Goal: Task Accomplishment & Management: Manage account settings

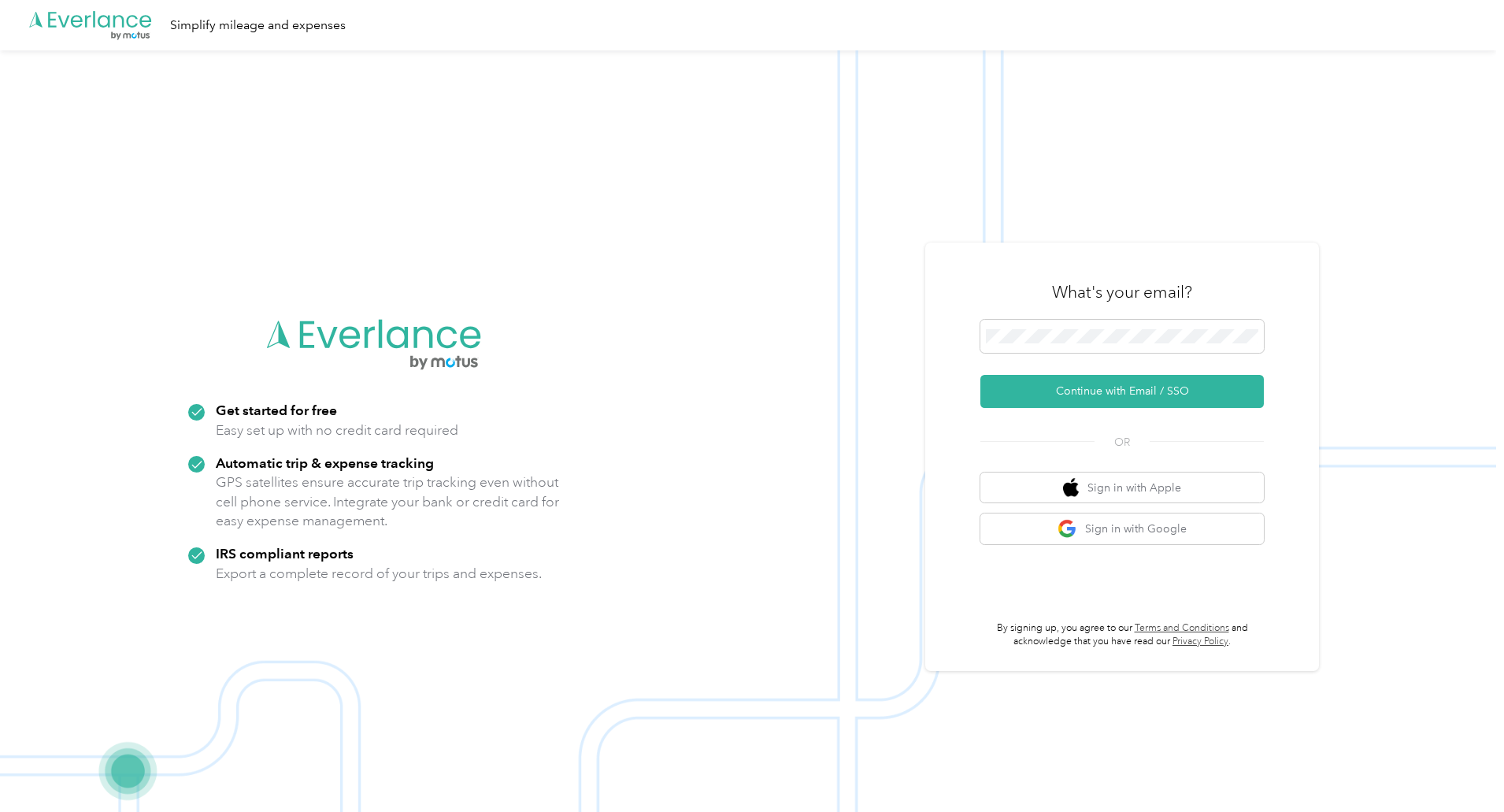
click at [1026, 311] on div "What's your email?" at bounding box center [1121, 292] width 283 height 55
click at [1099, 379] on button "Continue with Email / SSO" at bounding box center [1121, 391] width 283 height 33
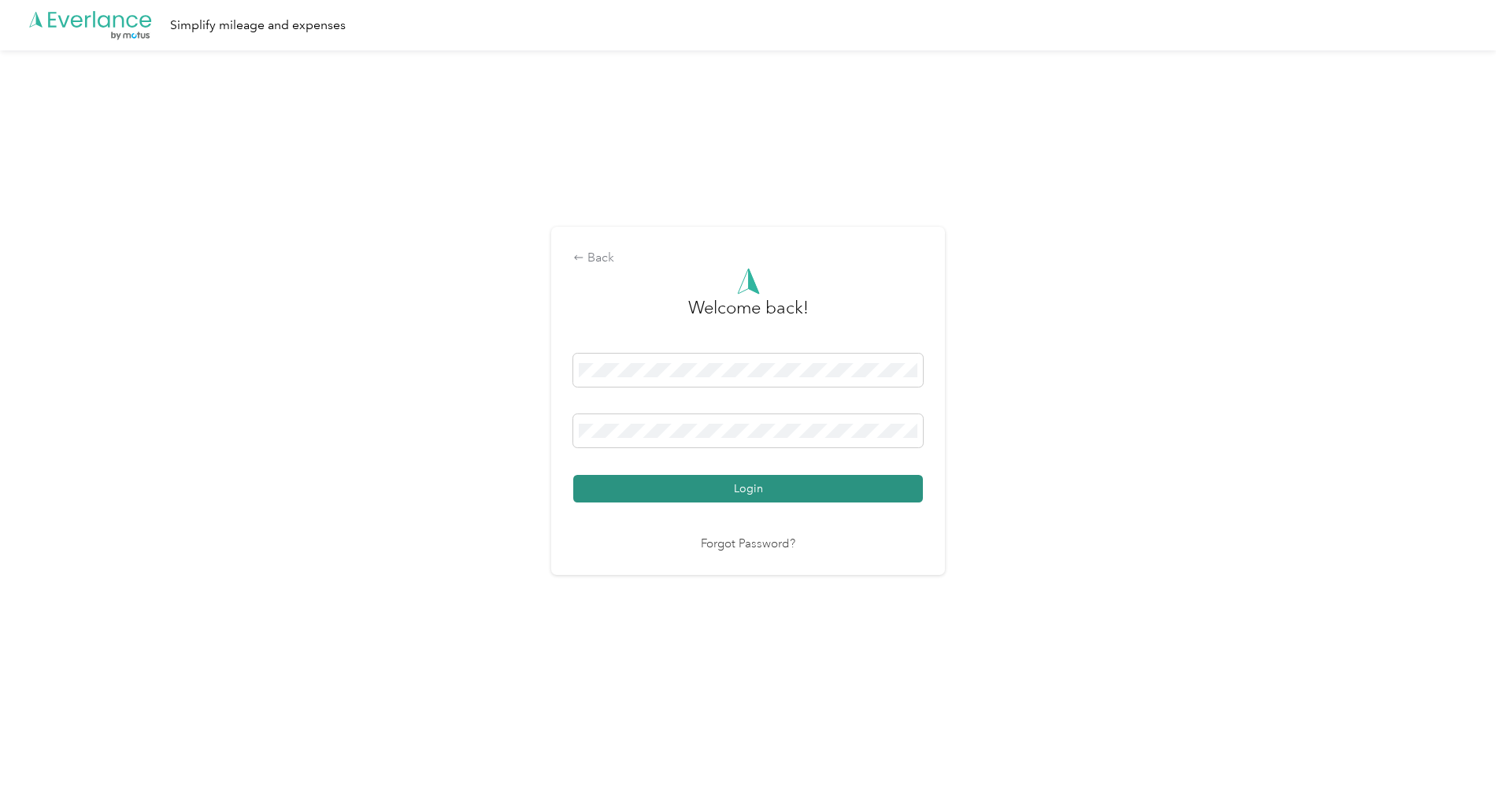
click at [597, 489] on button "Login" at bounding box center [748, 489] width 349 height 28
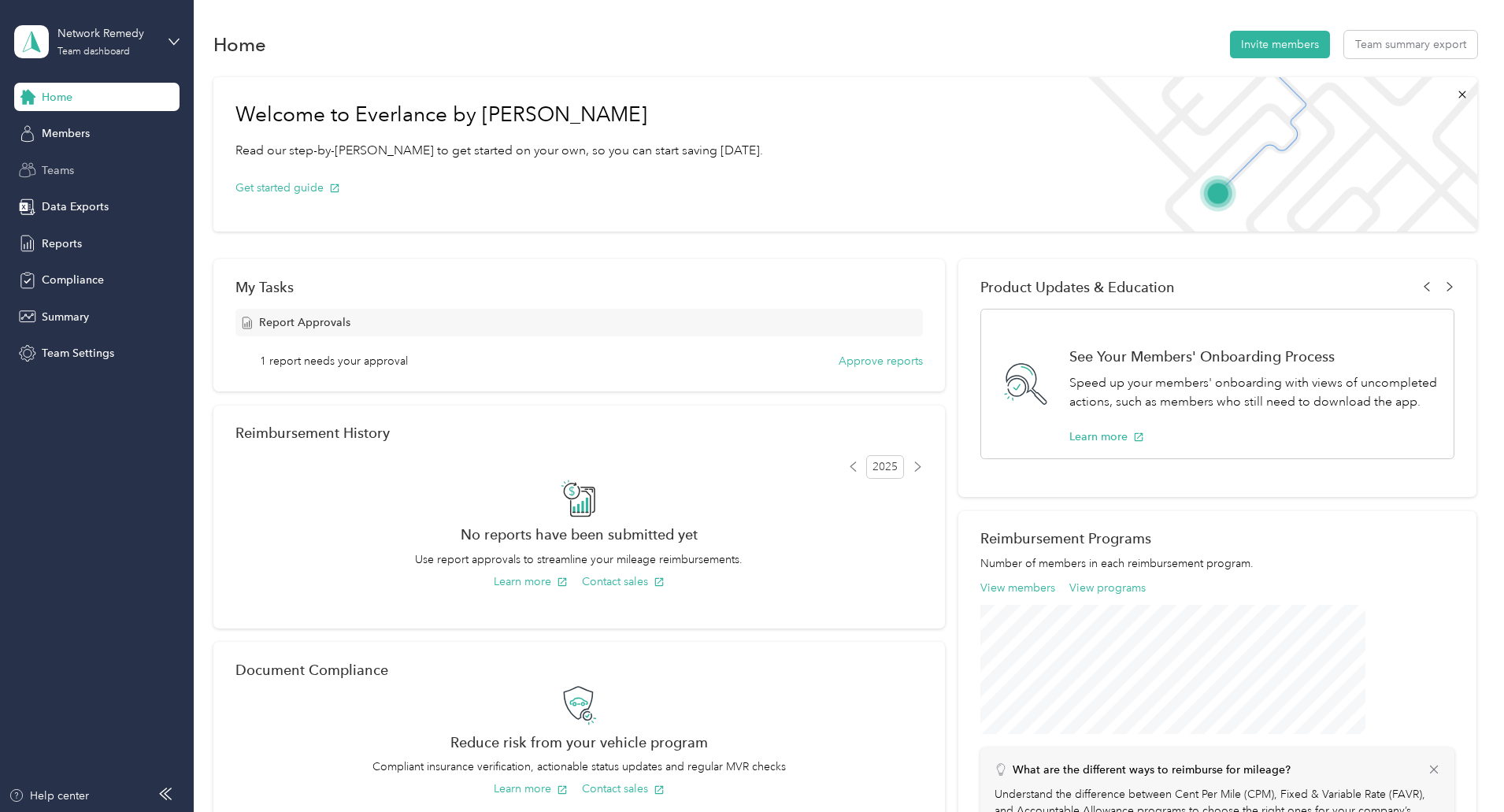
click at [73, 180] on div "Teams" at bounding box center [96, 170] width 166 height 29
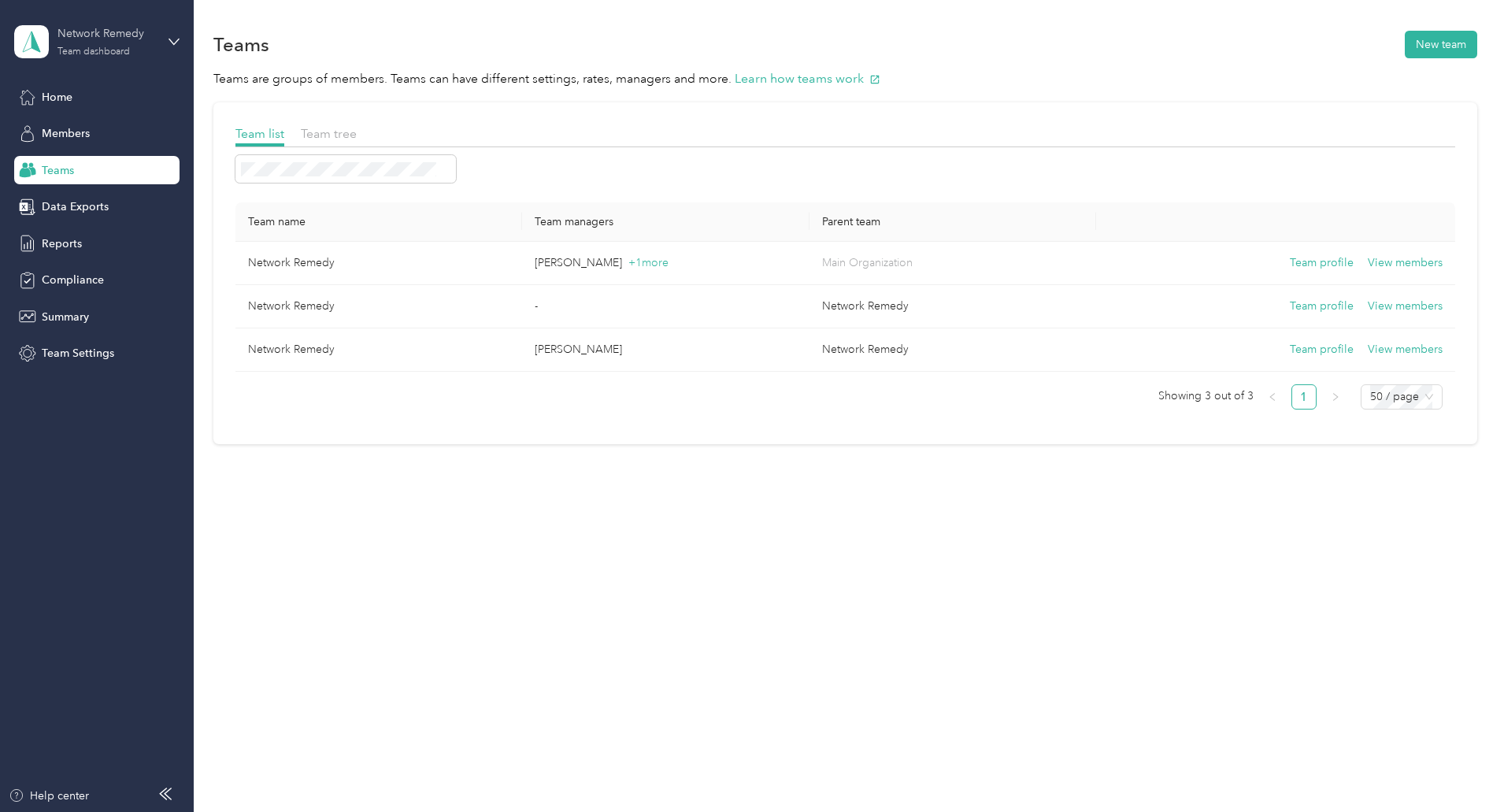
click at [101, 33] on div "Network Remedy" at bounding box center [106, 33] width 99 height 16
click at [78, 165] on div "Personal dashboard" at bounding box center [78, 165] width 100 height 16
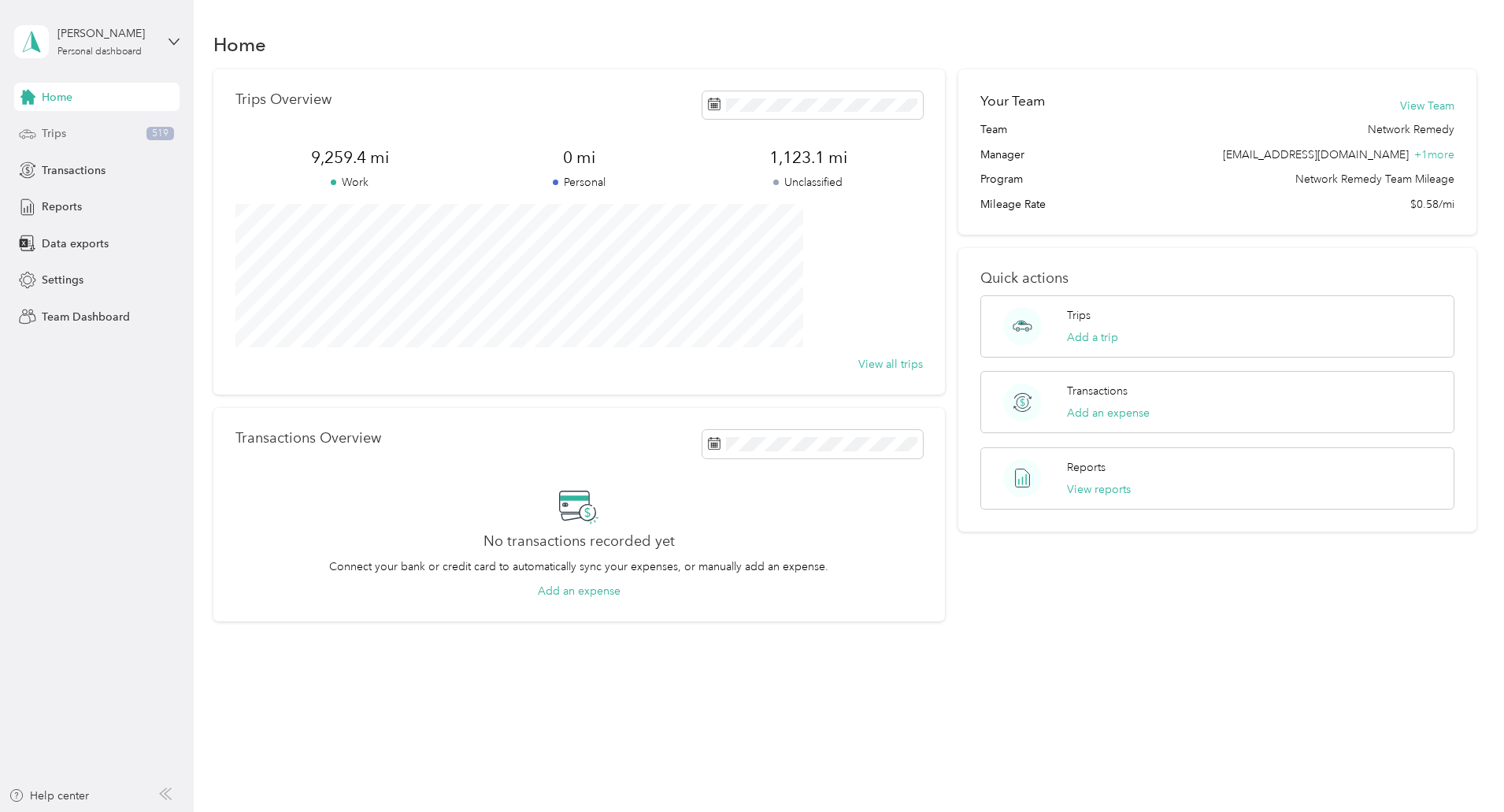
click at [78, 135] on div "Trips 519" at bounding box center [96, 134] width 166 height 29
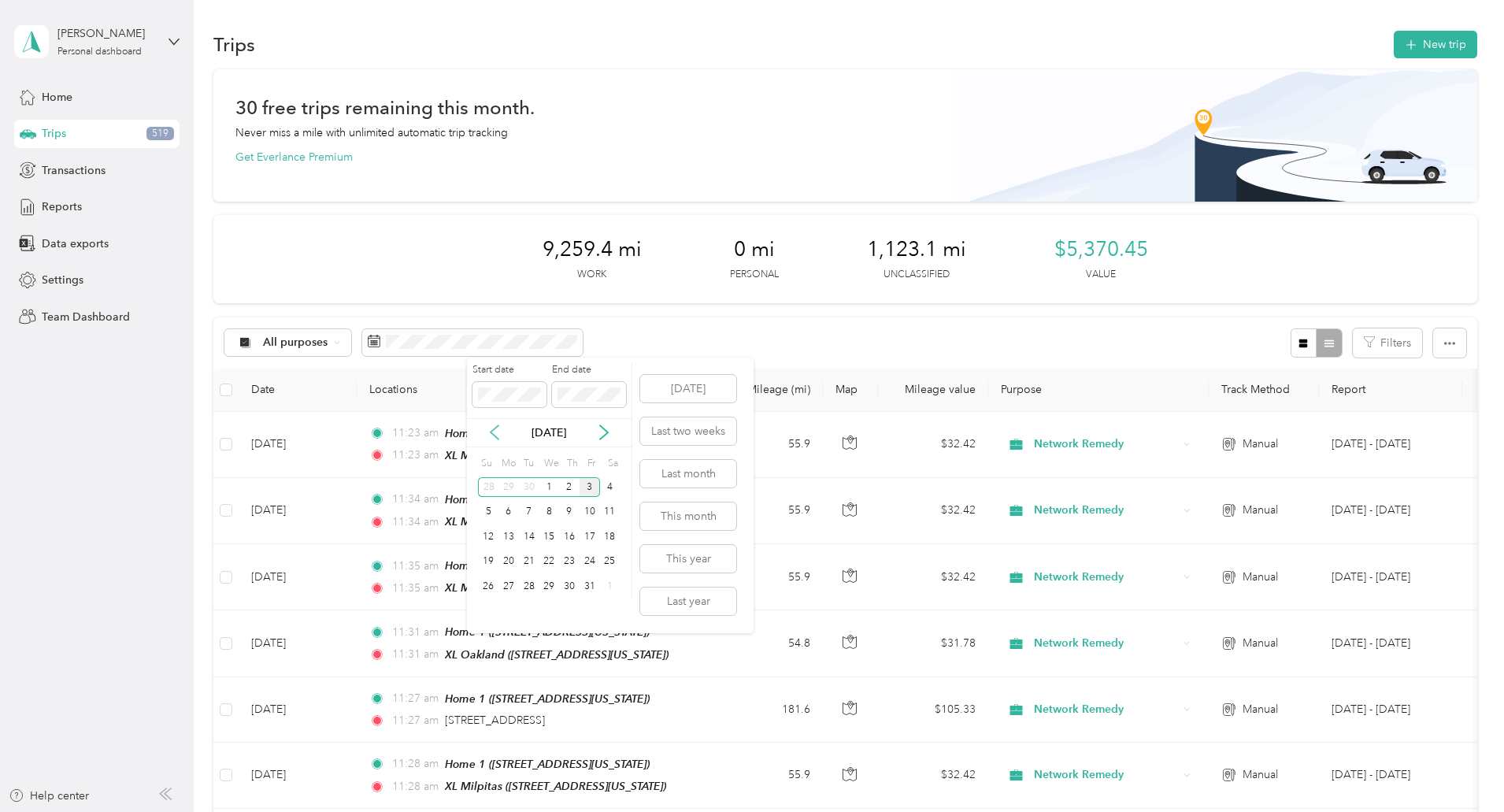
click at [499, 437] on icon at bounding box center [494, 432] width 16 height 16
click at [508, 484] on div "1" at bounding box center [508, 487] width 20 height 20
click at [528, 588] on div "30" at bounding box center [529, 586] width 20 height 20
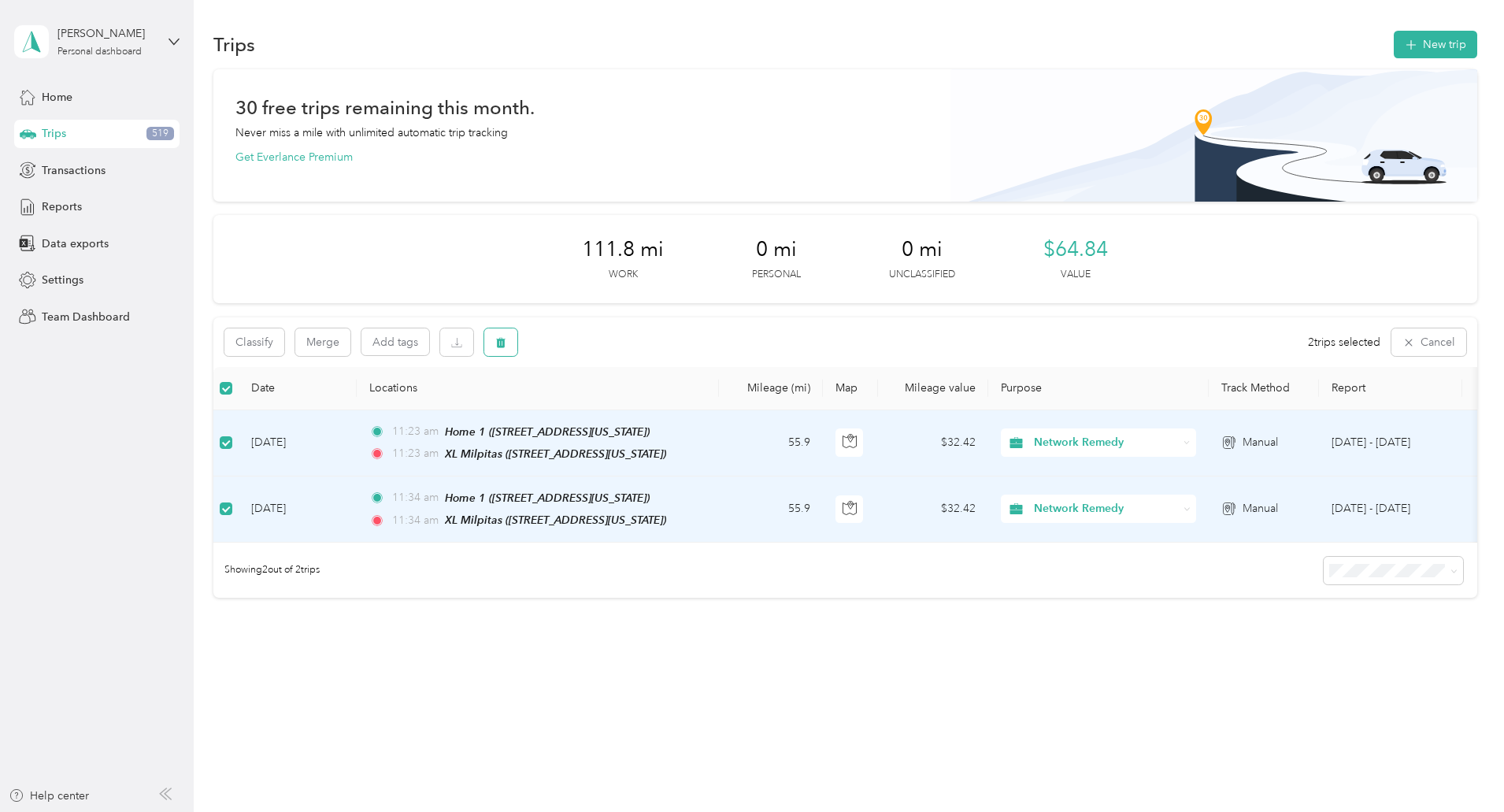
click at [517, 350] on button "button" at bounding box center [500, 342] width 33 height 28
click at [728, 414] on button "Yes" at bounding box center [723, 407] width 31 height 25
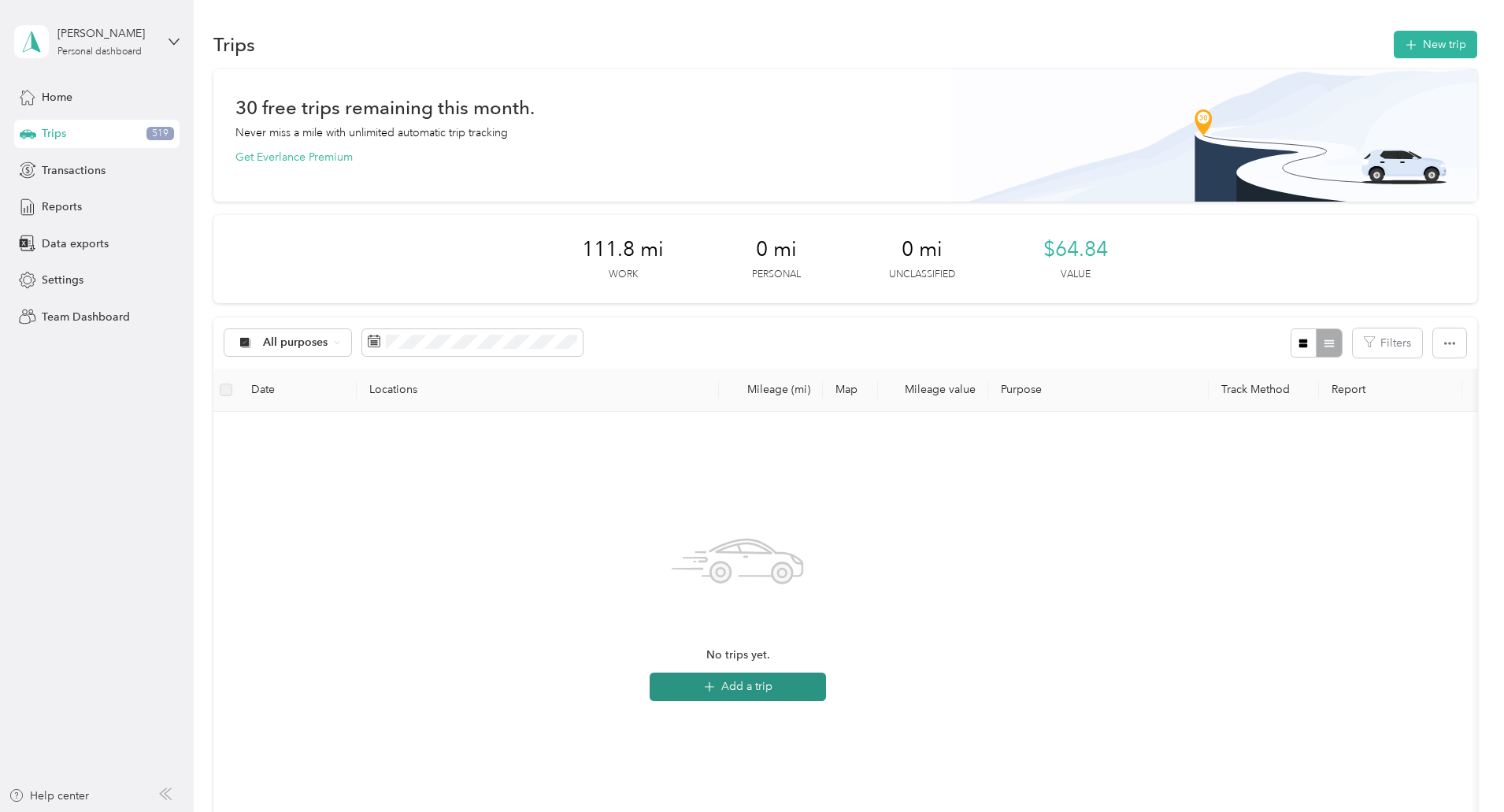
click at [826, 681] on button "Add a trip" at bounding box center [738, 686] width 176 height 29
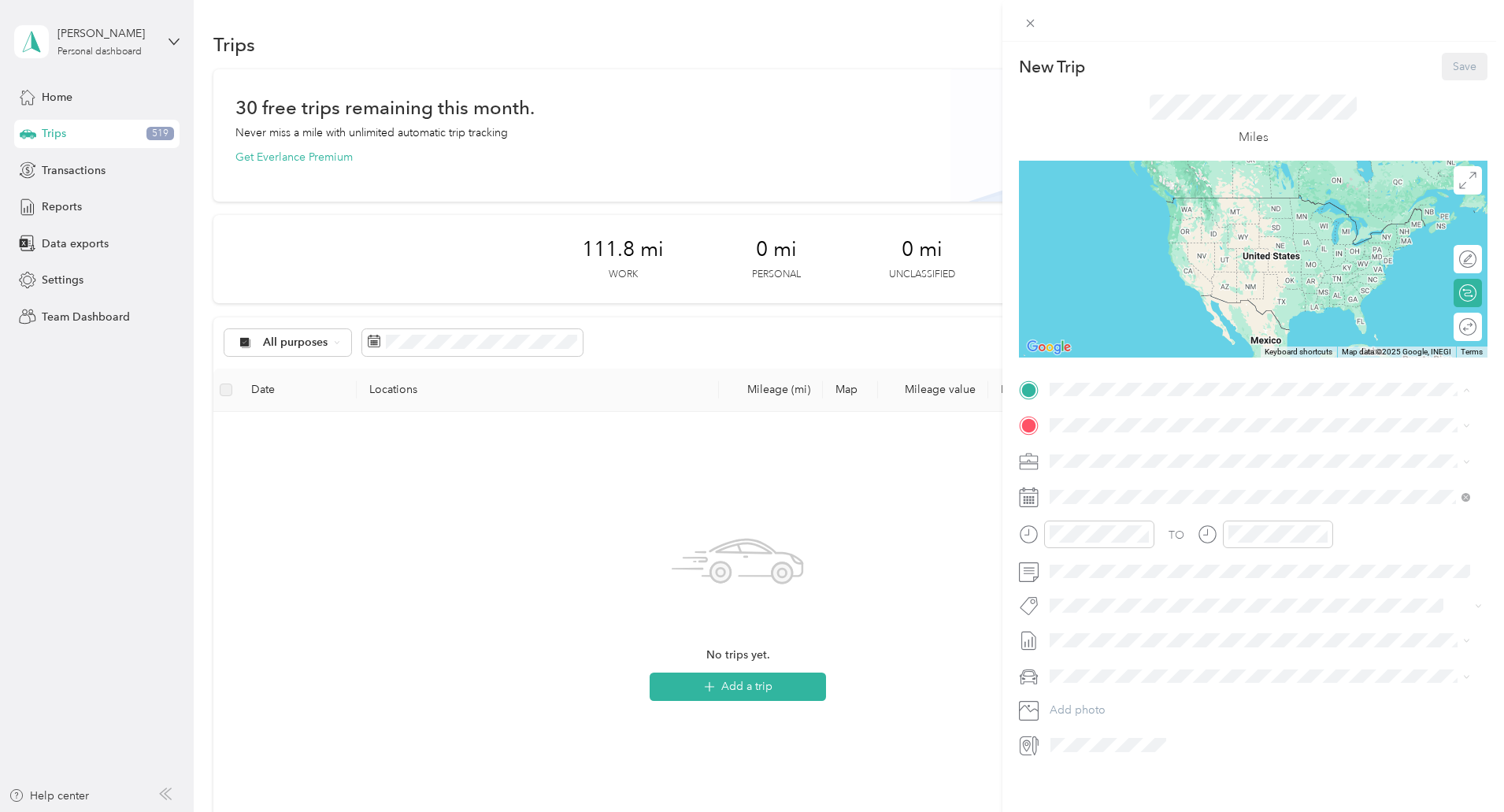
click at [1108, 566] on span "[STREET_ADDRESS][US_STATE]" at bounding box center [1158, 569] width 157 height 13
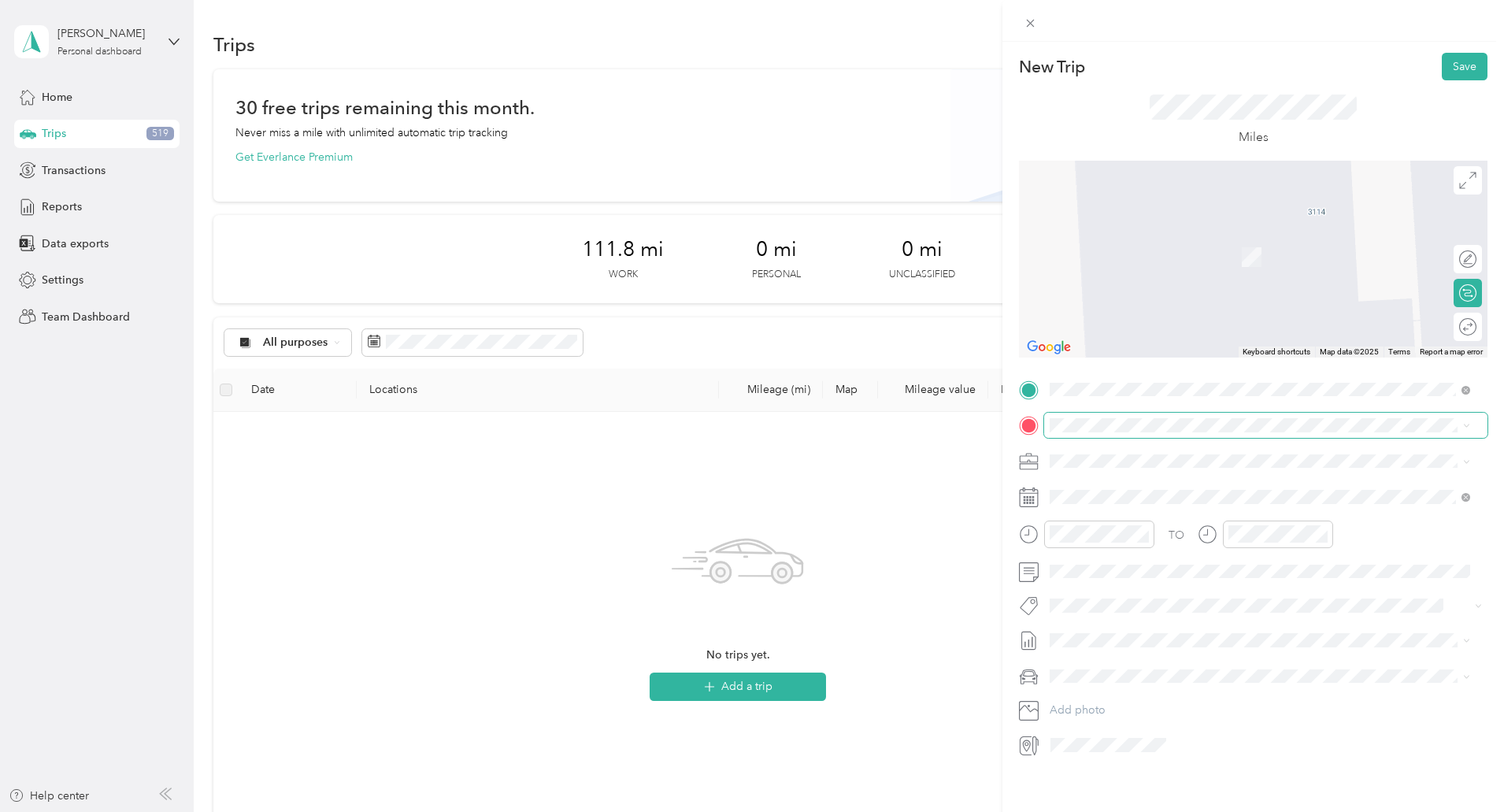
click at [1067, 433] on span at bounding box center [1265, 425] width 443 height 25
click at [1114, 497] on div "XL Milpitas [STREET_ADDRESS][US_STATE]" at bounding box center [1158, 491] width 157 height 33
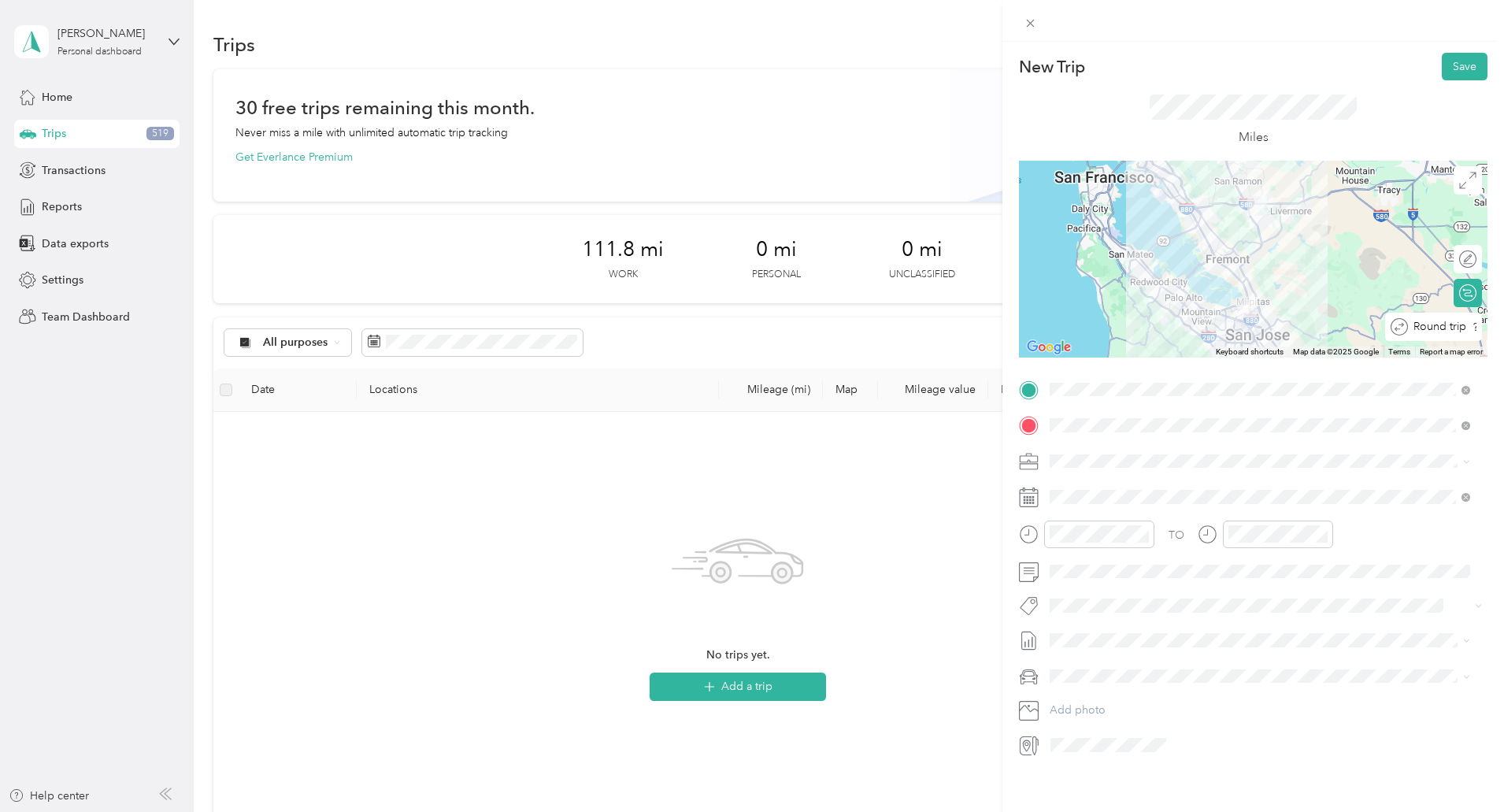
click at [1453, 328] on div "Round trip" at bounding box center [1442, 327] width 69 height 16
click at [1453, 328] on div at bounding box center [1460, 327] width 33 height 16
click at [1085, 581] on icon at bounding box center [1089, 585] width 16 height 16
click at [1102, 638] on div "1" at bounding box center [1102, 641] width 20 height 20
click at [1457, 71] on button "Save" at bounding box center [1465, 67] width 46 height 28
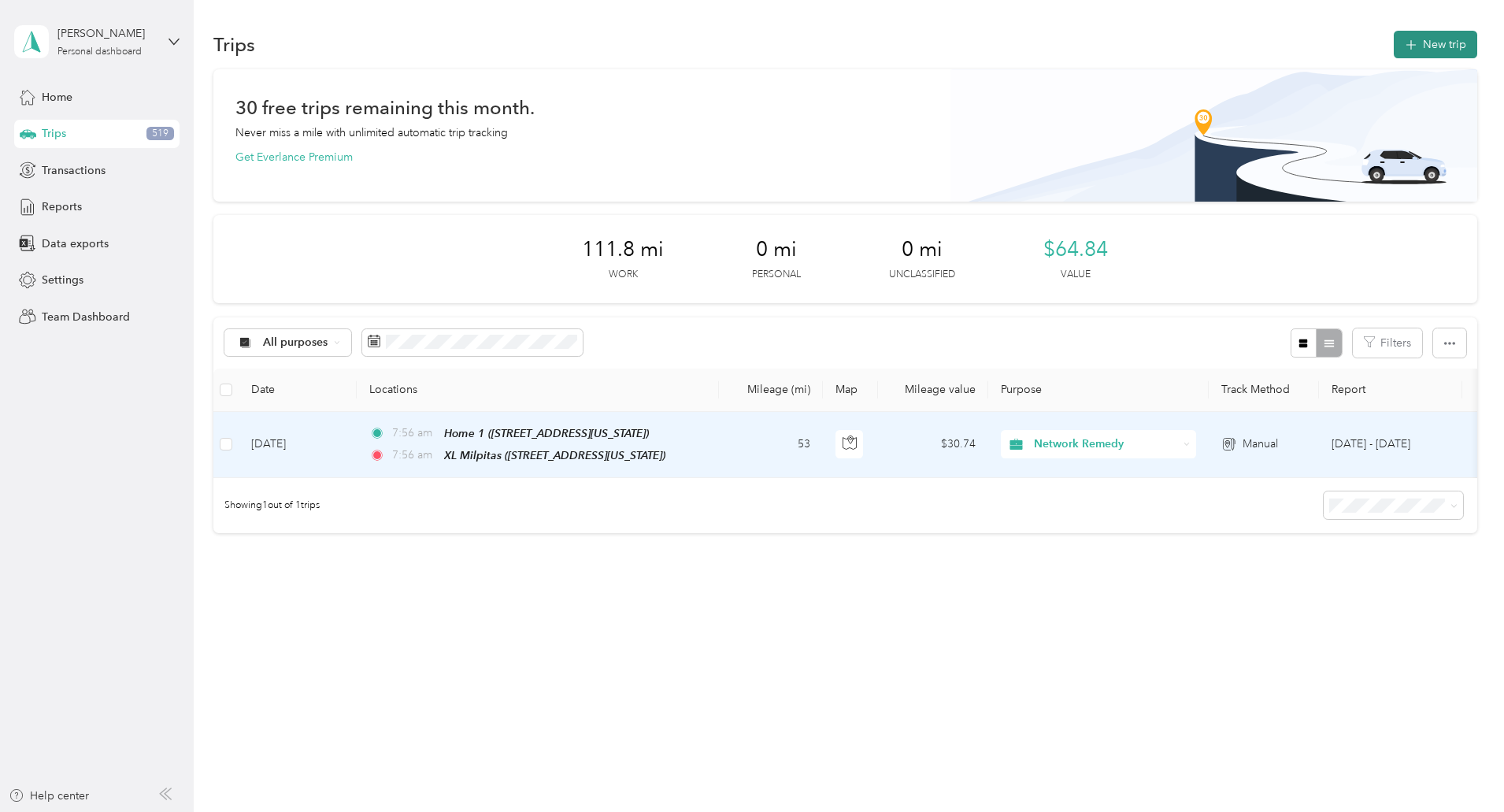
click at [1394, 42] on button "New trip" at bounding box center [1435, 45] width 83 height 28
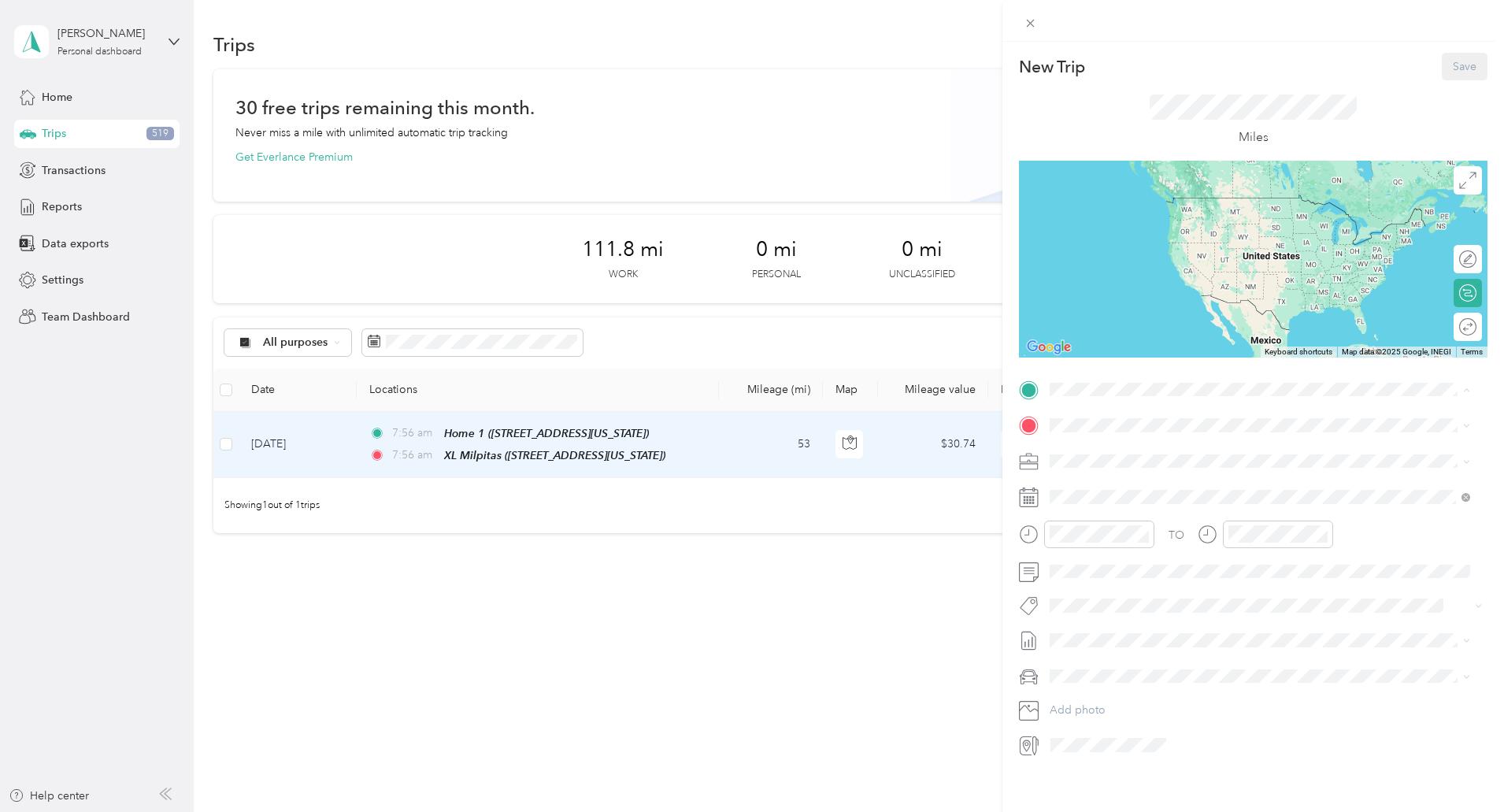
click at [1097, 571] on div "Home 1 [STREET_ADDRESS][US_STATE]" at bounding box center [1260, 560] width 410 height 38
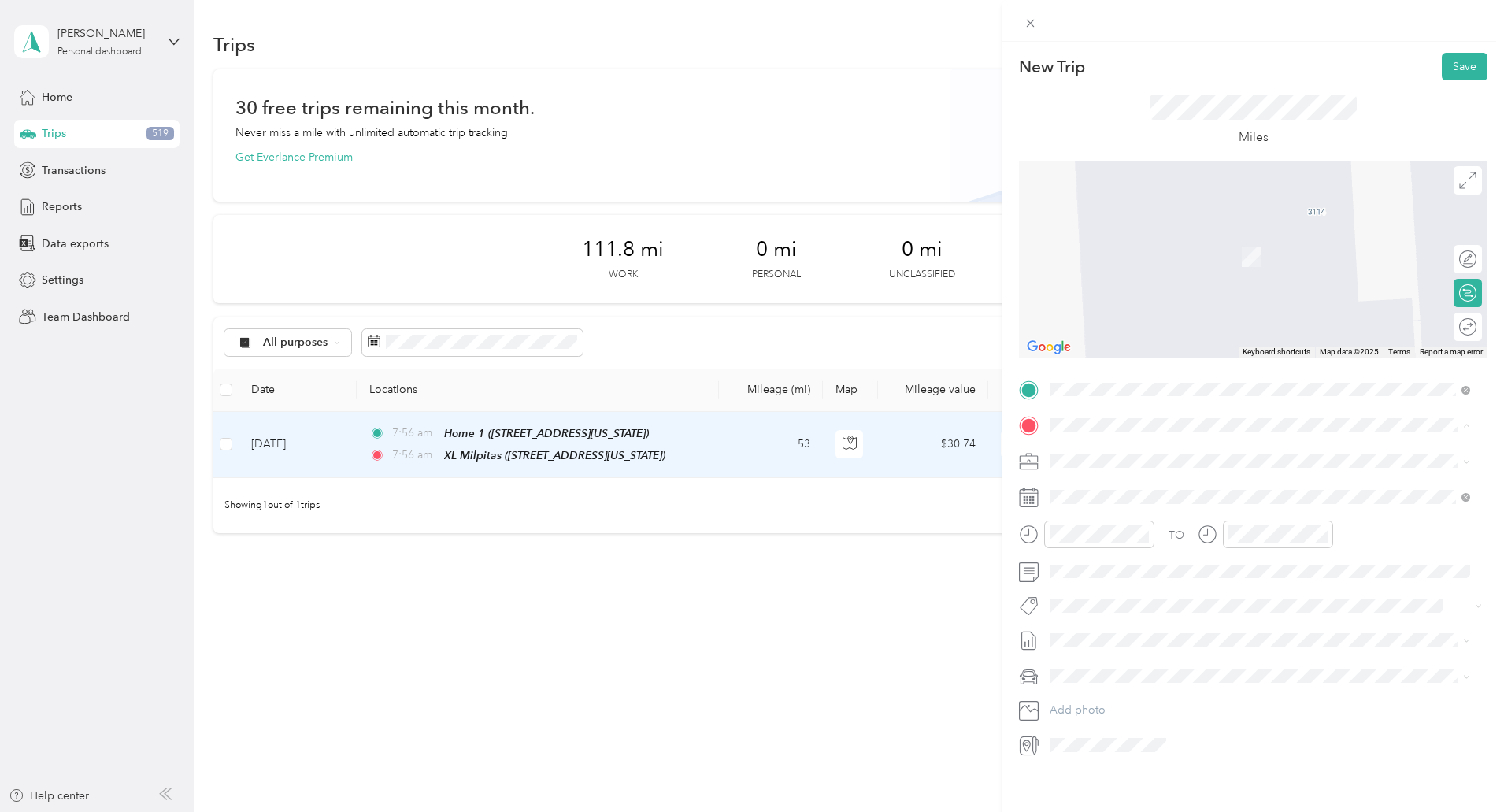
click at [1113, 497] on div "XL Milpitas [STREET_ADDRESS][US_STATE]" at bounding box center [1158, 497] width 157 height 33
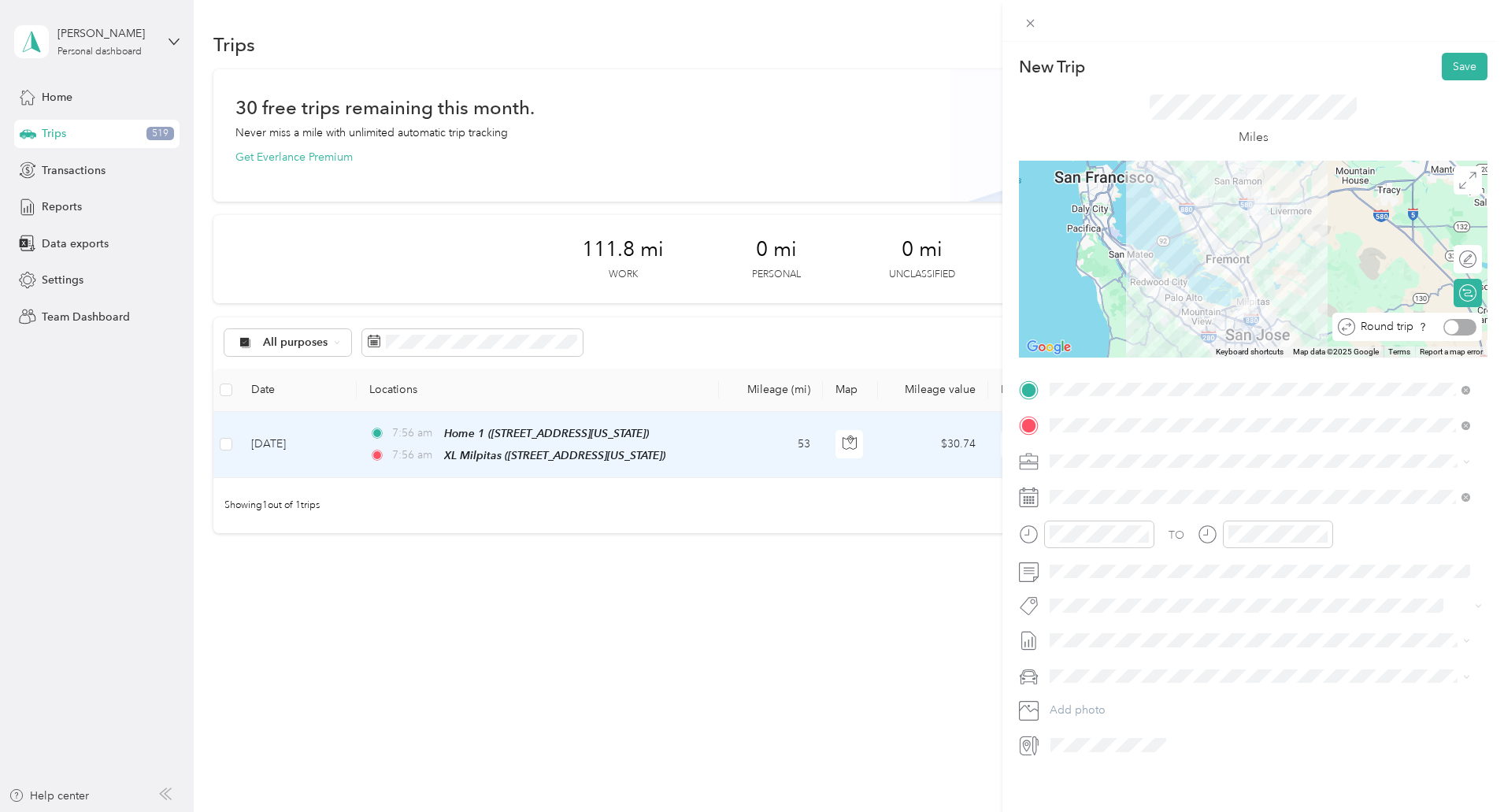
click at [1453, 330] on div at bounding box center [1460, 327] width 33 height 16
click at [1087, 585] on icon at bounding box center [1089, 585] width 16 height 16
click at [1118, 643] on div "2" at bounding box center [1123, 641] width 20 height 20
click at [1444, 61] on button "Save" at bounding box center [1465, 67] width 46 height 28
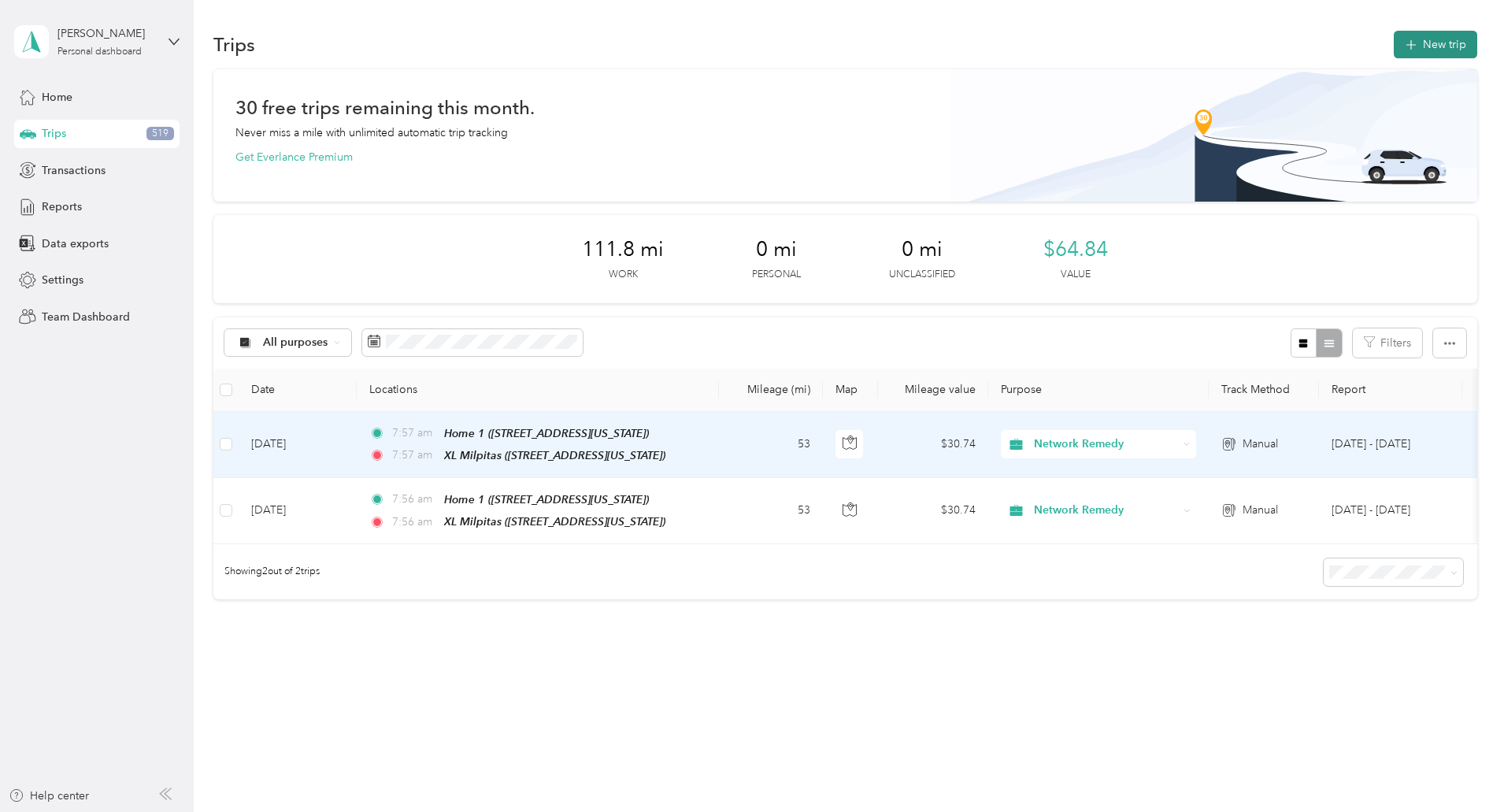
click at [1394, 56] on button "New trip" at bounding box center [1435, 45] width 83 height 28
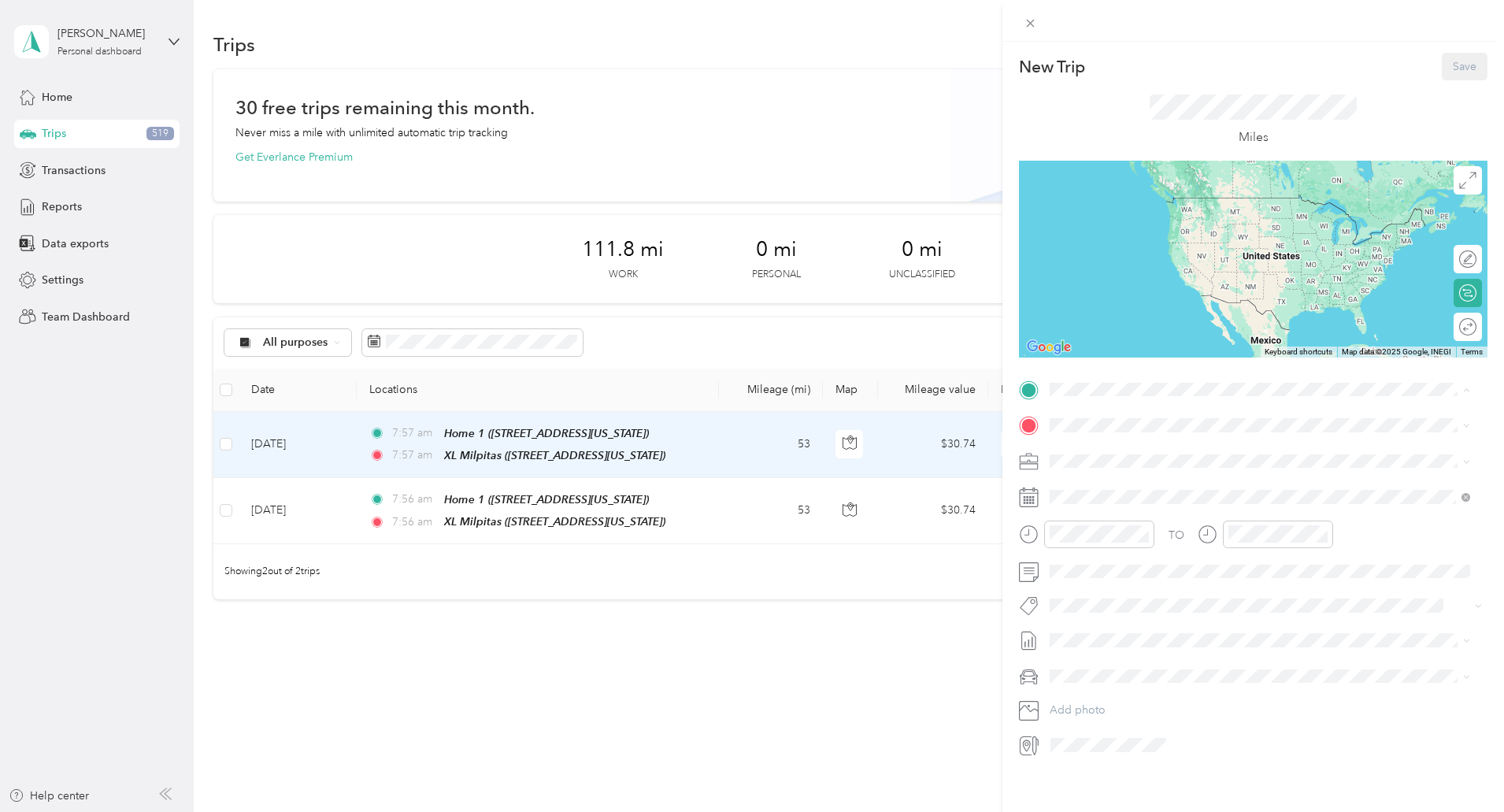
click at [1127, 561] on div "Home 1 [STREET_ADDRESS][US_STATE]" at bounding box center [1158, 561] width 157 height 33
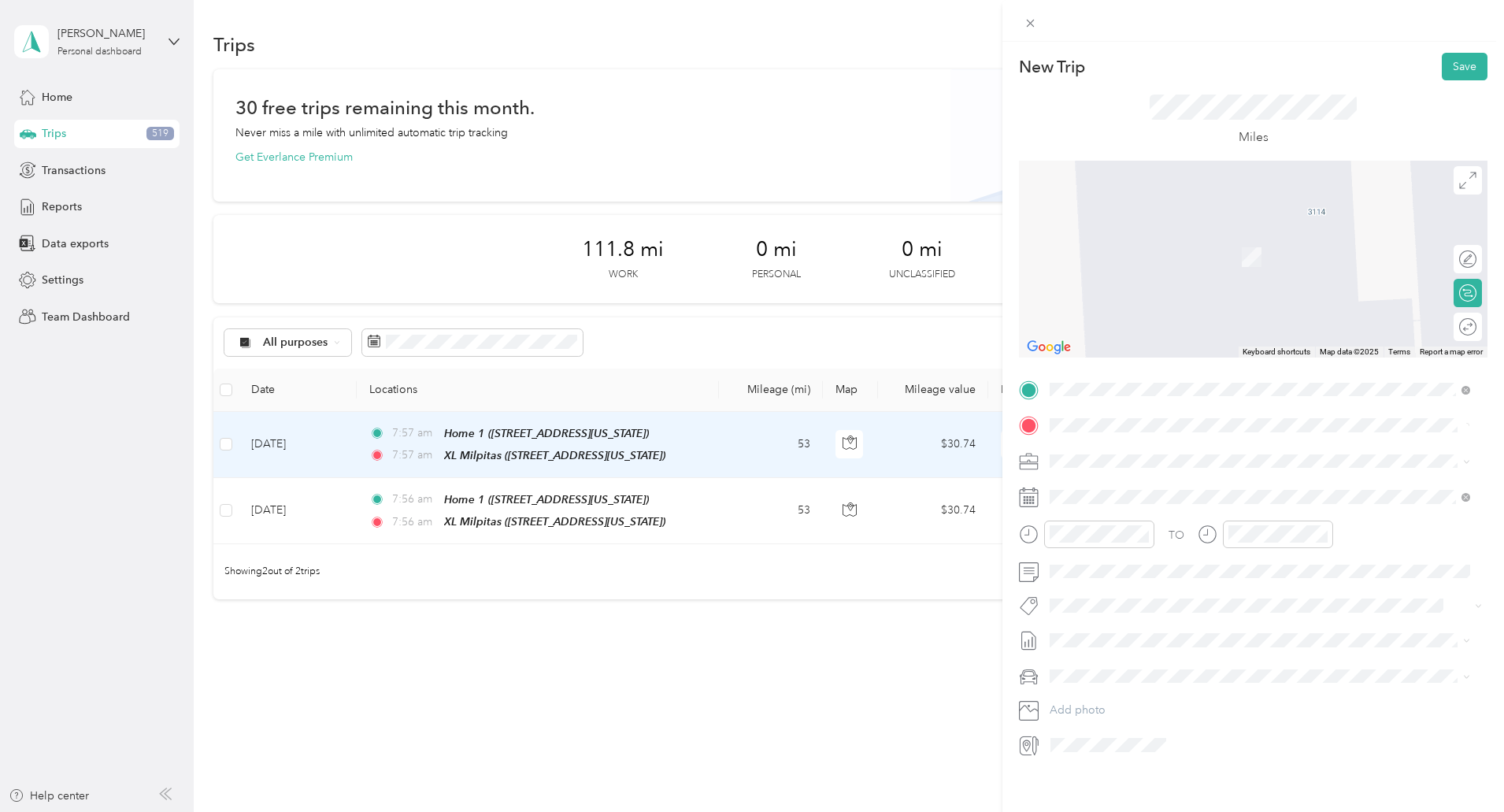
click at [1153, 489] on span "[STREET_ADDRESS][US_STATE]" at bounding box center [1158, 481] width 157 height 14
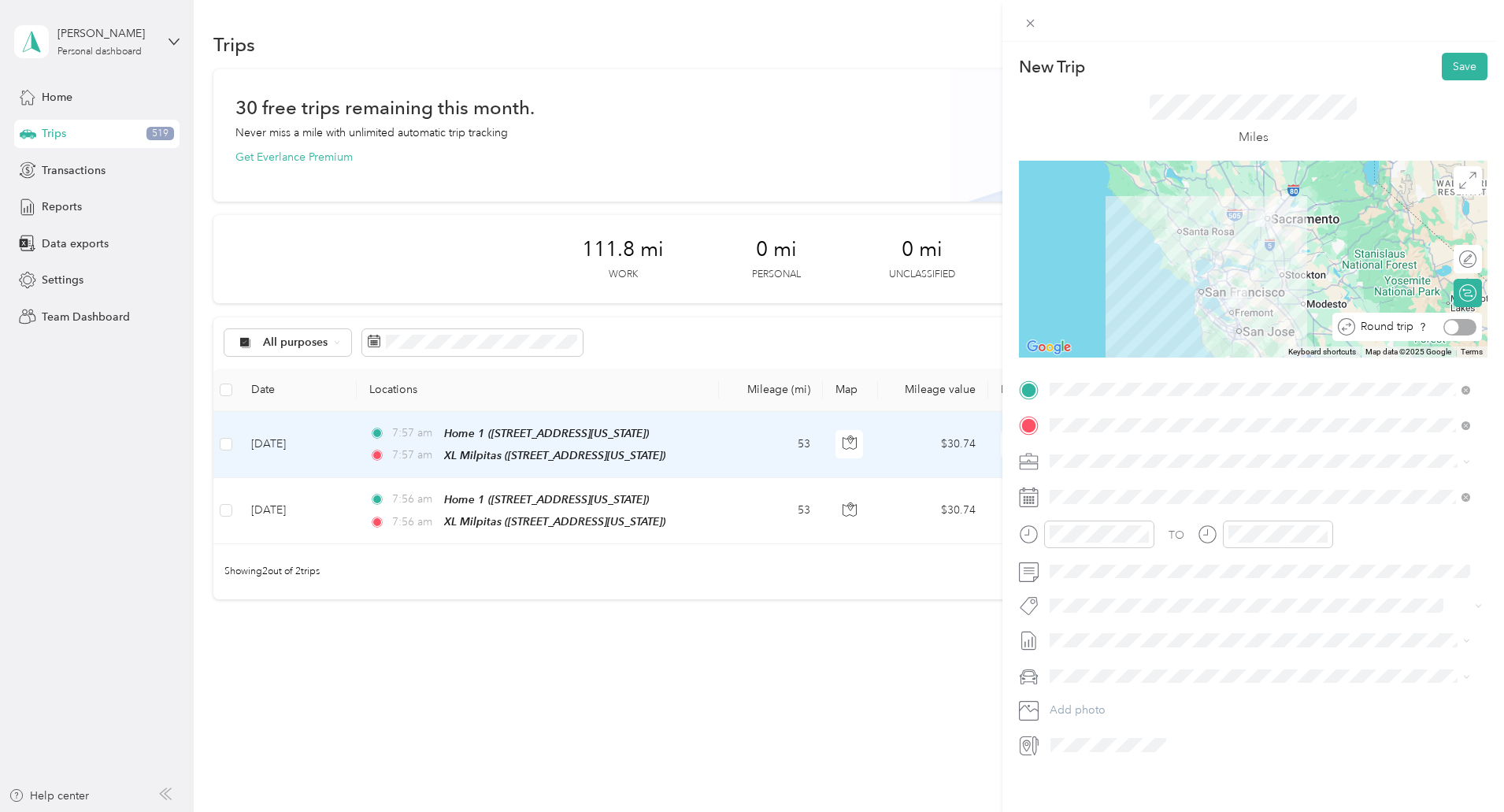
click at [1449, 325] on div at bounding box center [1460, 327] width 33 height 16
click at [1088, 585] on icon at bounding box center [1089, 585] width 16 height 16
click at [1139, 643] on div "3" at bounding box center [1142, 641] width 20 height 20
click at [1442, 61] on button "Save" at bounding box center [1465, 67] width 46 height 28
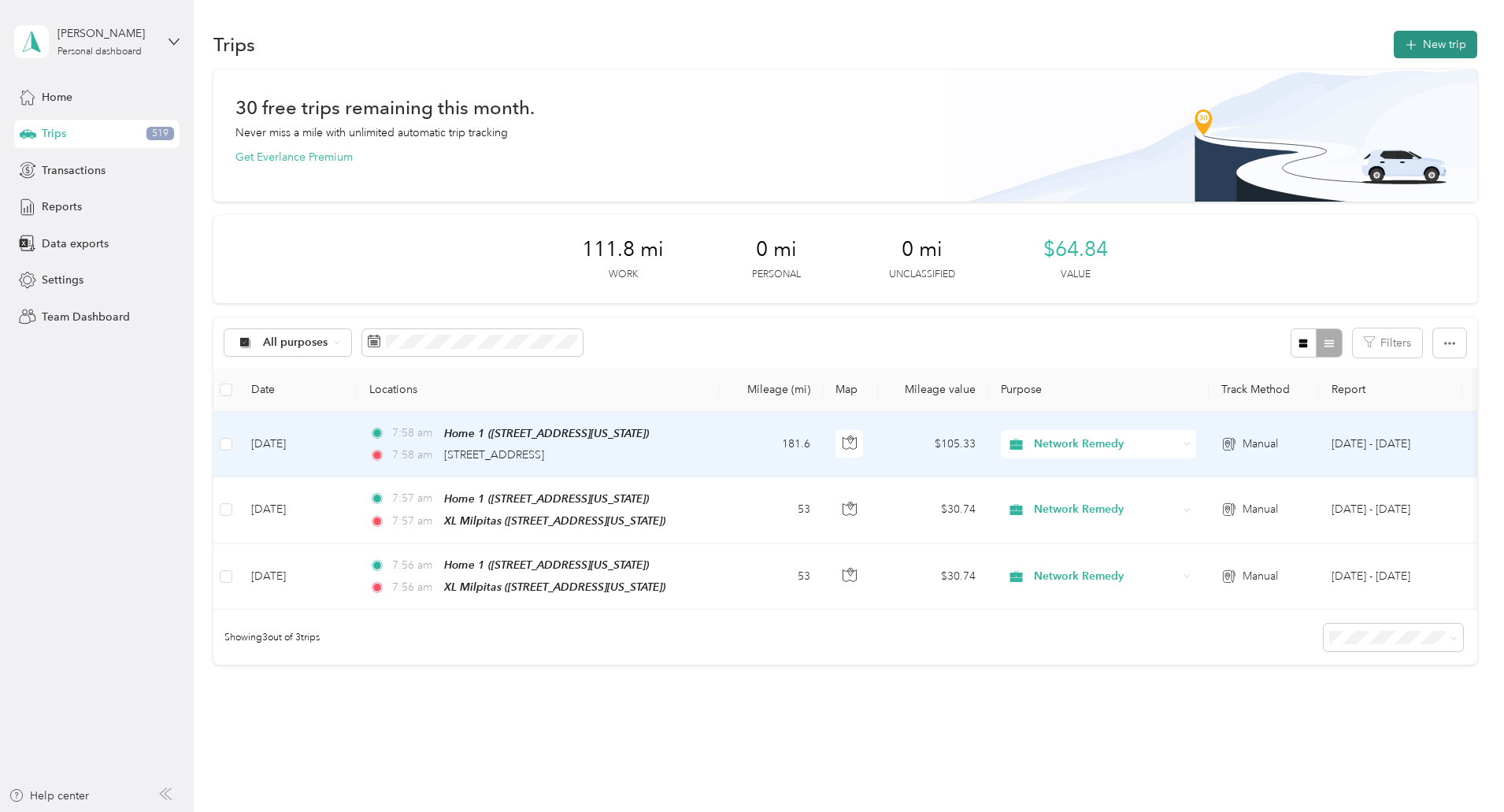
click at [1394, 46] on button "New trip" at bounding box center [1435, 45] width 83 height 28
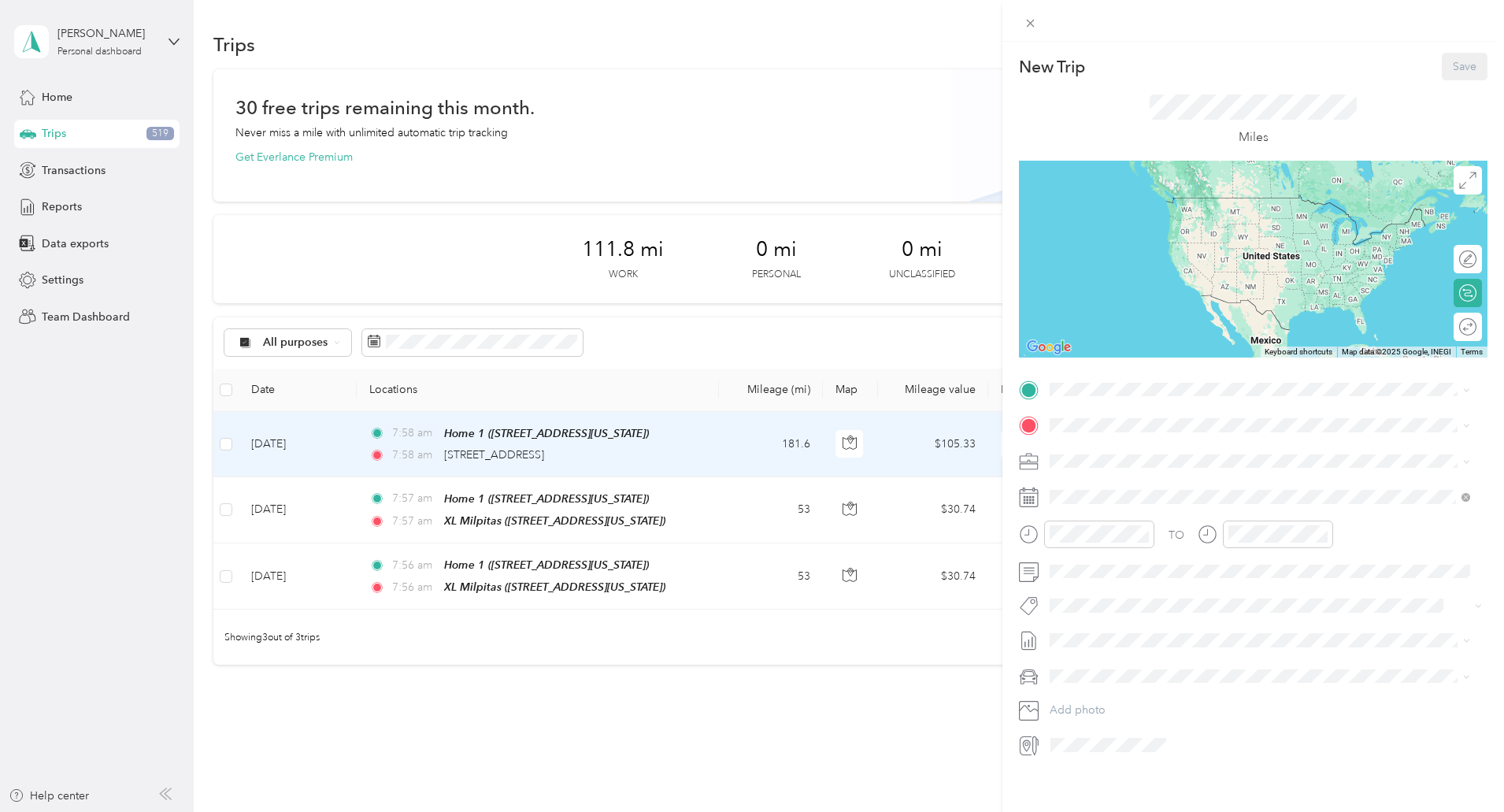
click at [1098, 402] on div "TO Add photo" at bounding box center [1253, 567] width 468 height 380
click at [1141, 568] on span "[STREET_ADDRESS][US_STATE]" at bounding box center [1158, 569] width 157 height 13
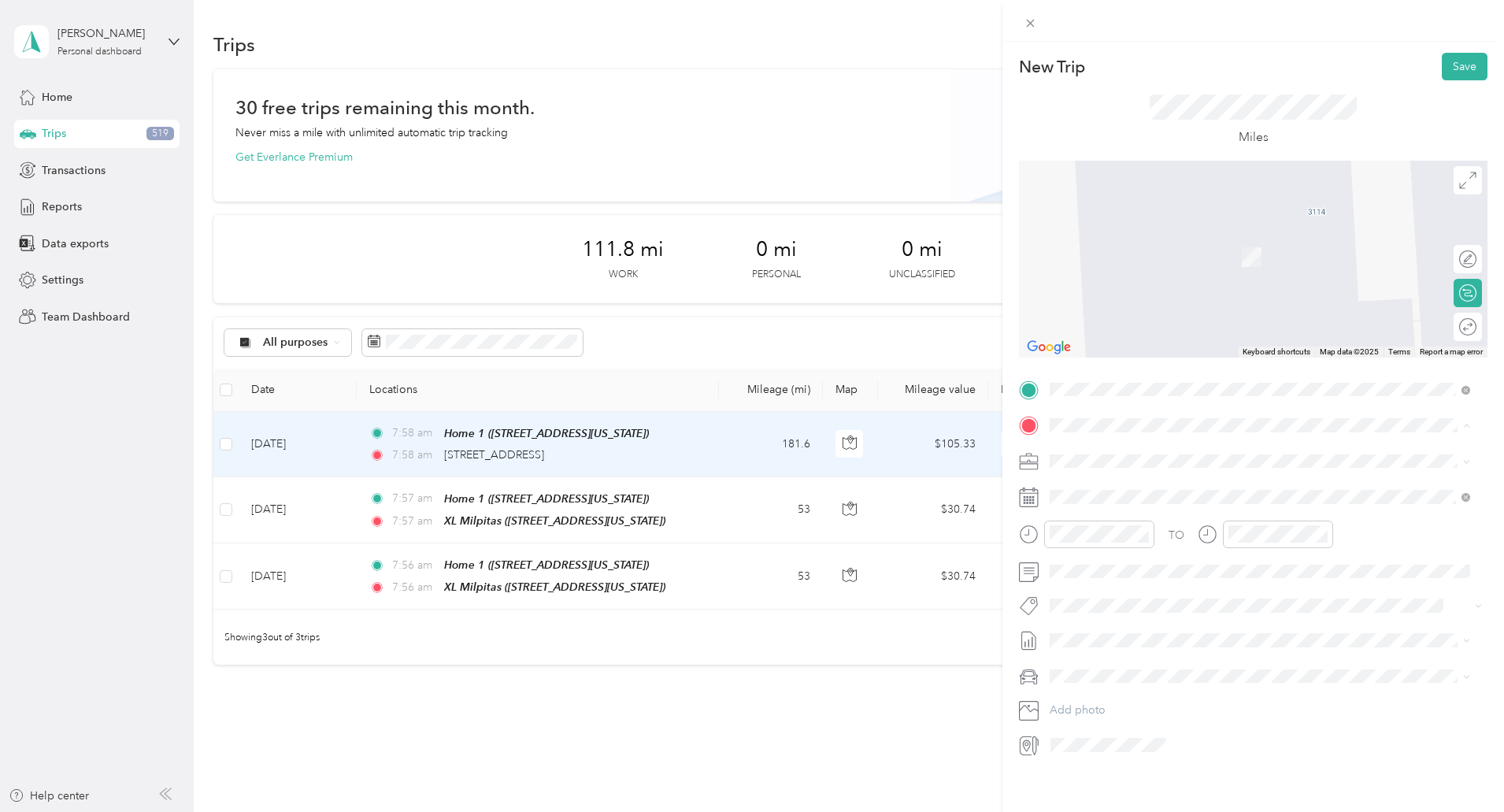
click at [1134, 631] on strong "XL [GEOGRAPHIC_DATA]" at bounding box center [1146, 636] width 133 height 14
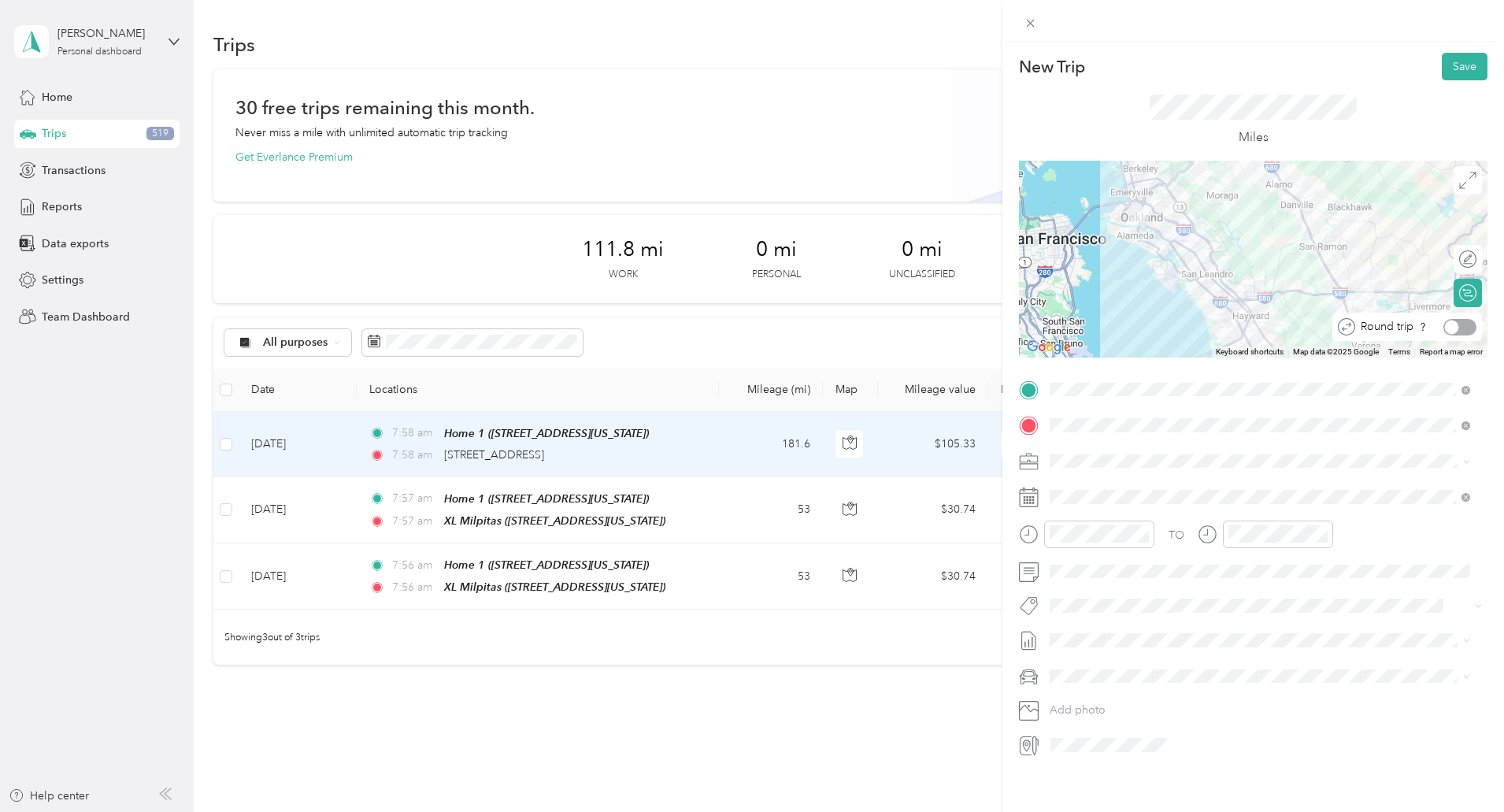
click at [1452, 329] on div at bounding box center [1460, 327] width 33 height 16
click at [1084, 504] on span at bounding box center [1265, 496] width 443 height 25
click at [1086, 579] on icon at bounding box center [1089, 585] width 16 height 16
click at [1163, 637] on div "4" at bounding box center [1163, 641] width 20 height 20
click at [1449, 60] on button "Save" at bounding box center [1465, 67] width 46 height 28
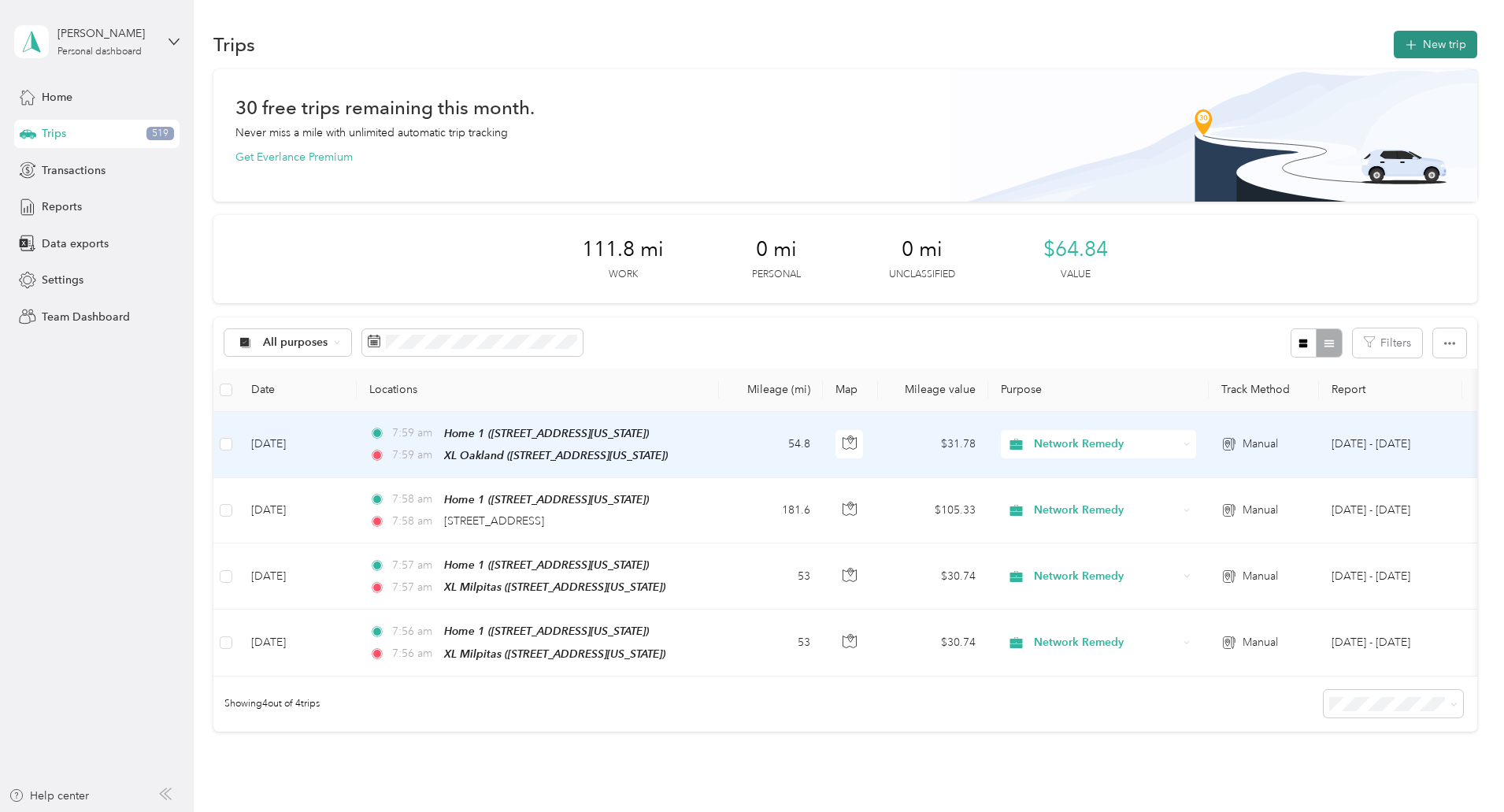
click at [1394, 45] on button "New trip" at bounding box center [1435, 45] width 83 height 28
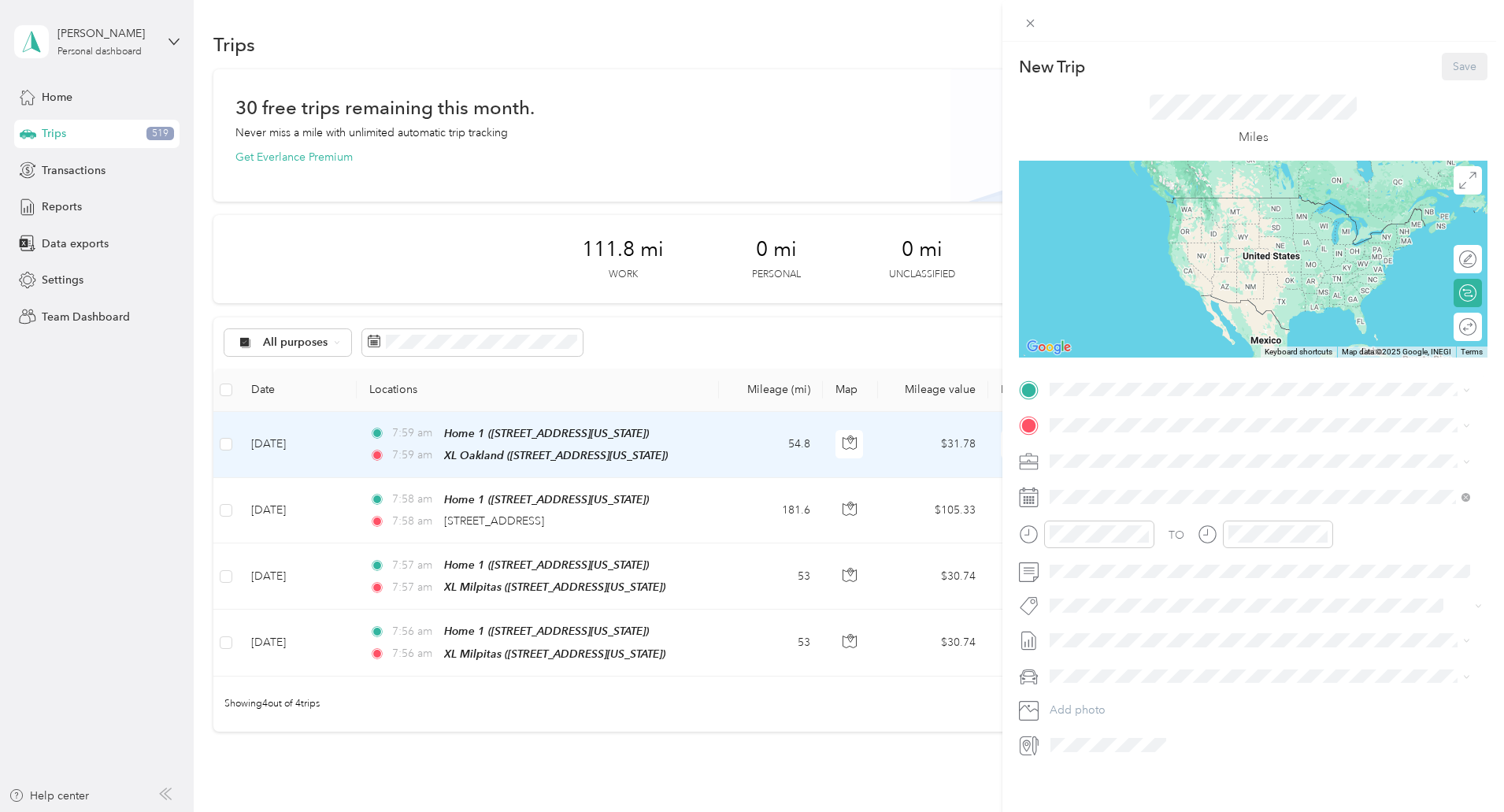
click at [1121, 566] on span "[STREET_ADDRESS][US_STATE]" at bounding box center [1158, 565] width 157 height 13
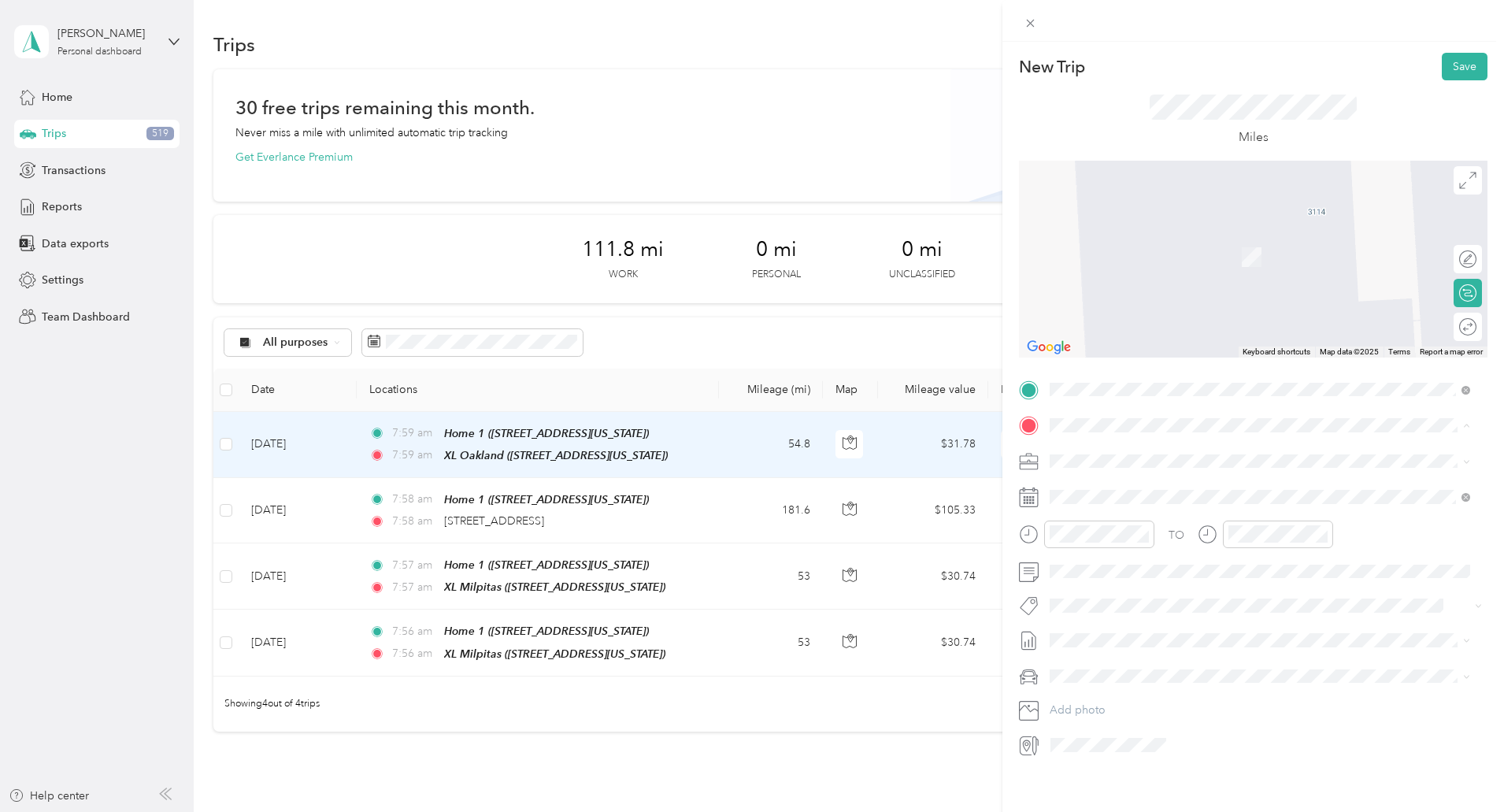
click at [1115, 503] on span "[STREET_ADDRESS][US_STATE]" at bounding box center [1158, 505] width 157 height 13
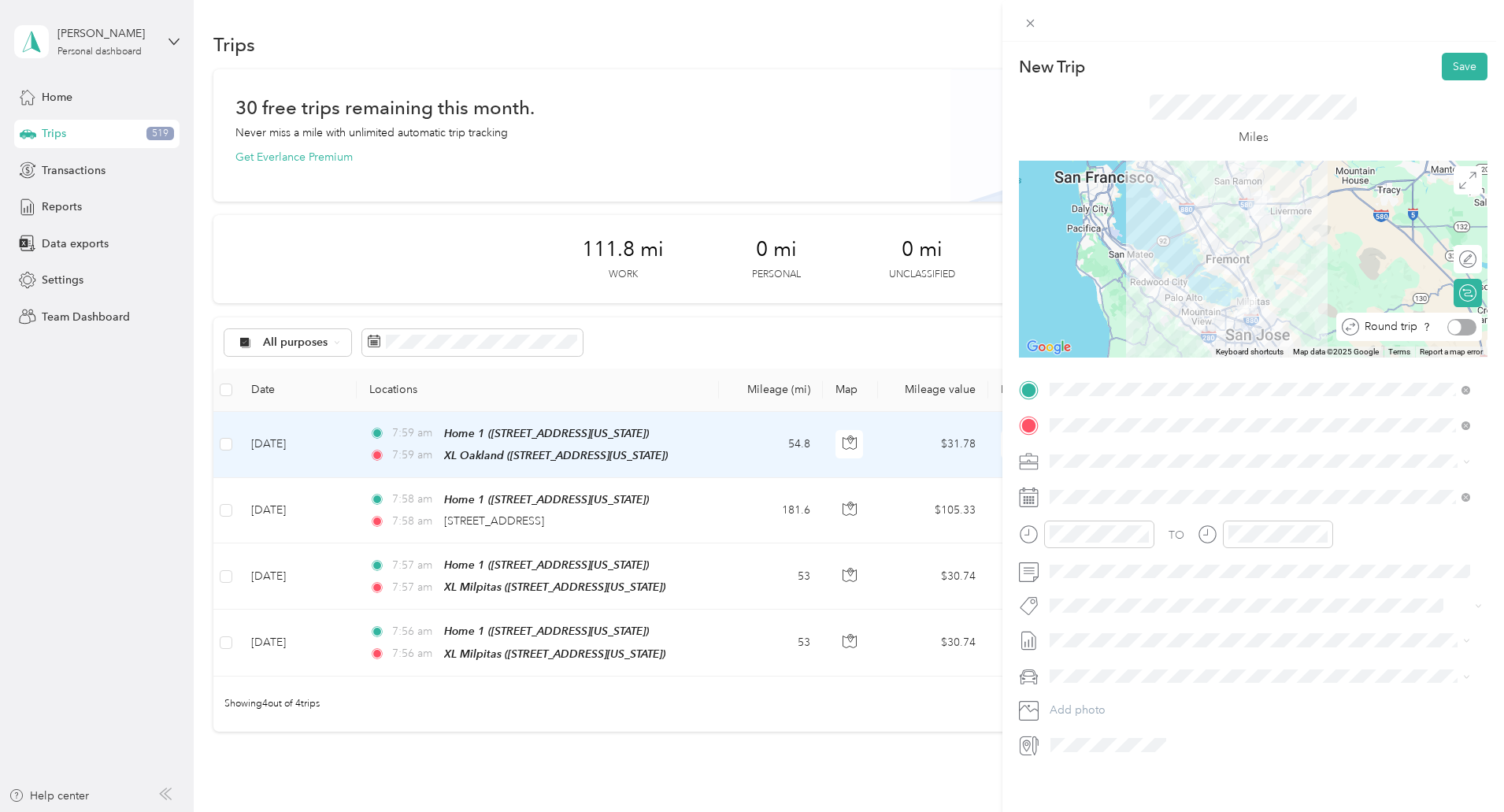
click at [1451, 325] on div at bounding box center [1462, 327] width 29 height 16
click at [1084, 575] on div "[DATE]" at bounding box center [1142, 586] width 198 height 29
click at [1087, 582] on icon at bounding box center [1089, 585] width 16 height 16
click at [1182, 632] on div "5" at bounding box center [1184, 641] width 20 height 20
click at [1461, 61] on button "Save" at bounding box center [1465, 67] width 46 height 28
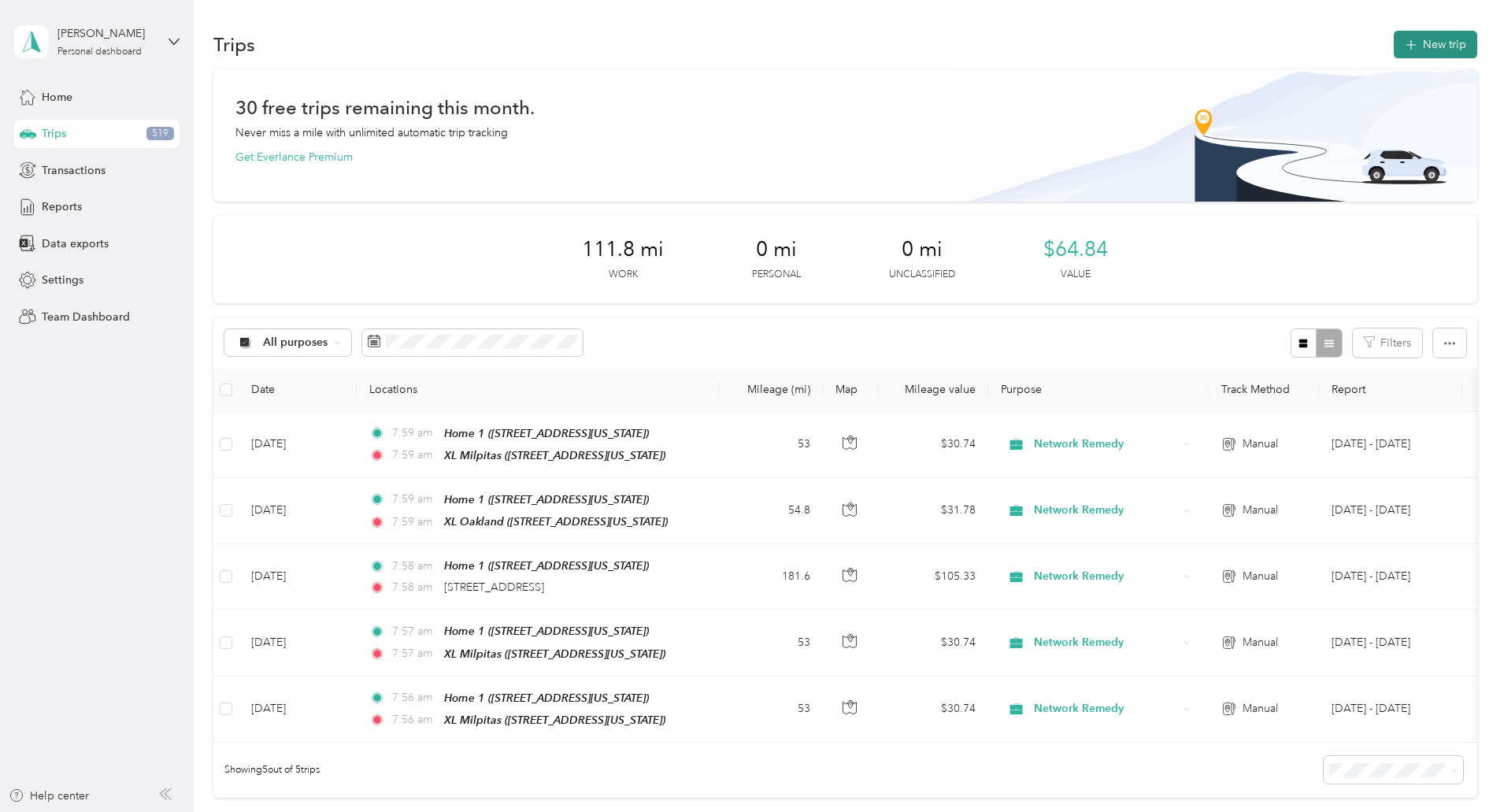
click at [1394, 42] on button "New trip" at bounding box center [1435, 45] width 83 height 28
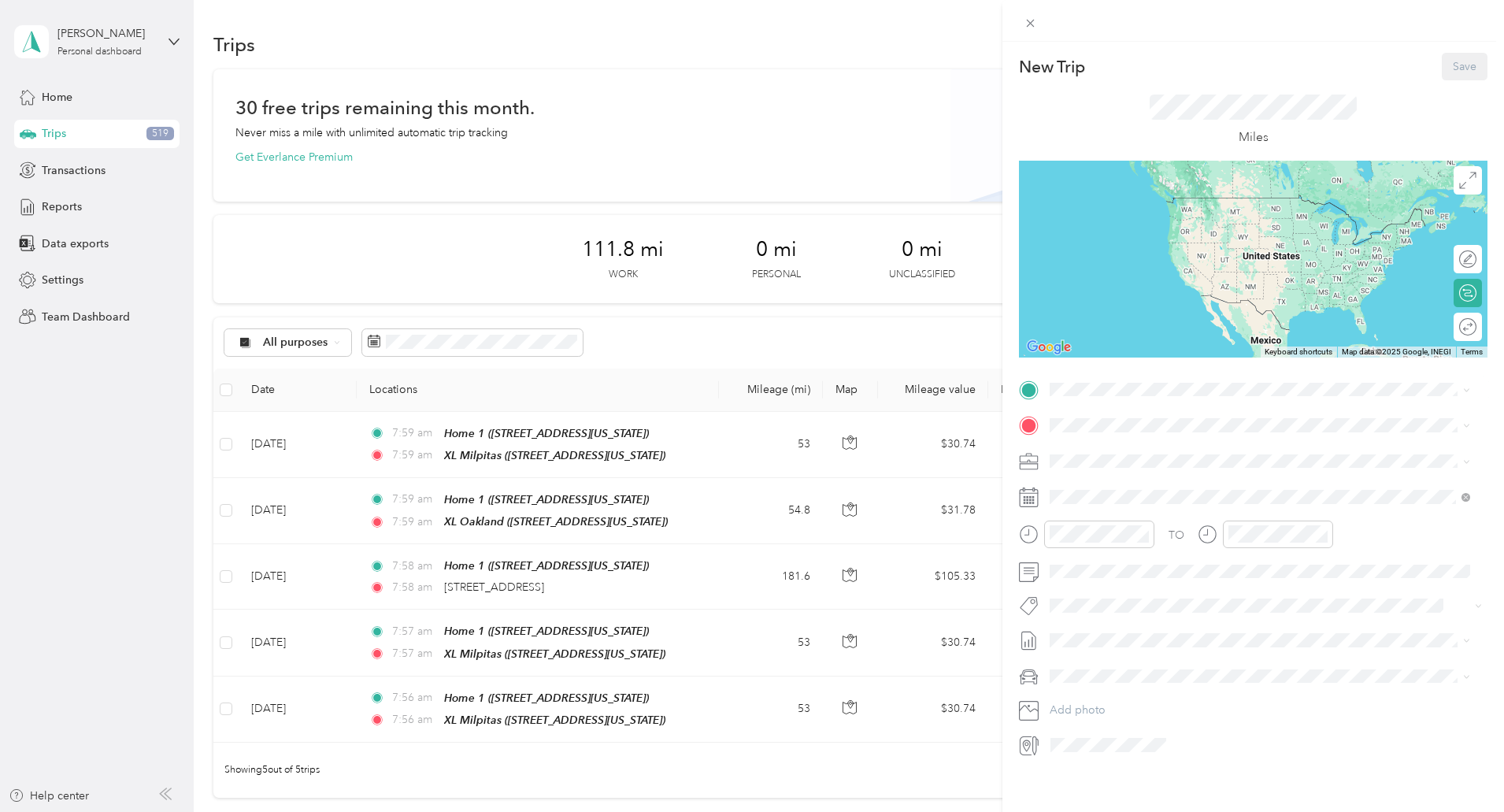
click at [1120, 573] on div "Home 1 [STREET_ADDRESS][US_STATE]" at bounding box center [1260, 559] width 410 height 38
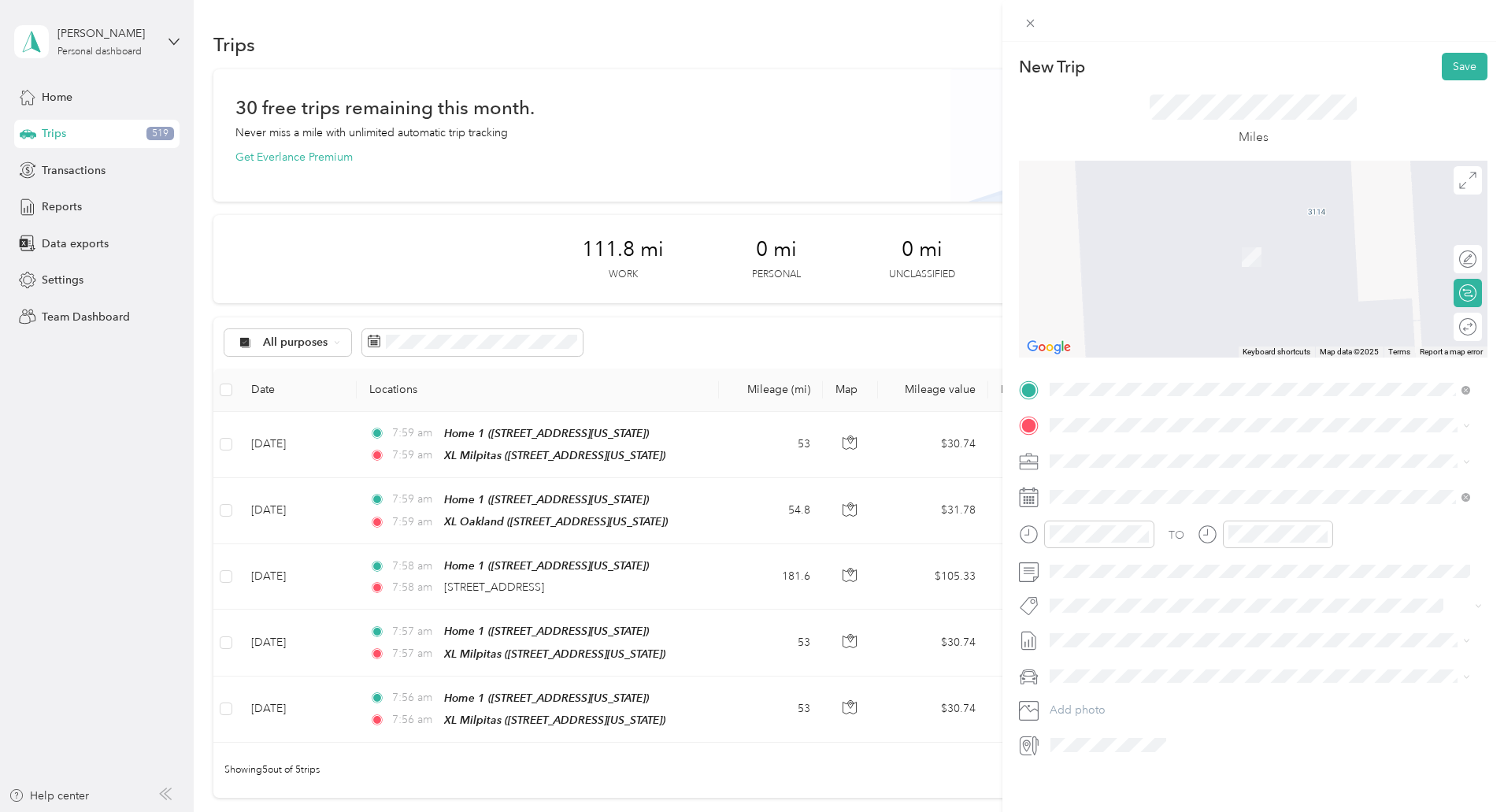
click at [1142, 504] on span "[STREET_ADDRESS][US_STATE]" at bounding box center [1158, 505] width 157 height 13
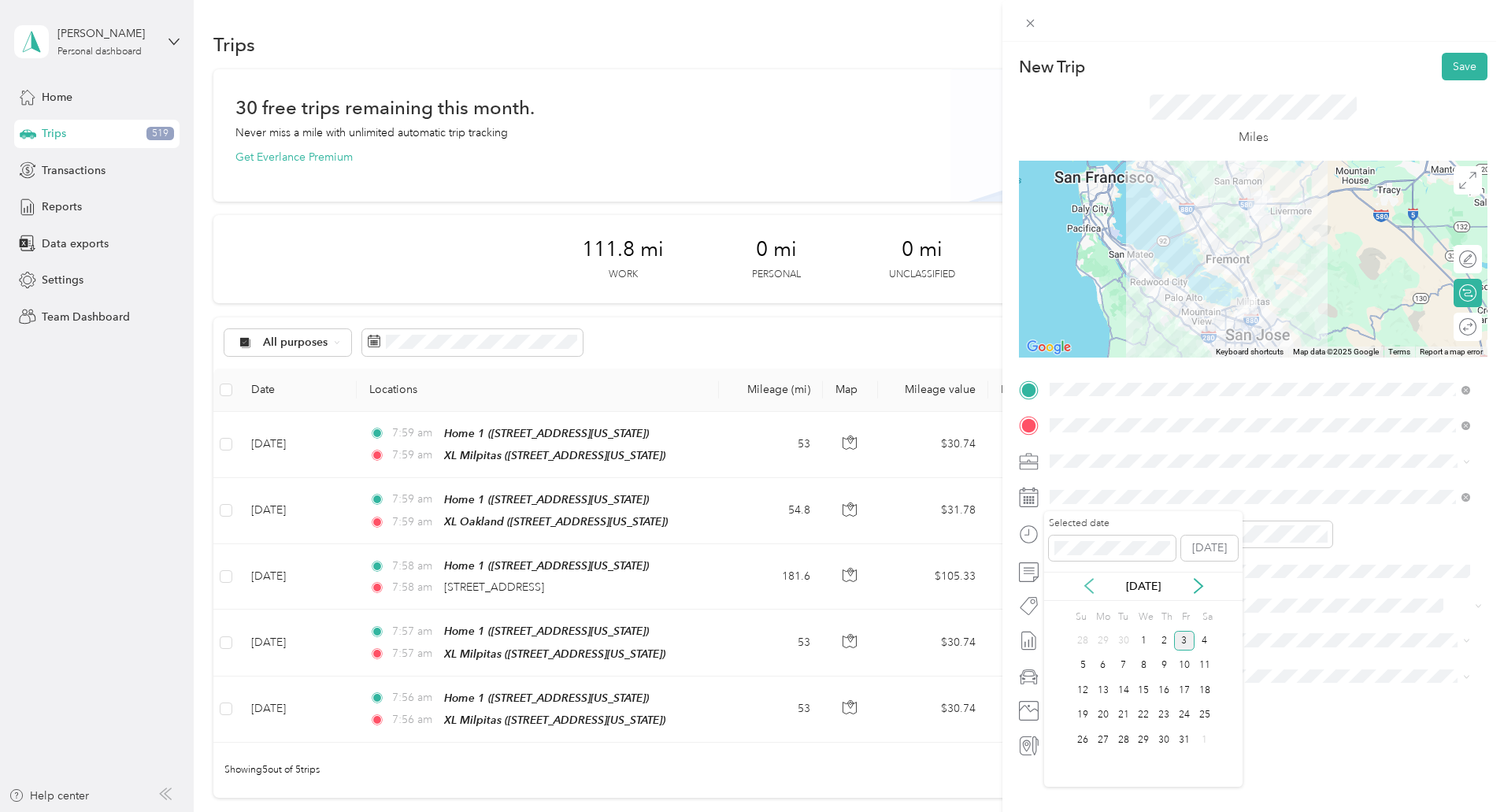
click at [1082, 587] on icon at bounding box center [1089, 585] width 16 height 16
click at [1107, 664] on div "8" at bounding box center [1102, 666] width 20 height 20
click at [1457, 328] on div at bounding box center [1460, 327] width 33 height 16
click at [1444, 70] on button "Save" at bounding box center [1465, 67] width 46 height 28
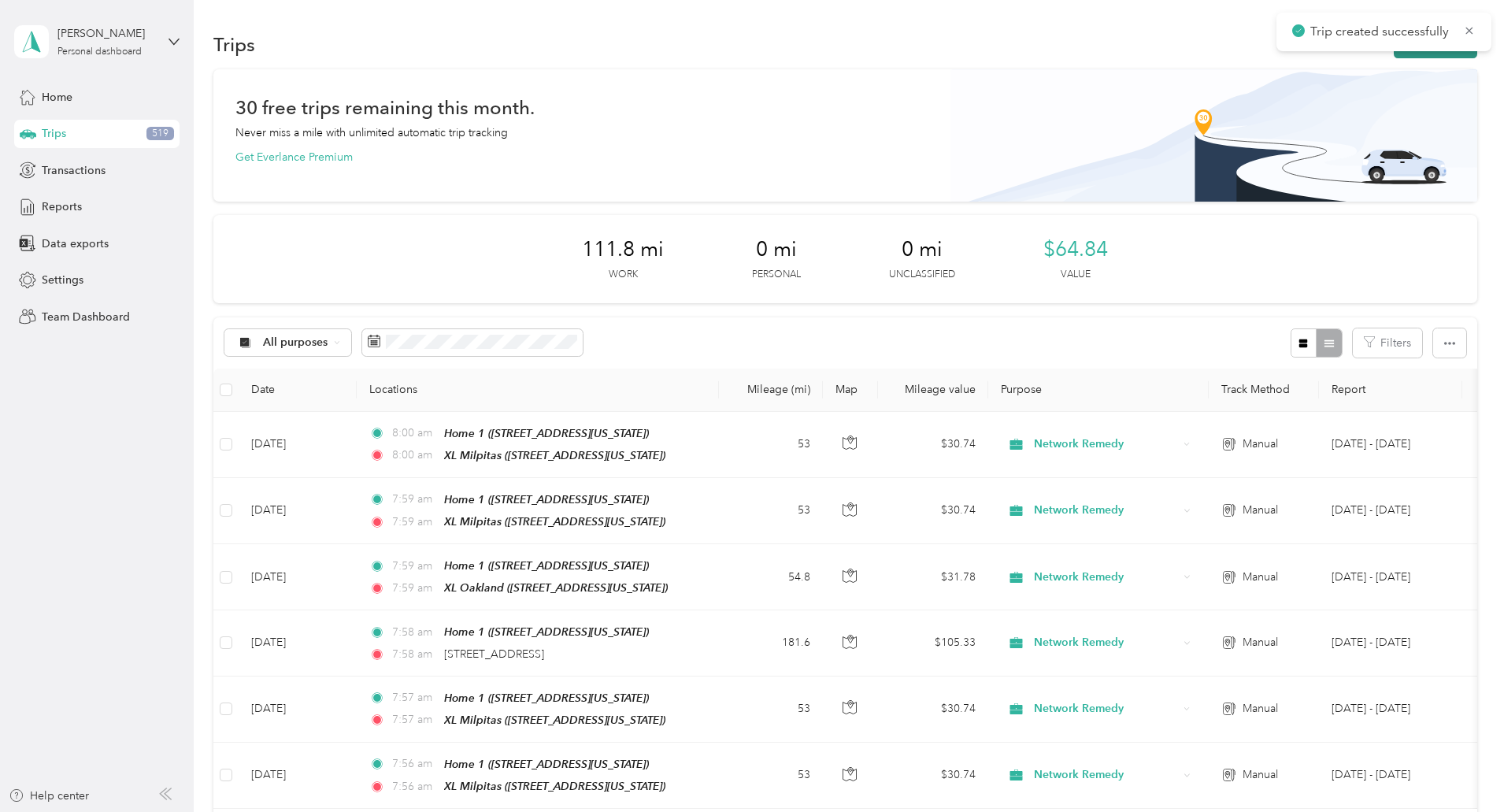
click at [1394, 55] on button "New trip" at bounding box center [1435, 45] width 83 height 28
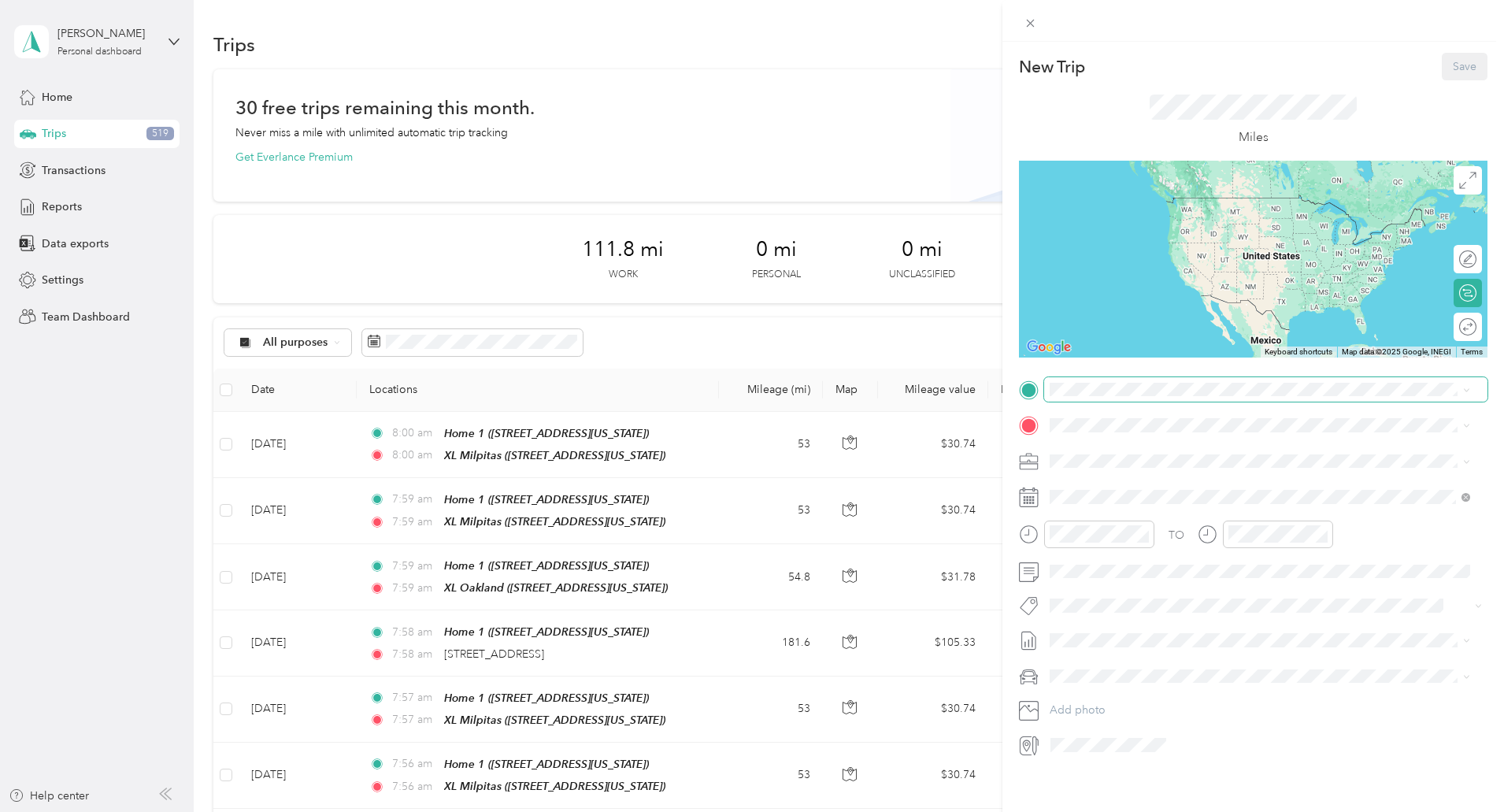
click at [1094, 378] on span at bounding box center [1265, 389] width 443 height 25
click at [1151, 569] on span "[STREET_ADDRESS][US_STATE]" at bounding box center [1158, 569] width 157 height 13
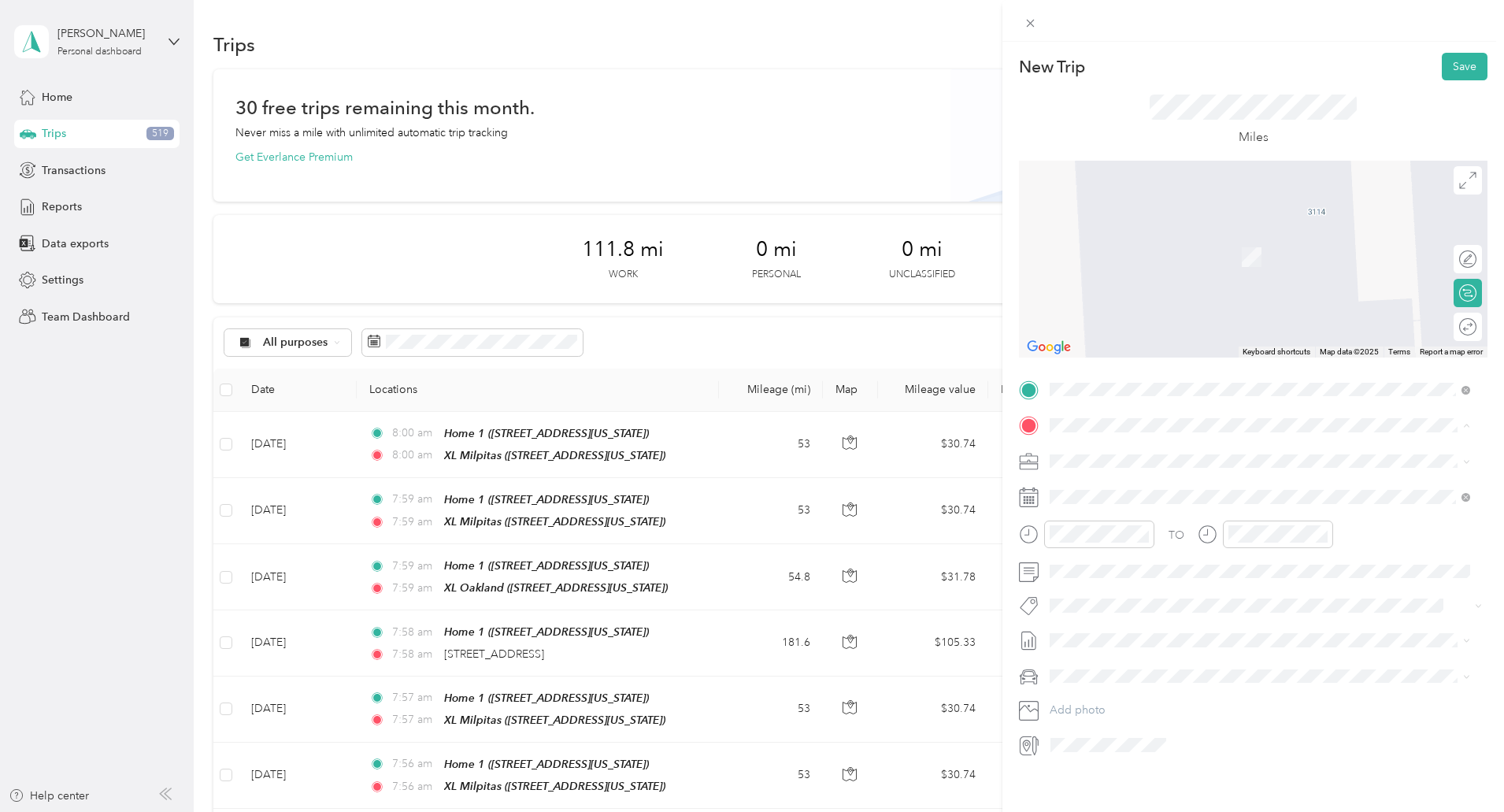
click at [1120, 486] on strong "XL Milpitas" at bounding box center [1108, 487] width 57 height 14
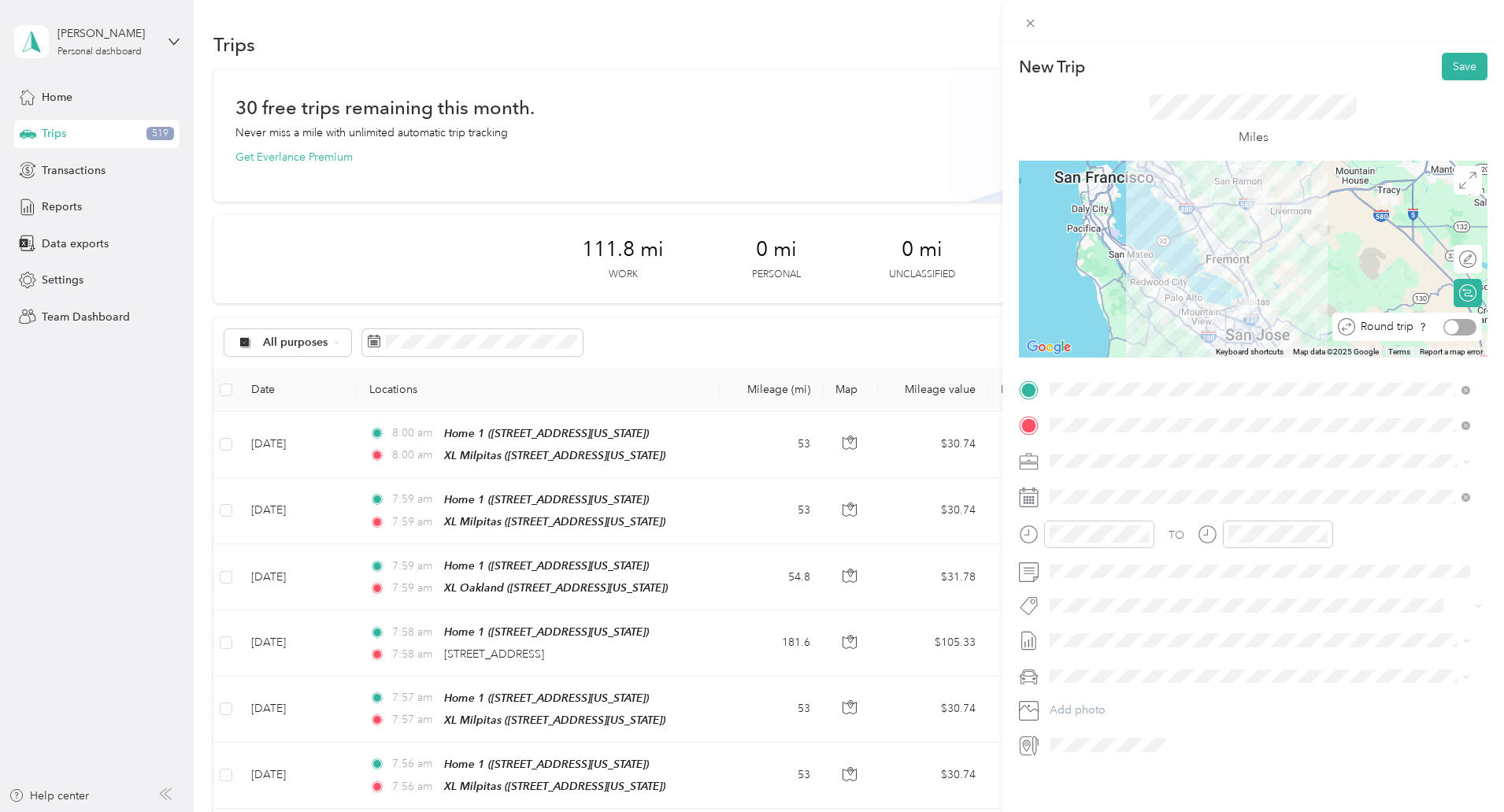
click at [1458, 327] on div at bounding box center [1460, 327] width 33 height 16
click at [1087, 584] on icon at bounding box center [1089, 585] width 8 height 14
click at [1128, 668] on div "9" at bounding box center [1123, 666] width 20 height 20
click at [1446, 68] on button "Save" at bounding box center [1465, 67] width 46 height 28
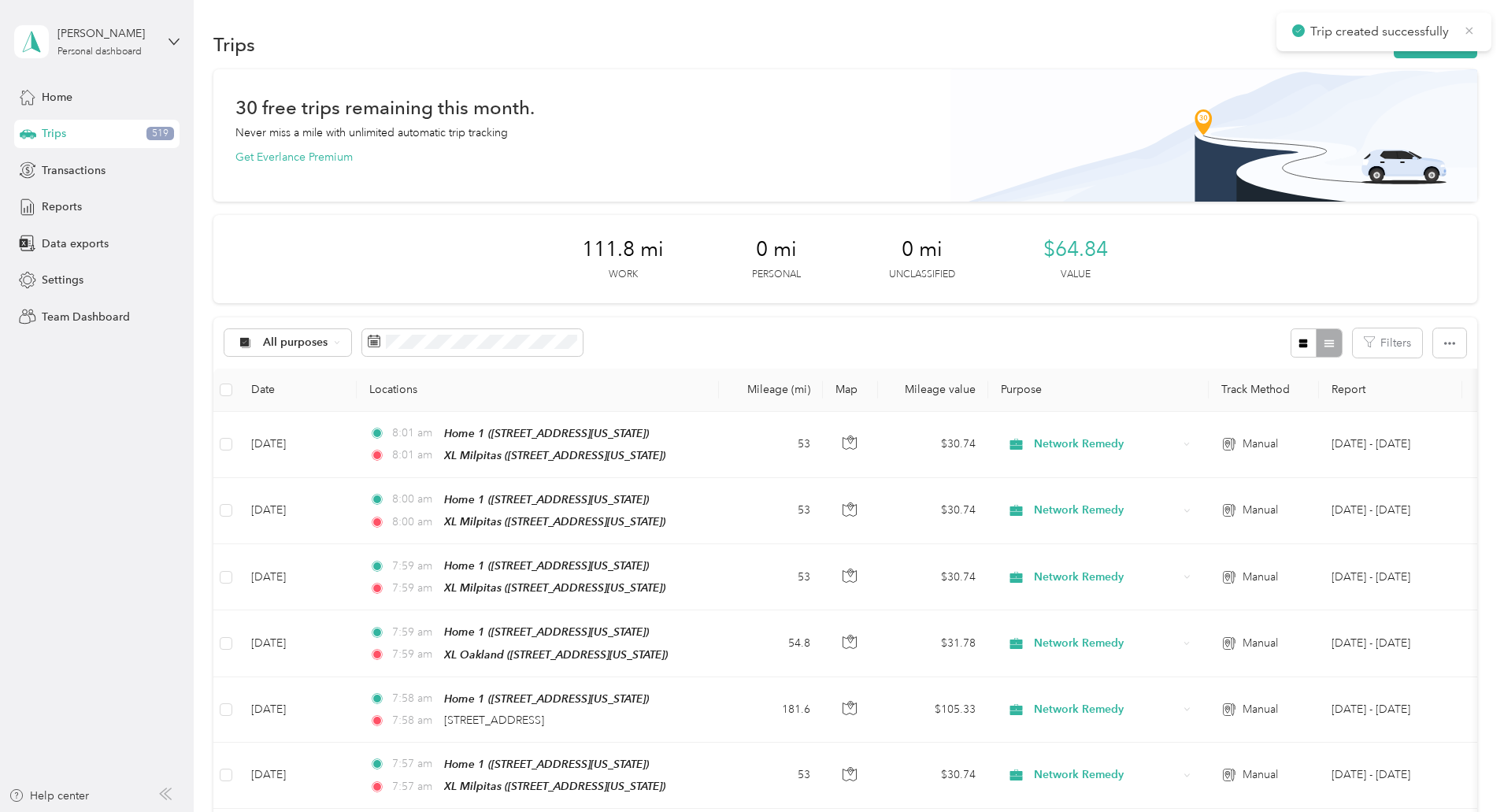
click at [1468, 29] on icon at bounding box center [1469, 30] width 12 height 14
click at [1394, 50] on button "New trip" at bounding box center [1435, 45] width 83 height 28
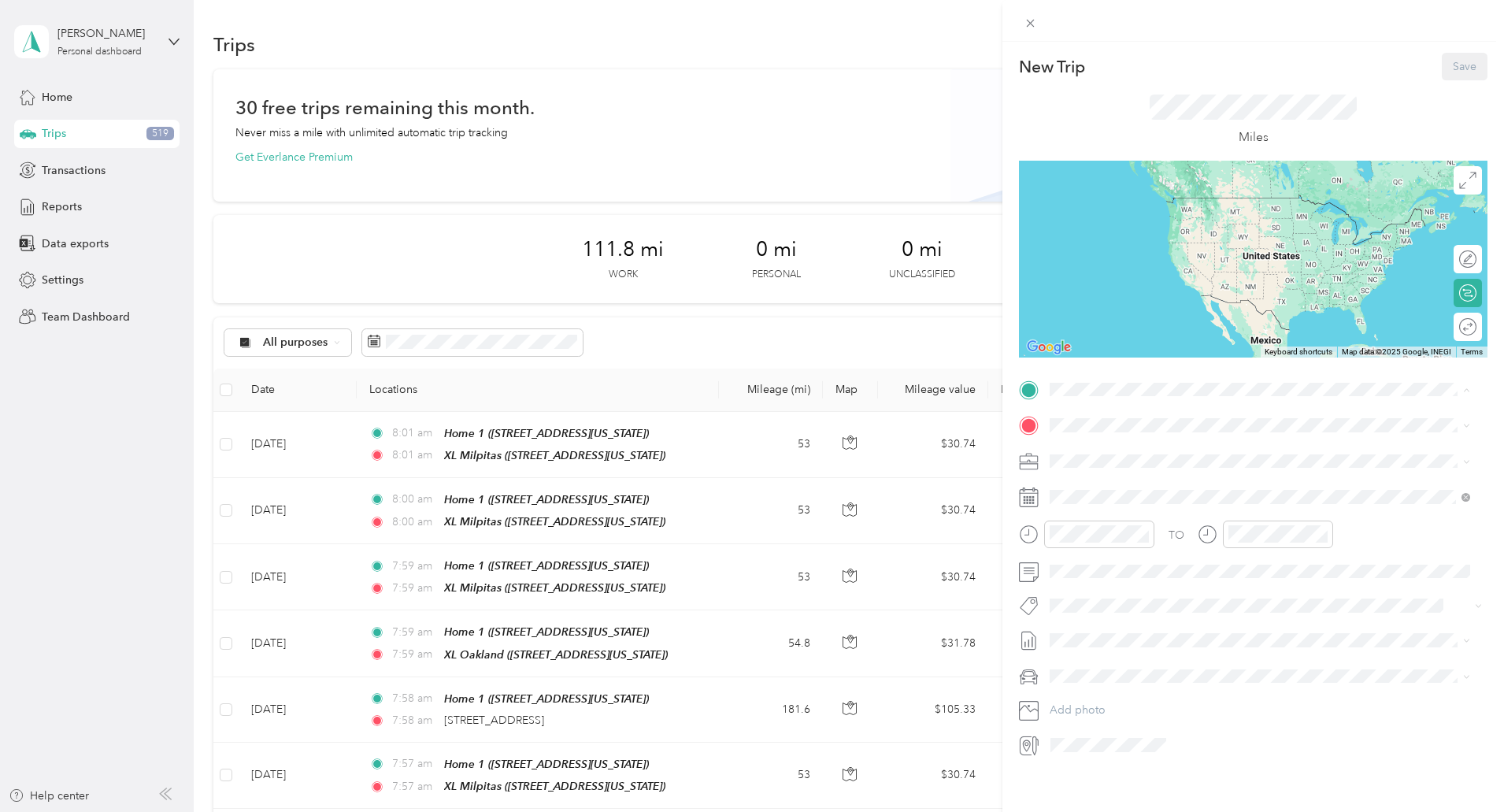
click at [1125, 566] on span "[STREET_ADDRESS][US_STATE]" at bounding box center [1158, 569] width 157 height 13
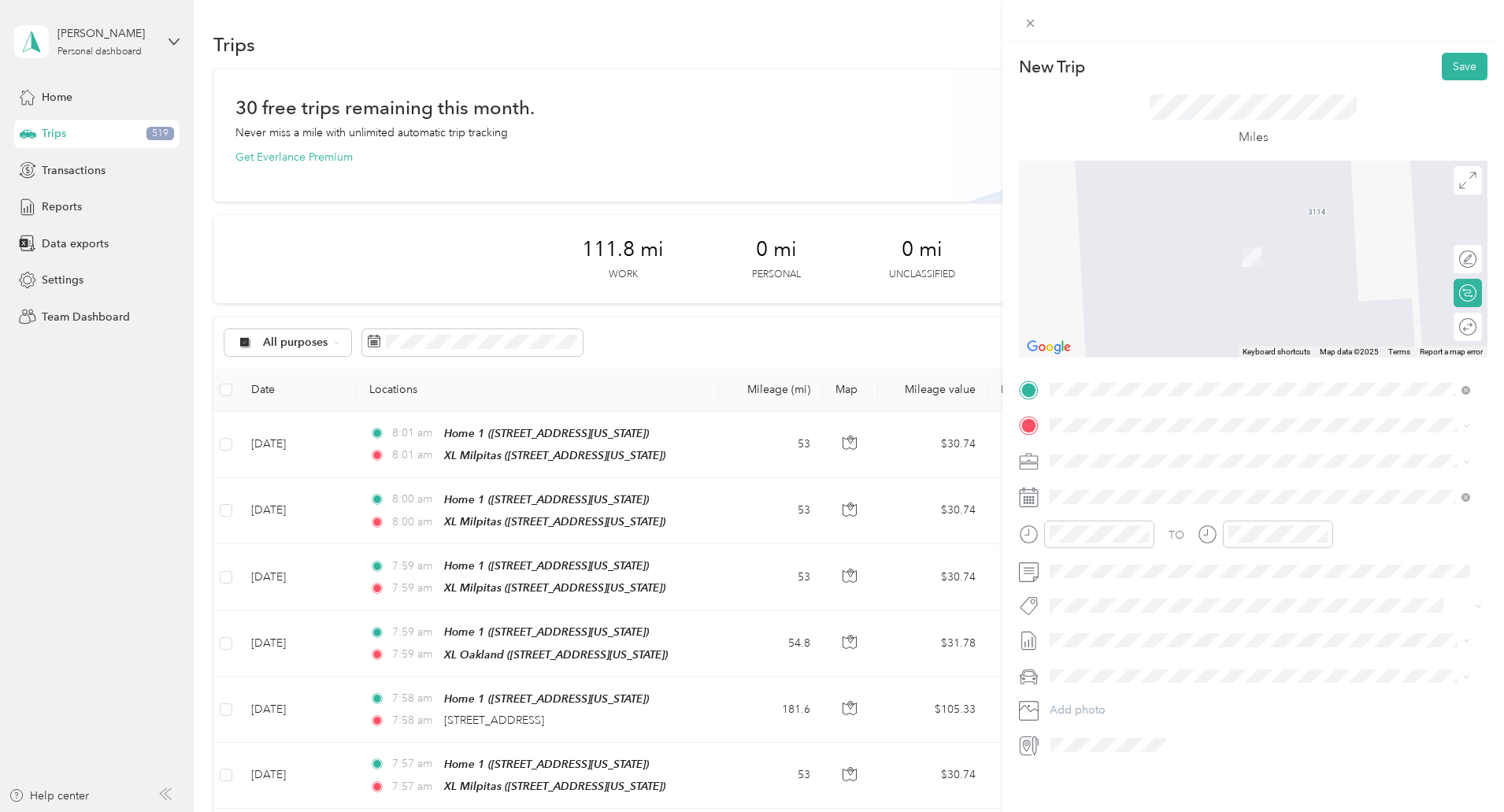
click at [1129, 486] on span "[STREET_ADDRESS][US_STATE]" at bounding box center [1158, 478] width 157 height 14
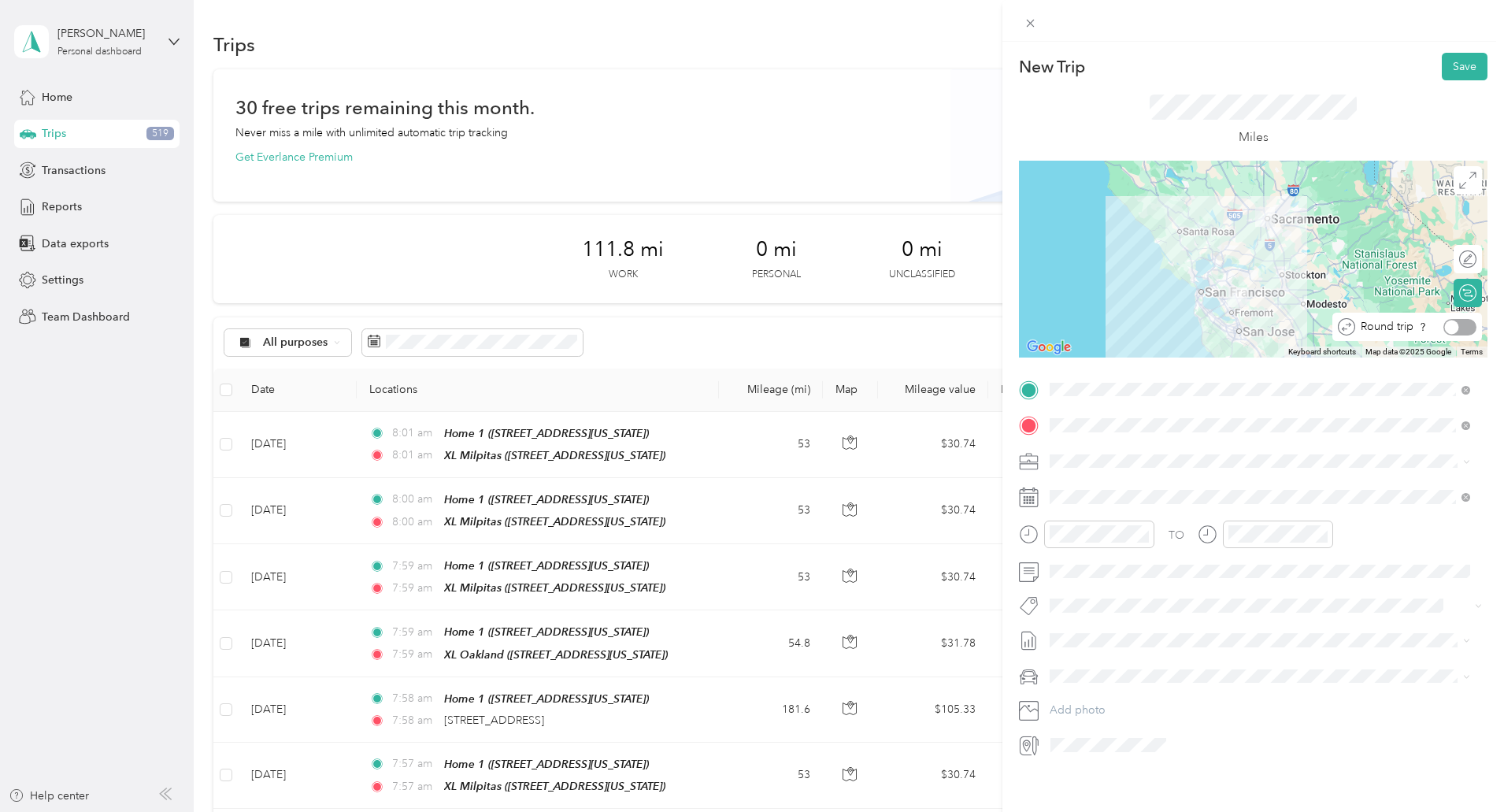
click at [1452, 324] on div at bounding box center [1460, 327] width 33 height 16
click at [1086, 580] on icon at bounding box center [1089, 585] width 16 height 16
click at [1143, 665] on div "10" at bounding box center [1142, 666] width 20 height 20
click at [1461, 69] on button "Save" at bounding box center [1465, 67] width 46 height 28
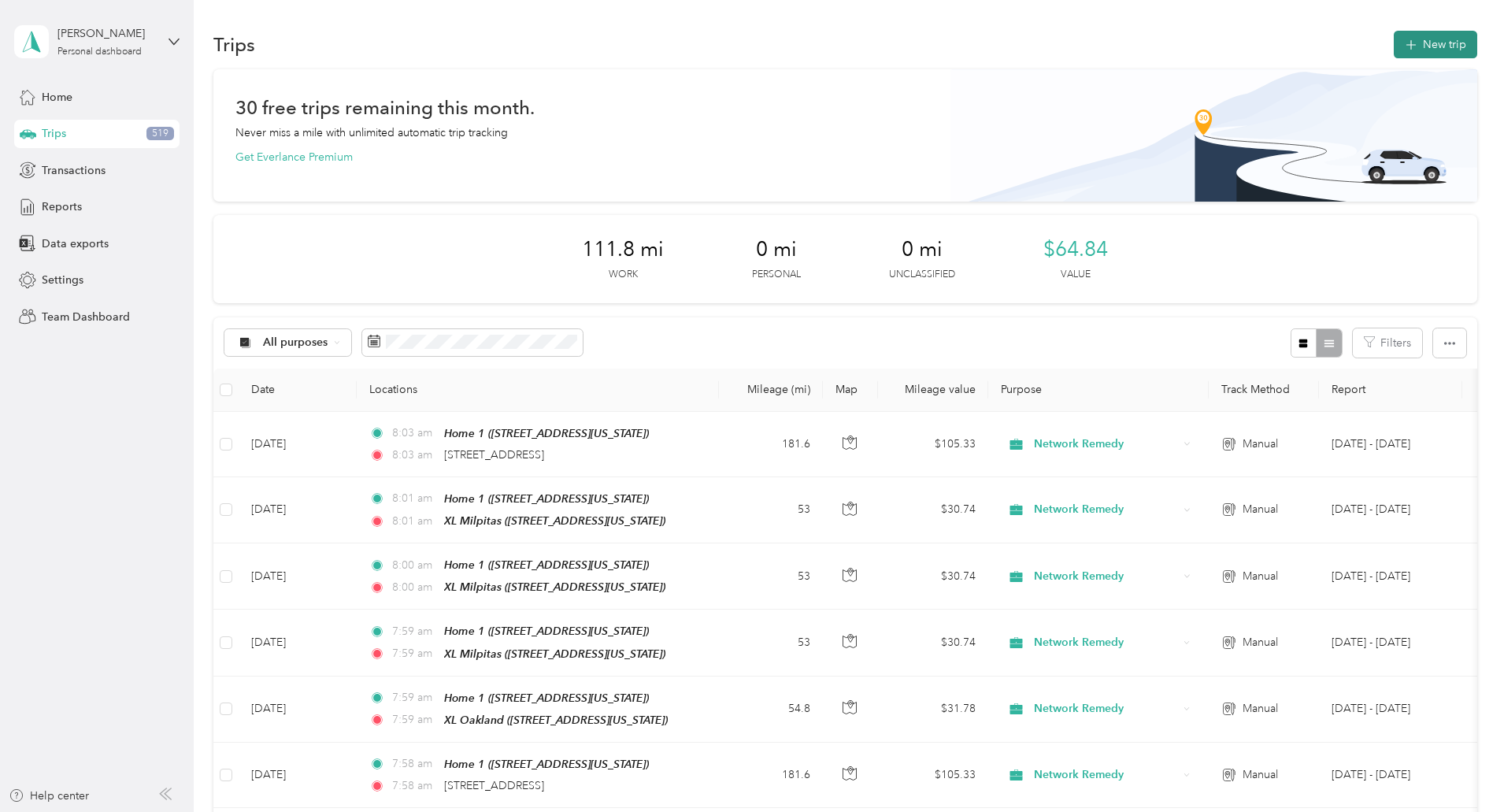
click at [1394, 50] on button "New trip" at bounding box center [1435, 45] width 83 height 28
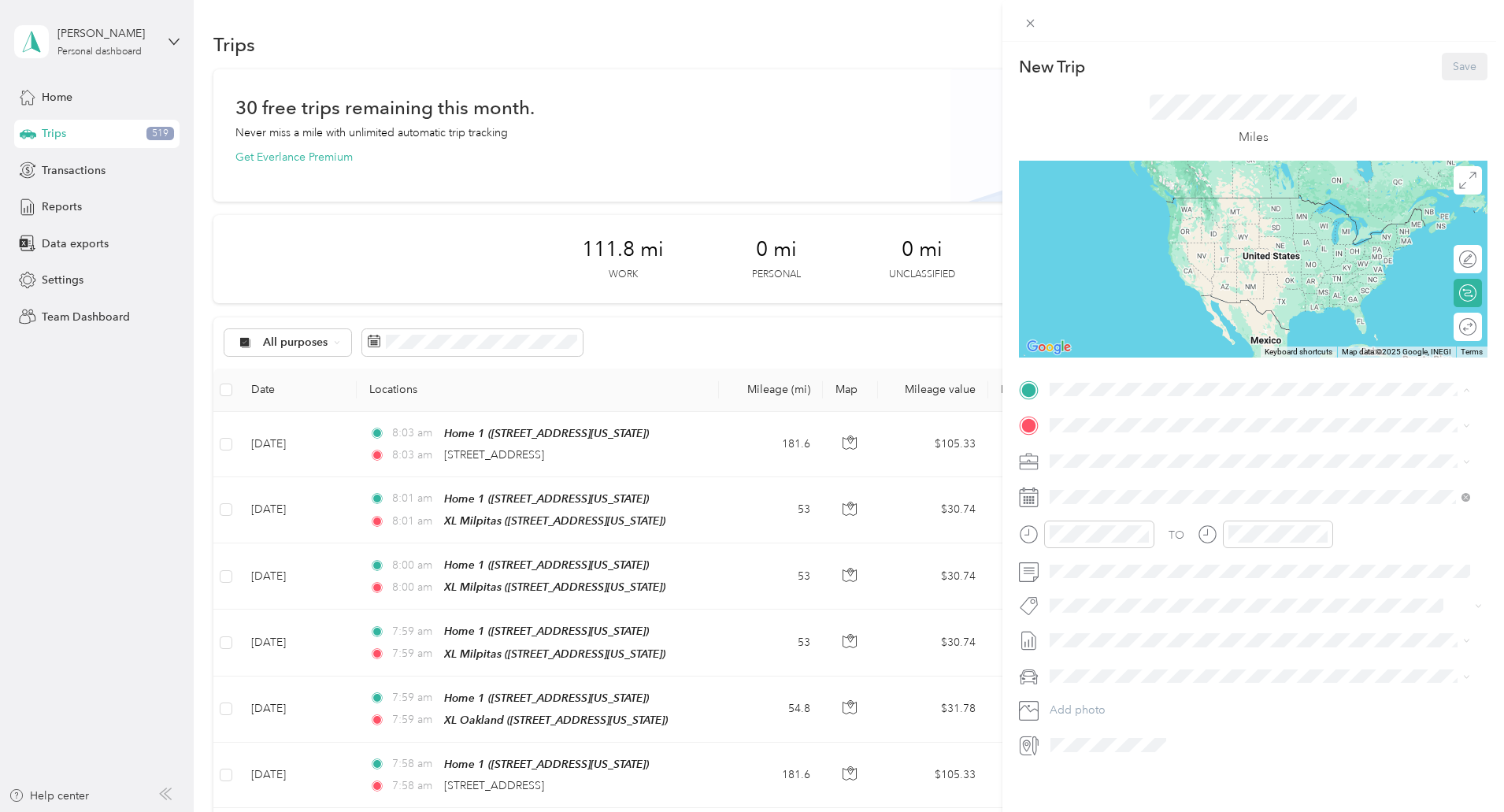
click at [1095, 562] on span "[STREET_ADDRESS][US_STATE]" at bounding box center [1158, 569] width 157 height 13
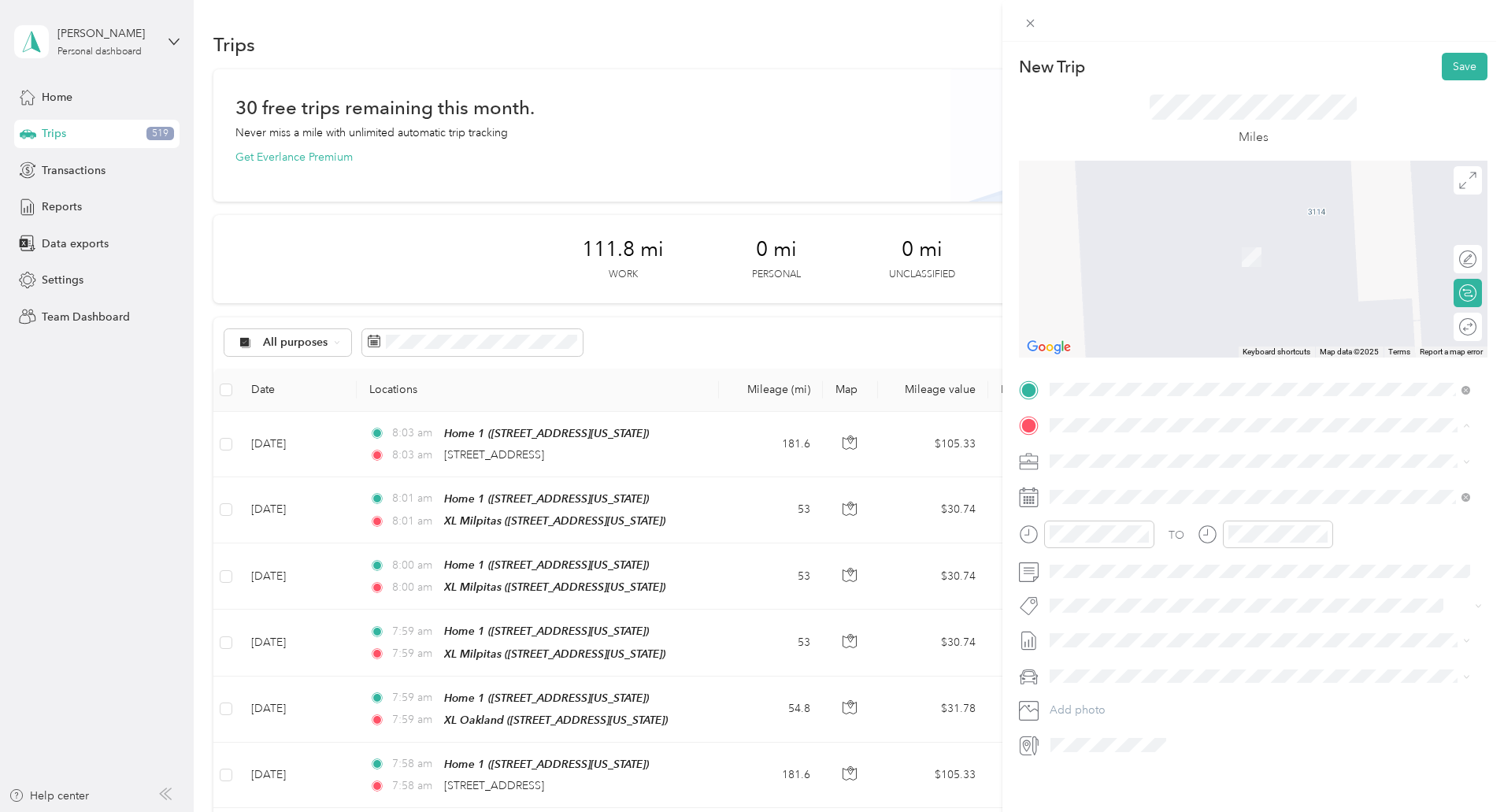
click at [1115, 650] on span "[STREET_ADDRESS][US_STATE]" at bounding box center [1158, 654] width 157 height 13
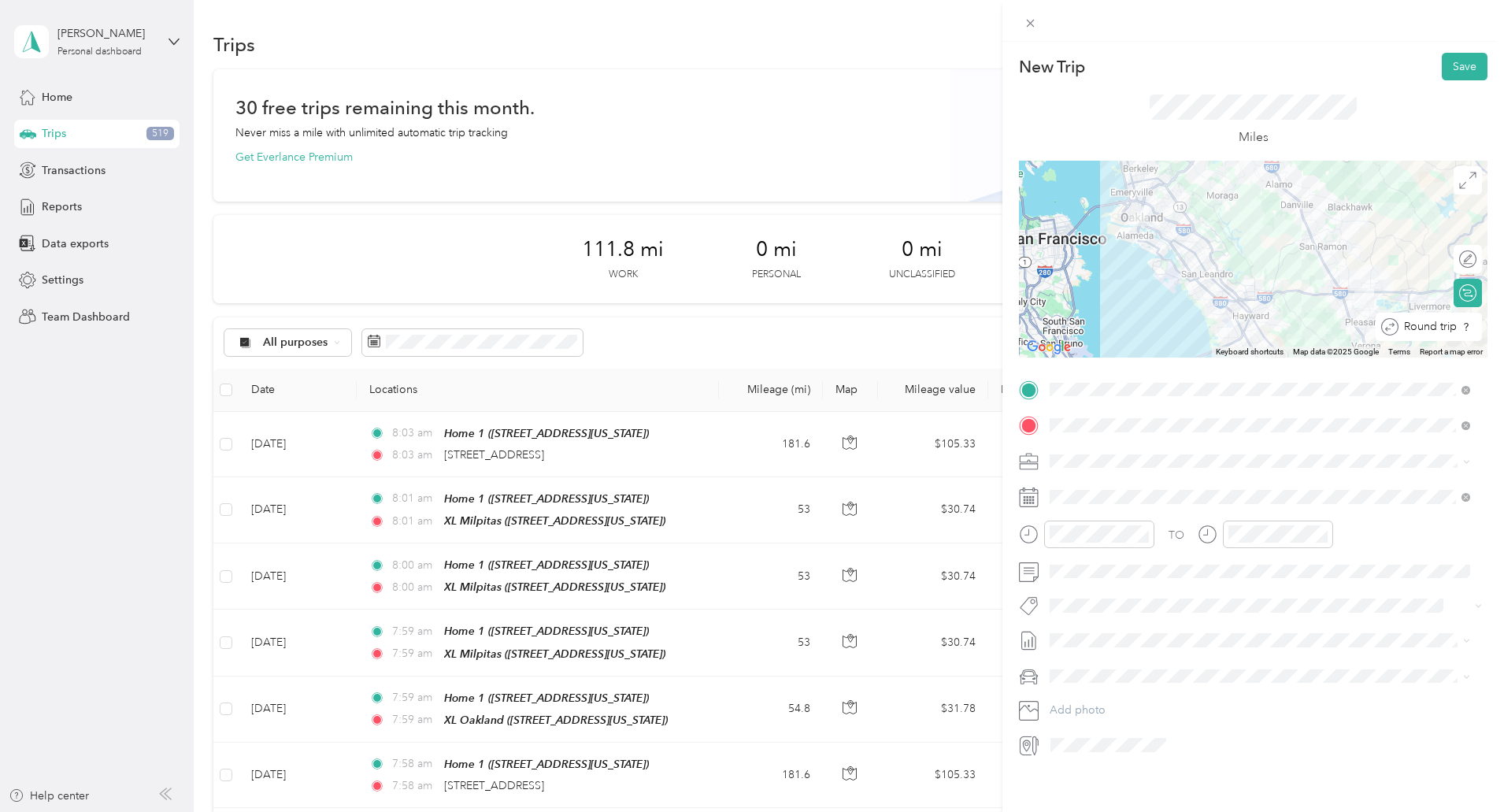
click at [1450, 325] on div "Round trip" at bounding box center [1438, 327] width 78 height 16
click at [1450, 326] on div at bounding box center [1460, 327] width 33 height 16
click at [1084, 586] on icon at bounding box center [1089, 585] width 16 height 16
click at [1160, 668] on div "11" at bounding box center [1163, 666] width 20 height 20
click at [1445, 71] on button "Save" at bounding box center [1465, 67] width 46 height 28
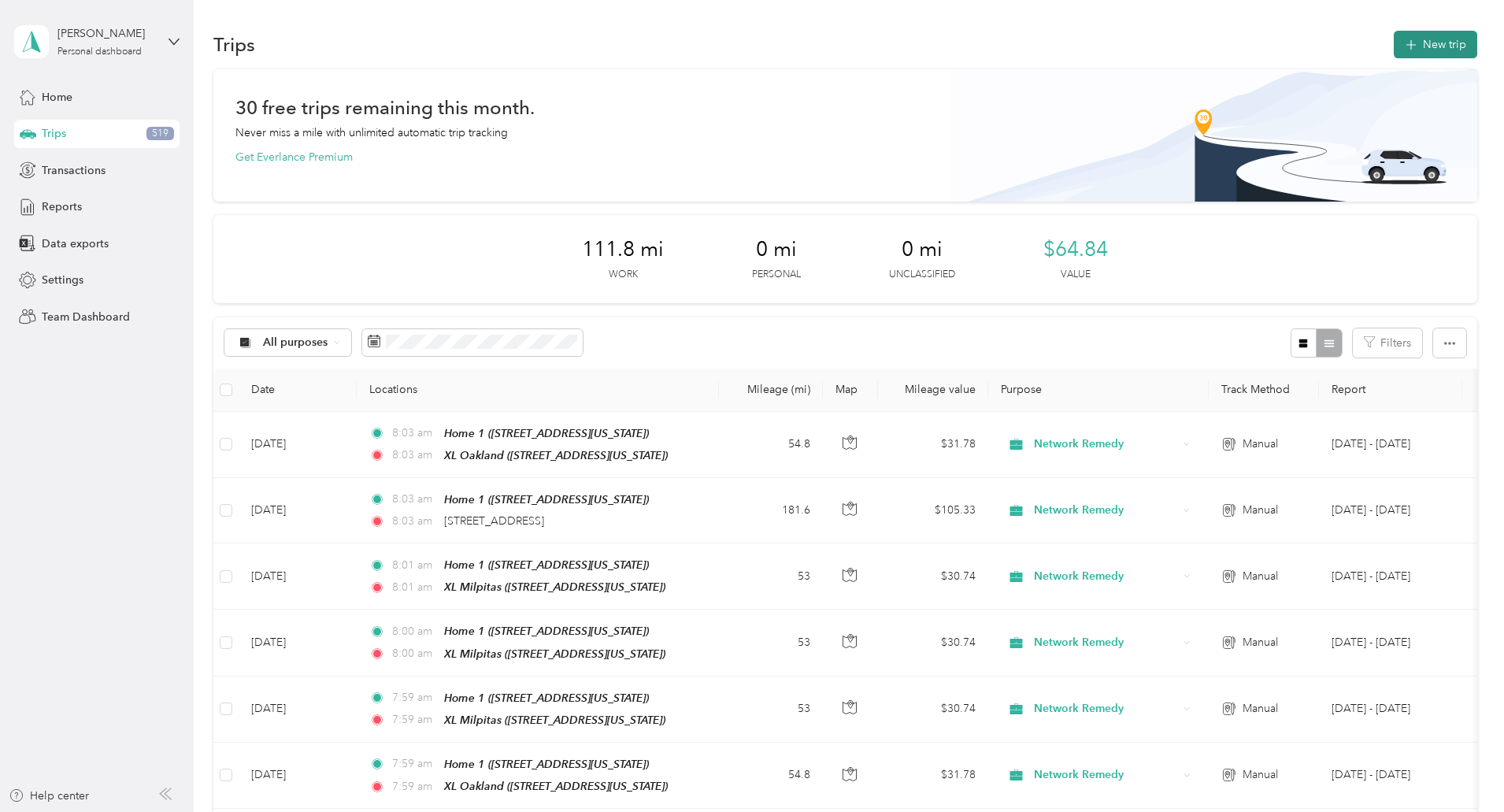
click at [1394, 48] on button "New trip" at bounding box center [1435, 45] width 83 height 28
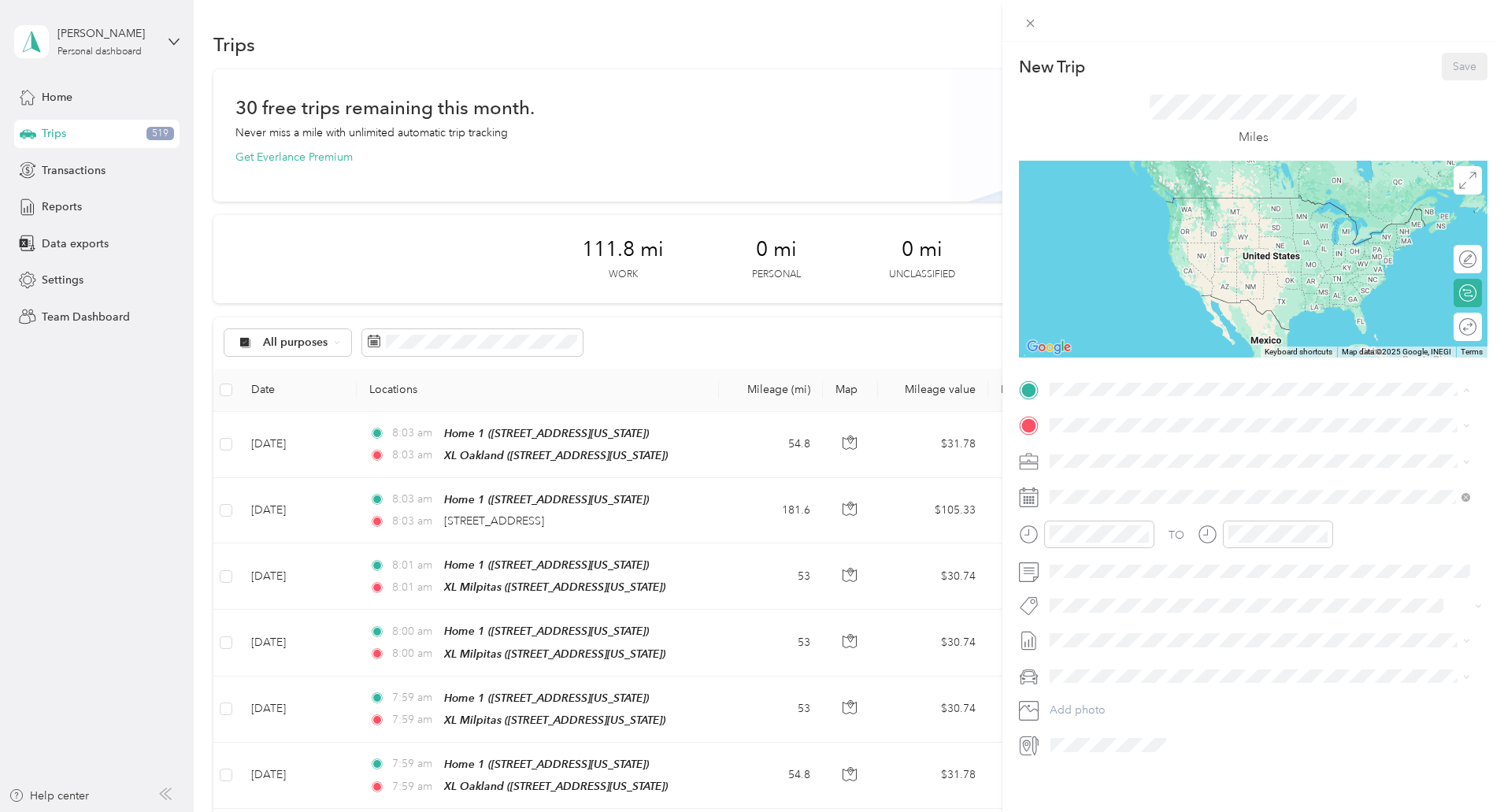
click at [1167, 811] on div "New Trip Save This trip cannot be edited because it is either under review, app…" at bounding box center [748, 812] width 1496 height 0
click at [1117, 604] on div "XL Oakland [STREET_ADDRESS][US_STATE]" at bounding box center [1158, 610] width 157 height 33
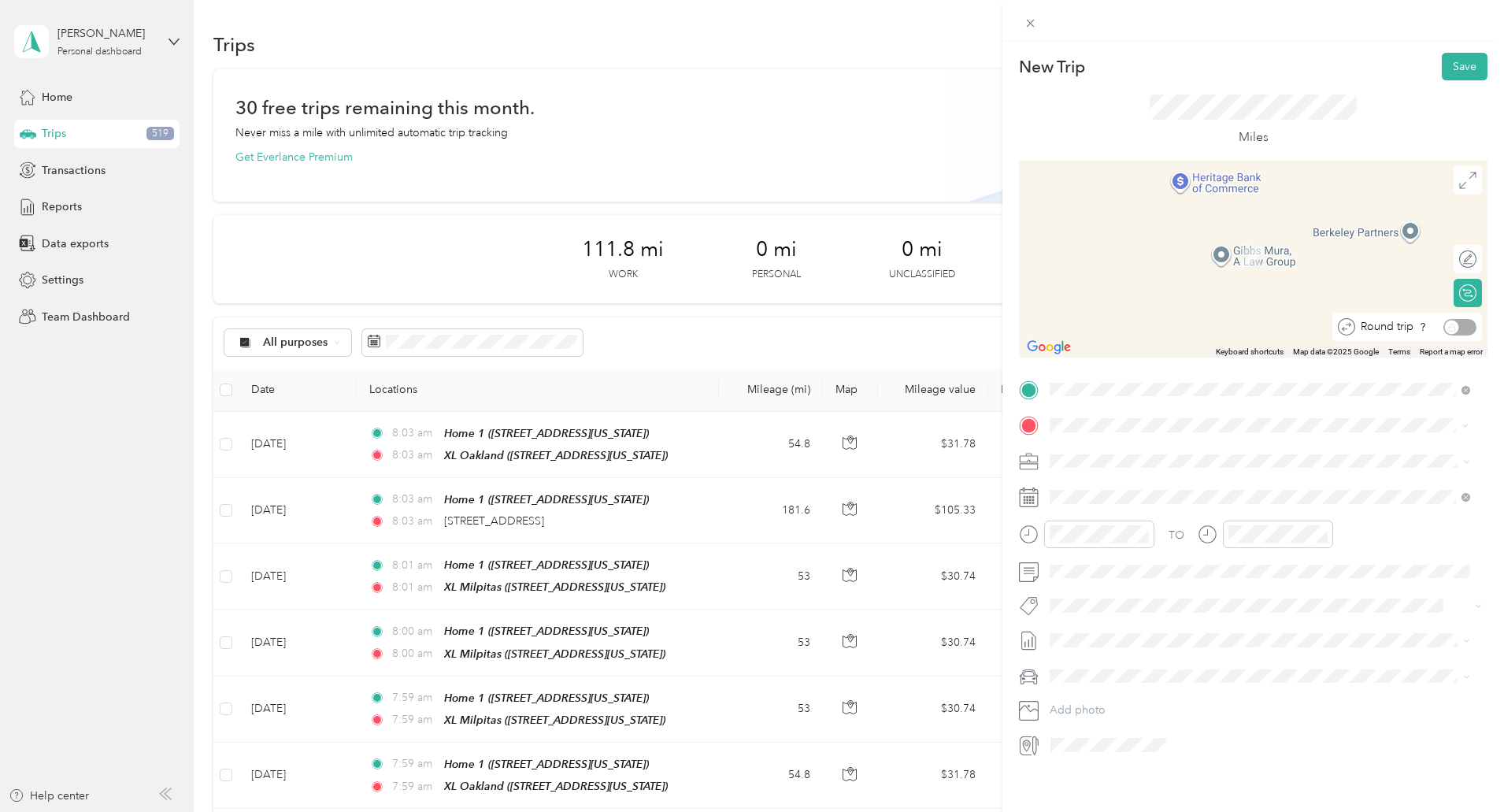
click at [1449, 325] on div "Round trip" at bounding box center [1415, 327] width 122 height 16
click at [1442, 325] on div "Round trip" at bounding box center [1415, 327] width 122 height 16
click at [1216, 488] on span "[STREET_ADDRESS][US_STATE]" at bounding box center [1158, 481] width 157 height 14
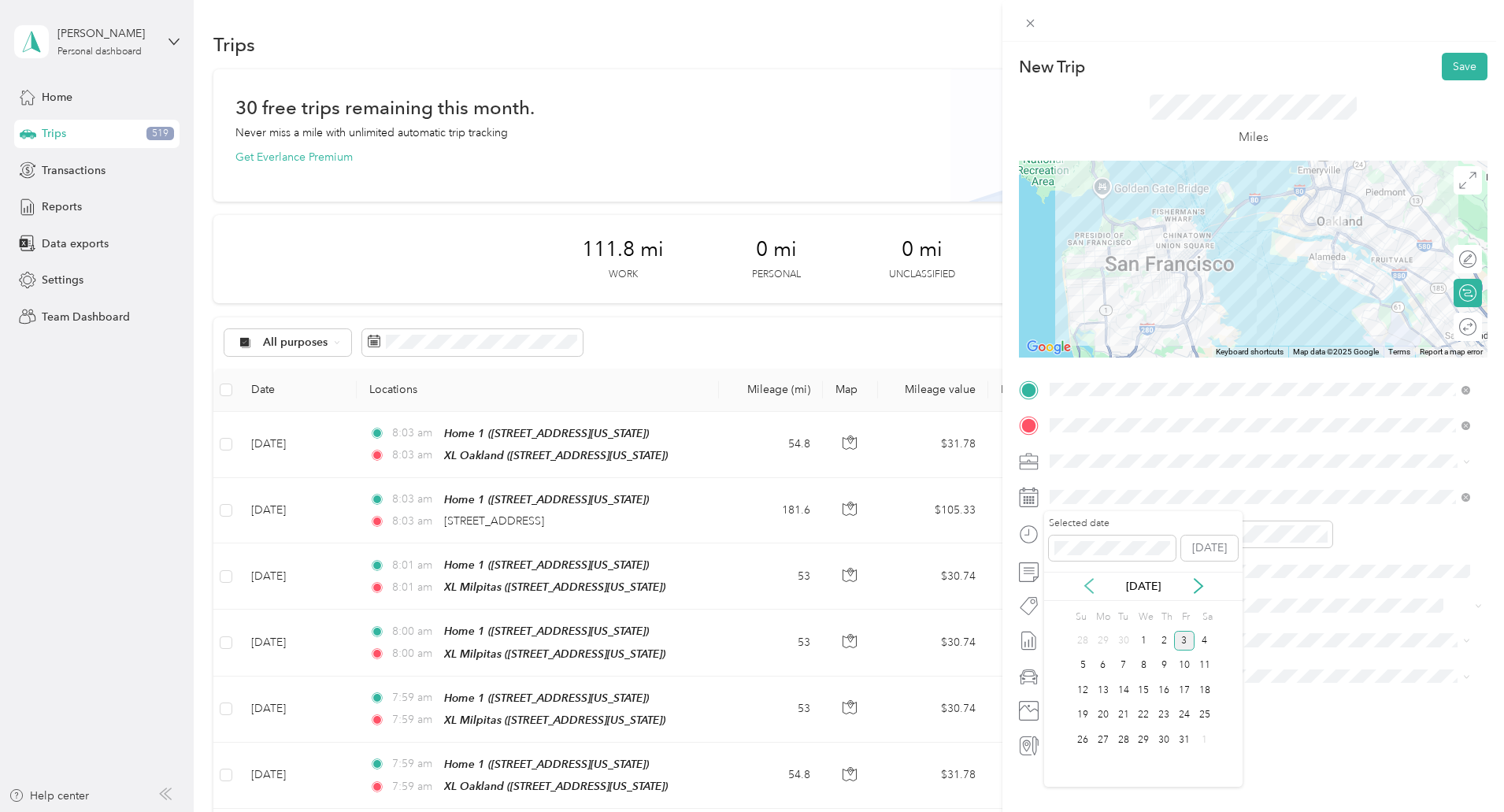
click at [1094, 588] on icon at bounding box center [1089, 585] width 16 height 16
click at [1166, 661] on div "11" at bounding box center [1163, 666] width 20 height 20
click at [1452, 327] on div at bounding box center [1460, 327] width 33 height 16
click at [1443, 61] on button "Save" at bounding box center [1465, 67] width 46 height 28
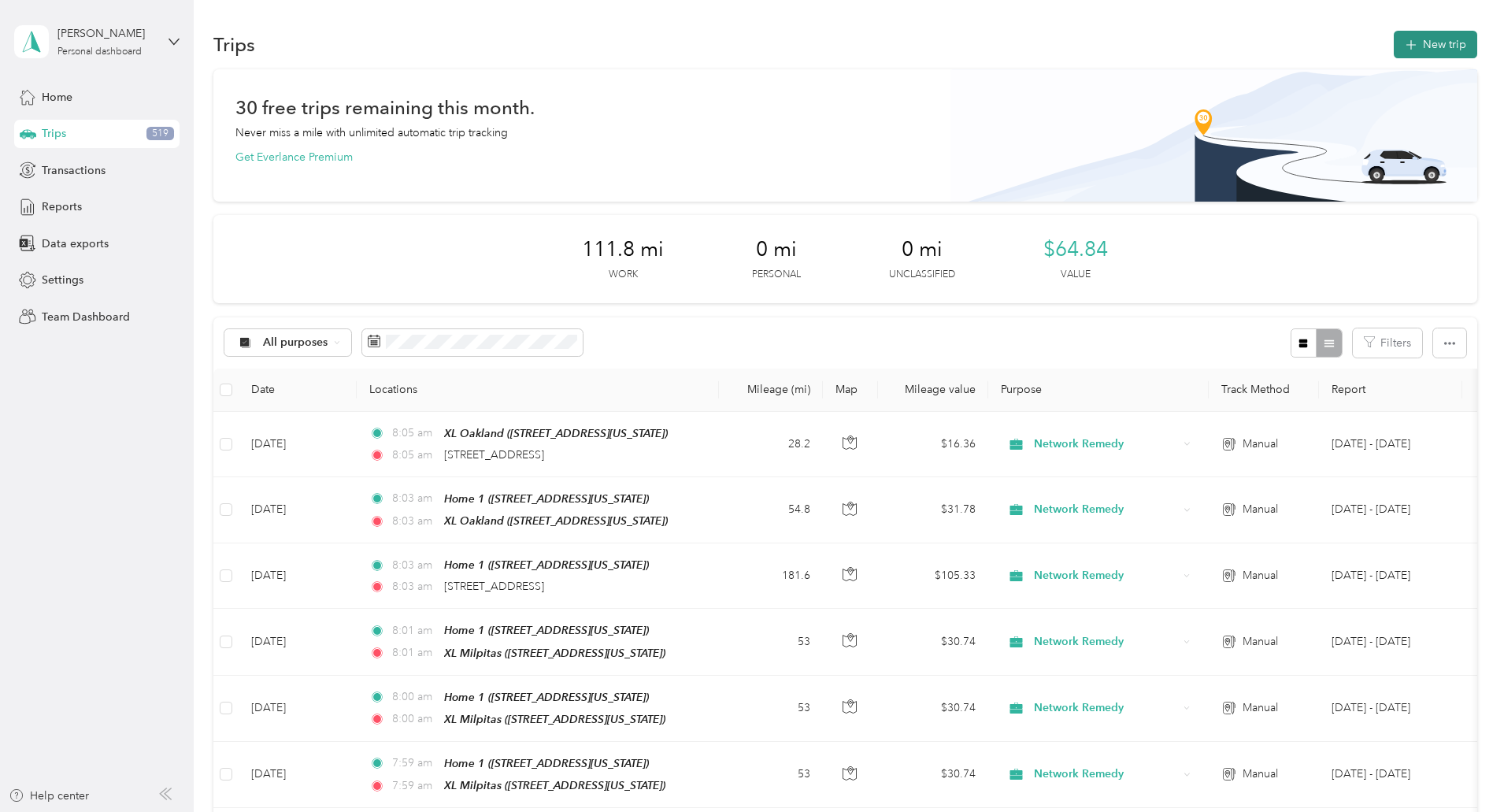
click at [1394, 51] on button "New trip" at bounding box center [1435, 45] width 83 height 28
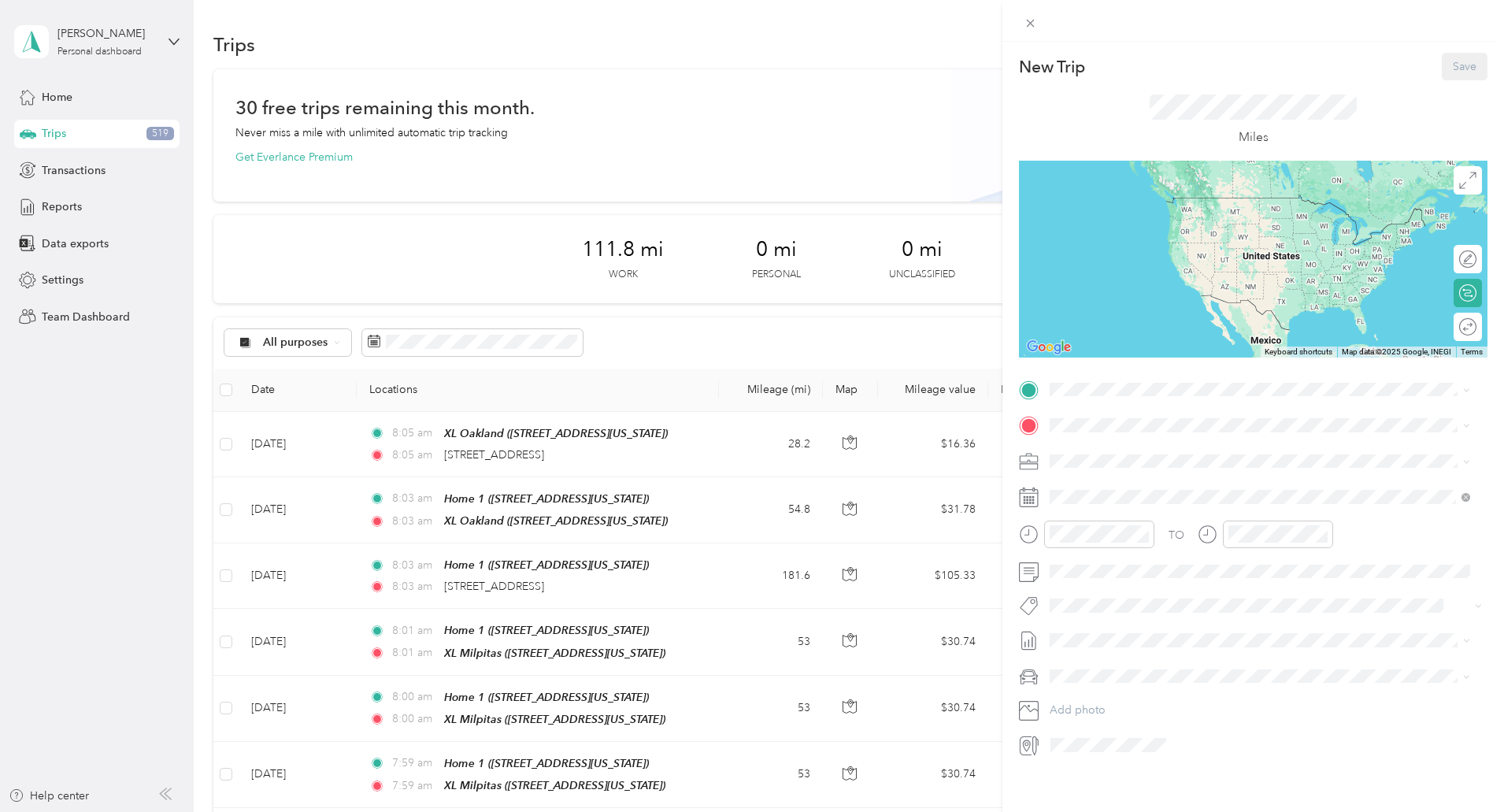
click at [1094, 450] on strong "XL Milpitas" at bounding box center [1108, 451] width 57 height 14
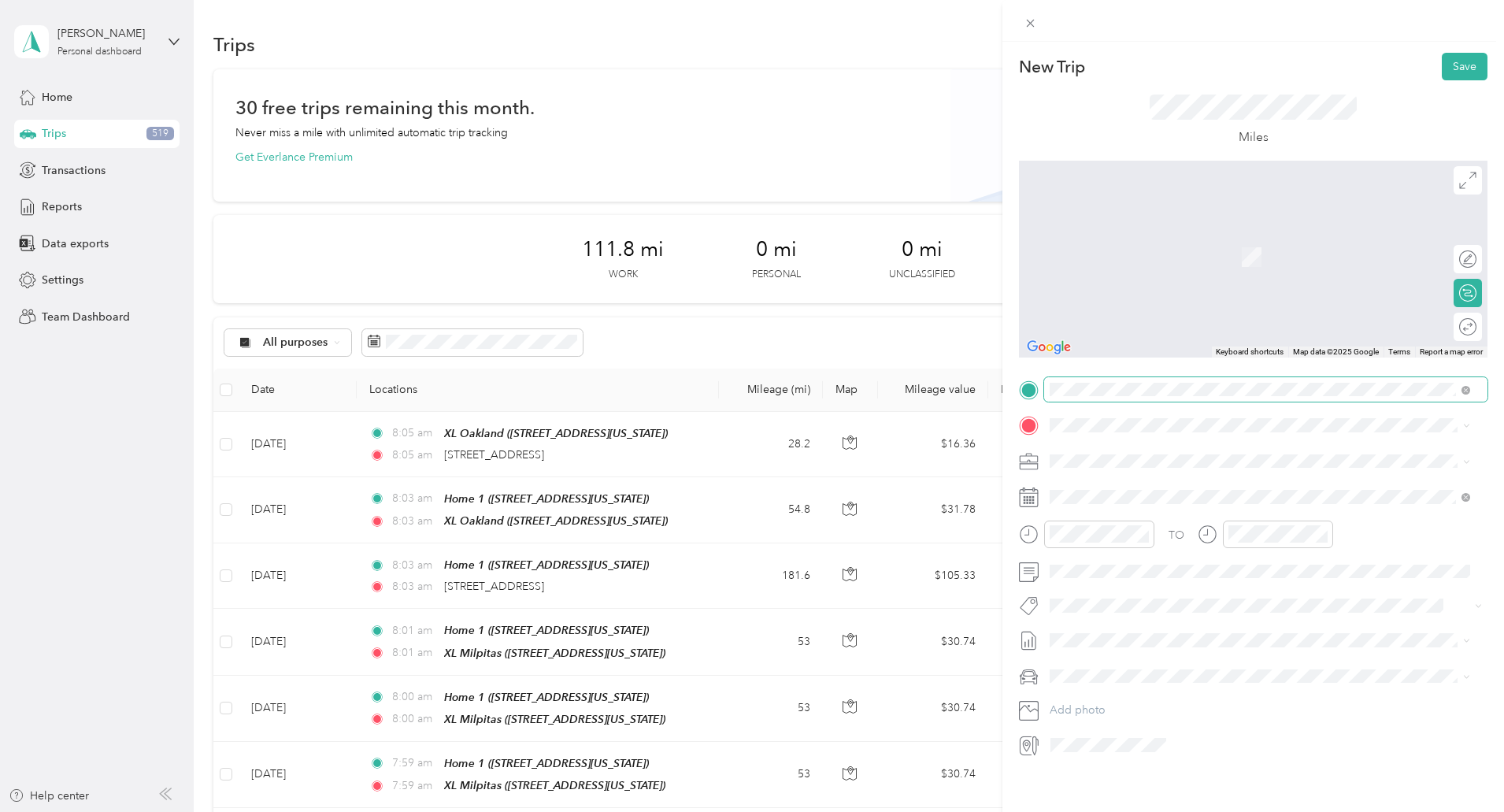
click at [1473, 389] on span at bounding box center [1265, 389] width 443 height 25
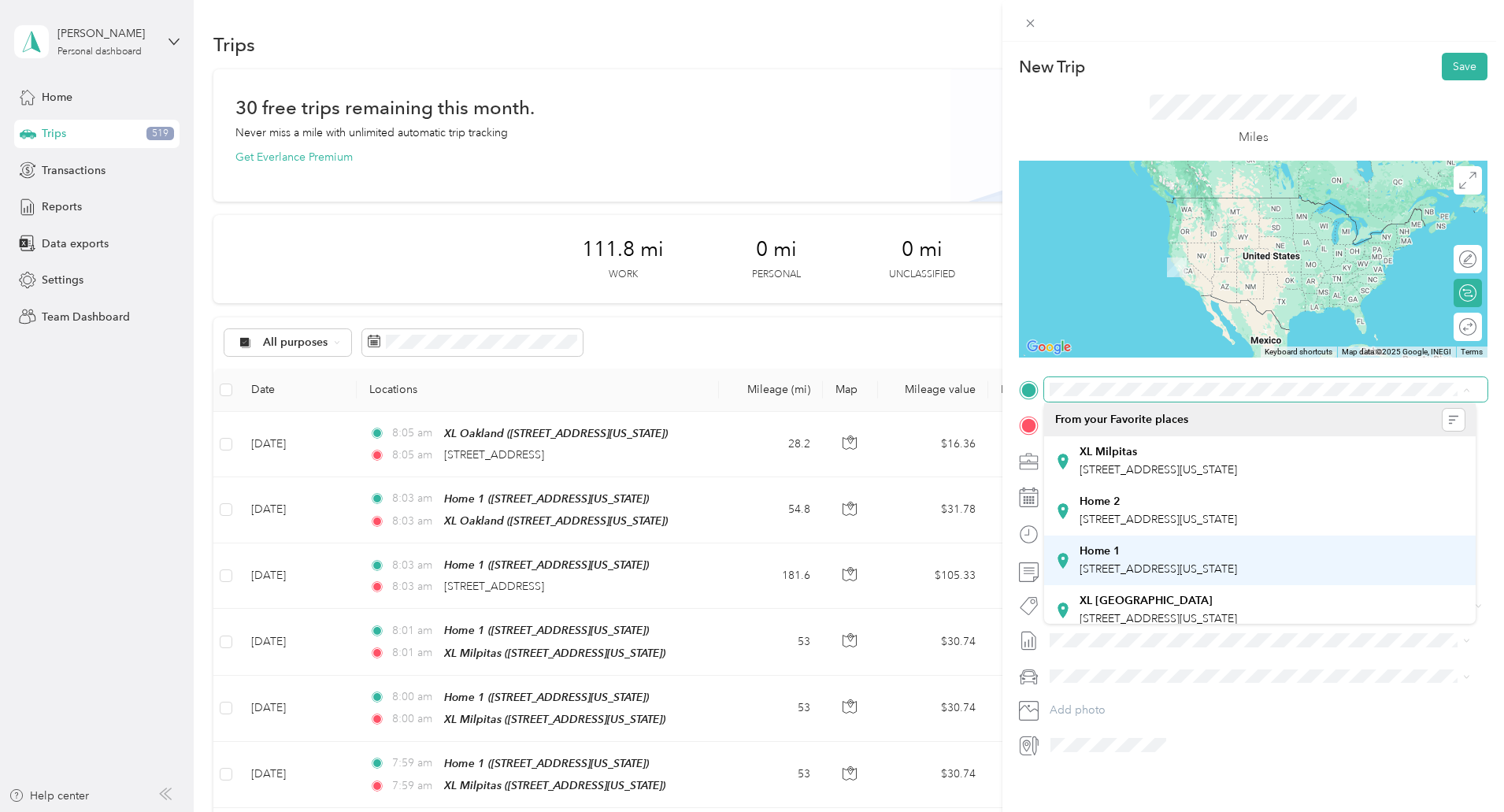
click at [1237, 552] on div "Home 1" at bounding box center [1158, 551] width 157 height 14
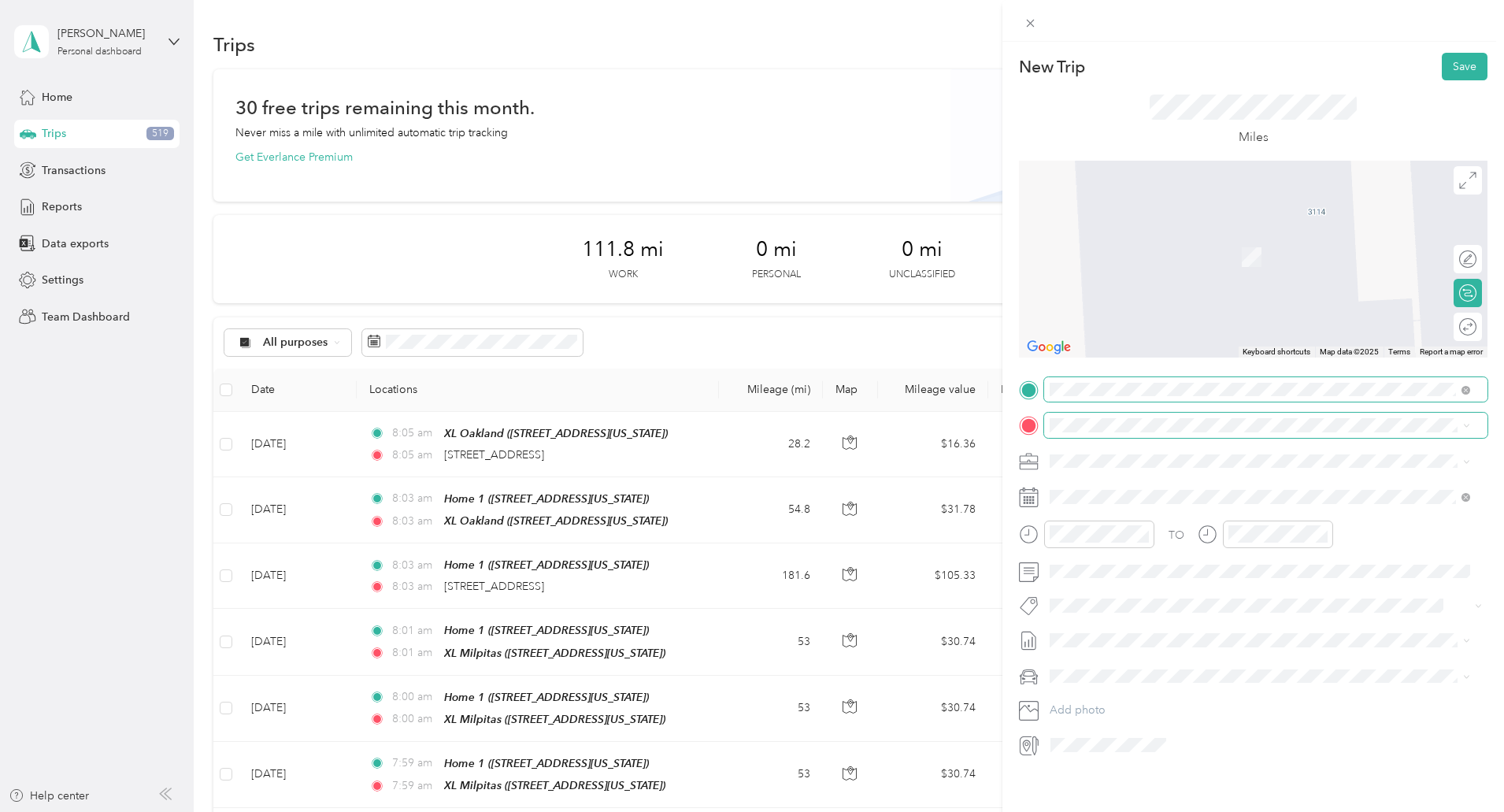
click at [1220, 433] on span at bounding box center [1265, 425] width 443 height 25
click at [1129, 498] on div "XL Milpitas [STREET_ADDRESS][US_STATE]" at bounding box center [1158, 495] width 157 height 33
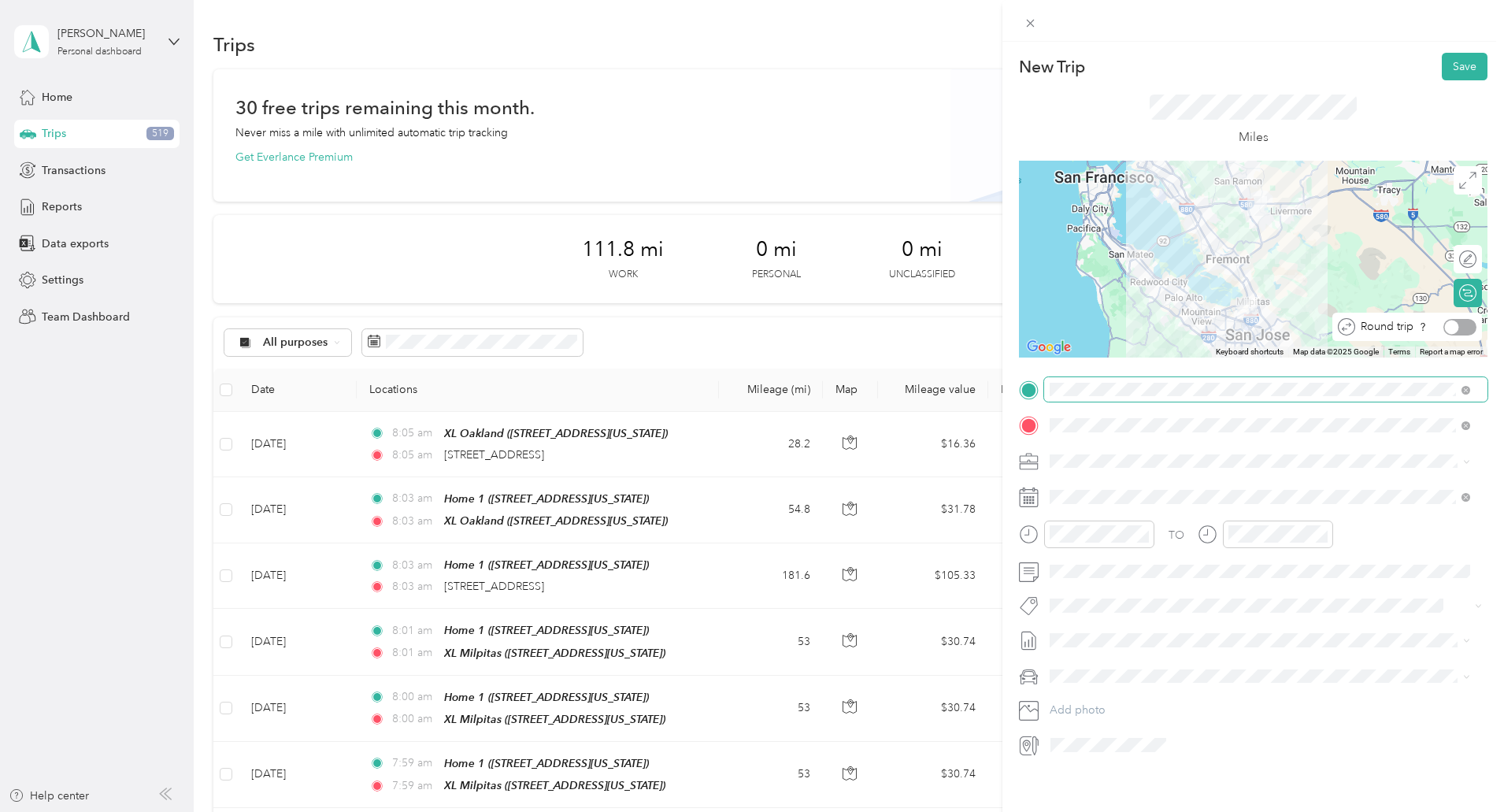
click at [1454, 322] on div at bounding box center [1460, 327] width 33 height 16
click at [1086, 587] on icon at bounding box center [1089, 585] width 8 height 14
click at [1187, 671] on div "12" at bounding box center [1184, 666] width 20 height 20
click at [1449, 62] on button "Save" at bounding box center [1465, 67] width 46 height 28
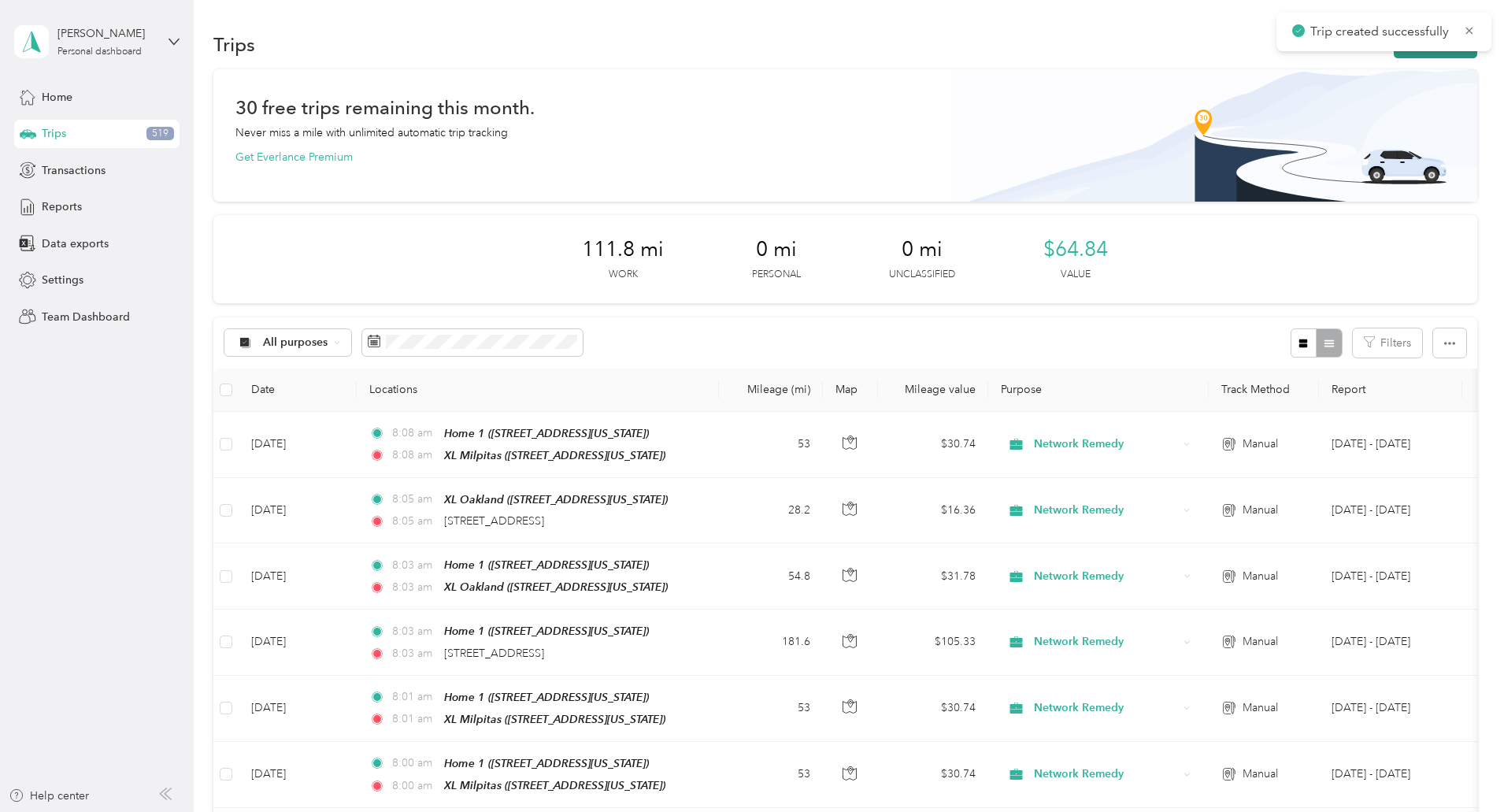
click at [1394, 56] on button "New trip" at bounding box center [1435, 45] width 83 height 28
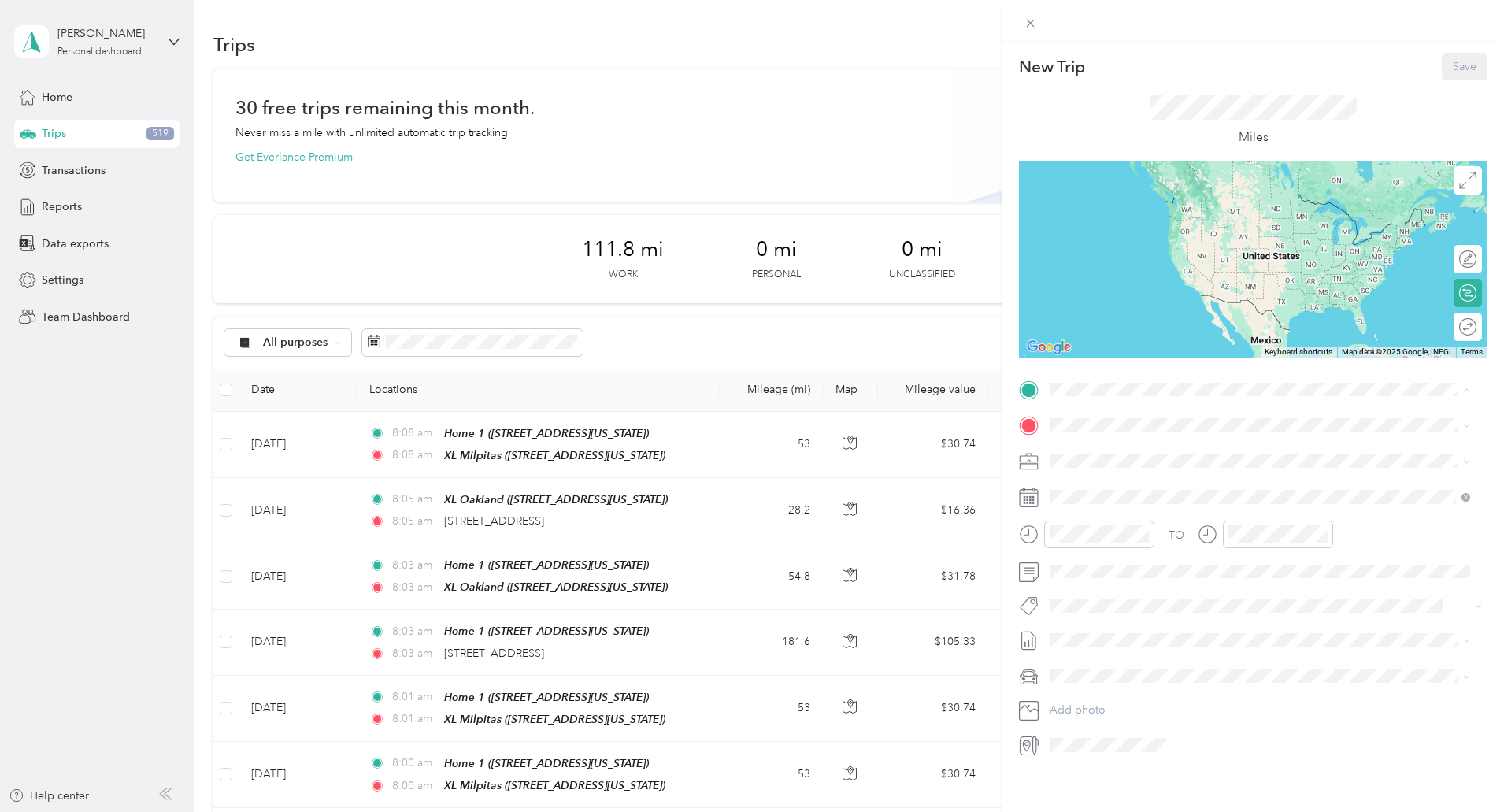
click at [1134, 460] on div "XL Milpitas [STREET_ADDRESS][US_STATE]" at bounding box center [1158, 461] width 157 height 33
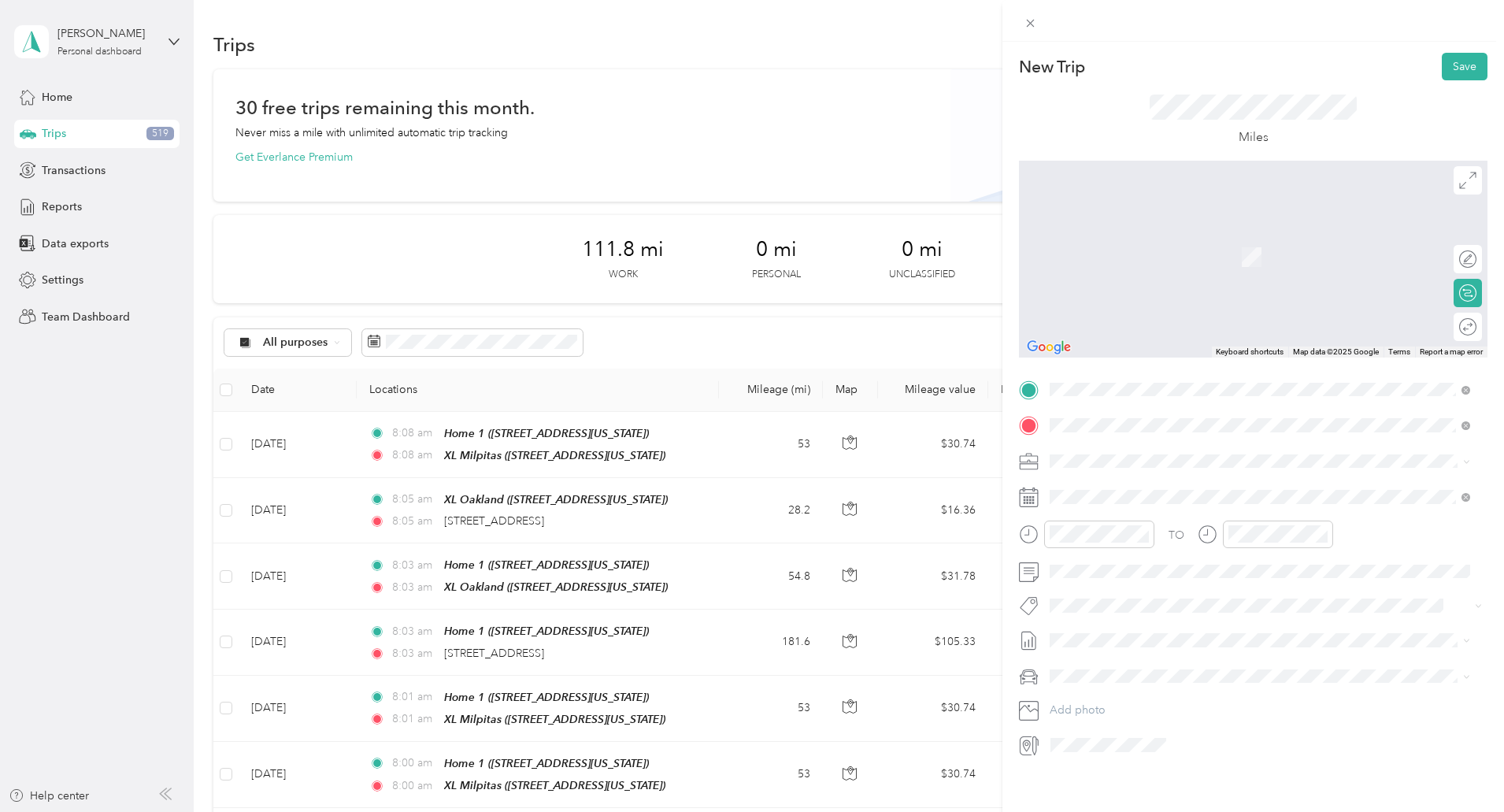
click at [1171, 521] on span "[STREET_ADDRESS][US_STATE]" at bounding box center [1158, 513] width 157 height 14
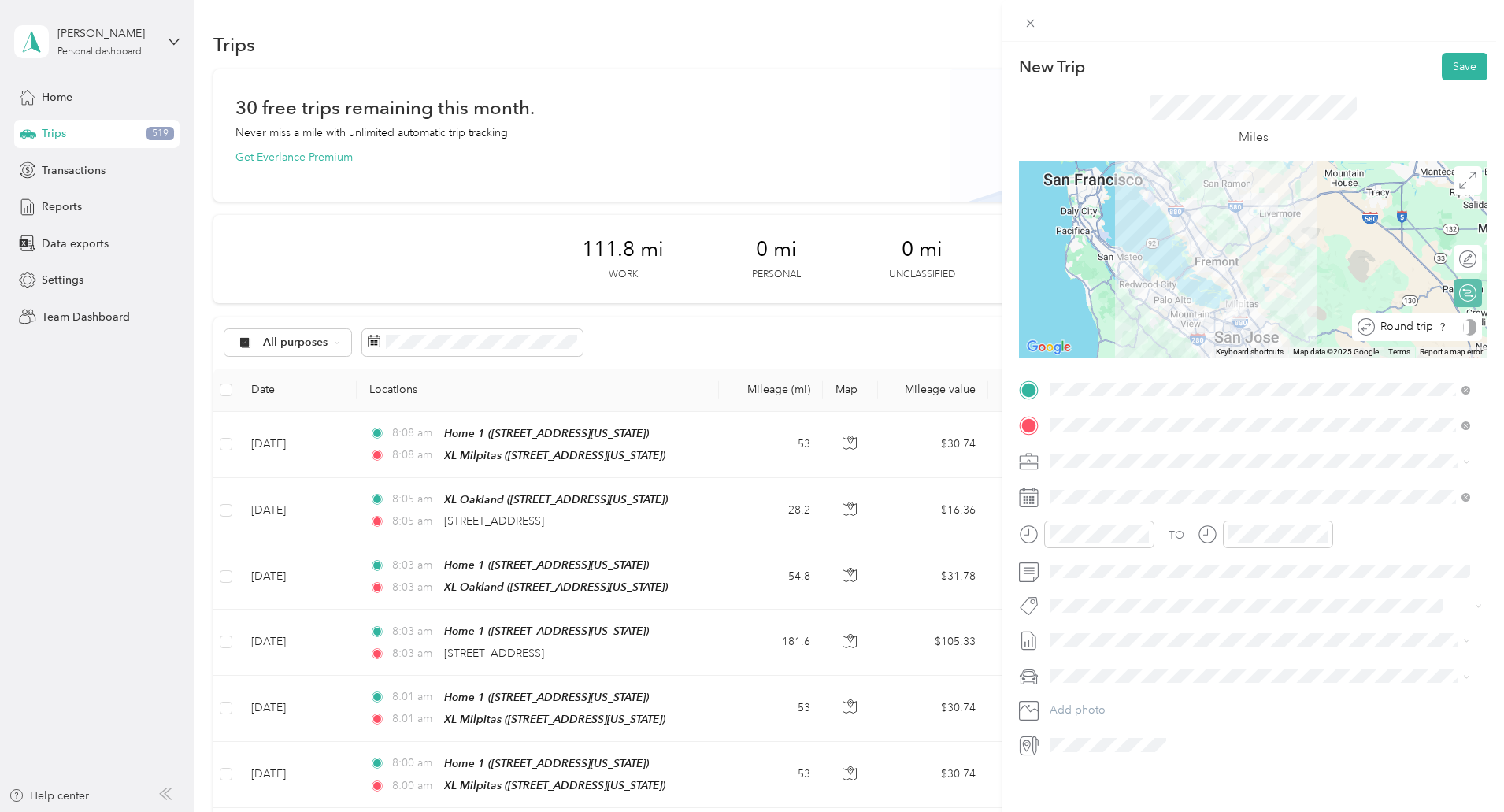
click at [1455, 324] on div "Round trip" at bounding box center [1426, 327] width 101 height 16
click at [1455, 324] on div at bounding box center [1460, 327] width 33 height 16
click at [1089, 588] on icon at bounding box center [1089, 585] width 16 height 16
click at [1186, 668] on div "12" at bounding box center [1184, 666] width 20 height 20
click at [1446, 66] on button "Save" at bounding box center [1465, 67] width 46 height 28
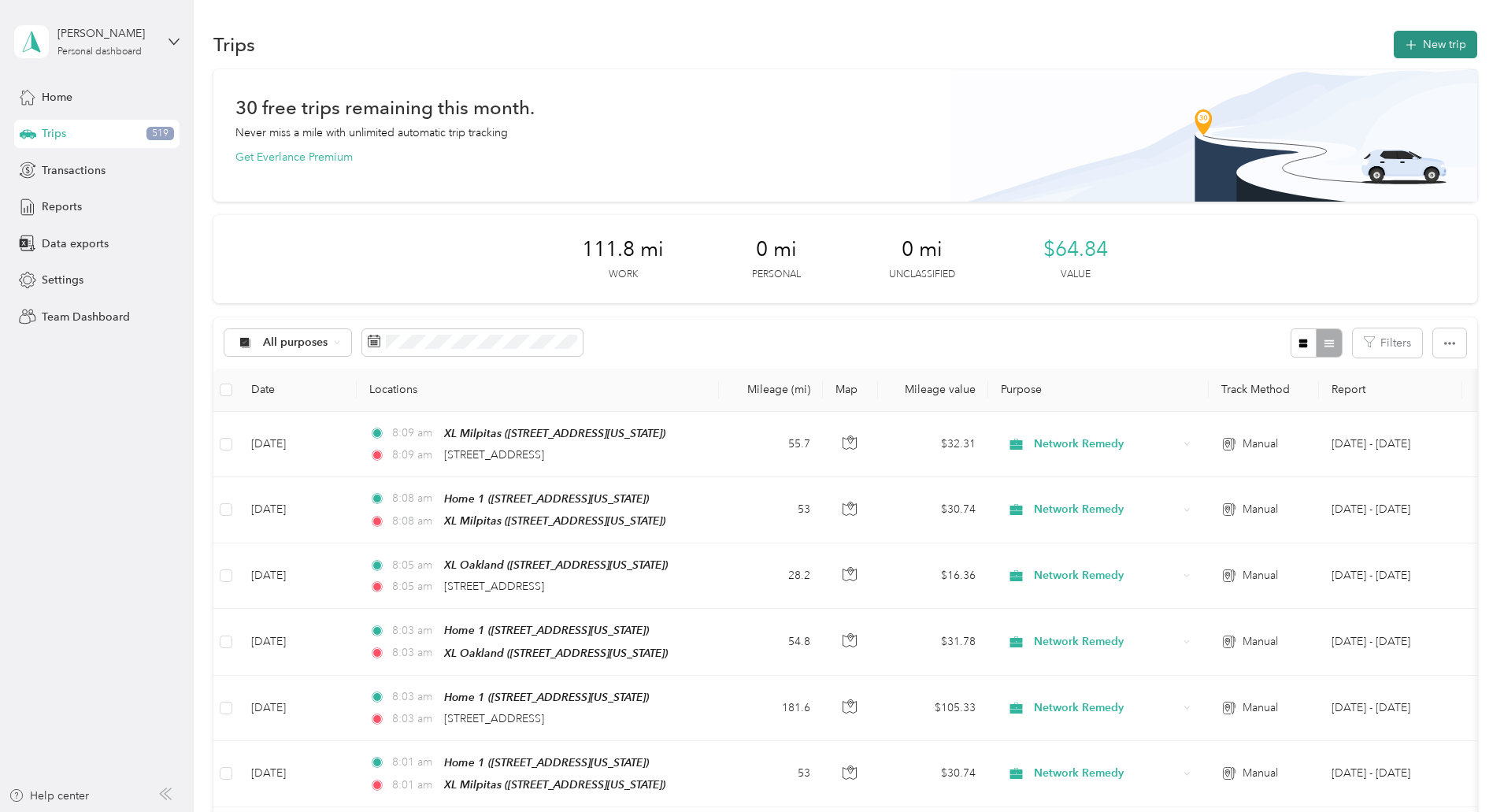
click at [1394, 47] on button "New trip" at bounding box center [1435, 45] width 83 height 28
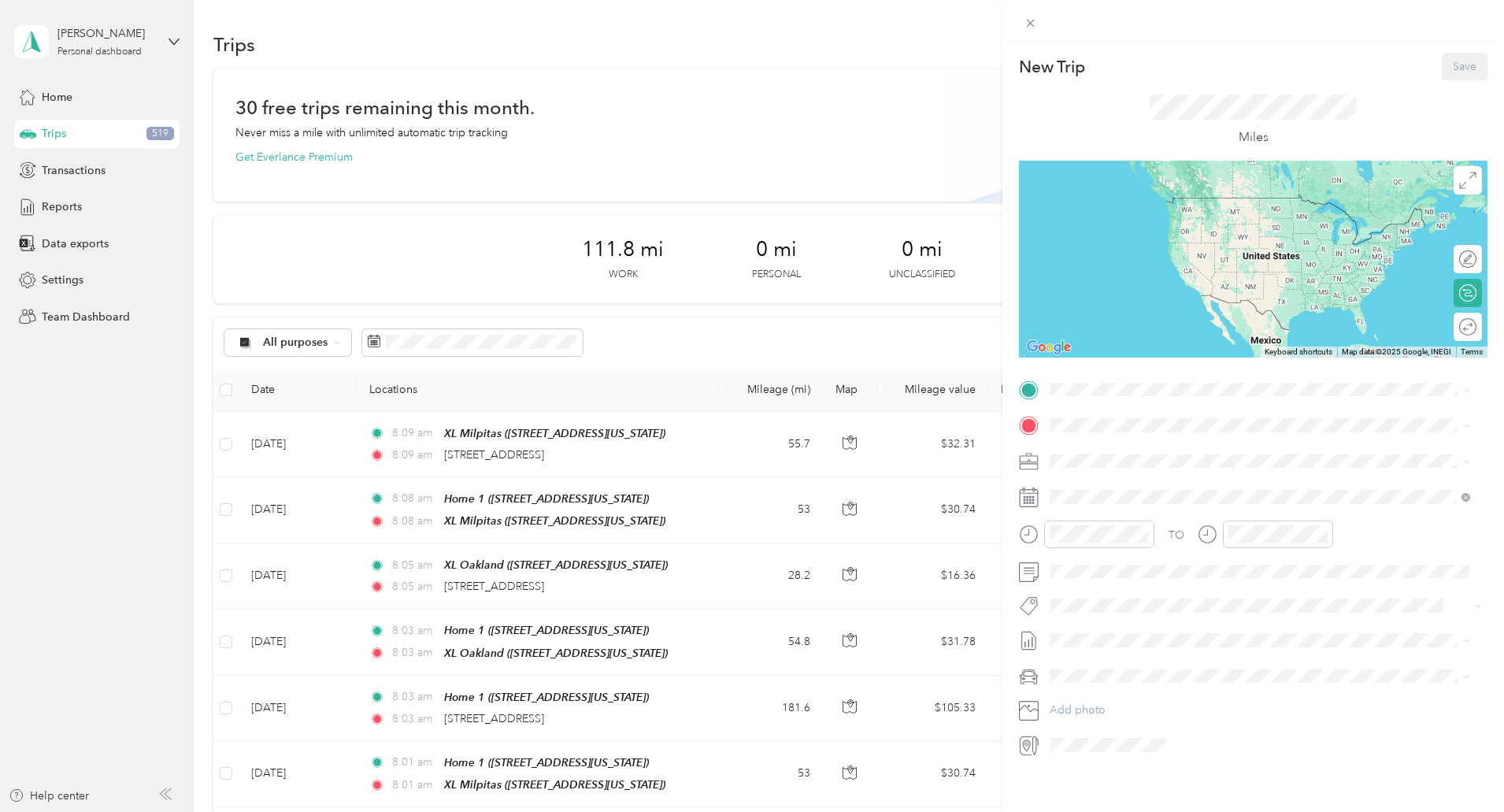
click at [1118, 568] on span "[STREET_ADDRESS][US_STATE]" at bounding box center [1158, 569] width 157 height 13
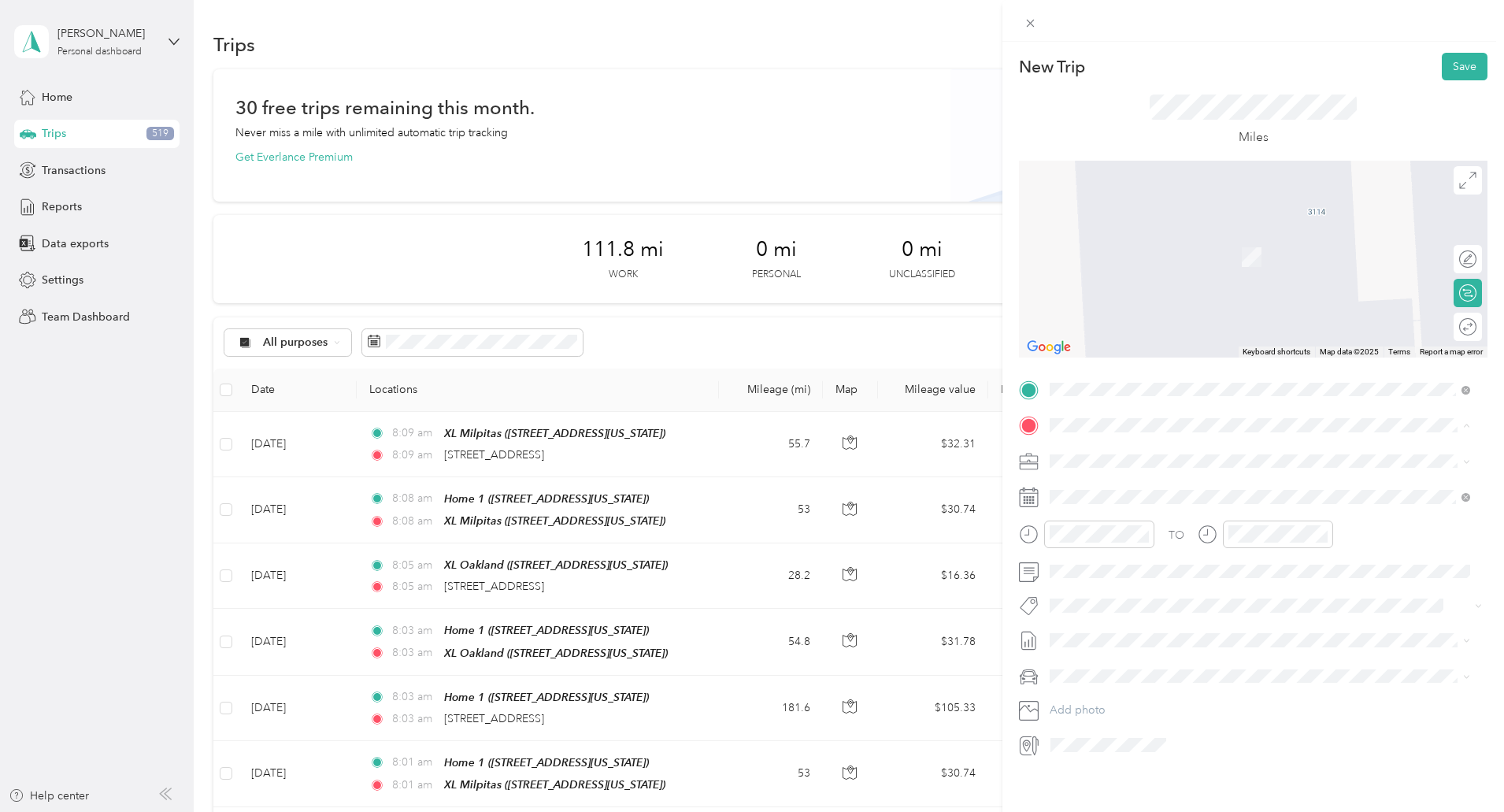
click at [1110, 495] on div "XL Milpitas [STREET_ADDRESS][US_STATE]" at bounding box center [1158, 497] width 157 height 33
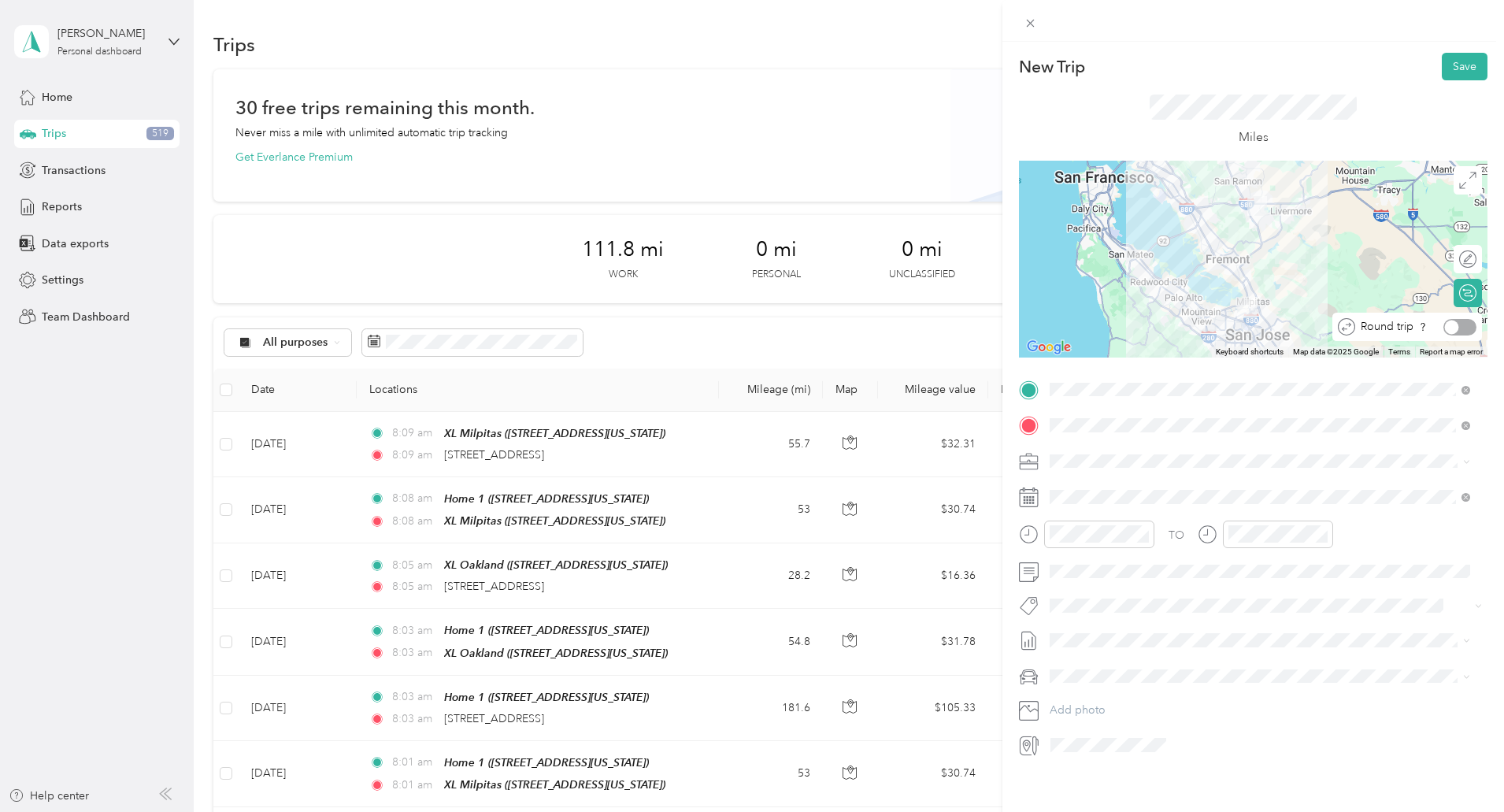
click at [1453, 325] on div at bounding box center [1460, 327] width 33 height 16
click at [1433, 530] on div "TO" at bounding box center [1253, 539] width 468 height 38
click at [1086, 583] on icon at bounding box center [1089, 585] width 16 height 16
click at [1105, 690] on div "15" at bounding box center [1102, 690] width 20 height 20
click at [1451, 60] on button "Save" at bounding box center [1465, 67] width 46 height 28
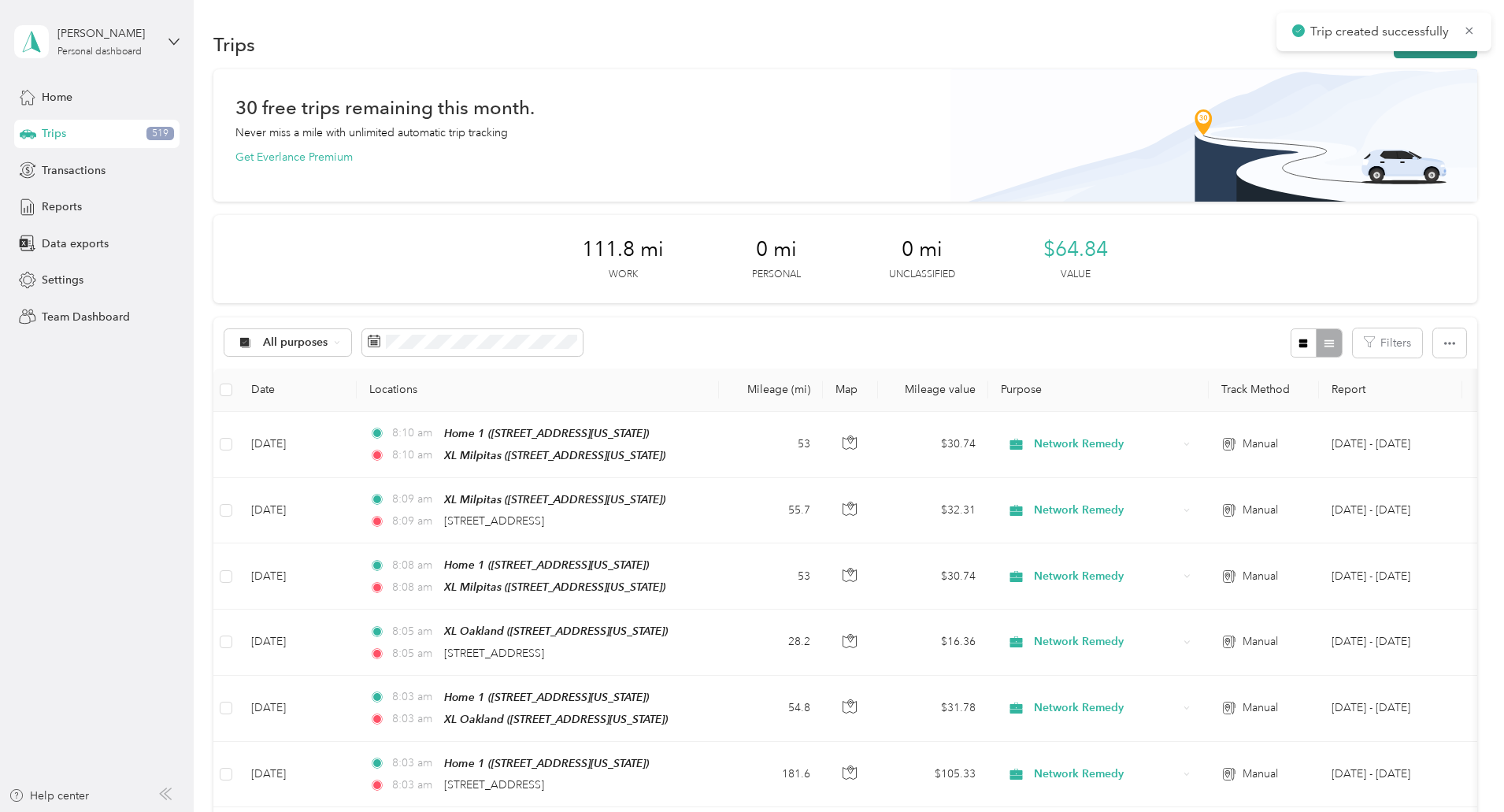
click at [1394, 55] on button "New trip" at bounding box center [1435, 45] width 83 height 28
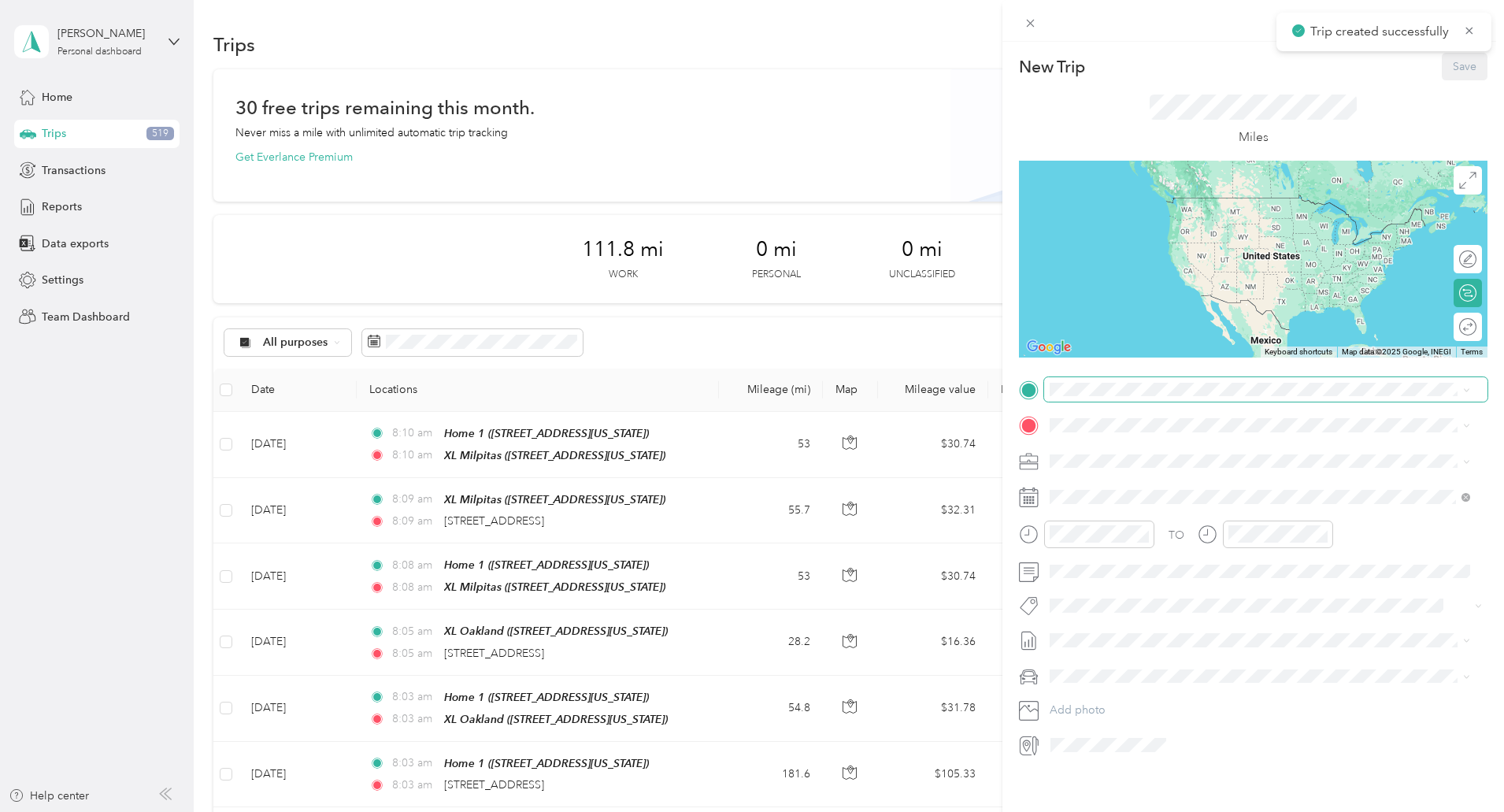
click at [1108, 399] on span at bounding box center [1265, 389] width 443 height 25
click at [1126, 396] on span at bounding box center [1265, 389] width 443 height 25
click at [1122, 397] on span at bounding box center [1265, 389] width 443 height 25
click at [1124, 381] on span at bounding box center [1265, 389] width 443 height 25
click at [1095, 553] on div "Home 1 [STREET_ADDRESS][US_STATE]" at bounding box center [1158, 561] width 157 height 33
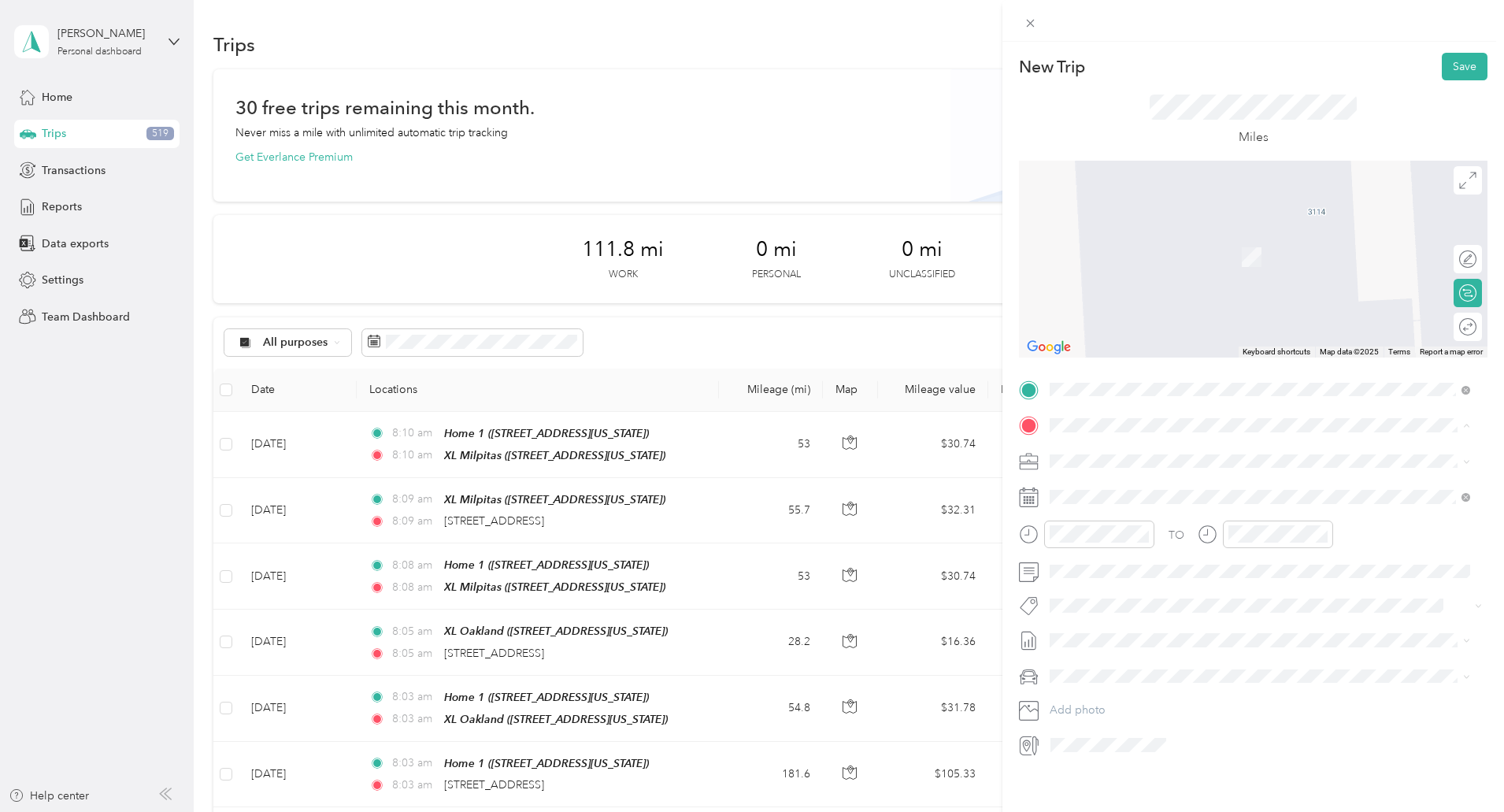
drag, startPoint x: 1098, startPoint y: 491, endPoint x: 1152, endPoint y: 470, distance: 57.9
click at [1098, 491] on div "XL Milpitas [STREET_ADDRESS][US_STATE]" at bounding box center [1158, 497] width 157 height 33
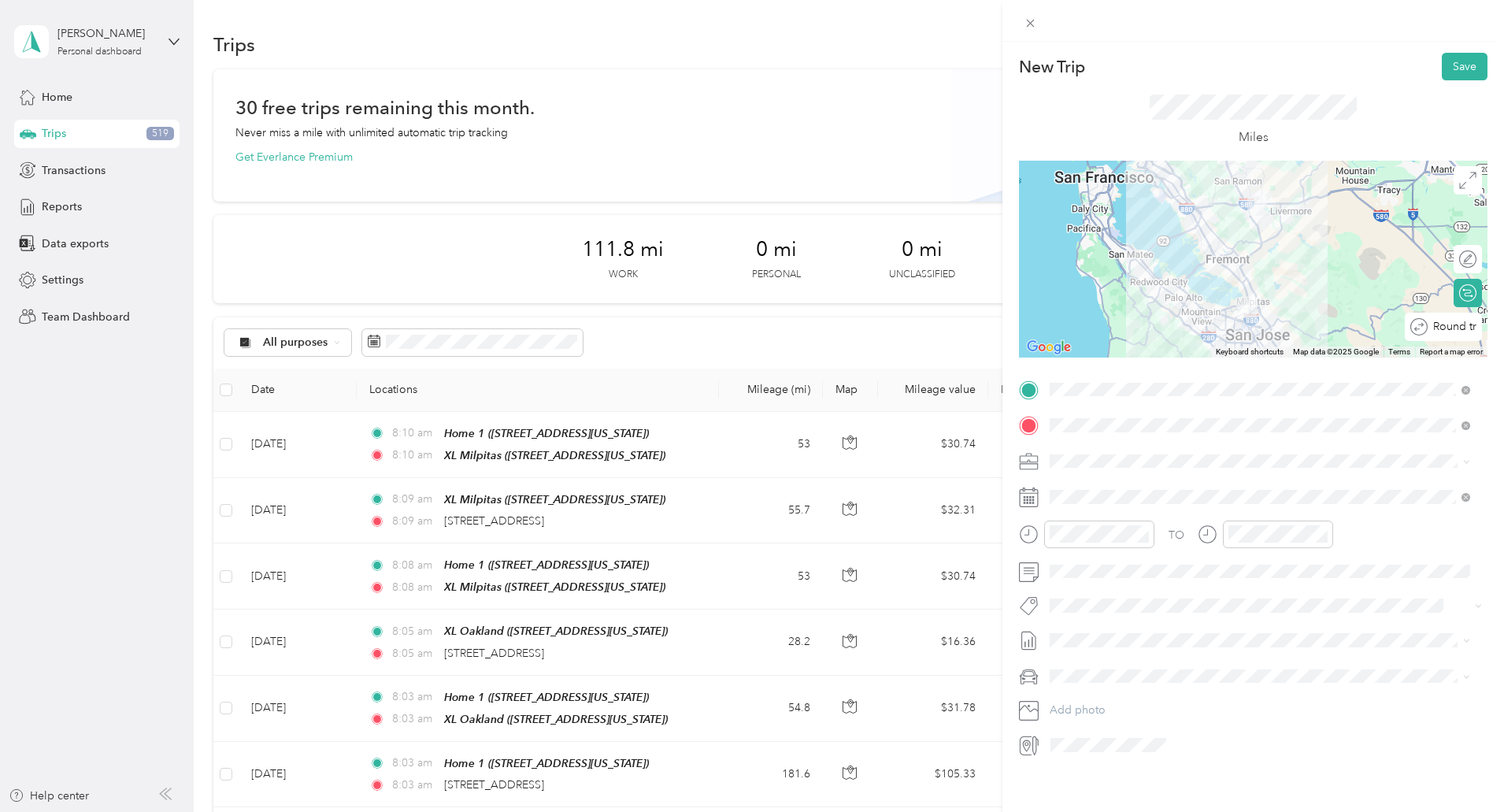
click at [1451, 327] on div "Round trip" at bounding box center [1452, 327] width 49 height 16
click at [1444, 330] on div at bounding box center [1451, 326] width 14 height 14
click at [1087, 589] on icon at bounding box center [1089, 585] width 16 height 16
click at [1124, 693] on div "16" at bounding box center [1123, 690] width 20 height 20
click at [1444, 61] on button "Save" at bounding box center [1465, 67] width 46 height 28
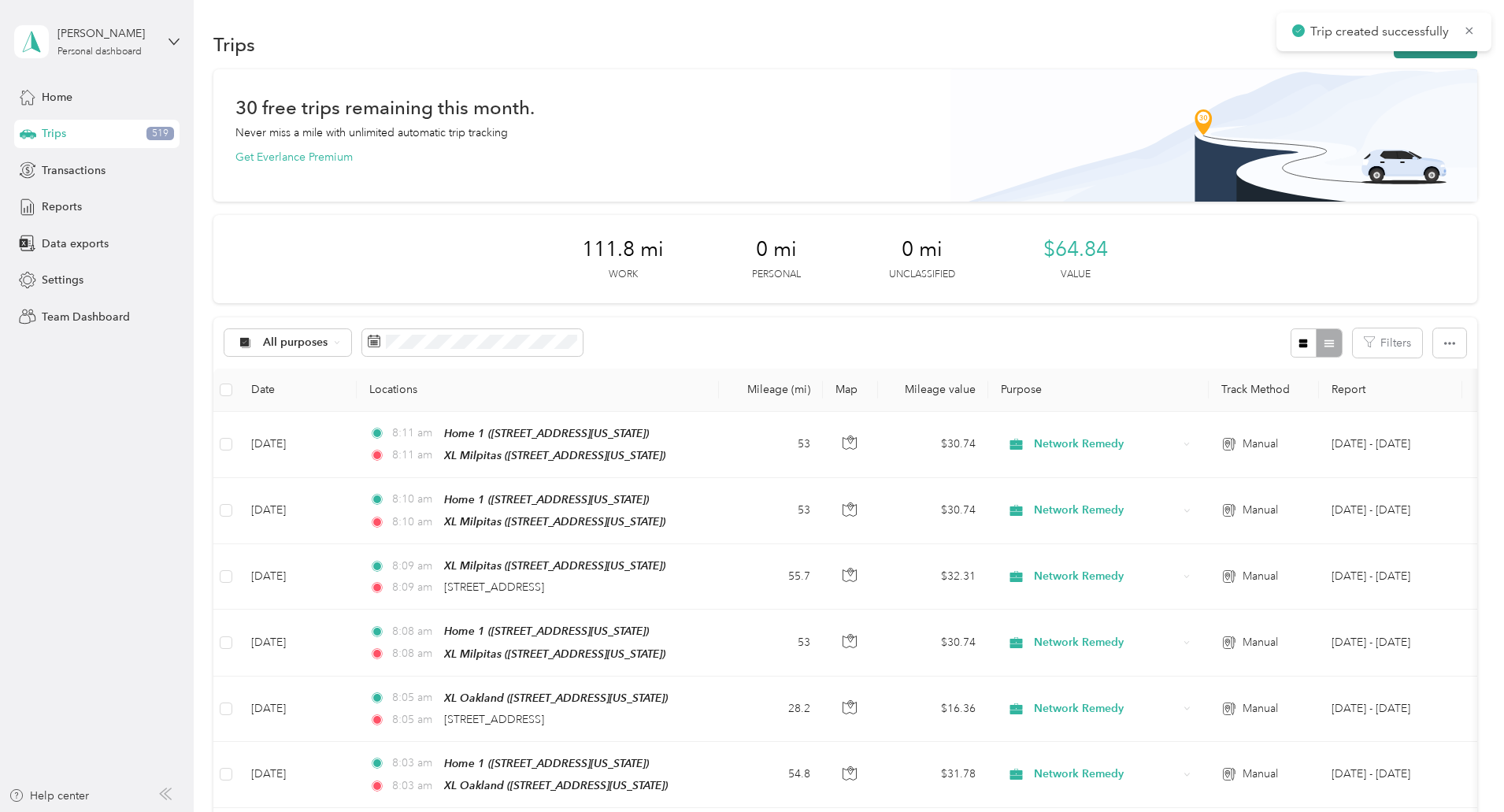
click at [1394, 55] on button "New trip" at bounding box center [1435, 45] width 83 height 28
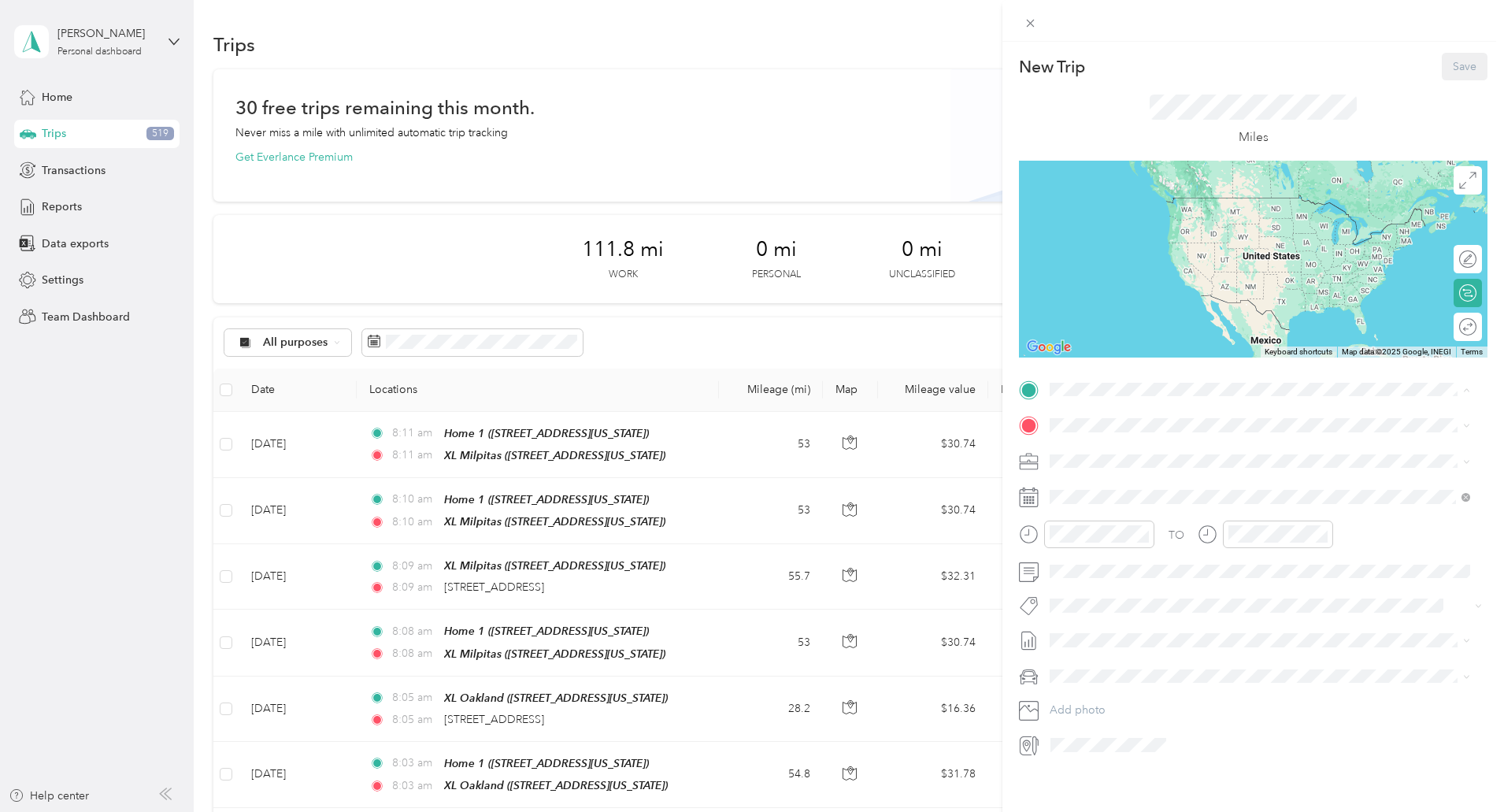
click at [1102, 563] on span "[STREET_ADDRESS][US_STATE]" at bounding box center [1158, 569] width 157 height 13
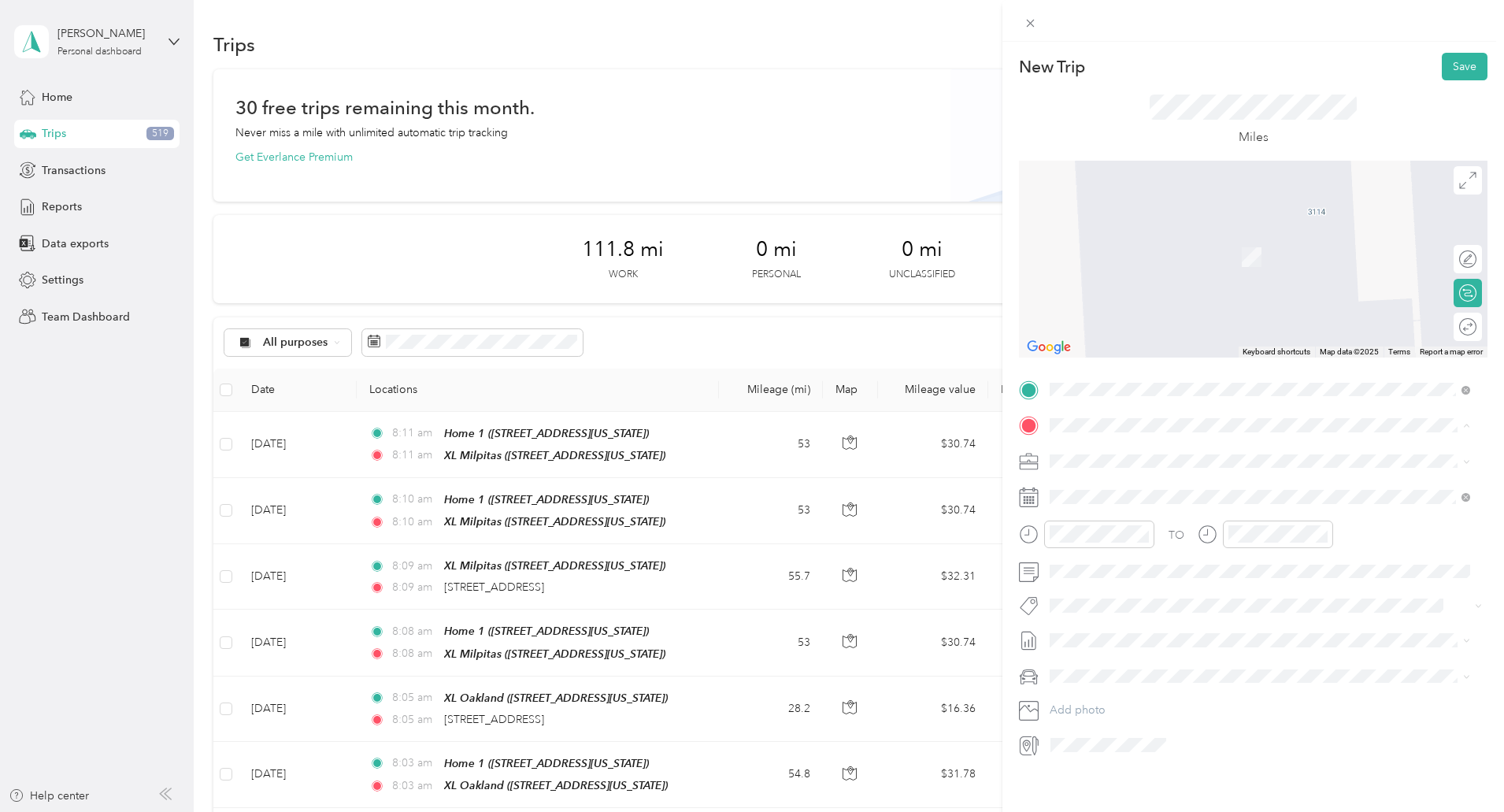
click at [1104, 606] on span "[STREET_ADDRESS][US_STATE]" at bounding box center [1158, 604] width 157 height 13
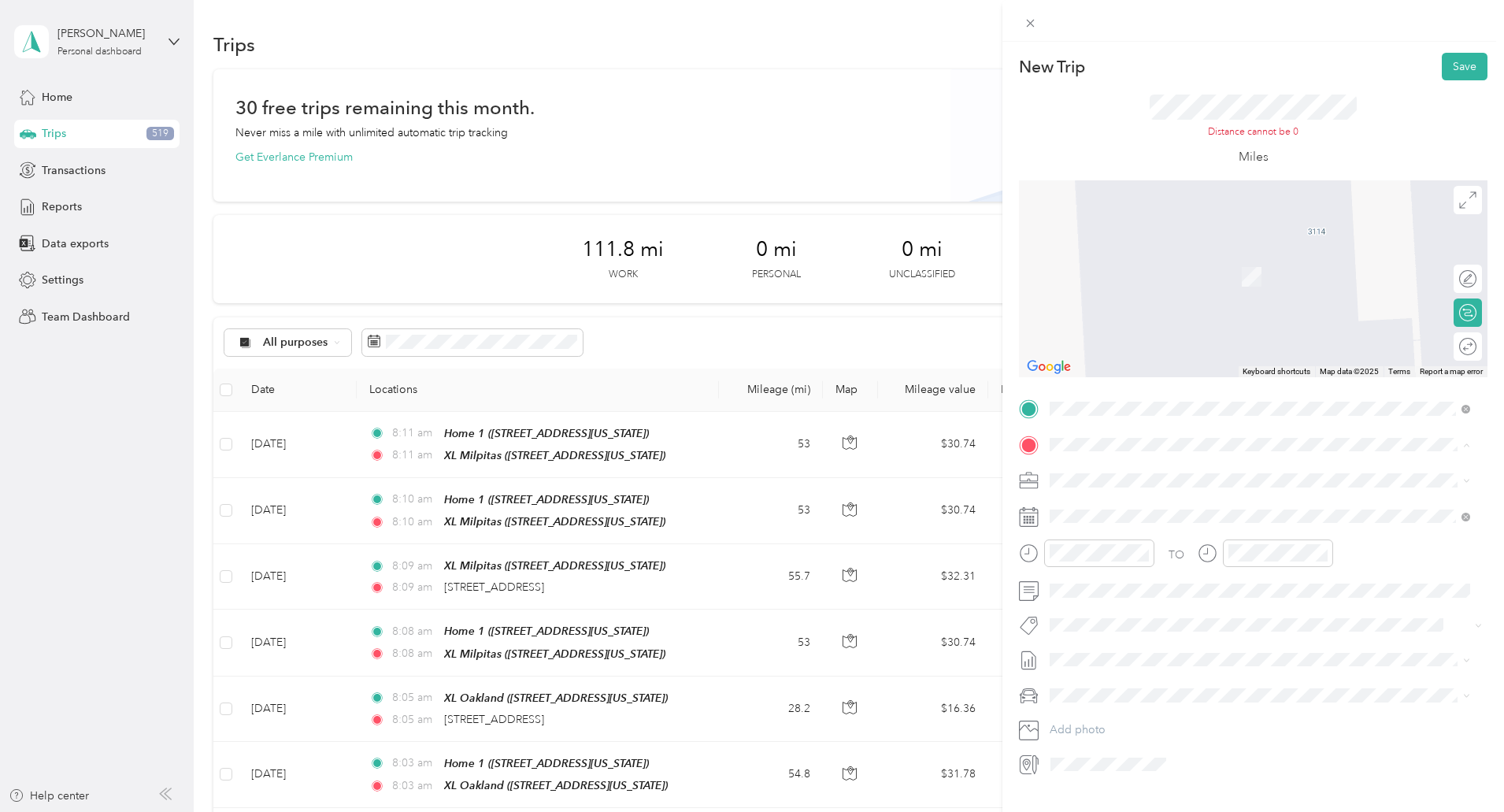
click at [1117, 508] on span "[STREET_ADDRESS][US_STATE]" at bounding box center [1158, 501] width 157 height 14
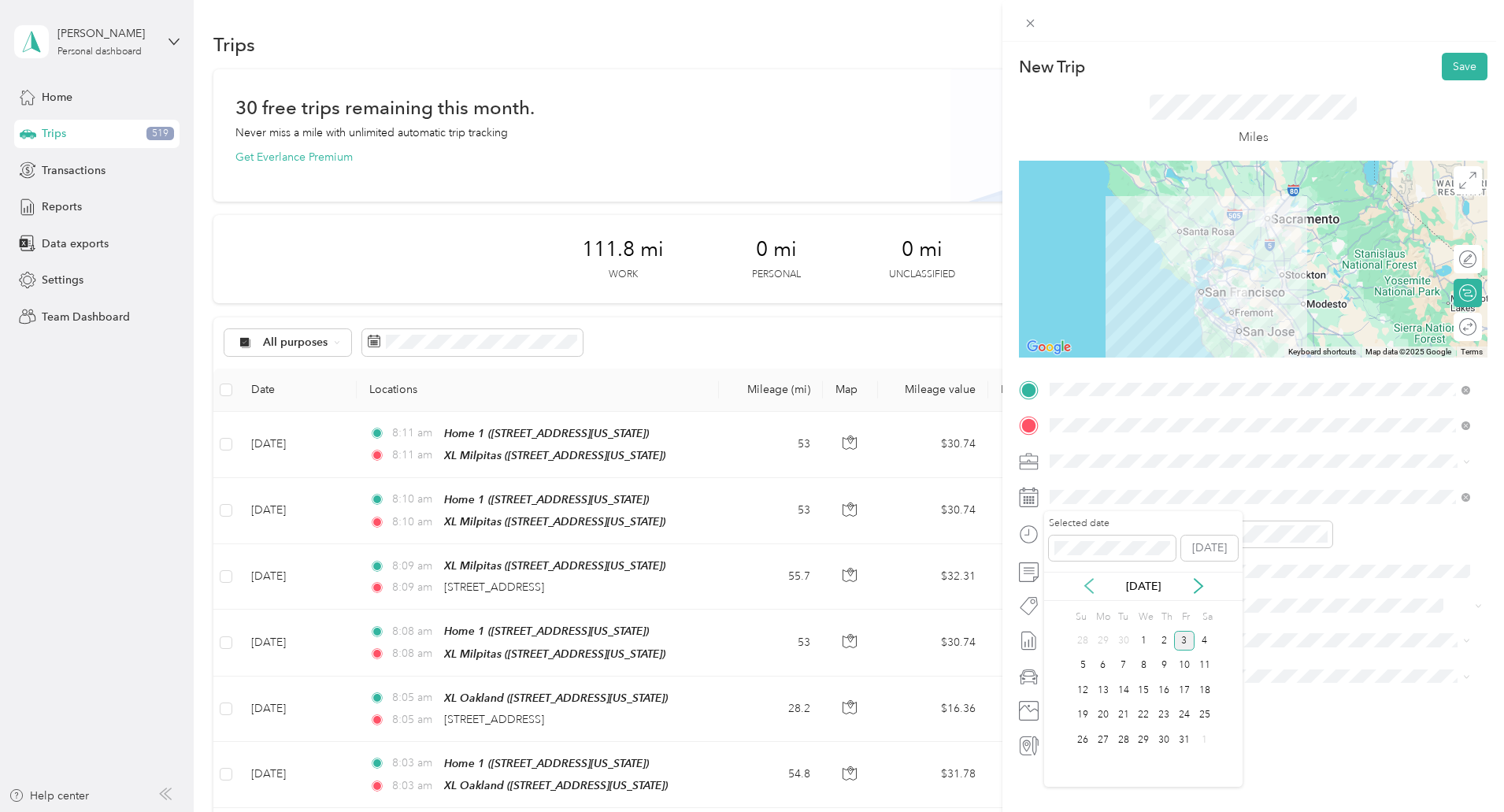
click at [1089, 579] on icon at bounding box center [1089, 585] width 16 height 16
click at [1141, 691] on div "17" at bounding box center [1142, 690] width 20 height 20
click at [1452, 331] on div at bounding box center [1460, 327] width 33 height 16
click at [1442, 60] on button "Save" at bounding box center [1465, 67] width 46 height 28
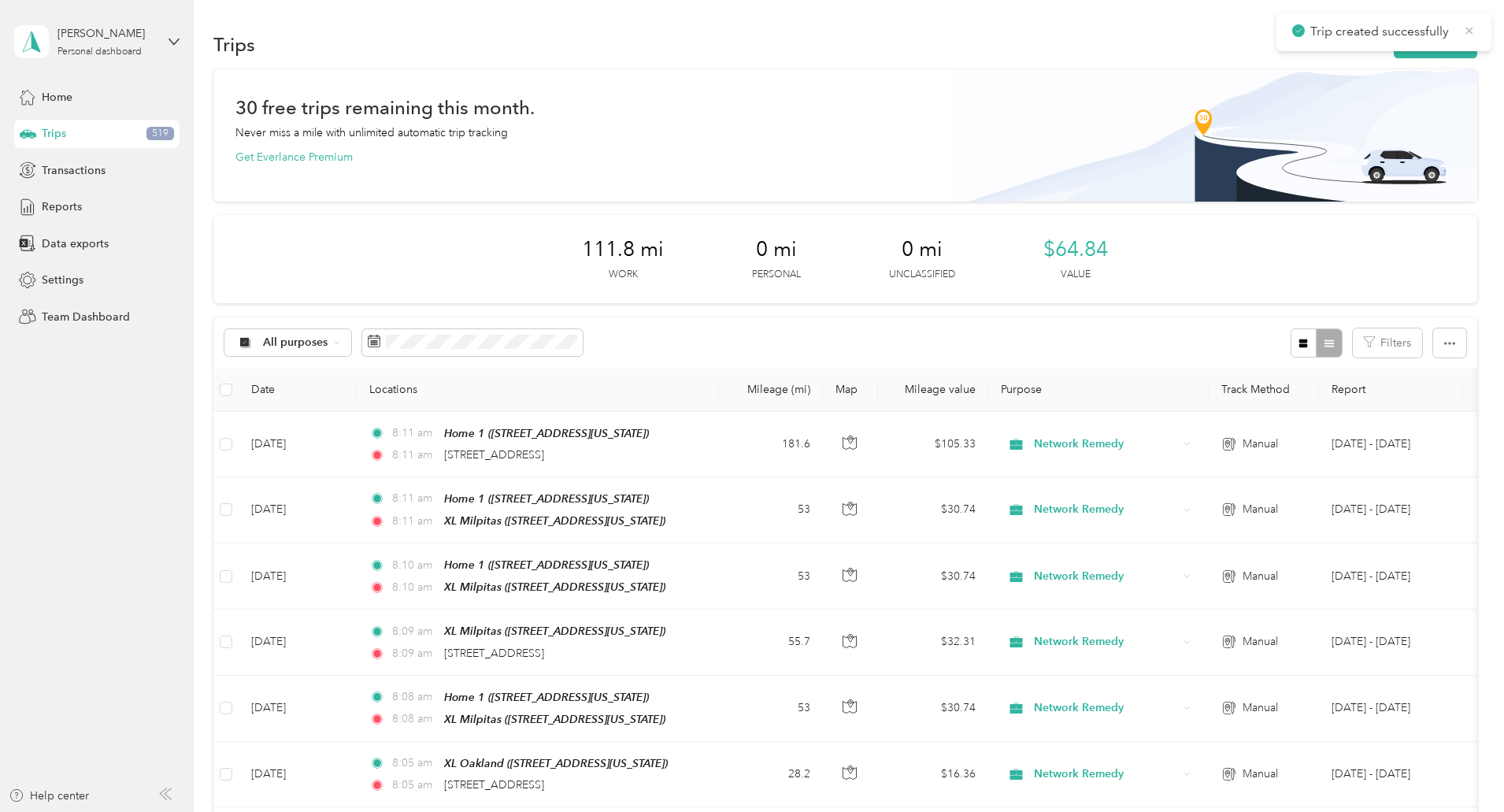
click at [1466, 33] on icon at bounding box center [1469, 30] width 12 height 14
click at [1394, 49] on button "New trip" at bounding box center [1435, 45] width 83 height 28
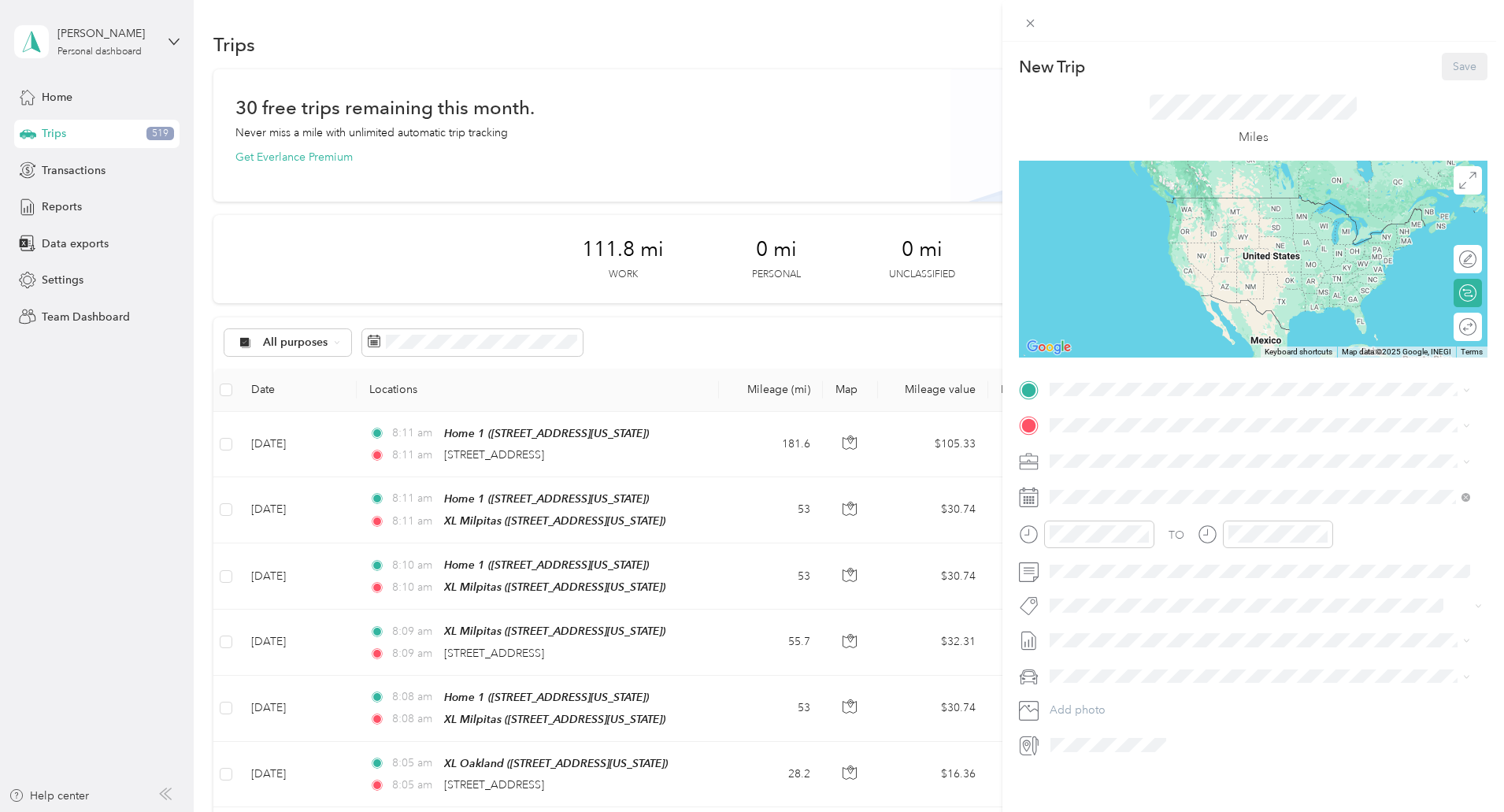
click at [1156, 570] on span "[STREET_ADDRESS][US_STATE]" at bounding box center [1158, 566] width 157 height 13
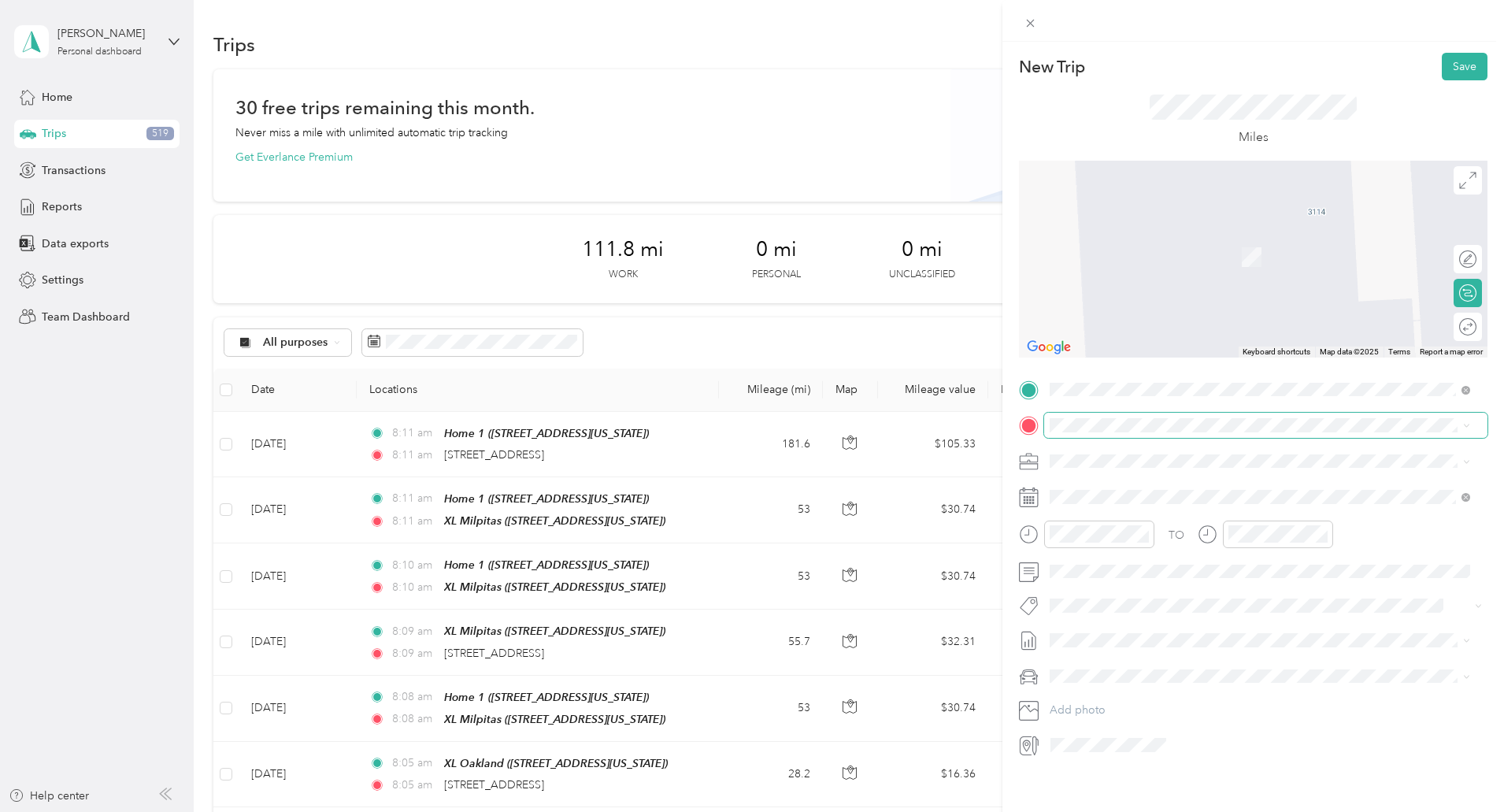
click at [1159, 434] on span at bounding box center [1265, 425] width 443 height 25
click at [1130, 645] on div "XL Oakland [STREET_ADDRESS][US_STATE]" at bounding box center [1158, 640] width 157 height 33
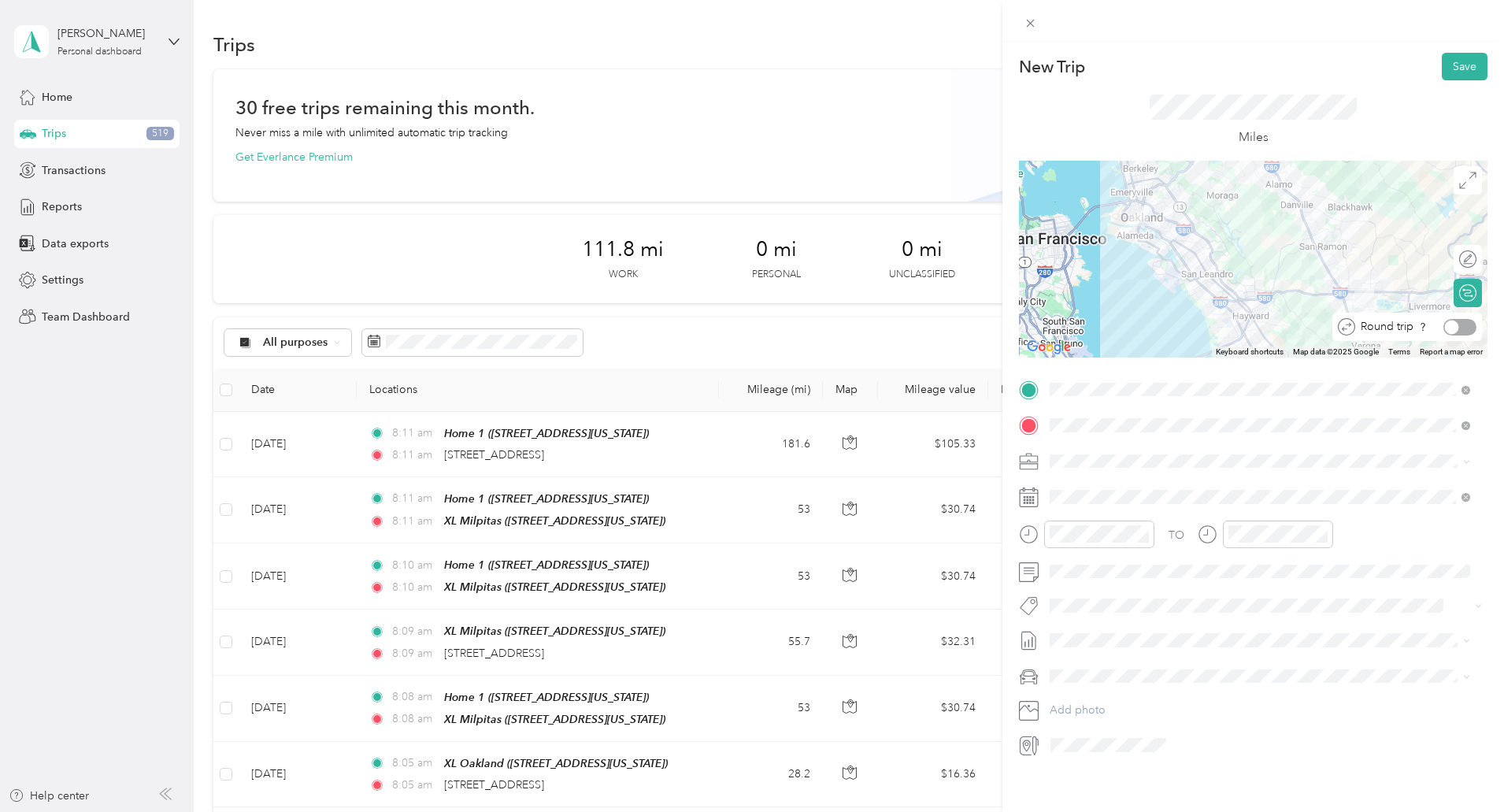
click at [1449, 327] on div at bounding box center [1460, 327] width 33 height 16
click at [1187, 506] on span at bounding box center [1265, 496] width 443 height 25
click at [1082, 581] on icon at bounding box center [1089, 585] width 16 height 16
click at [1162, 691] on div "18" at bounding box center [1163, 690] width 20 height 20
click at [1459, 63] on button "Save" at bounding box center [1465, 67] width 46 height 28
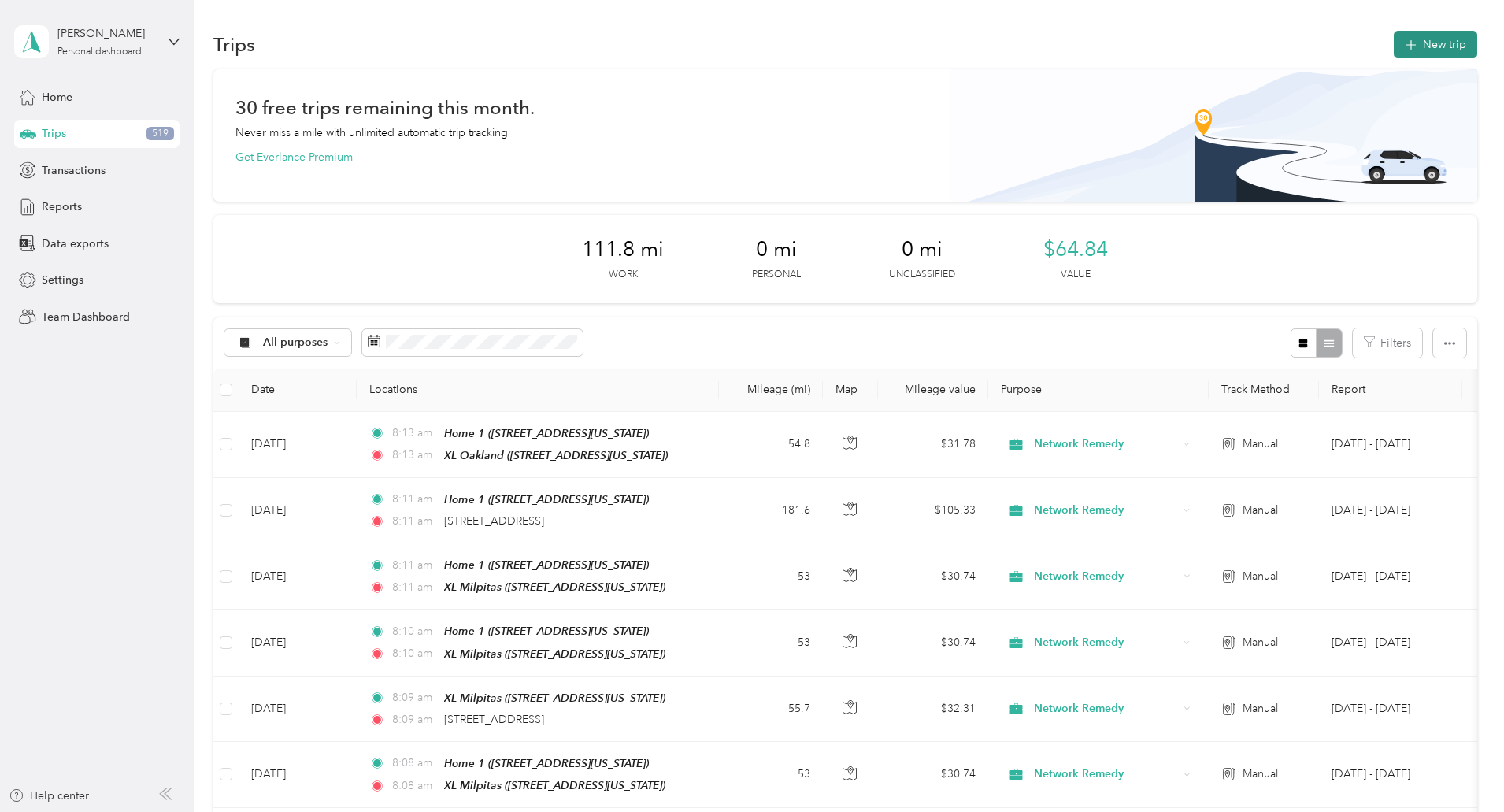
click at [1394, 44] on button "New trip" at bounding box center [1435, 45] width 83 height 28
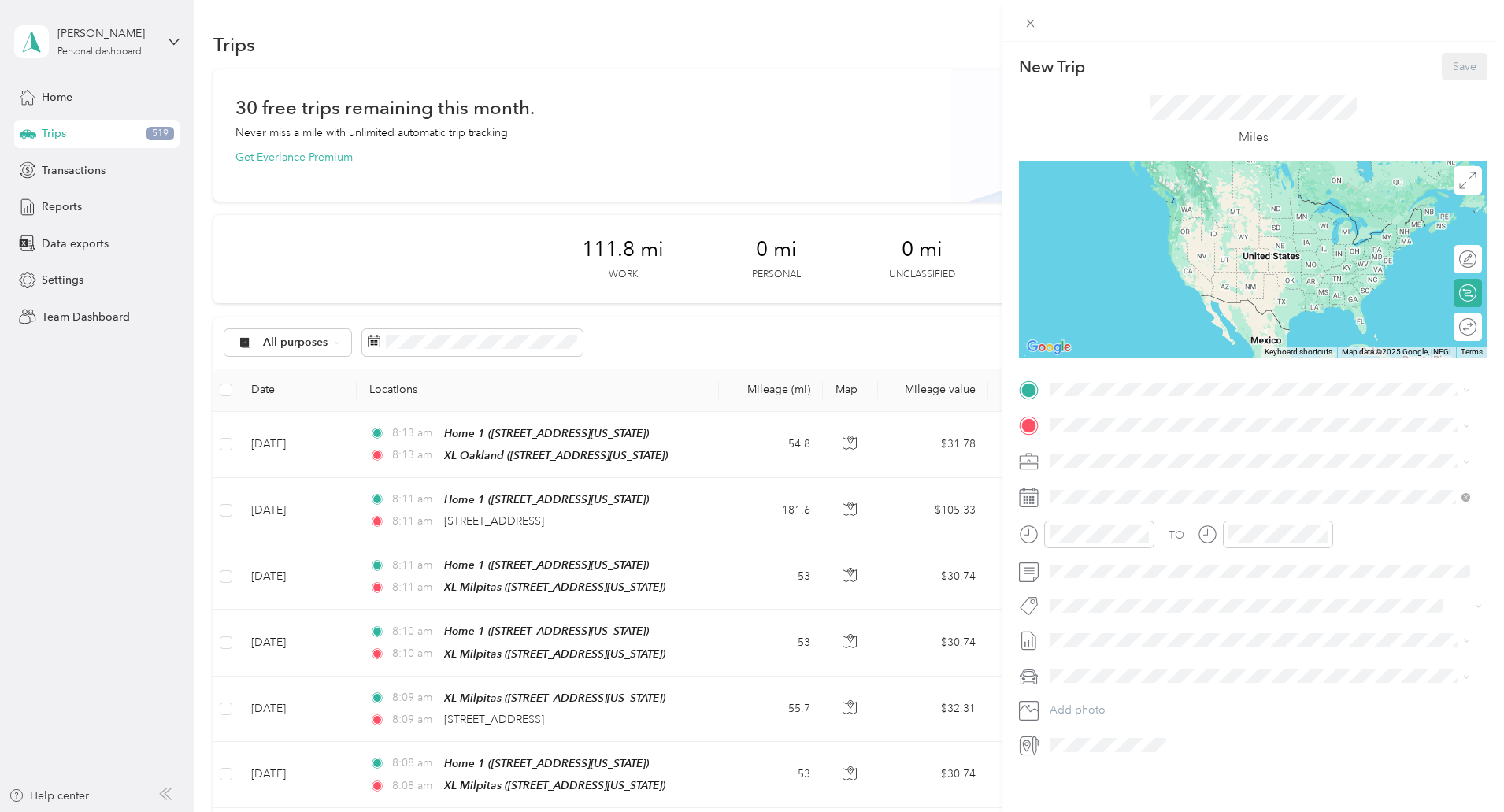
click at [1124, 554] on div "Home 1 [STREET_ADDRESS][US_STATE]" at bounding box center [1158, 553] width 157 height 33
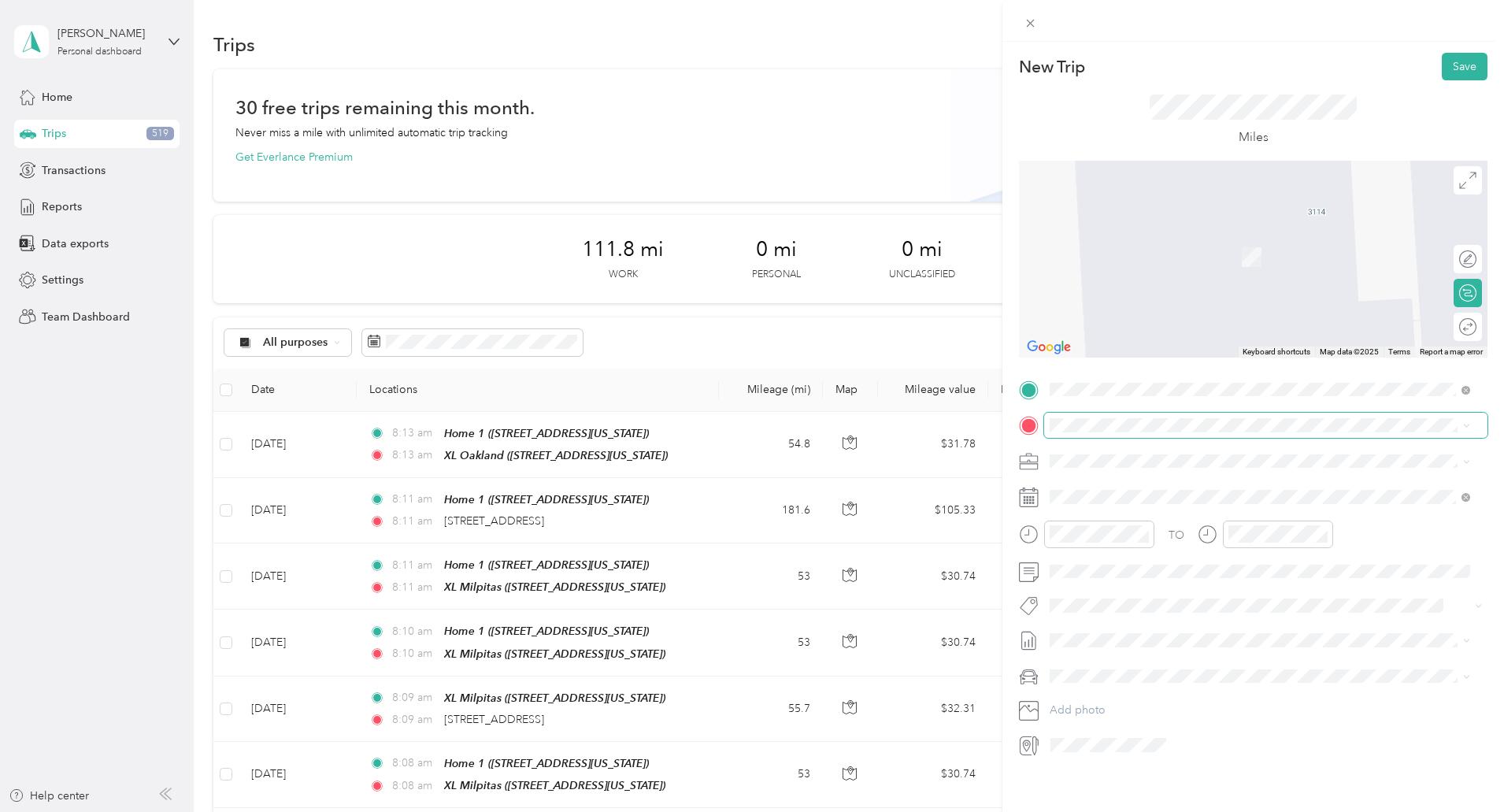
click at [1137, 433] on span at bounding box center [1265, 425] width 443 height 25
click at [1130, 509] on div "XL Milpitas [STREET_ADDRESS][US_STATE]" at bounding box center [1260, 497] width 410 height 38
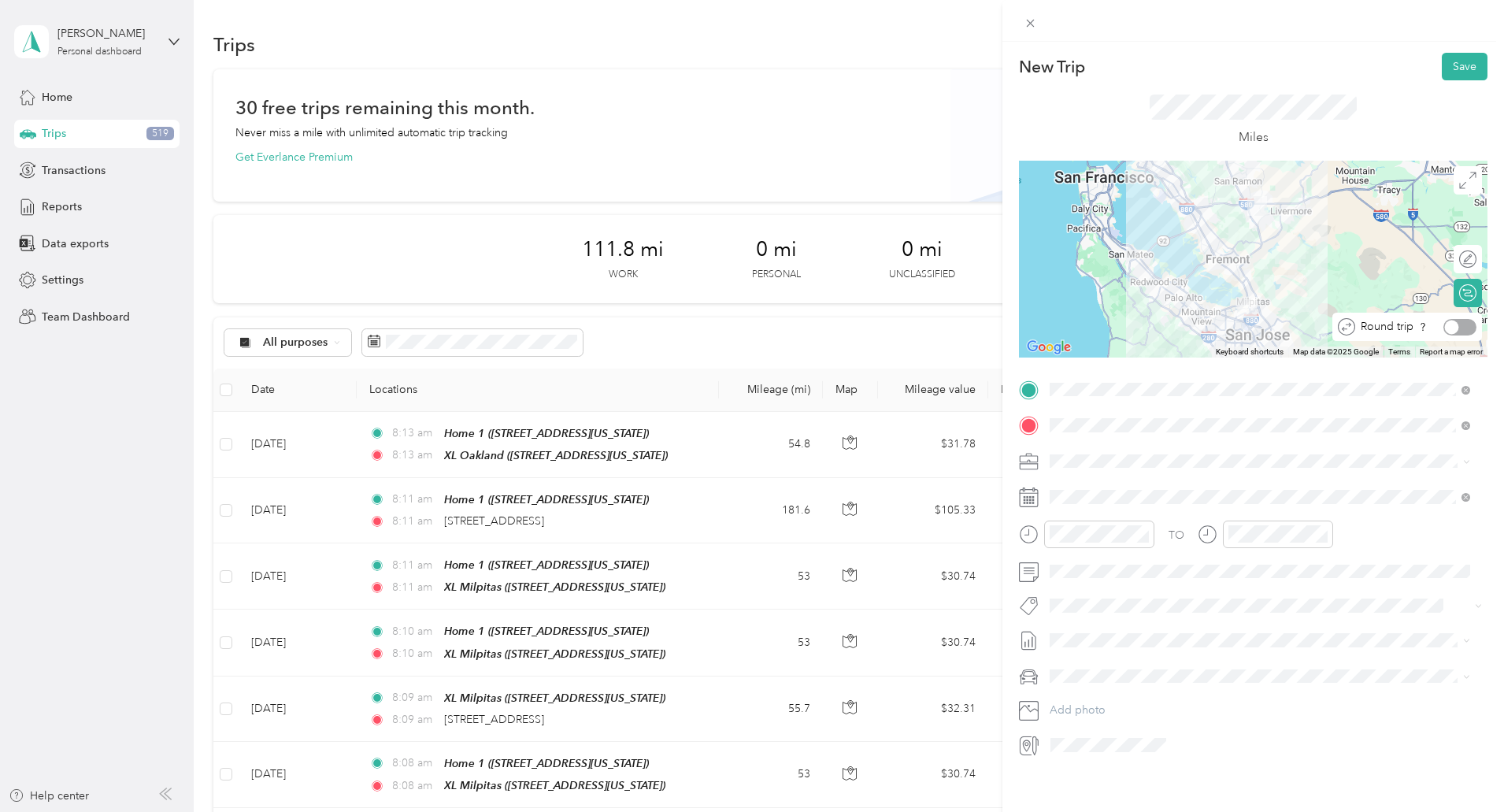
click at [1453, 322] on div at bounding box center [1460, 327] width 33 height 16
click at [1089, 576] on div "[DATE]" at bounding box center [1142, 586] width 198 height 29
click at [1089, 589] on icon at bounding box center [1089, 585] width 8 height 14
click at [1107, 712] on div "22" at bounding box center [1102, 715] width 20 height 20
click at [1444, 68] on button "Save" at bounding box center [1465, 67] width 46 height 28
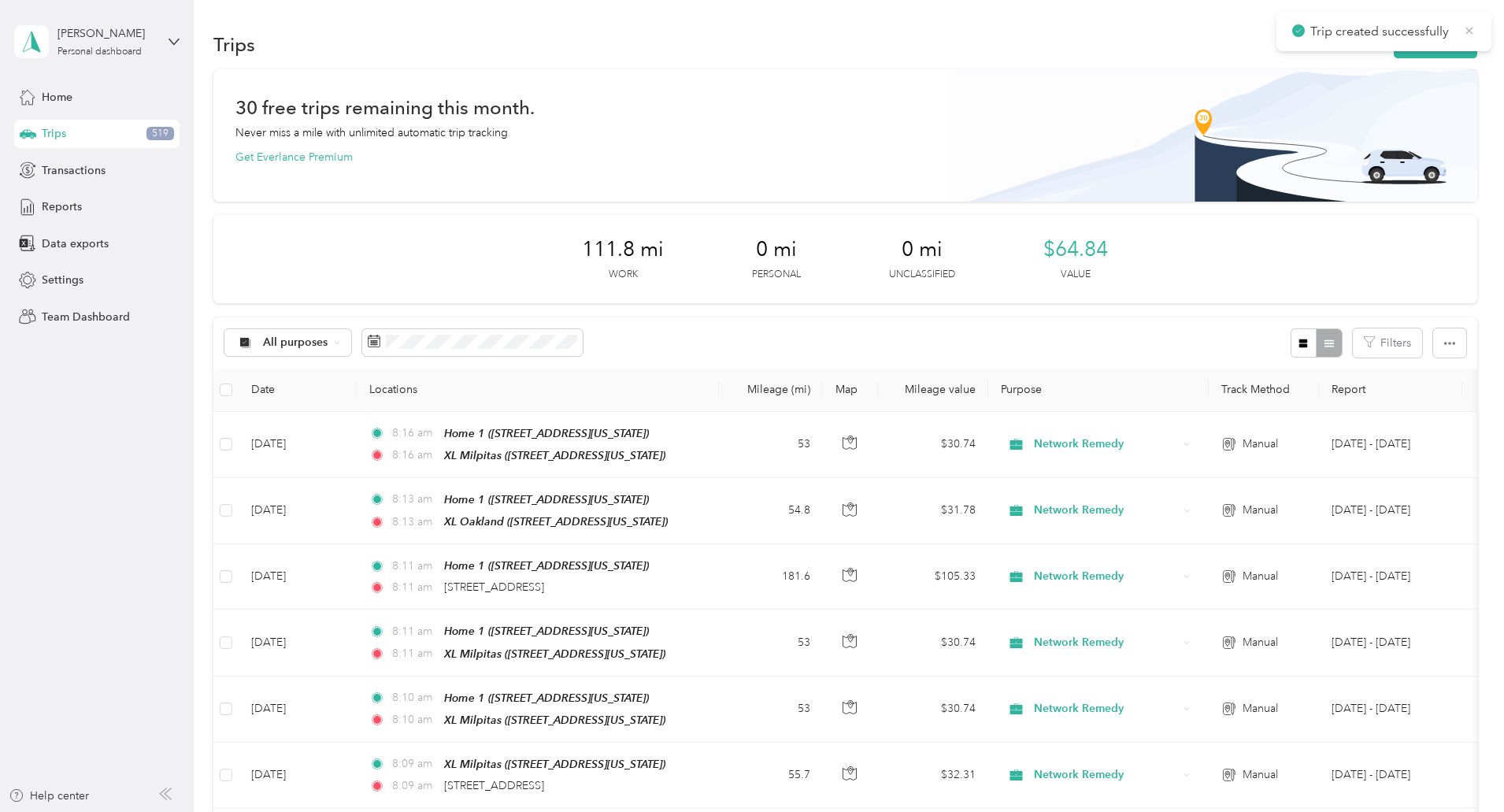
click at [1466, 33] on icon at bounding box center [1470, 30] width 7 height 7
click at [1394, 47] on button "New trip" at bounding box center [1435, 45] width 83 height 28
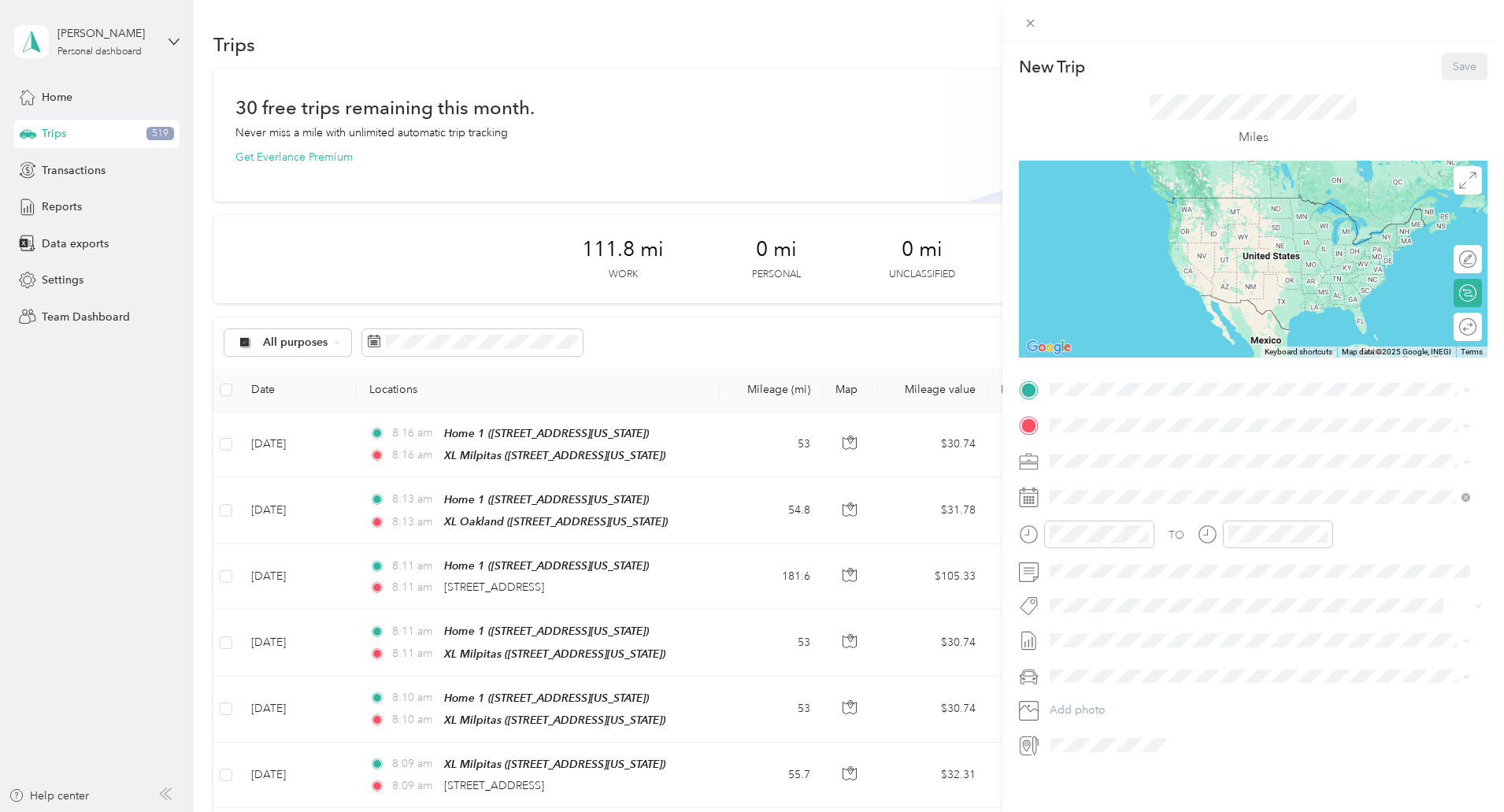
click at [1116, 374] on div "New Trip Save This trip cannot be edited because it is either under review, app…" at bounding box center [1253, 406] width 468 height 705
click at [1116, 459] on div "XL Milpitas [STREET_ADDRESS][US_STATE]" at bounding box center [1158, 461] width 157 height 33
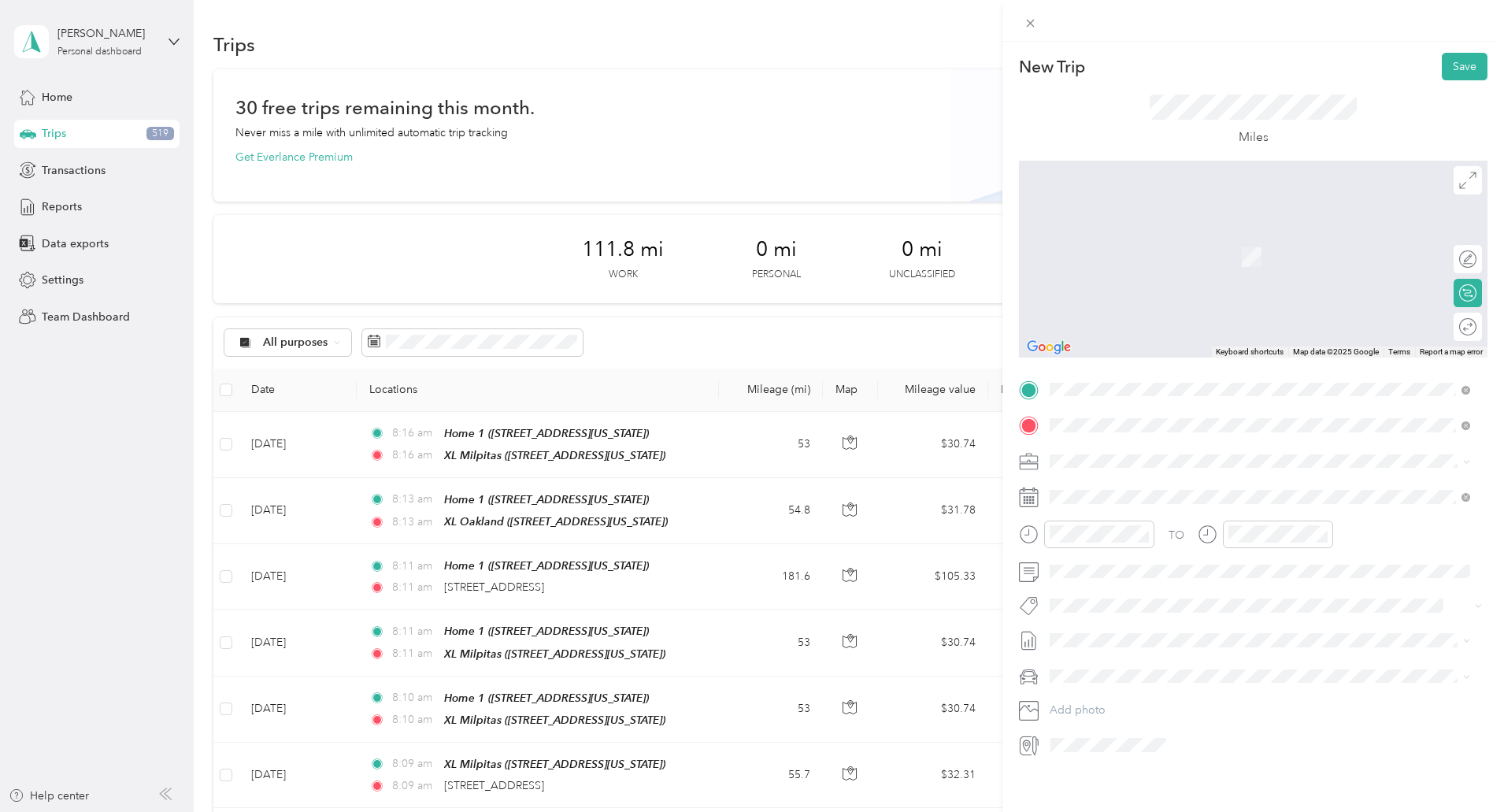
click at [1112, 526] on div "[STREET_ADDRESS][US_STATE]" at bounding box center [1260, 515] width 410 height 21
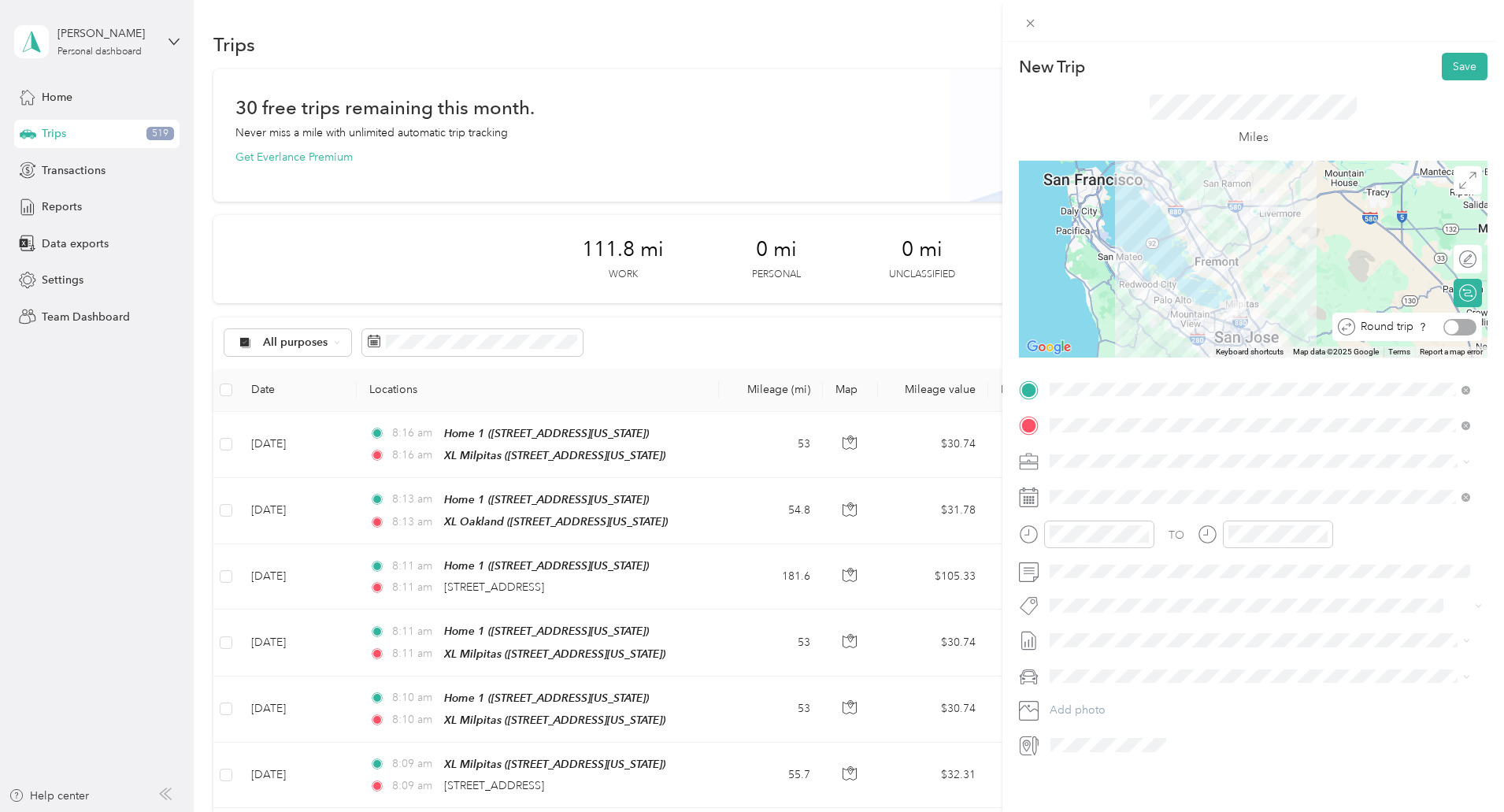
click at [1449, 325] on div at bounding box center [1460, 327] width 33 height 16
click at [1218, 504] on span at bounding box center [1265, 496] width 443 height 25
click at [1089, 584] on icon at bounding box center [1089, 585] width 16 height 16
click at [1101, 719] on div "22" at bounding box center [1102, 715] width 20 height 20
click at [1461, 66] on button "Save" at bounding box center [1465, 67] width 46 height 28
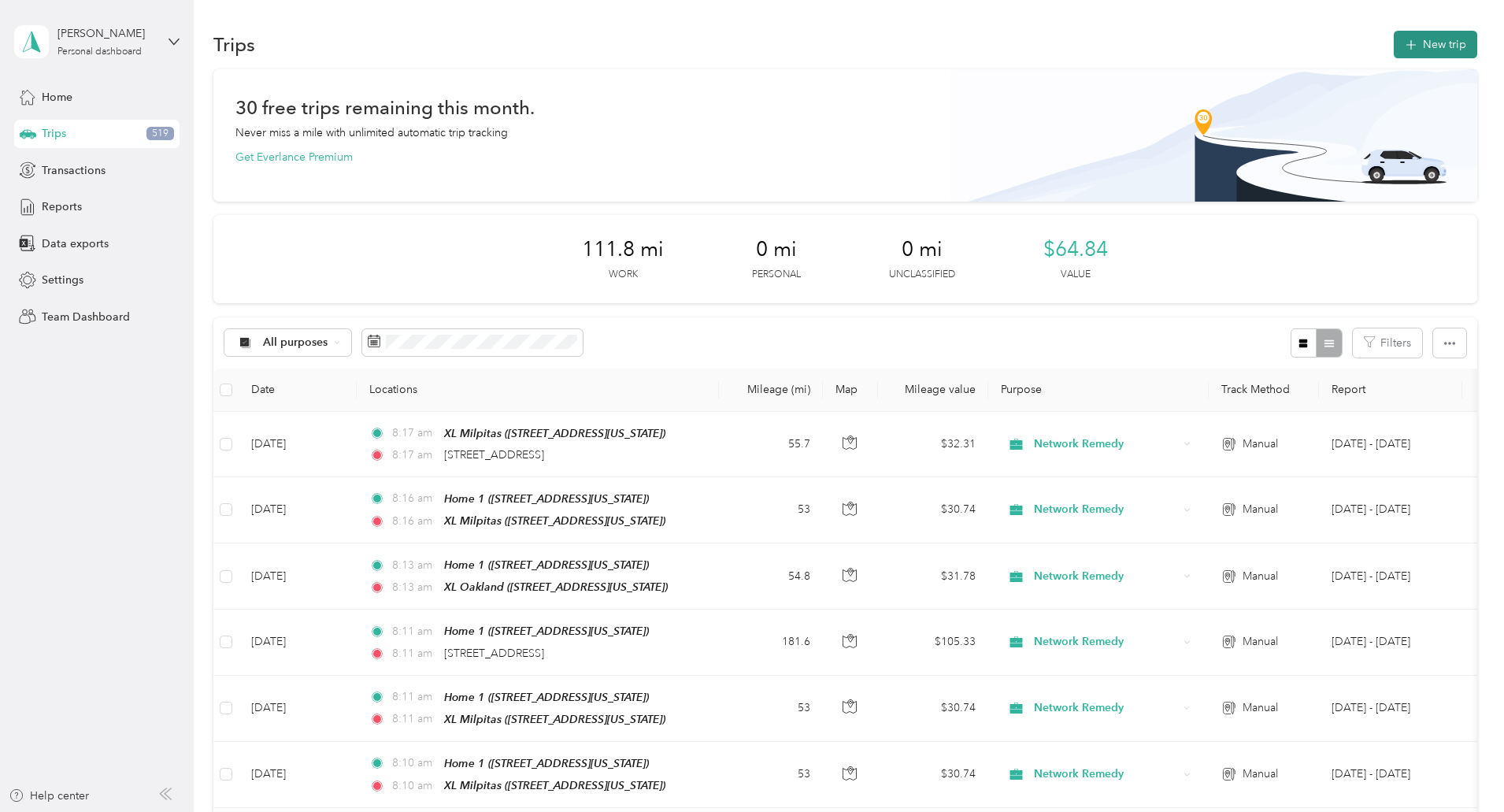
click at [1401, 48] on icon "button" at bounding box center [1410, 45] width 18 height 18
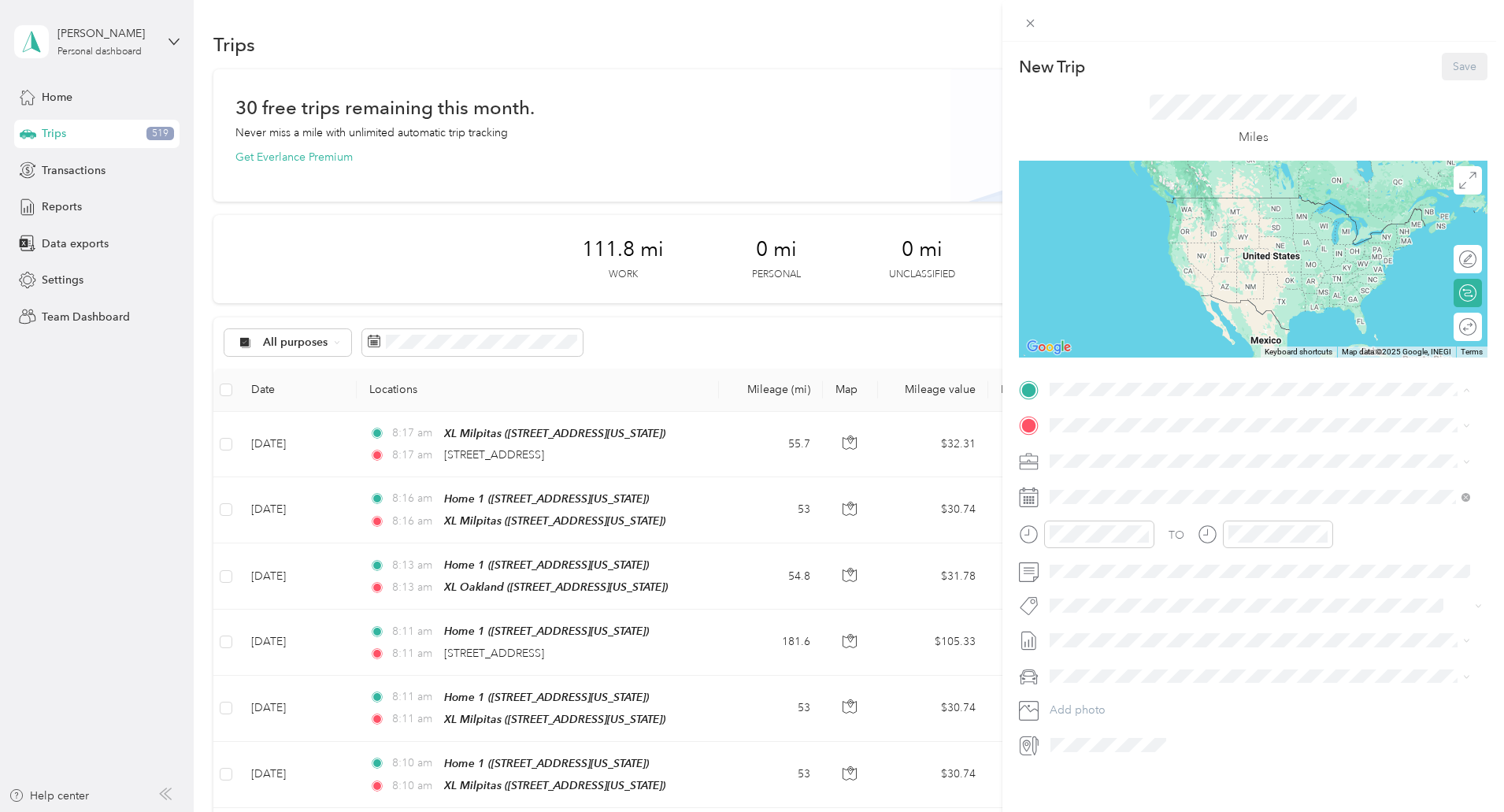
click at [1108, 566] on span "[STREET_ADDRESS][US_STATE]" at bounding box center [1158, 569] width 157 height 13
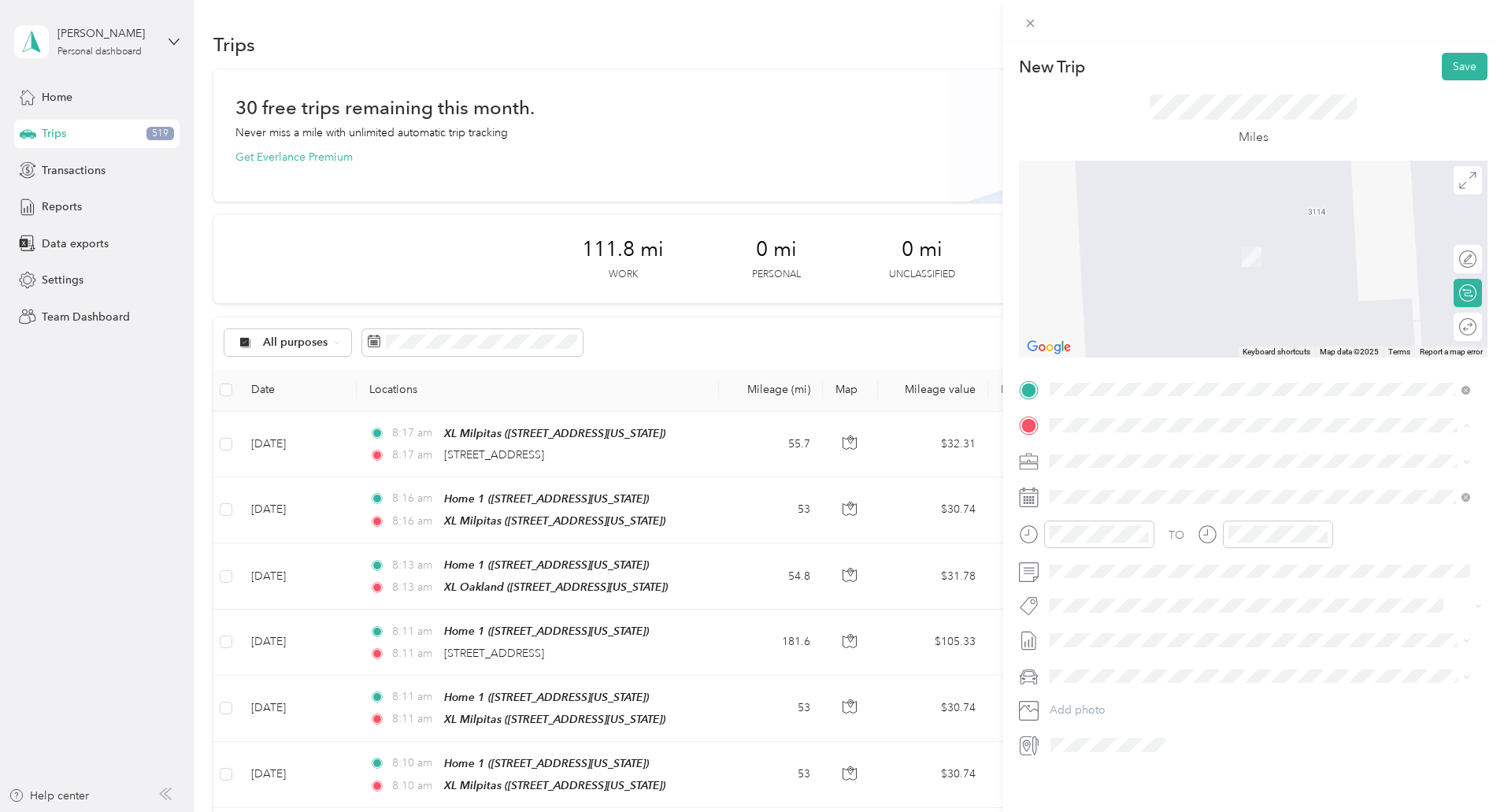
click at [1121, 504] on span "[STREET_ADDRESS][US_STATE]" at bounding box center [1158, 505] width 157 height 13
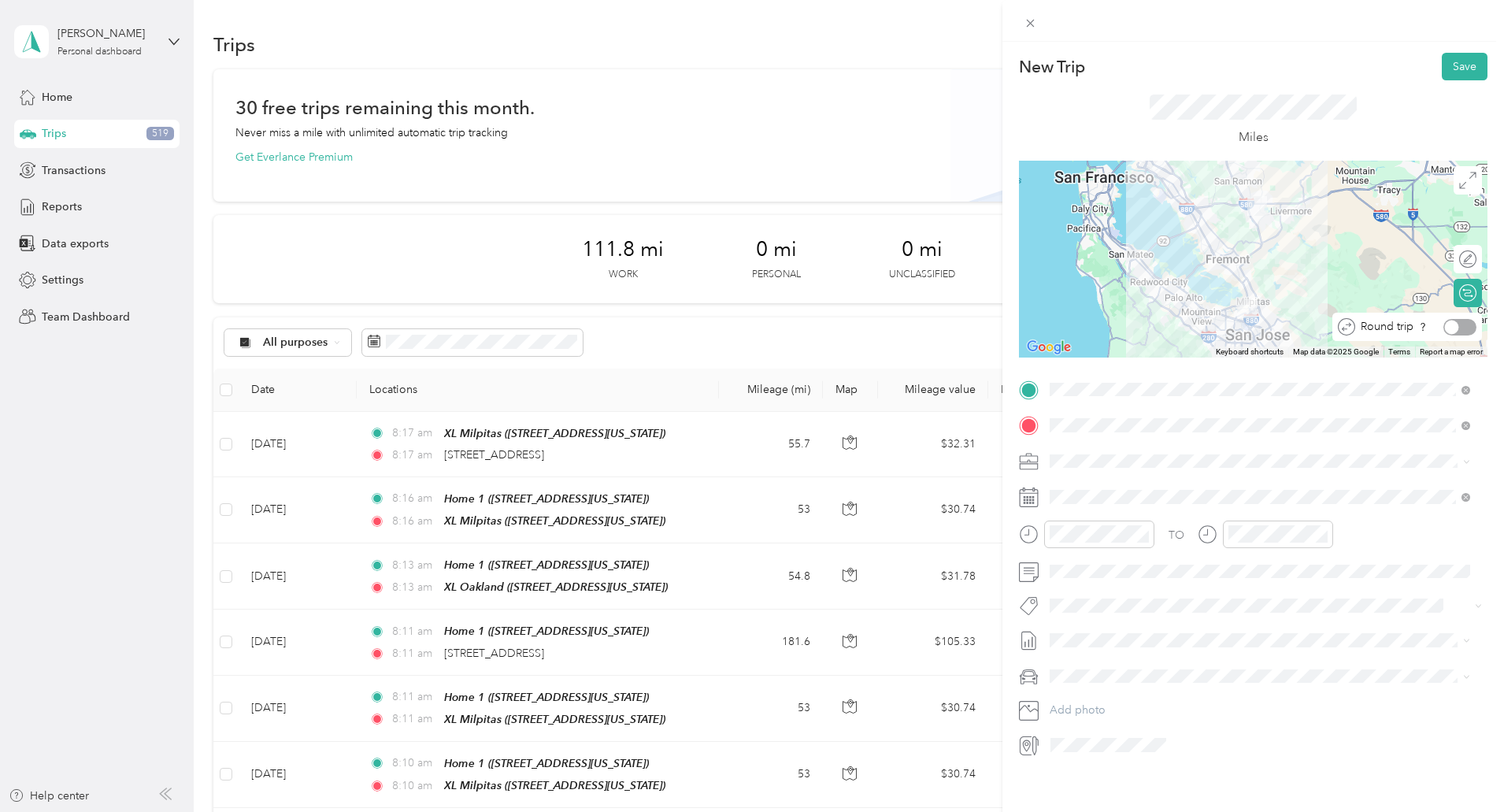
click at [1450, 328] on div at bounding box center [1460, 327] width 33 height 16
click at [1097, 588] on div "[DATE]" at bounding box center [1142, 586] width 198 height 16
click at [1092, 588] on icon at bounding box center [1089, 585] width 16 height 16
click at [1122, 721] on div "23" at bounding box center [1123, 715] width 20 height 20
click at [1449, 78] on button "Save" at bounding box center [1465, 67] width 46 height 28
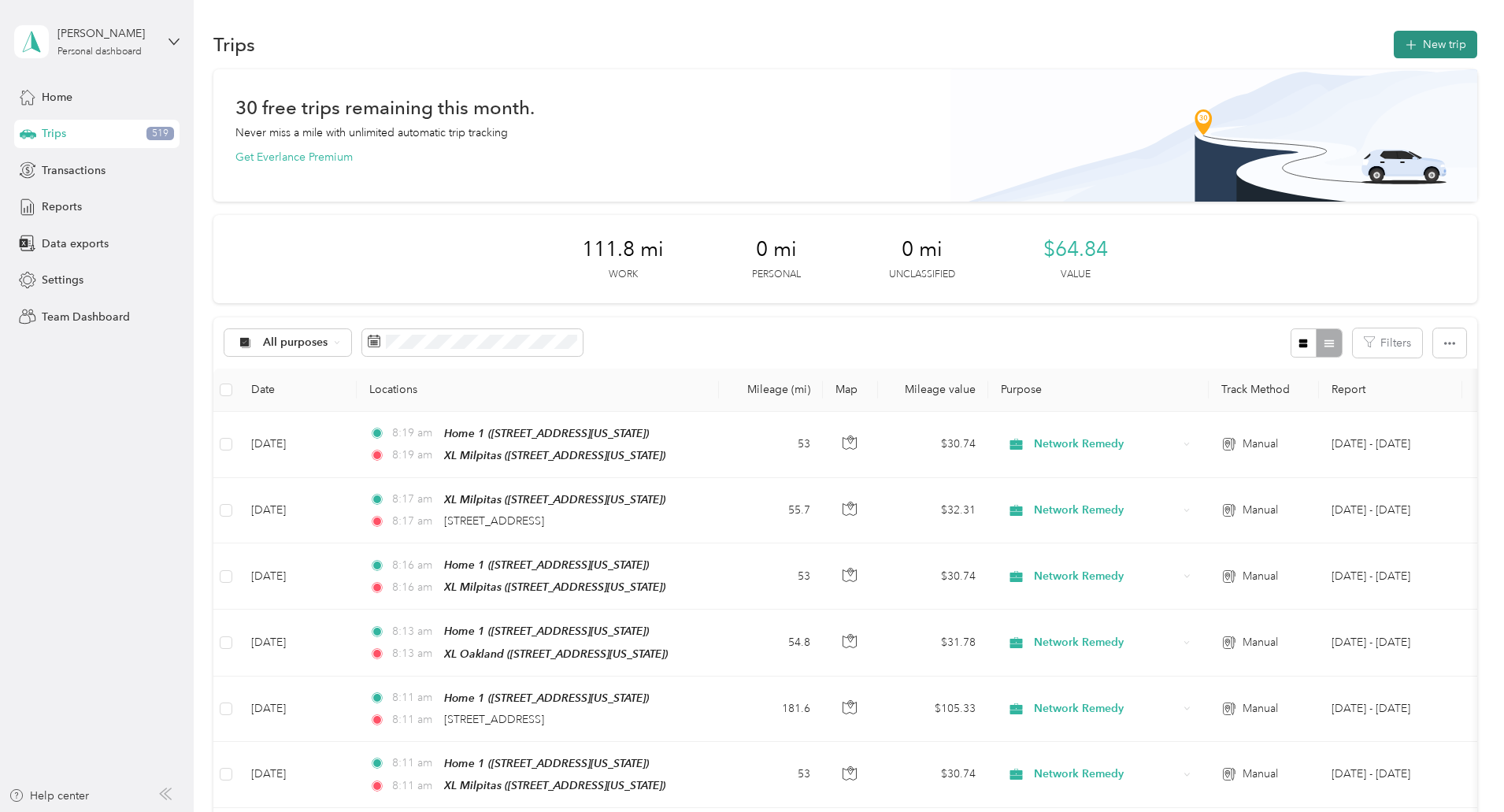
click at [1401, 47] on icon "button" at bounding box center [1410, 45] width 18 height 18
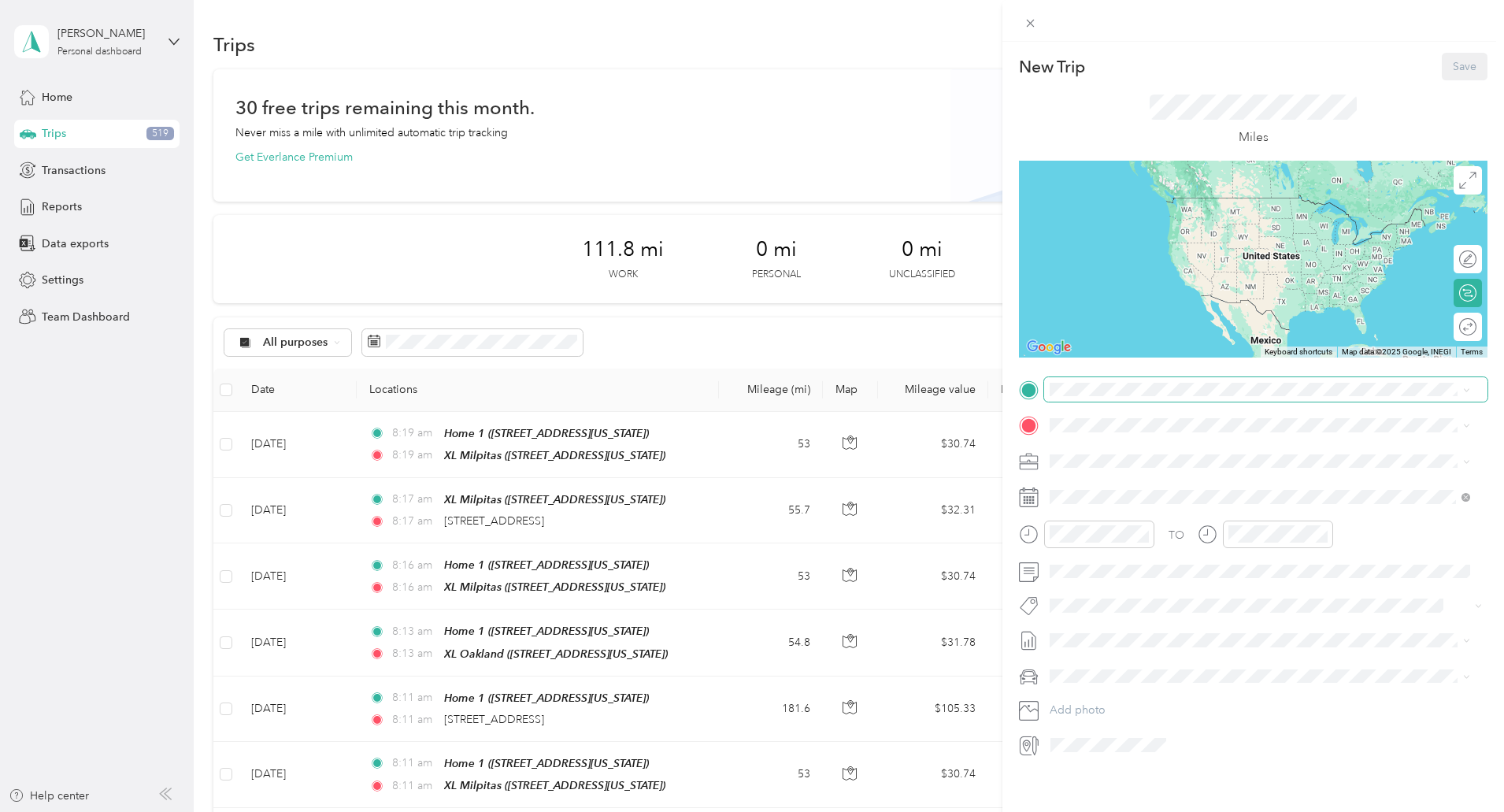
drag, startPoint x: 1169, startPoint y: 409, endPoint x: 1173, endPoint y: 400, distance: 9.8
click at [1169, 408] on div "TO Add photo" at bounding box center [1253, 567] width 468 height 380
click at [1174, 397] on span at bounding box center [1265, 389] width 443 height 25
click at [1105, 569] on div "Home 1 [STREET_ADDRESS][US_STATE]" at bounding box center [1158, 557] width 157 height 33
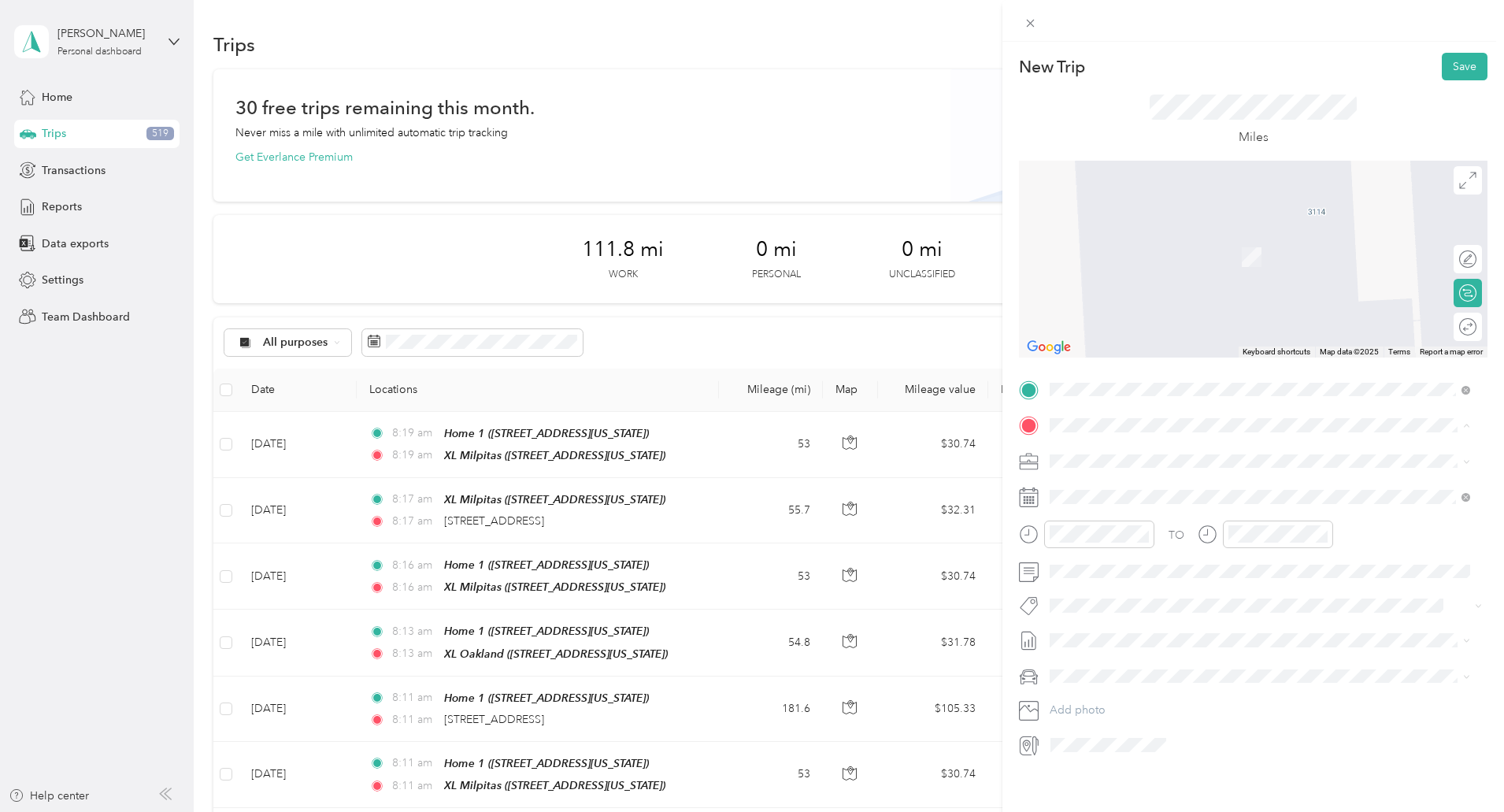
click at [1129, 499] on span "[STREET_ADDRESS][US_STATE]" at bounding box center [1158, 505] width 157 height 13
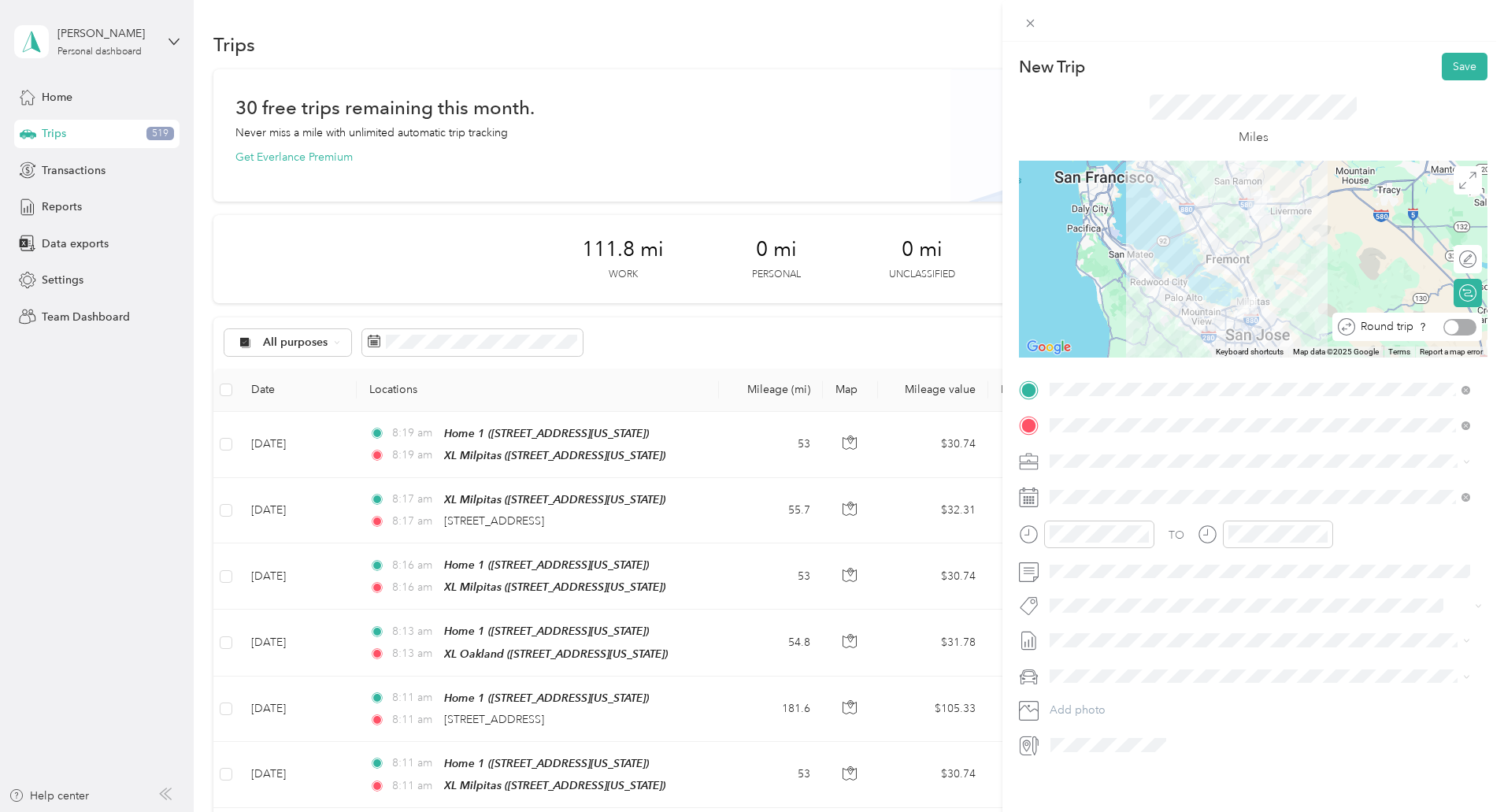
click at [1454, 330] on div at bounding box center [1460, 327] width 33 height 16
click at [1027, 499] on icon at bounding box center [1028, 497] width 20 height 20
click at [1092, 584] on icon at bounding box center [1089, 585] width 16 height 16
click at [1138, 717] on div "24" at bounding box center [1142, 715] width 20 height 20
click at [1447, 73] on button "Save" at bounding box center [1465, 67] width 46 height 28
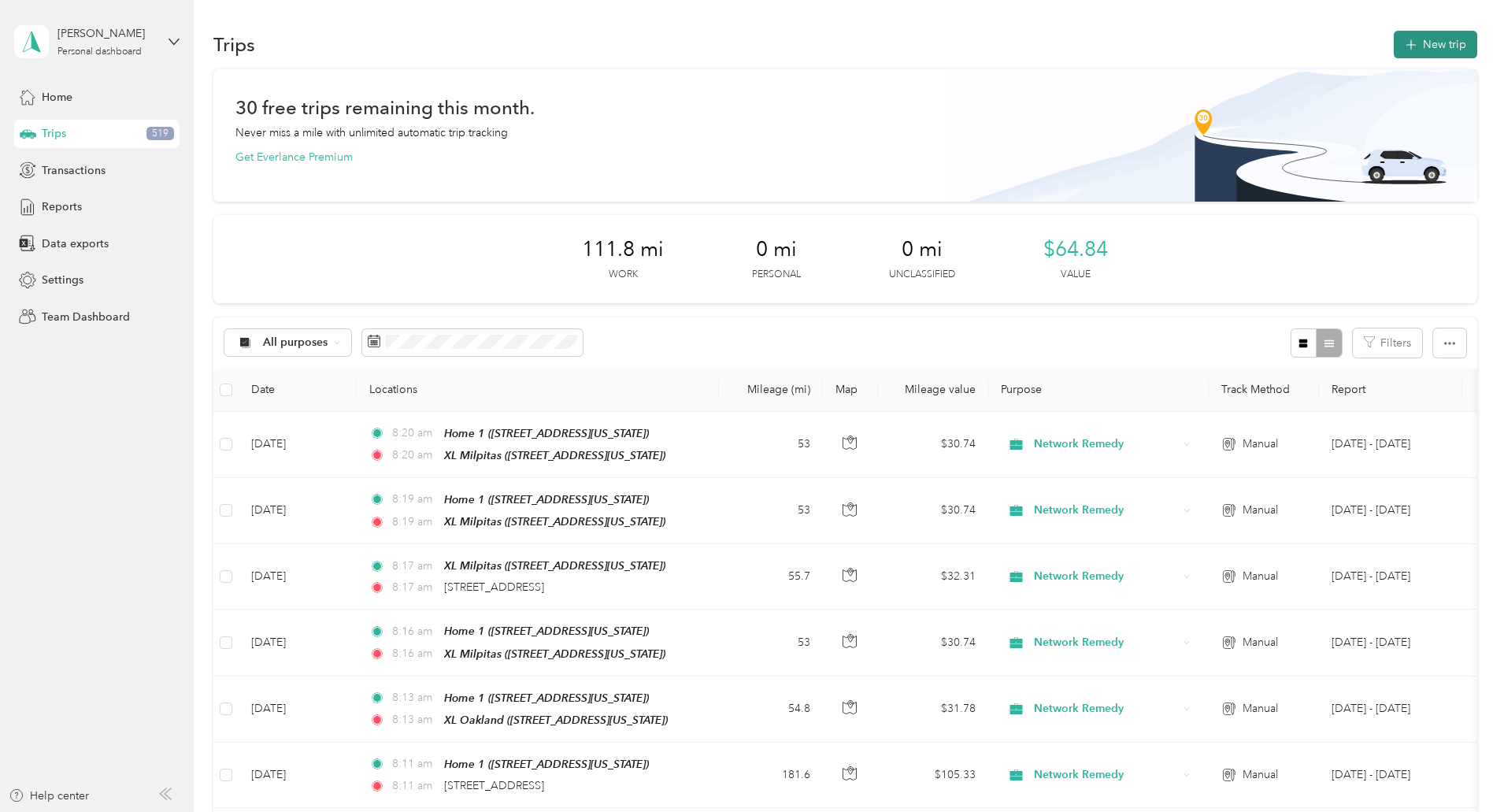
click at [1394, 54] on button "New trip" at bounding box center [1435, 45] width 83 height 28
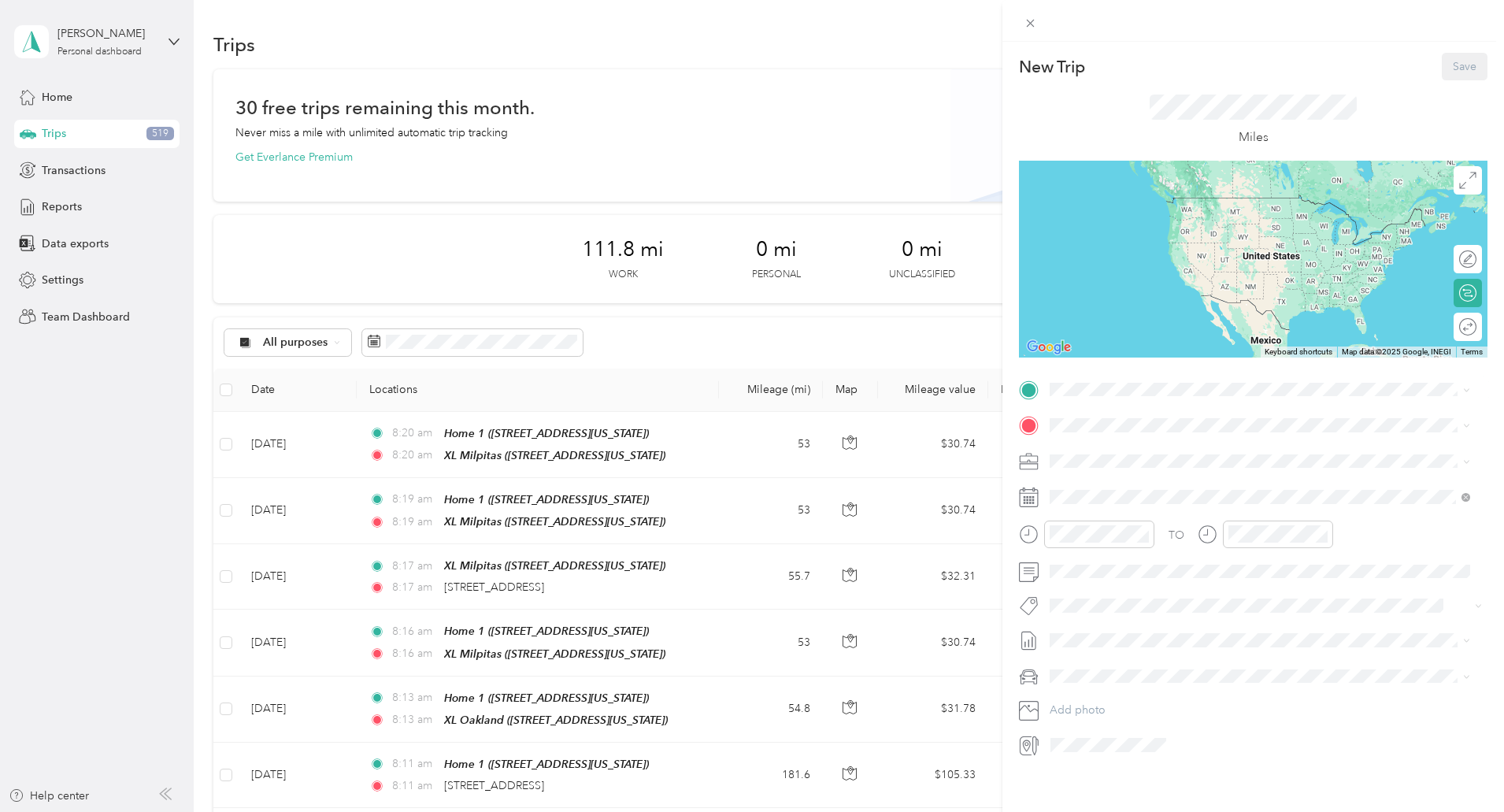
click at [1138, 561] on div "Home 1 [STREET_ADDRESS][US_STATE]" at bounding box center [1158, 554] width 157 height 33
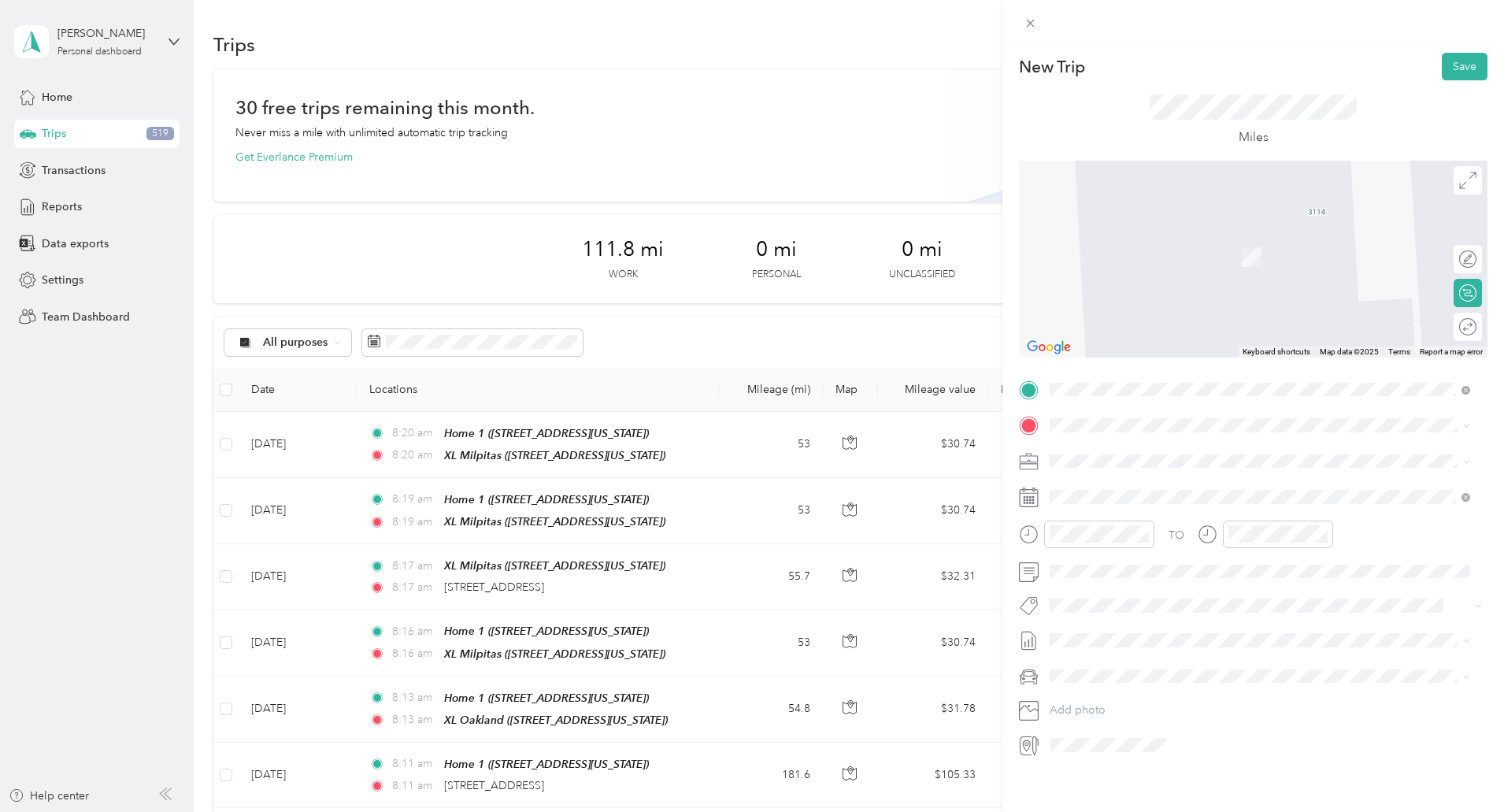
click at [1138, 648] on span "[STREET_ADDRESS][US_STATE]" at bounding box center [1158, 654] width 157 height 13
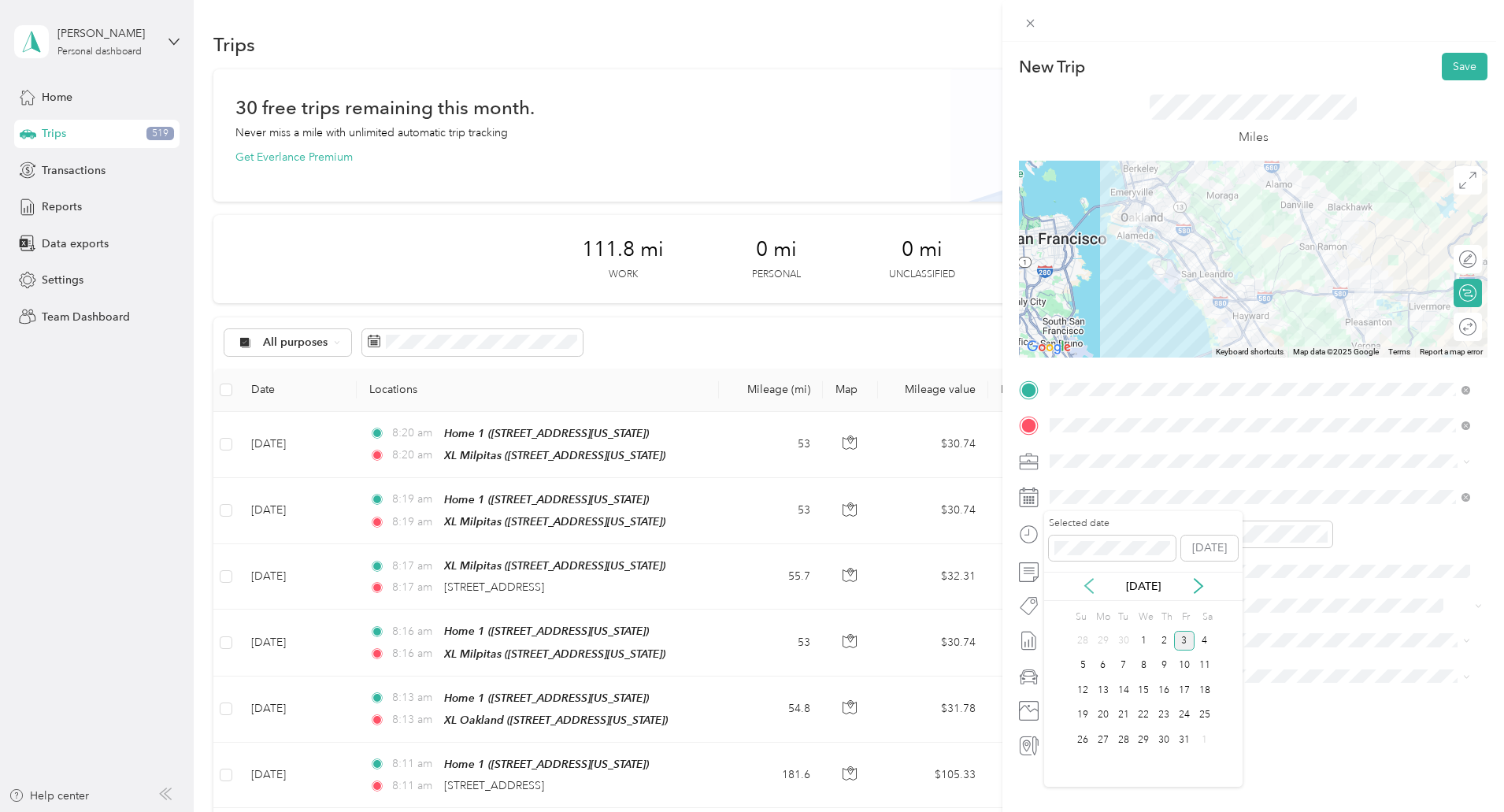
click at [1092, 586] on icon at bounding box center [1089, 585] width 16 height 16
click at [1160, 714] on div "25" at bounding box center [1163, 715] width 20 height 20
click at [1446, 330] on div at bounding box center [1460, 327] width 33 height 16
click at [1454, 62] on button "Save" at bounding box center [1465, 67] width 46 height 28
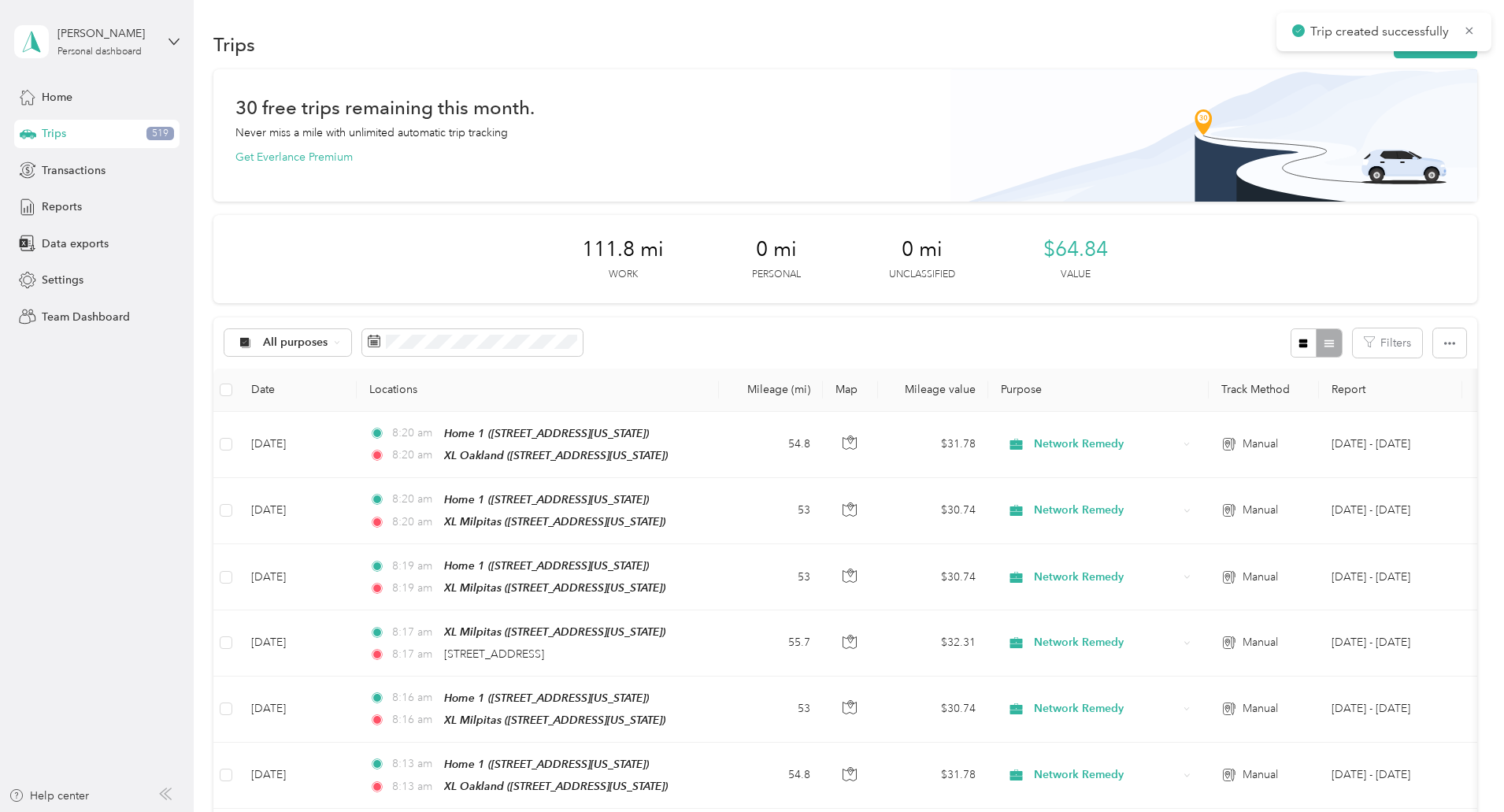
click at [1322, 58] on div "Trips New trip" at bounding box center [845, 44] width 1264 height 33
click at [1394, 55] on button "New trip" at bounding box center [1435, 45] width 83 height 28
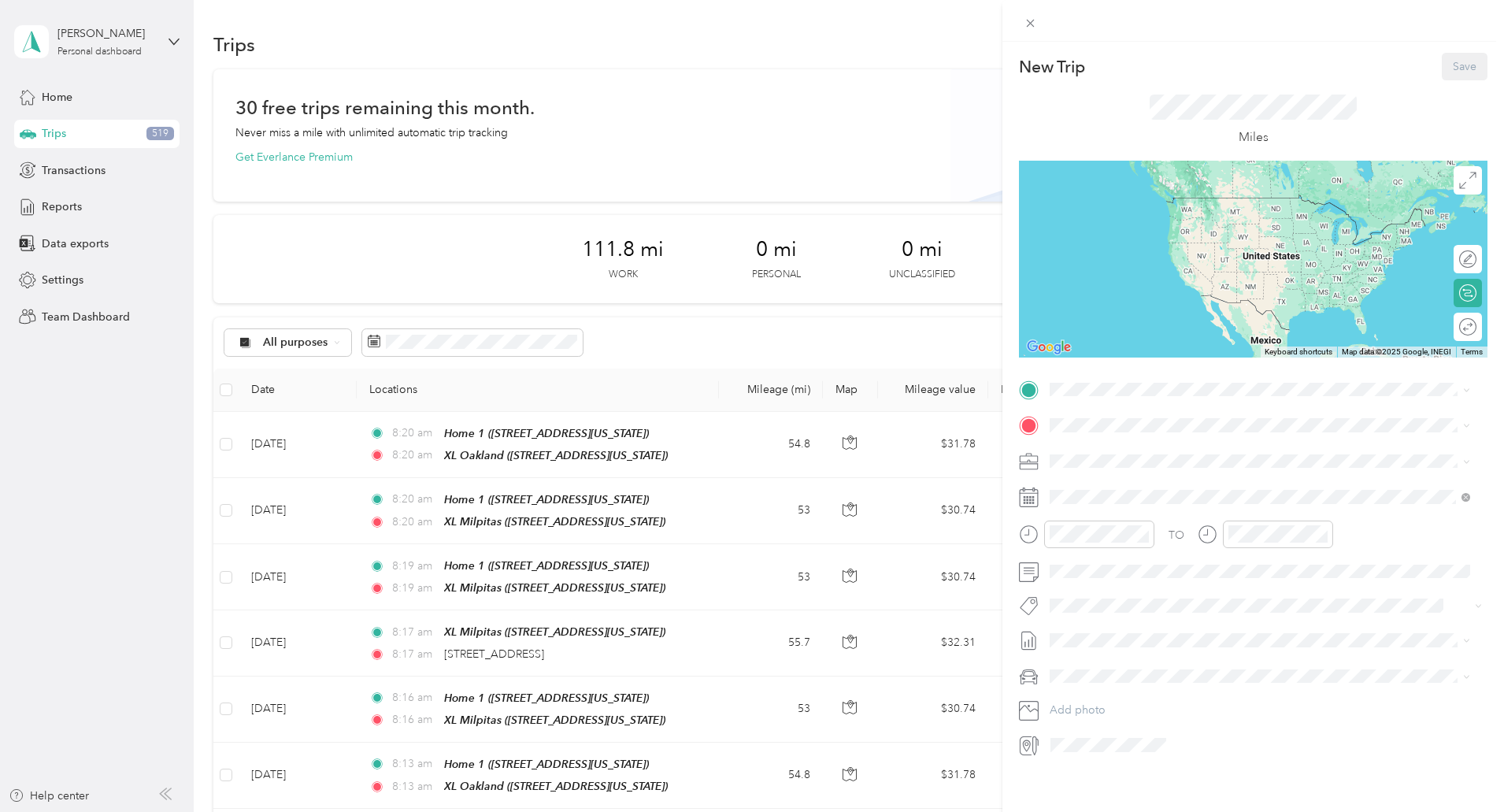
click at [1121, 560] on div "Home 1 [STREET_ADDRESS][US_STATE]" at bounding box center [1158, 552] width 157 height 33
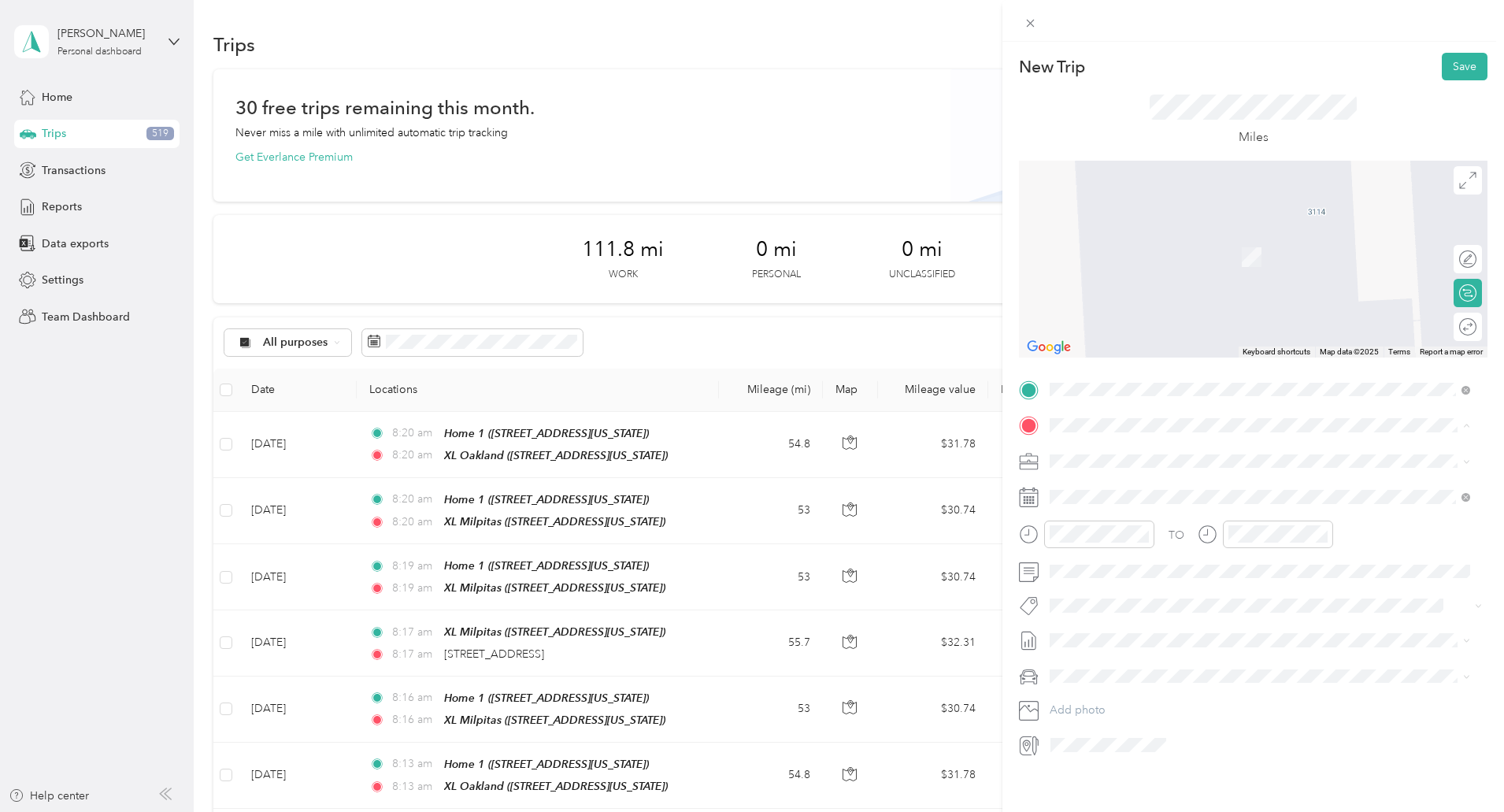
click at [1121, 647] on span "[STREET_ADDRESS][US_STATE]" at bounding box center [1158, 654] width 157 height 13
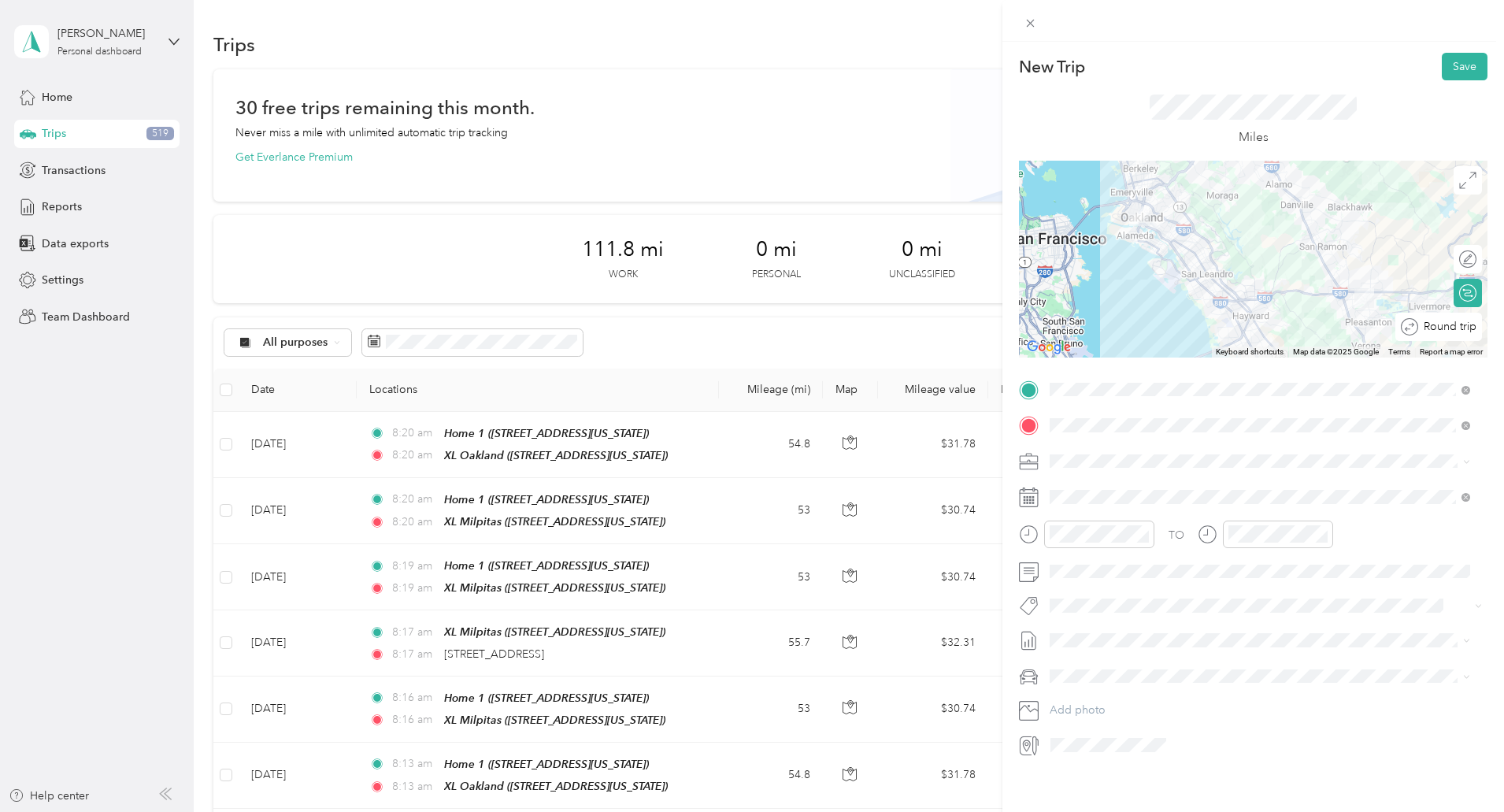
click at [1465, 328] on div "Round trip" at bounding box center [1439, 326] width 87 height 29
click at [1453, 326] on div at bounding box center [1460, 327] width 33 height 16
click at [1091, 583] on icon at bounding box center [1089, 585] width 16 height 16
click at [1184, 708] on div "26" at bounding box center [1184, 715] width 20 height 20
click at [1444, 68] on button "Save" at bounding box center [1465, 67] width 46 height 28
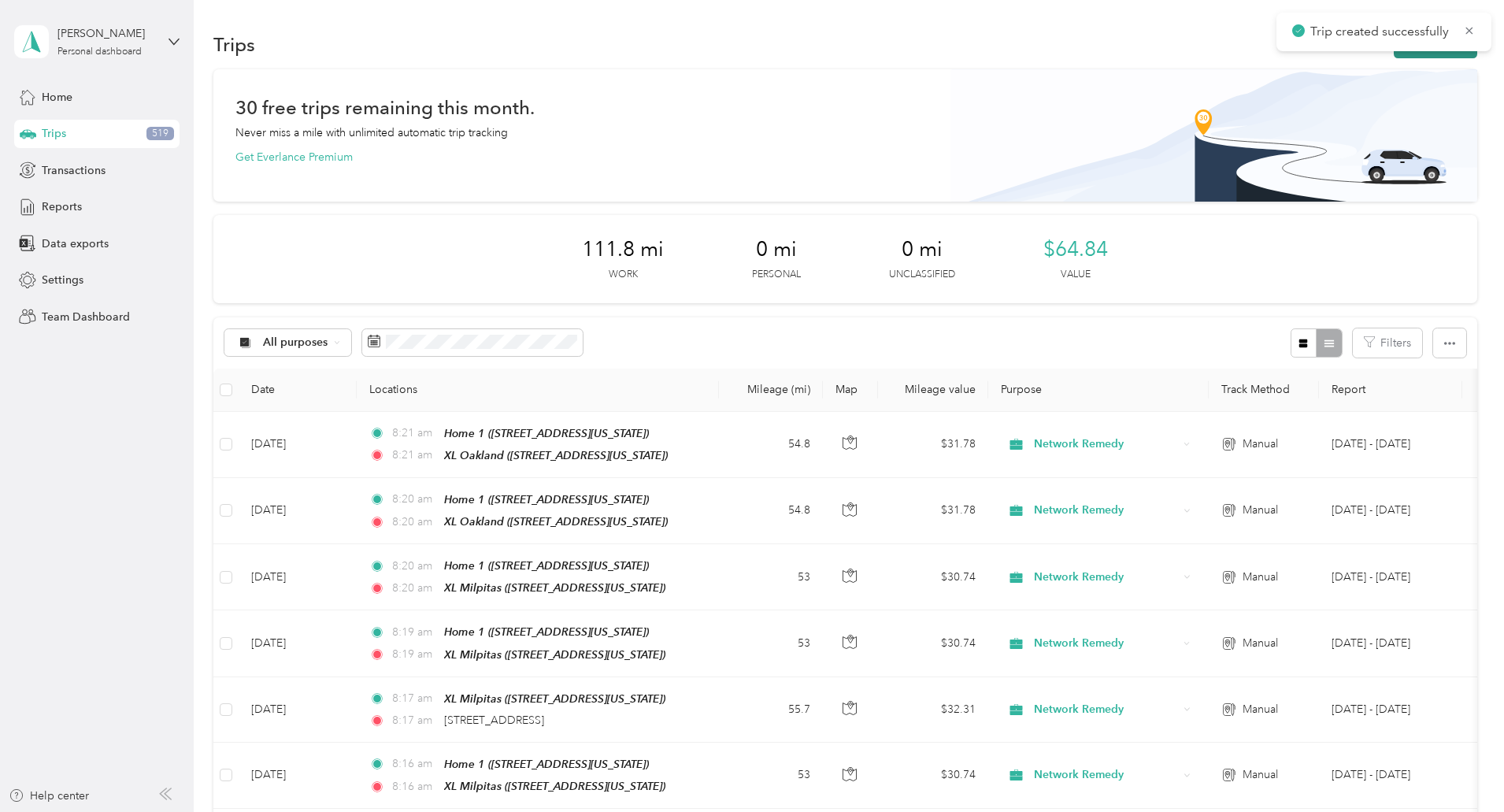
click at [1394, 56] on button "New trip" at bounding box center [1435, 45] width 83 height 28
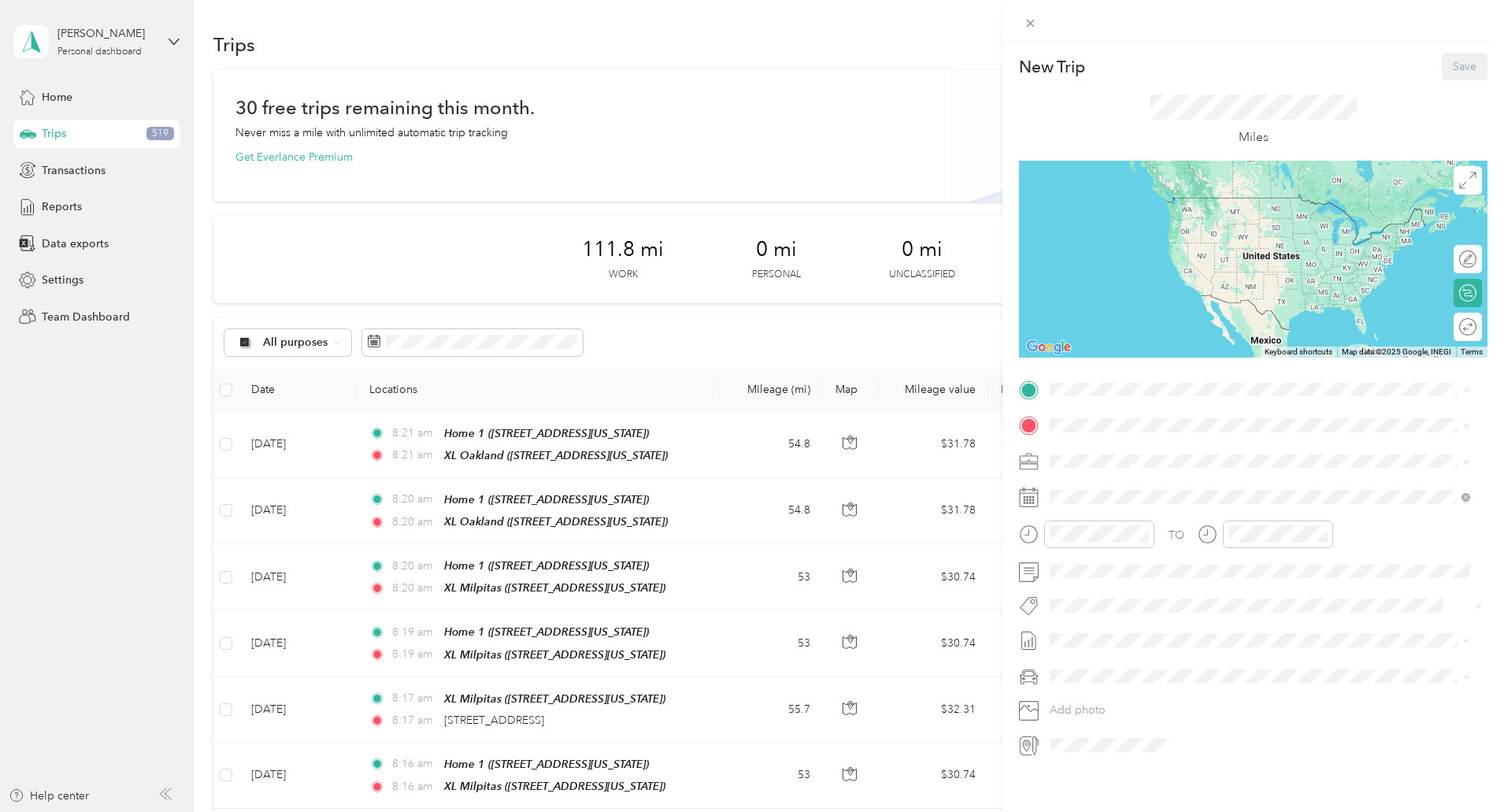
click at [1138, 600] on strong "XL [GEOGRAPHIC_DATA]" at bounding box center [1146, 594] width 133 height 14
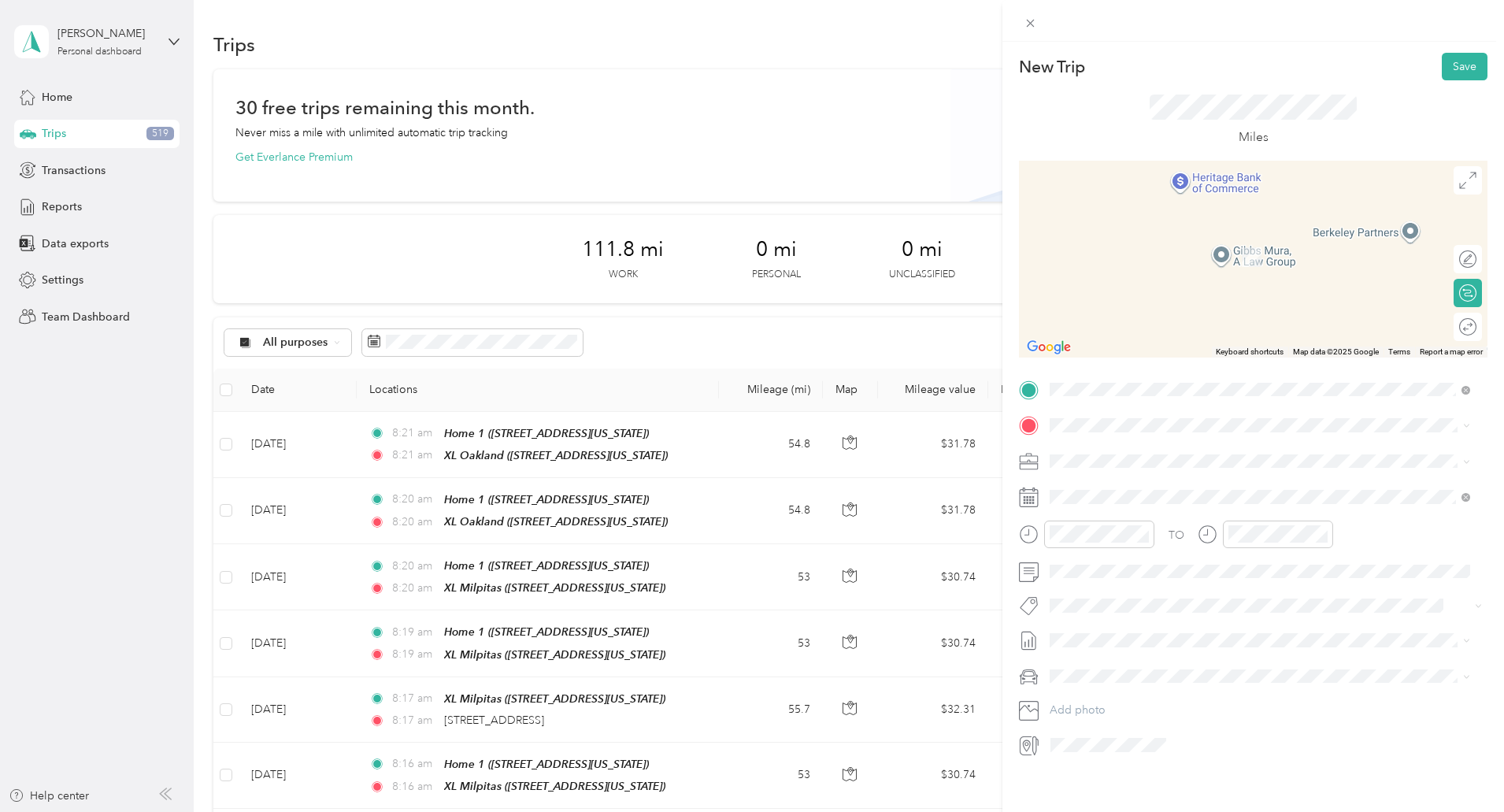
click at [1237, 484] on span "[STREET_ADDRESS][US_STATE]" at bounding box center [1158, 477] width 157 height 14
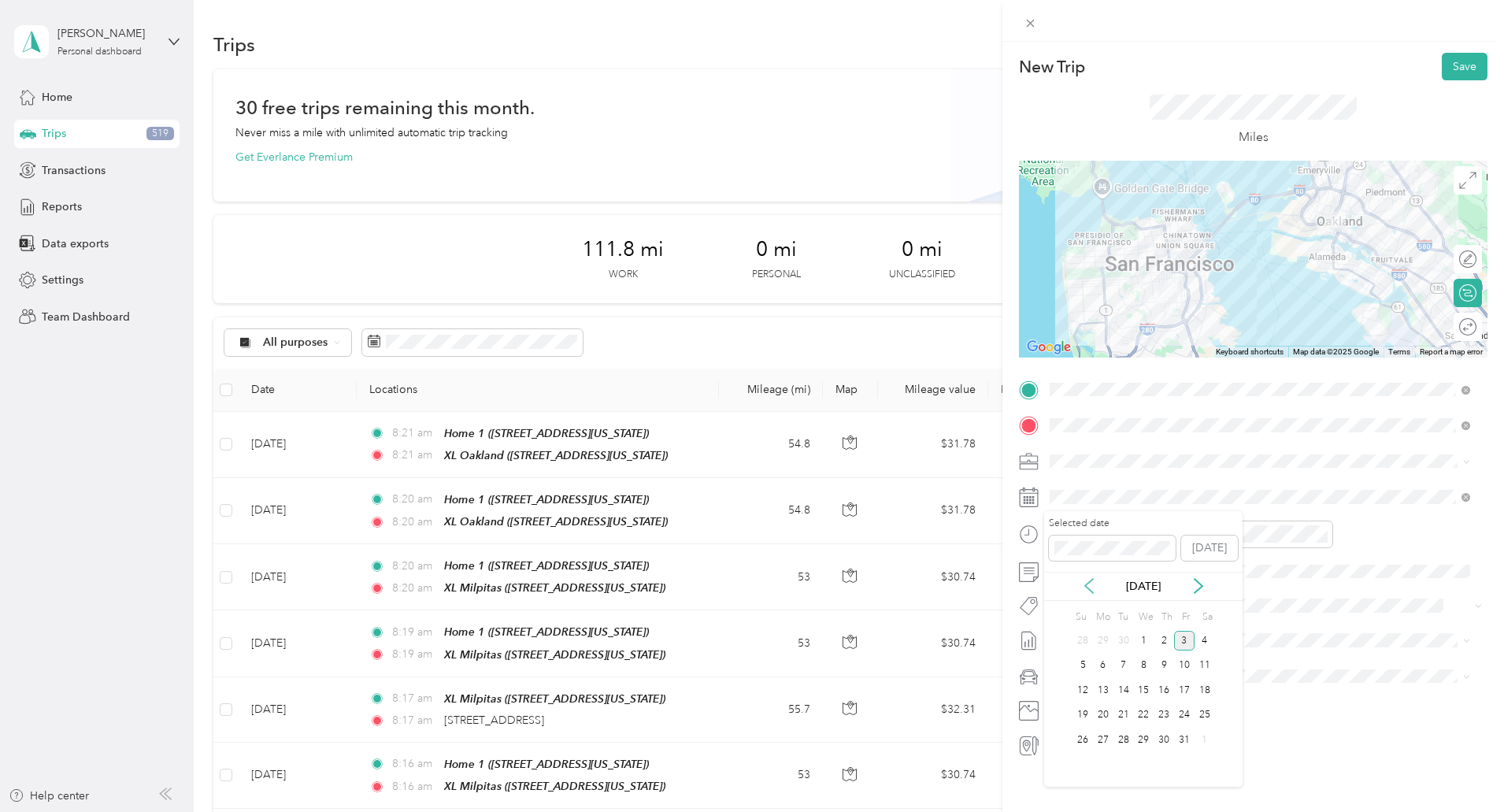
click at [1087, 578] on icon at bounding box center [1089, 585] width 16 height 16
click at [1454, 325] on div at bounding box center [1460, 327] width 33 height 16
click at [1093, 580] on icon at bounding box center [1089, 585] width 16 height 16
click at [1185, 716] on div "26" at bounding box center [1184, 715] width 20 height 20
click at [1447, 65] on button "Save" at bounding box center [1465, 67] width 46 height 28
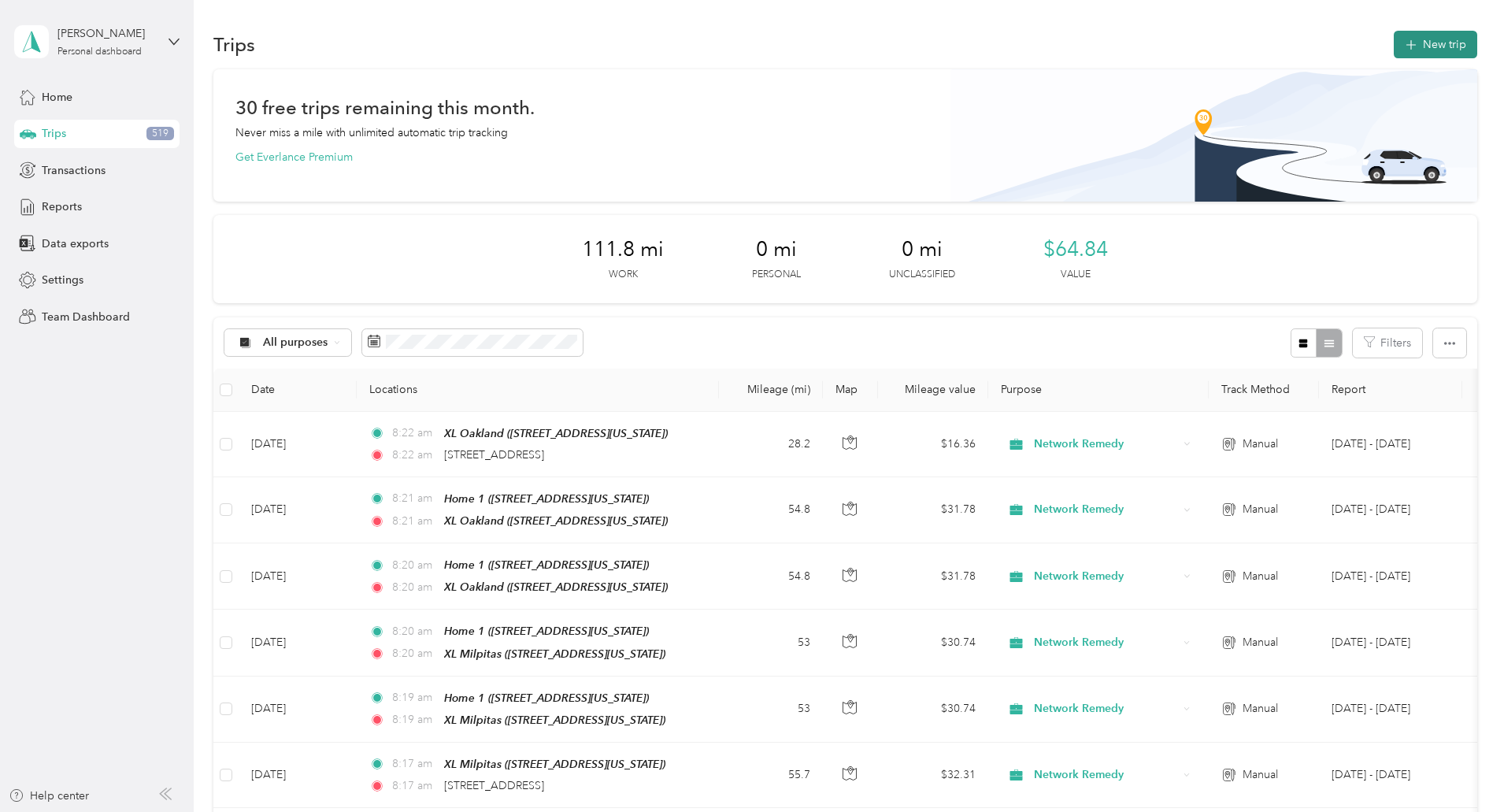
click at [1394, 50] on button "New trip" at bounding box center [1435, 45] width 83 height 28
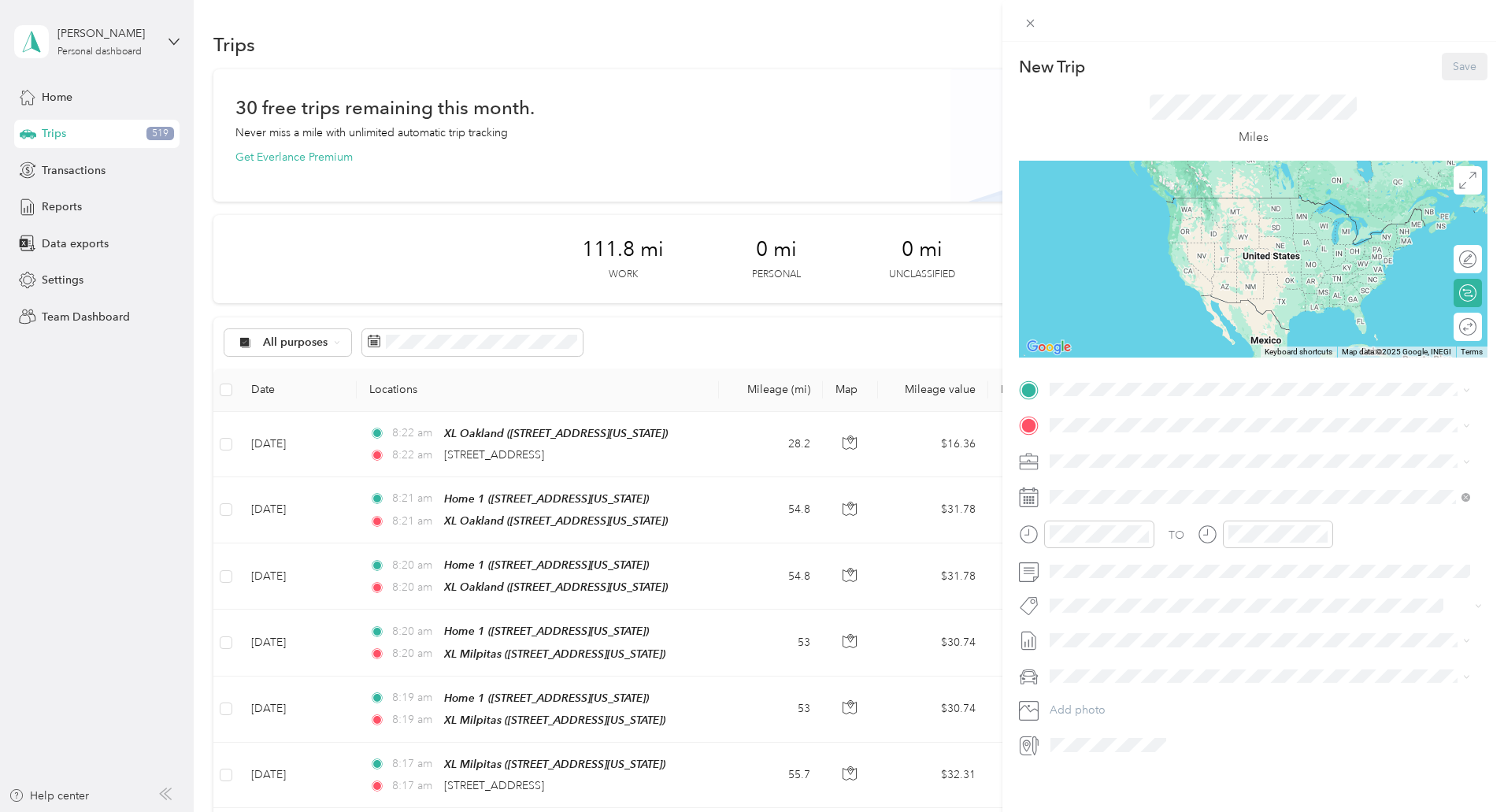
click at [1156, 561] on span "[STREET_ADDRESS][US_STATE]" at bounding box center [1158, 566] width 157 height 13
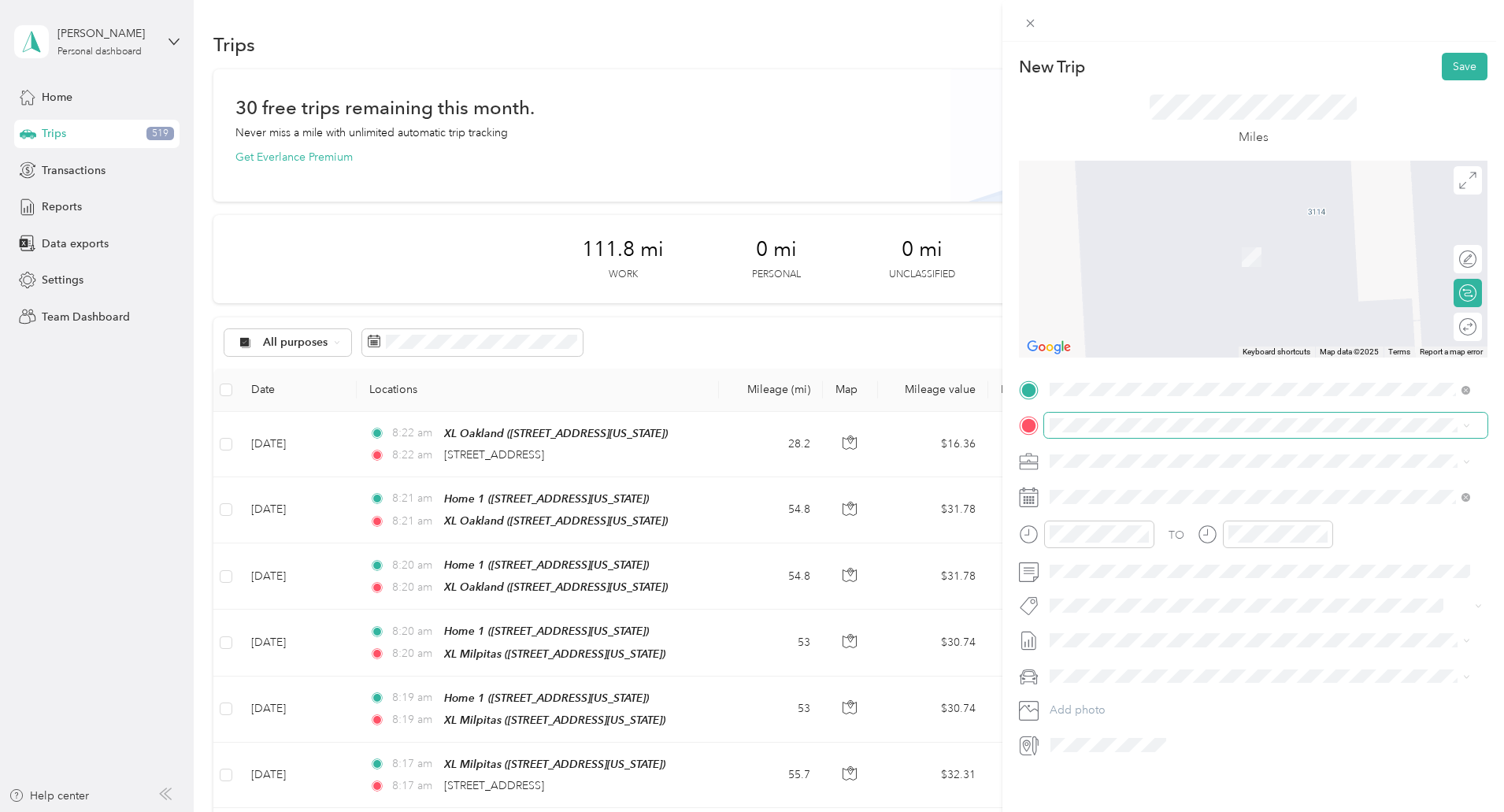
click at [1137, 433] on span at bounding box center [1265, 425] width 443 height 25
click at [1149, 504] on span "[STREET_ADDRESS][US_STATE]" at bounding box center [1158, 505] width 157 height 13
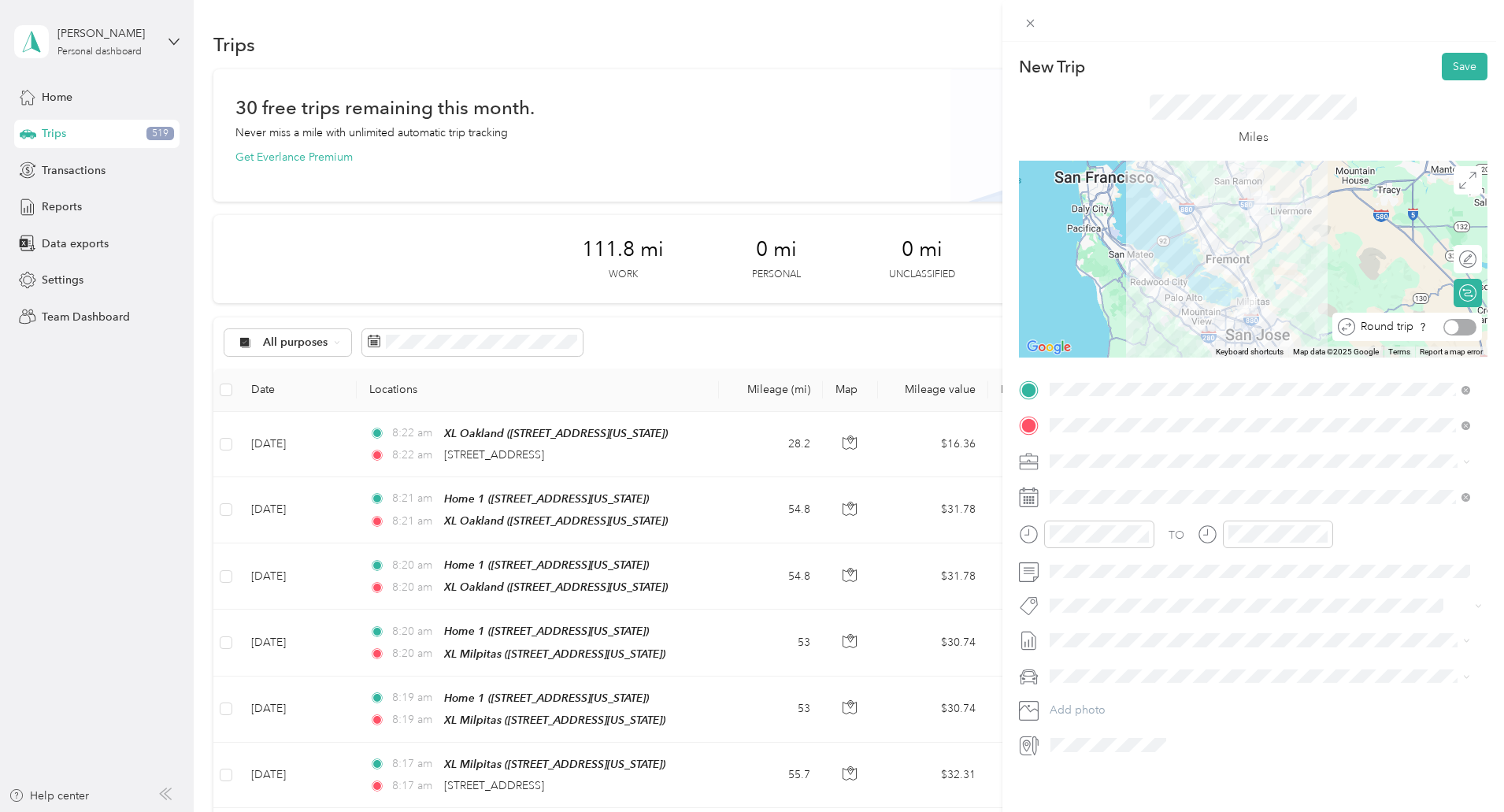
click at [1450, 323] on div at bounding box center [1460, 327] width 33 height 16
click at [1090, 588] on icon at bounding box center [1089, 585] width 16 height 16
click at [1091, 587] on icon at bounding box center [1089, 585] width 16 height 16
click at [1201, 592] on icon at bounding box center [1198, 585] width 16 height 16
click at [1105, 740] on div "29" at bounding box center [1102, 739] width 20 height 20
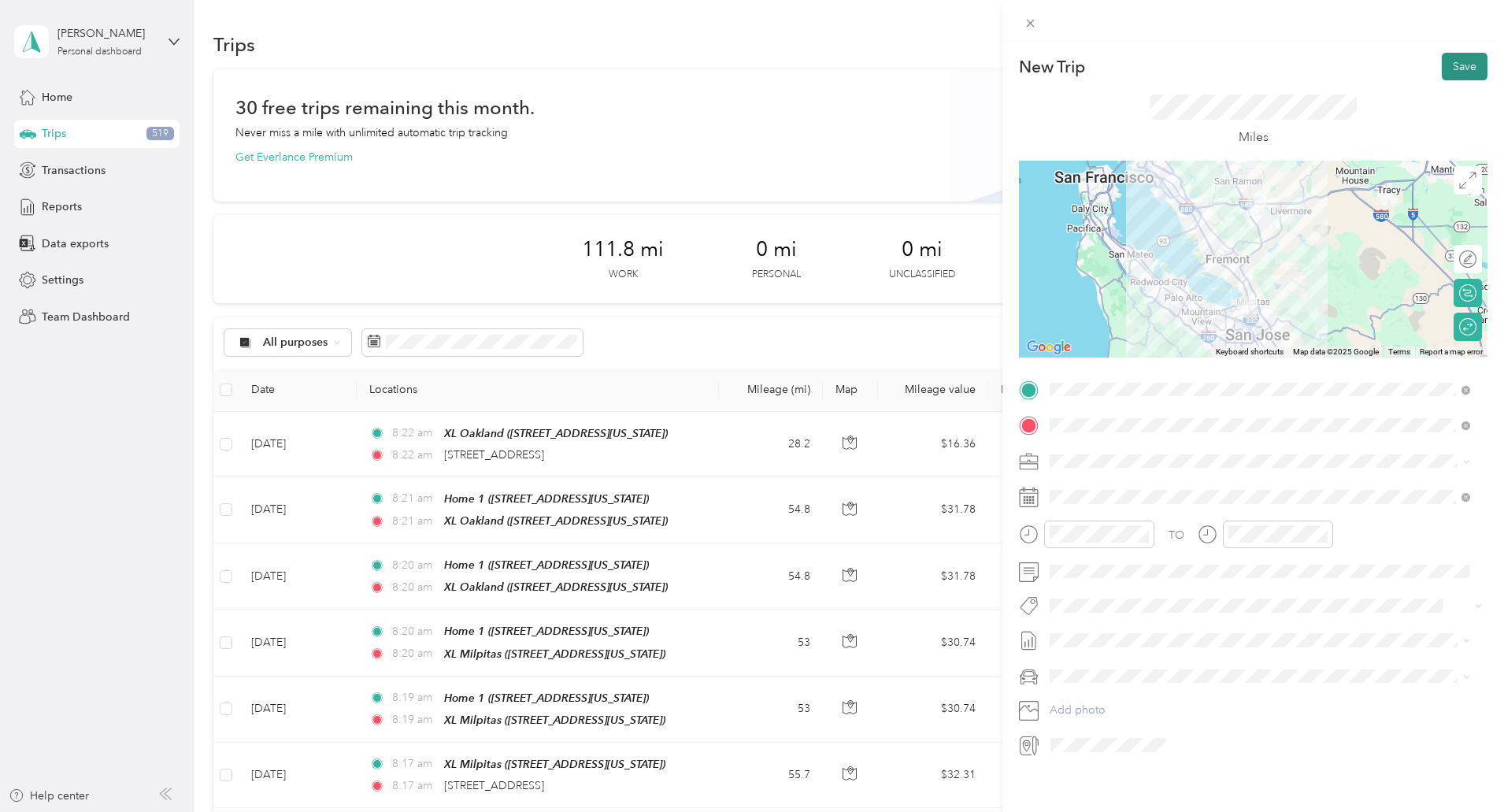
click at [1461, 56] on button "Save" at bounding box center [1465, 67] width 46 height 28
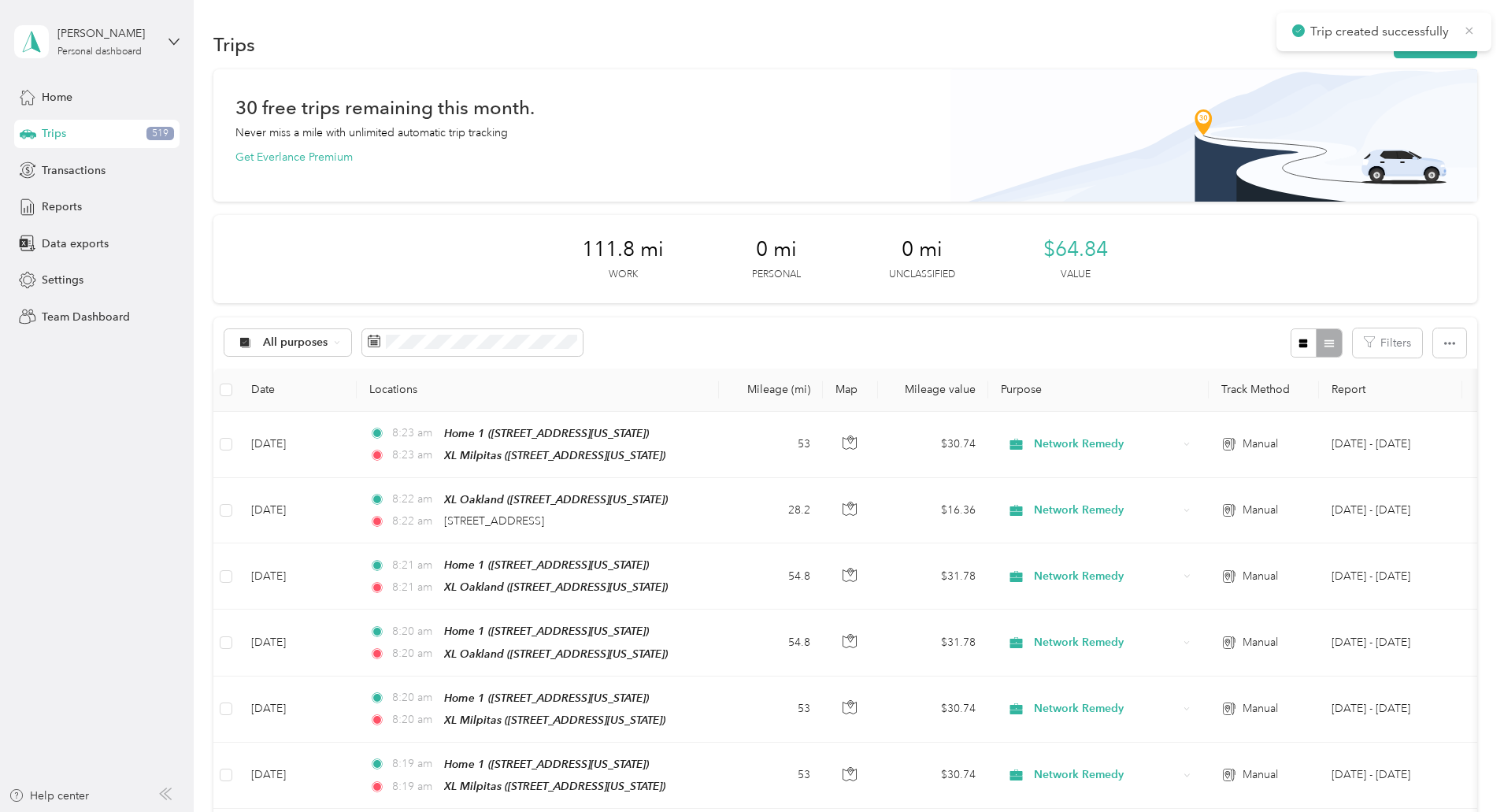
click at [1468, 33] on icon at bounding box center [1469, 30] width 12 height 14
click at [1394, 39] on button "New trip" at bounding box center [1435, 45] width 83 height 28
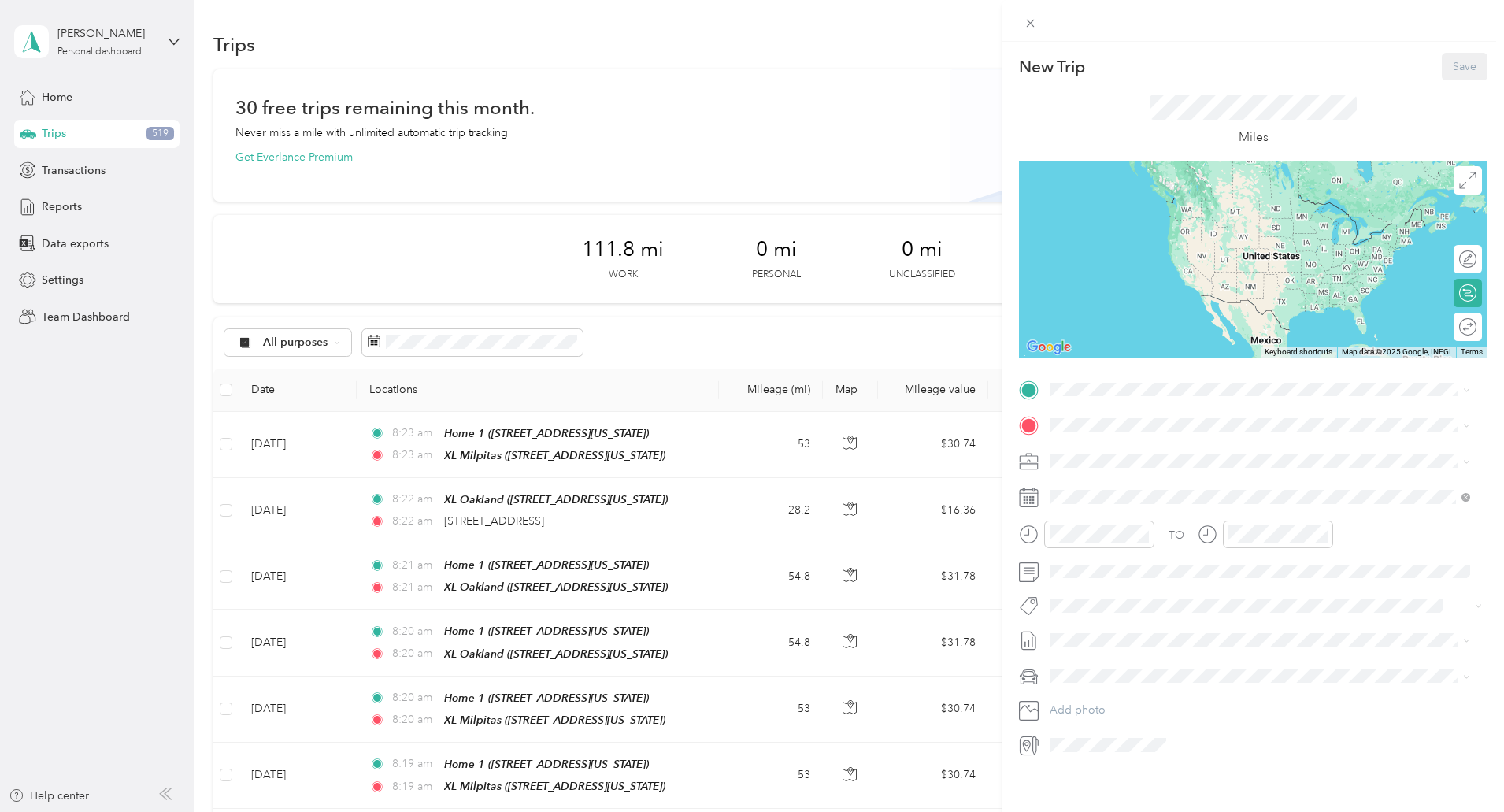
click at [1144, 406] on div "TO Add photo" at bounding box center [1253, 567] width 468 height 380
click at [1145, 556] on div "Home 1 [STREET_ADDRESS][US_STATE]" at bounding box center [1158, 561] width 157 height 33
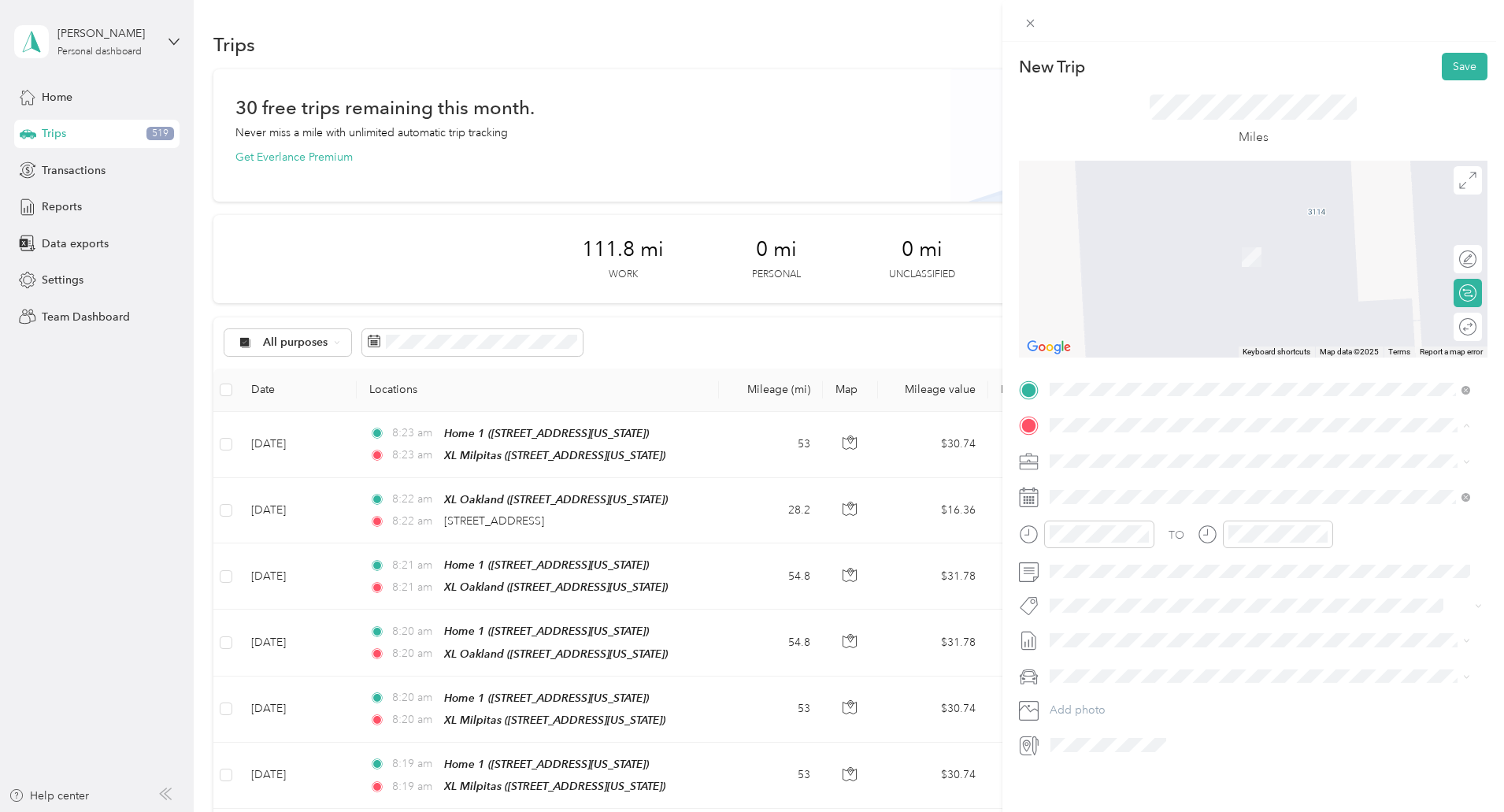
click at [1142, 503] on span "[STREET_ADDRESS][US_STATE]" at bounding box center [1158, 505] width 157 height 13
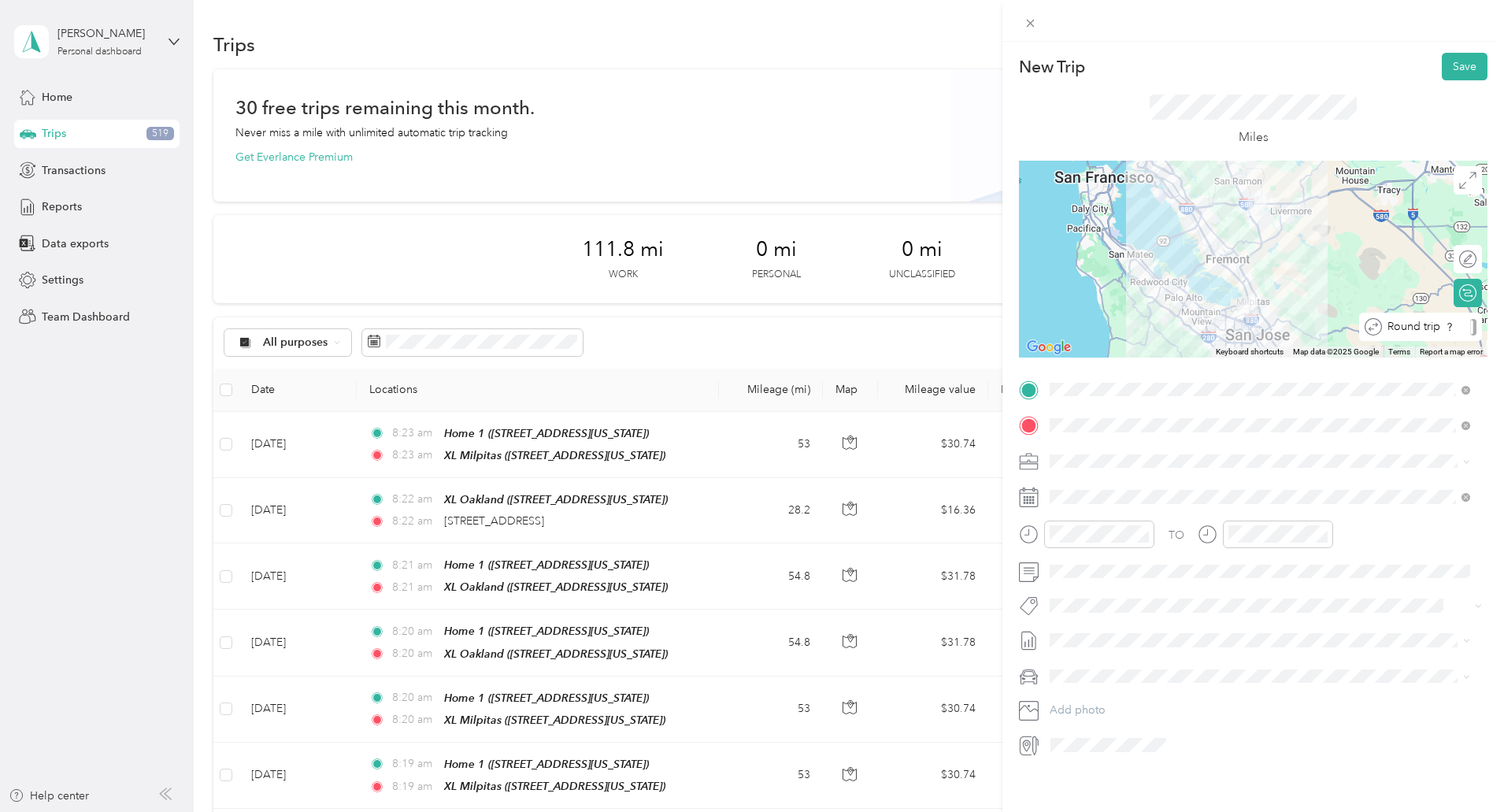
click at [1470, 329] on div at bounding box center [1473, 327] width 7 height 16
click at [1182, 504] on span at bounding box center [1265, 496] width 443 height 25
click at [1129, 504] on span at bounding box center [1265, 496] width 443 height 25
click at [1089, 580] on icon at bounding box center [1089, 585] width 16 height 16
click at [1125, 735] on div "30" at bounding box center [1123, 739] width 20 height 20
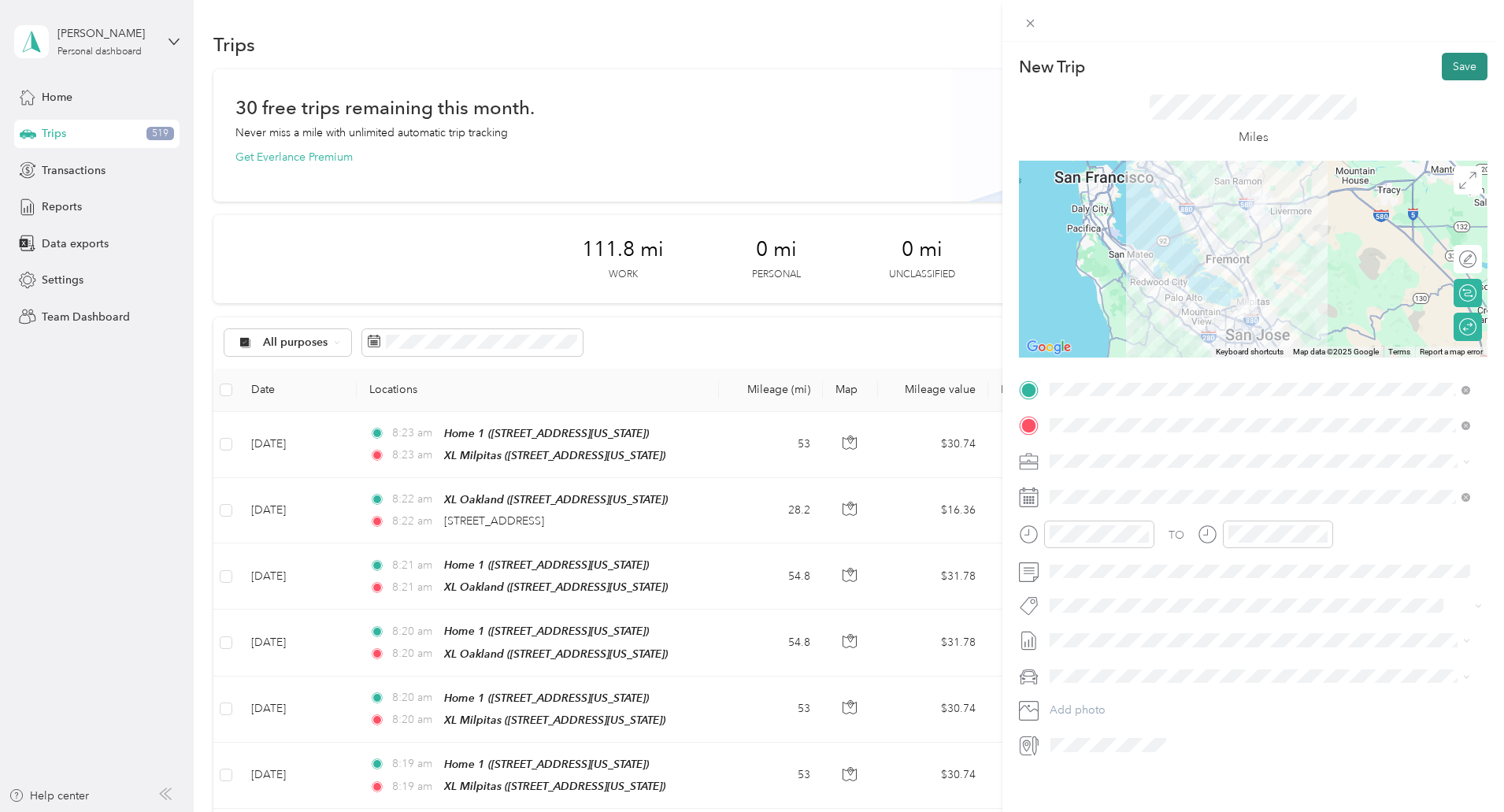
click at [1444, 61] on button "Save" at bounding box center [1465, 67] width 46 height 28
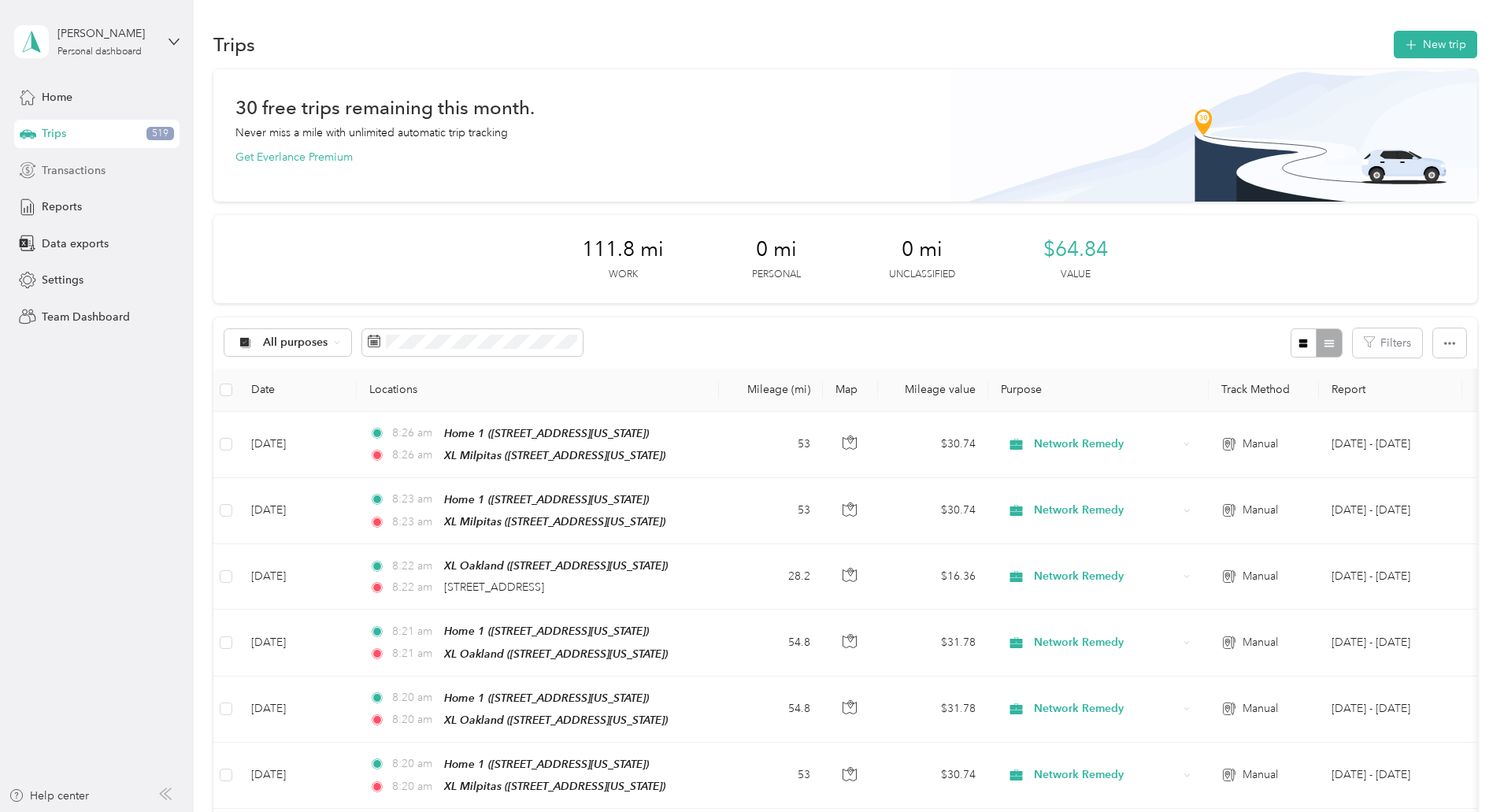
click at [77, 166] on span "Transactions" at bounding box center [73, 171] width 64 height 16
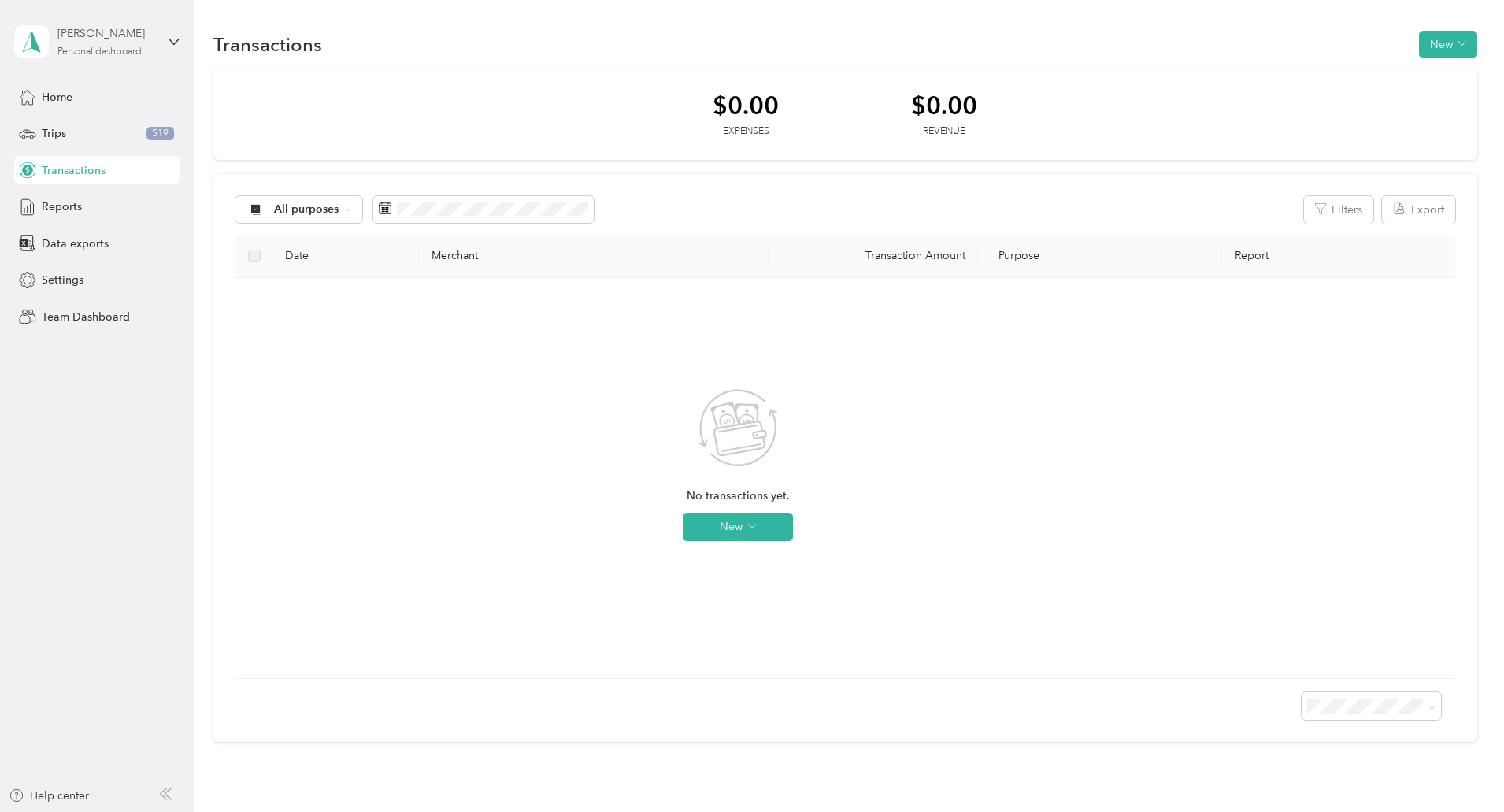
click at [100, 55] on div "Personal dashboard" at bounding box center [99, 52] width 84 height 10
click at [104, 130] on div "Team dashboard" at bounding box center [70, 128] width 84 height 16
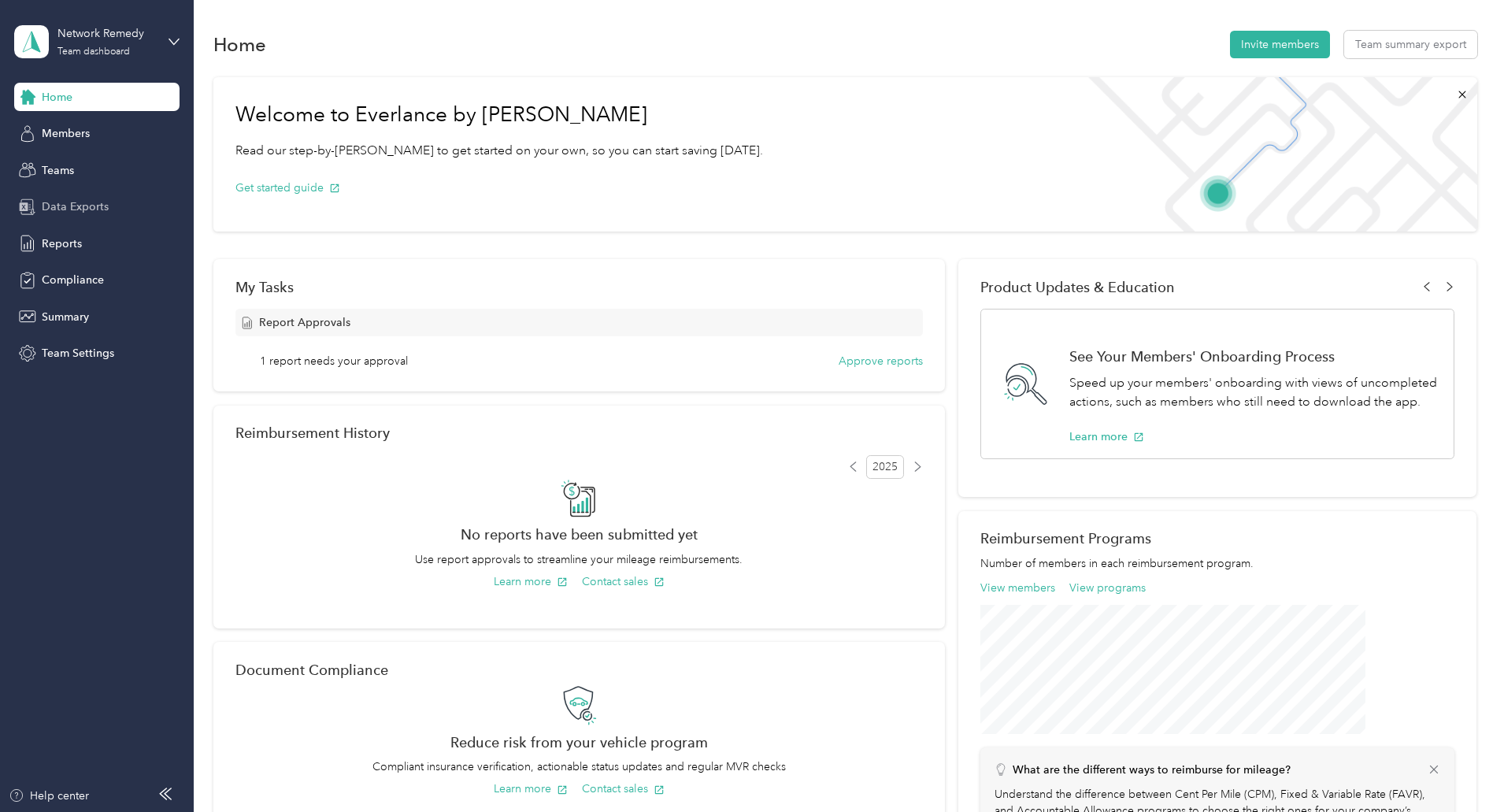
click at [79, 214] on span "Data Exports" at bounding box center [75, 206] width 67 height 16
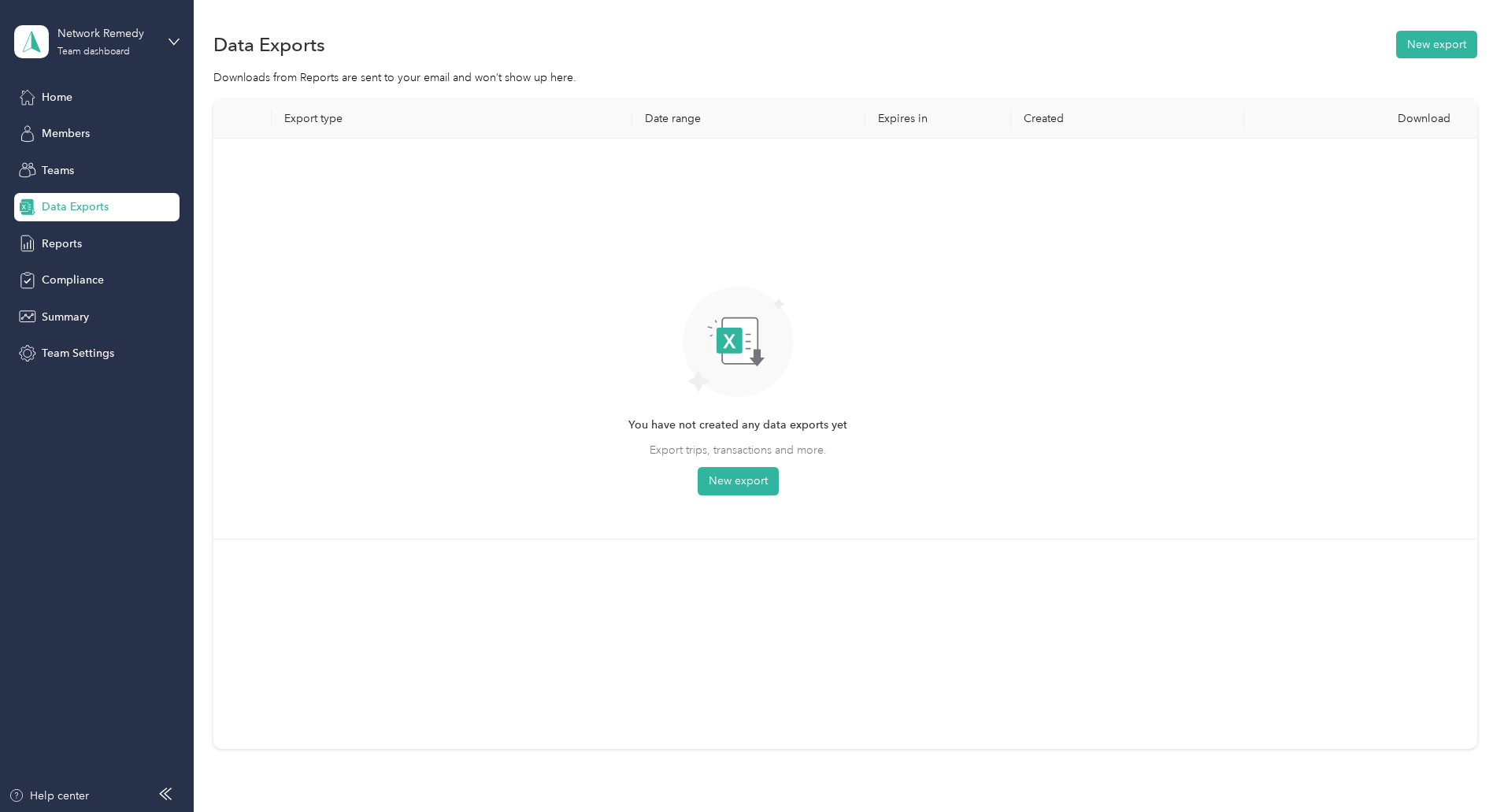
click at [58, 213] on span "Data Exports" at bounding box center [75, 206] width 67 height 16
click at [779, 481] on button "New export" at bounding box center [738, 481] width 81 height 29
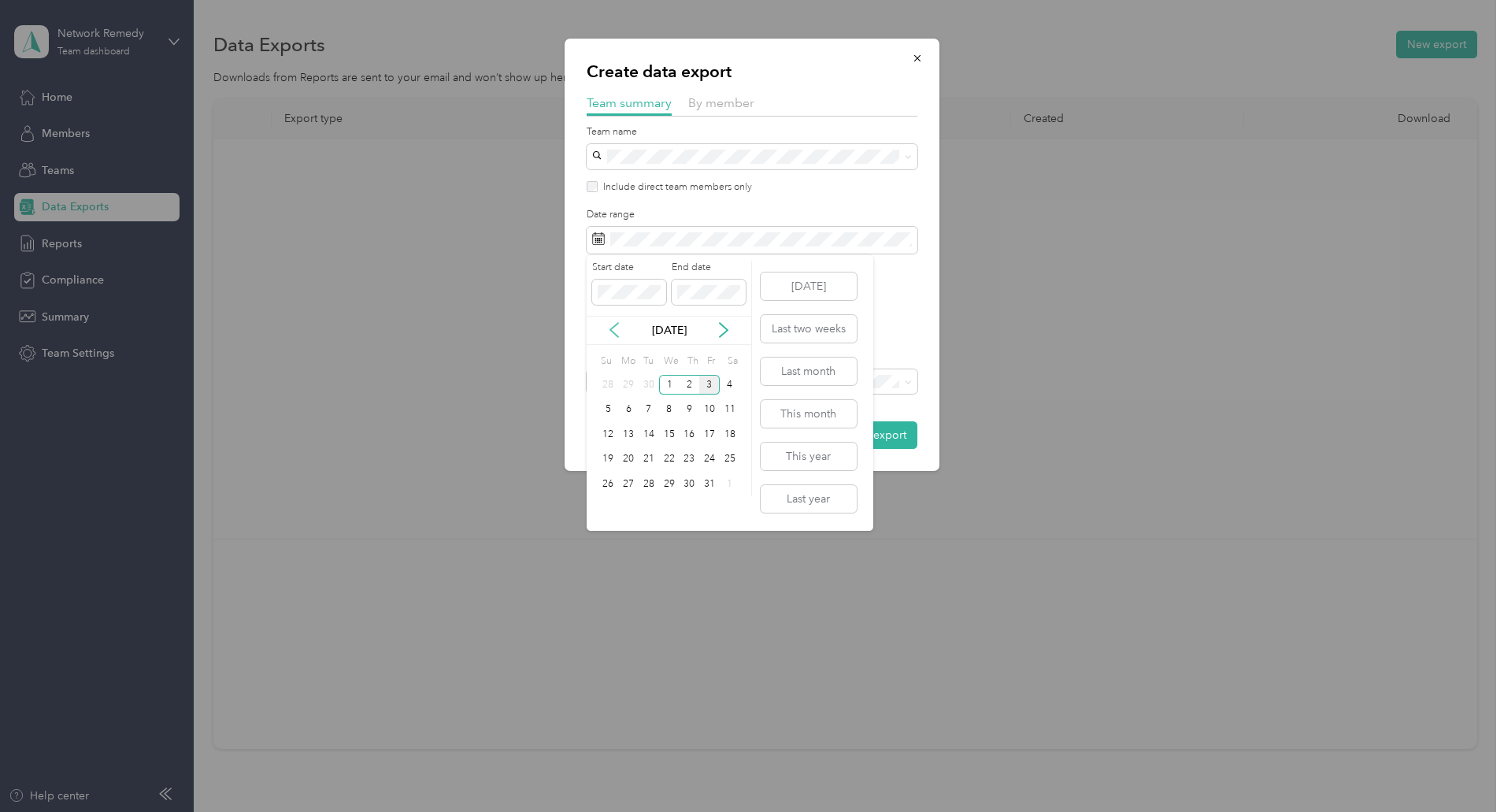
click at [614, 332] on icon at bounding box center [614, 330] width 16 height 16
click at [628, 385] on div "1" at bounding box center [628, 384] width 20 height 20
click at [649, 485] on div "30" at bounding box center [648, 484] width 20 height 20
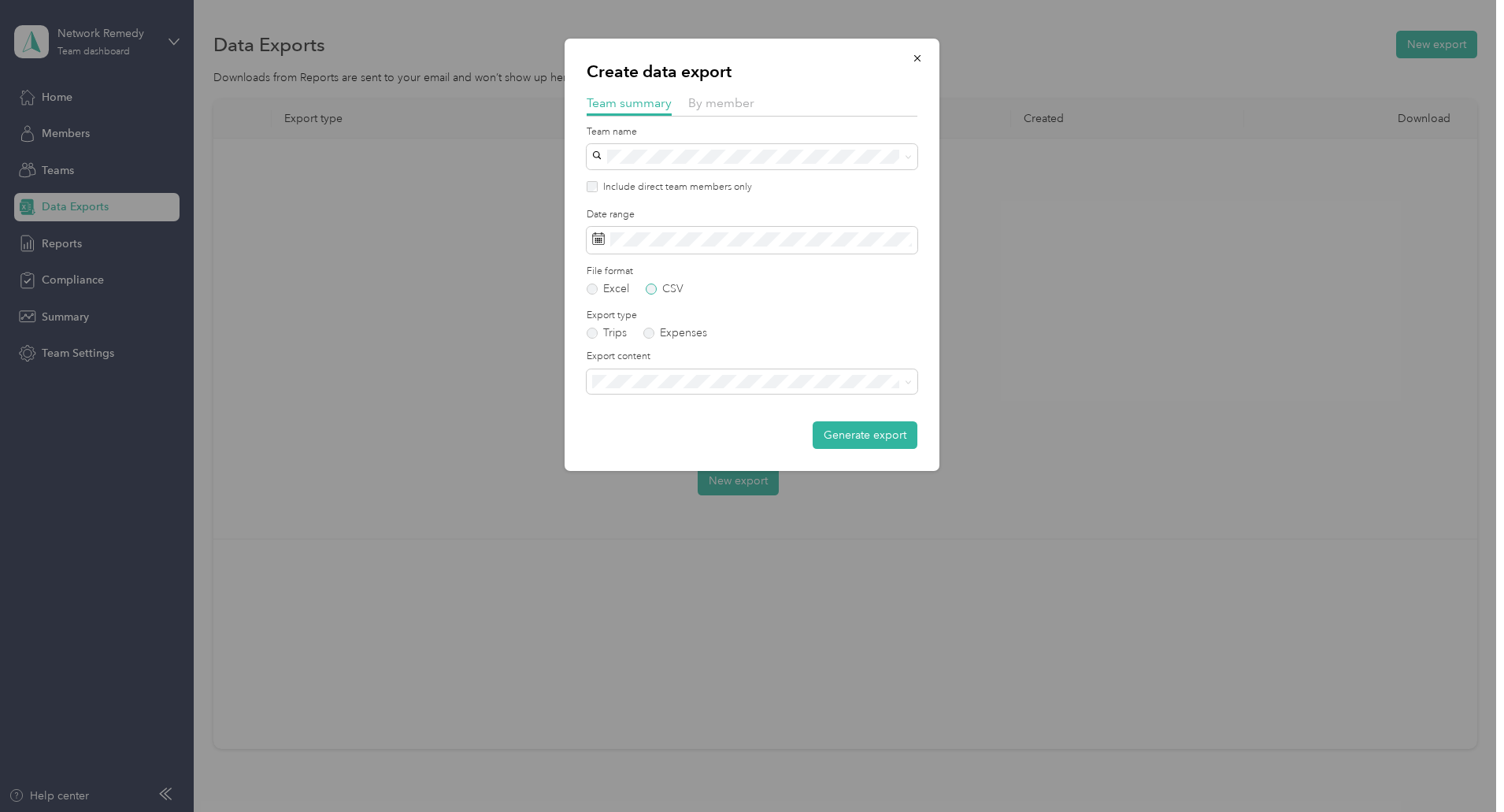
click at [659, 286] on label "CSV" at bounding box center [664, 289] width 38 height 11
click at [854, 437] on button "Generate export" at bounding box center [865, 435] width 104 height 28
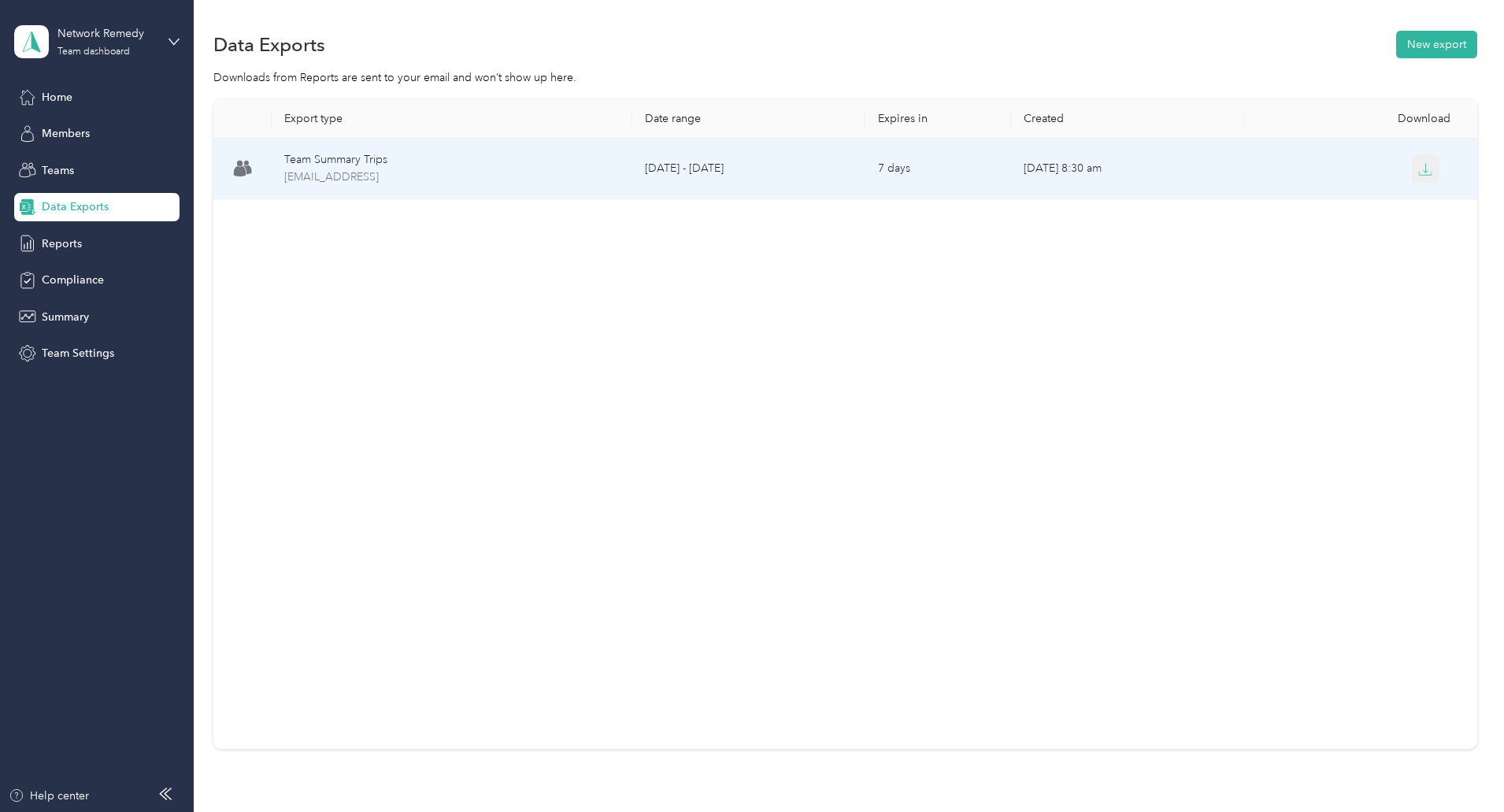
click at [1418, 172] on icon "button" at bounding box center [1425, 169] width 14 height 14
